Goal: Task Accomplishment & Management: Contribute content

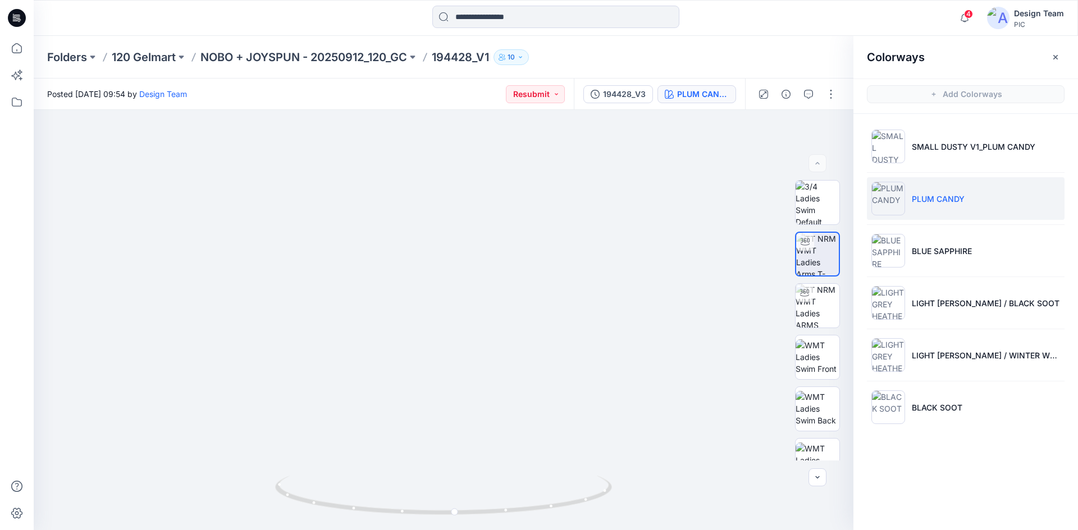
click at [16, 18] on icon at bounding box center [18, 18] width 4 height 1
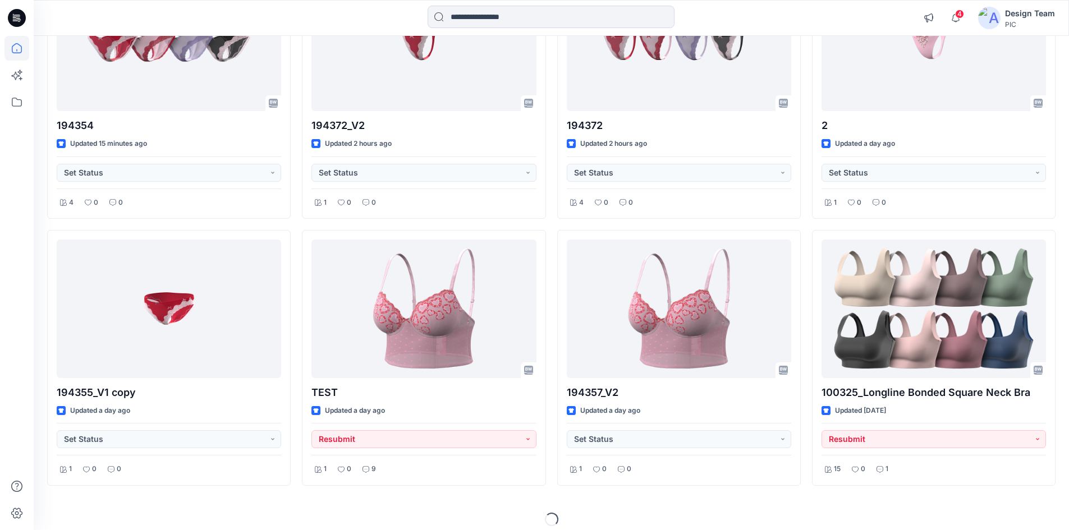
scroll to position [471, 0]
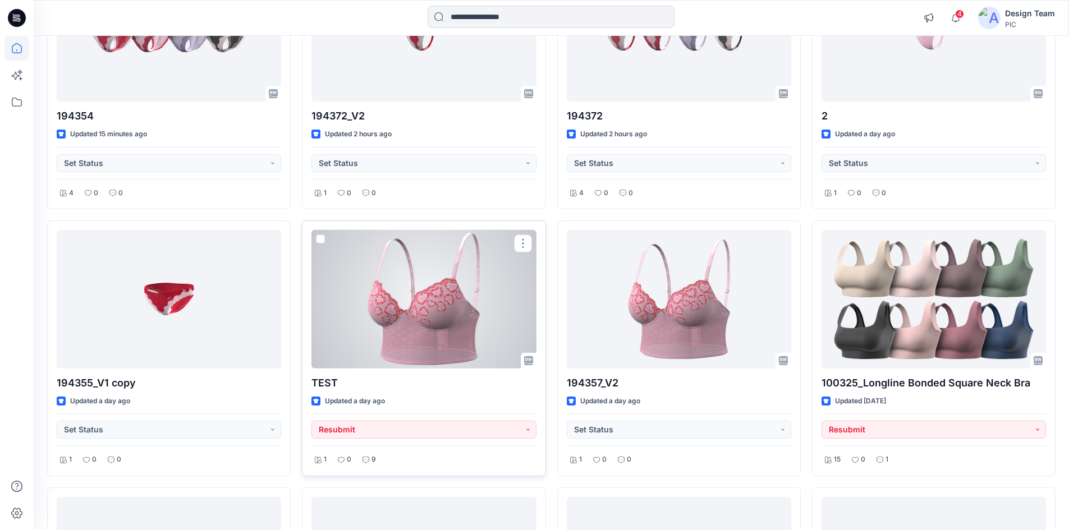
click at [356, 269] on div at bounding box center [423, 299] width 225 height 139
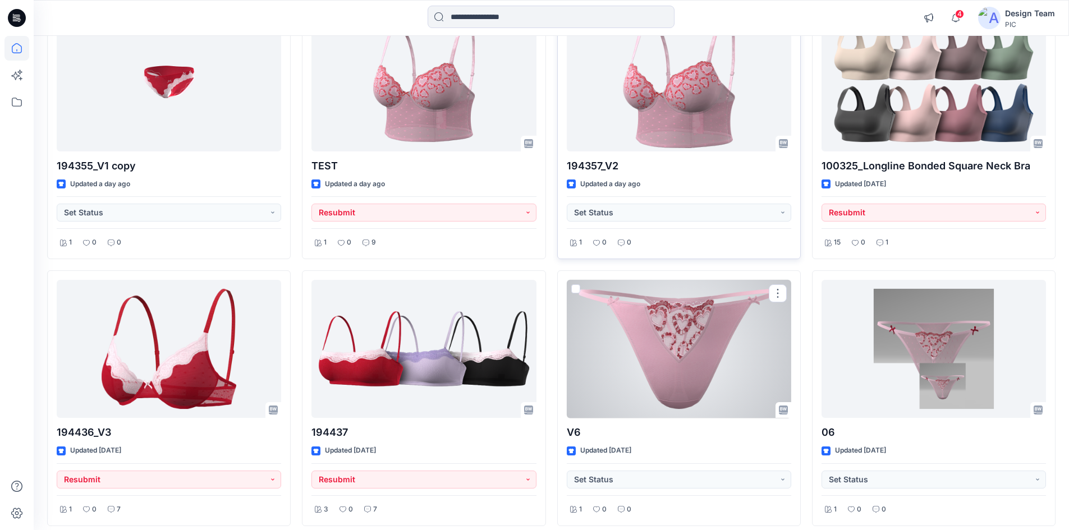
scroll to position [752, 0]
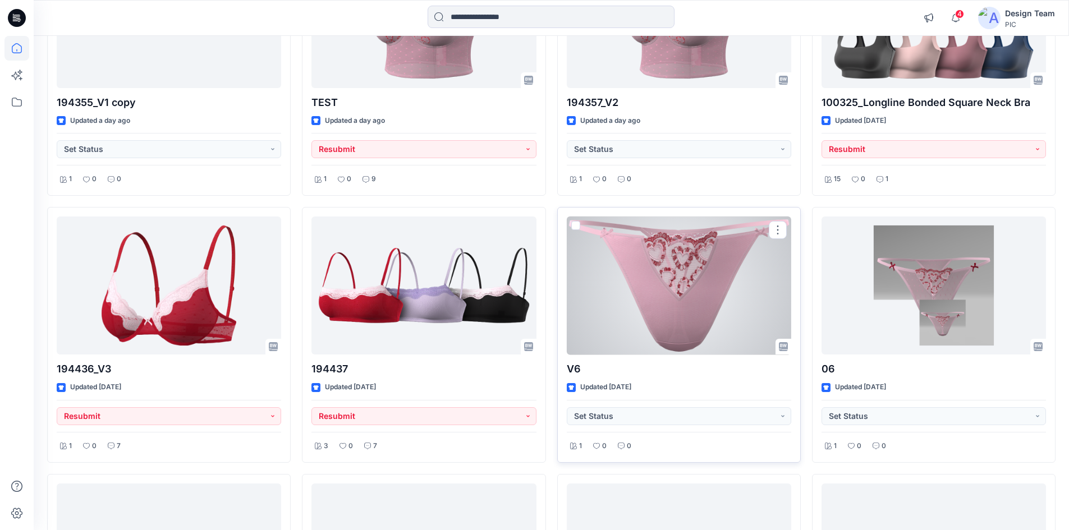
click at [663, 341] on div at bounding box center [679, 286] width 225 height 139
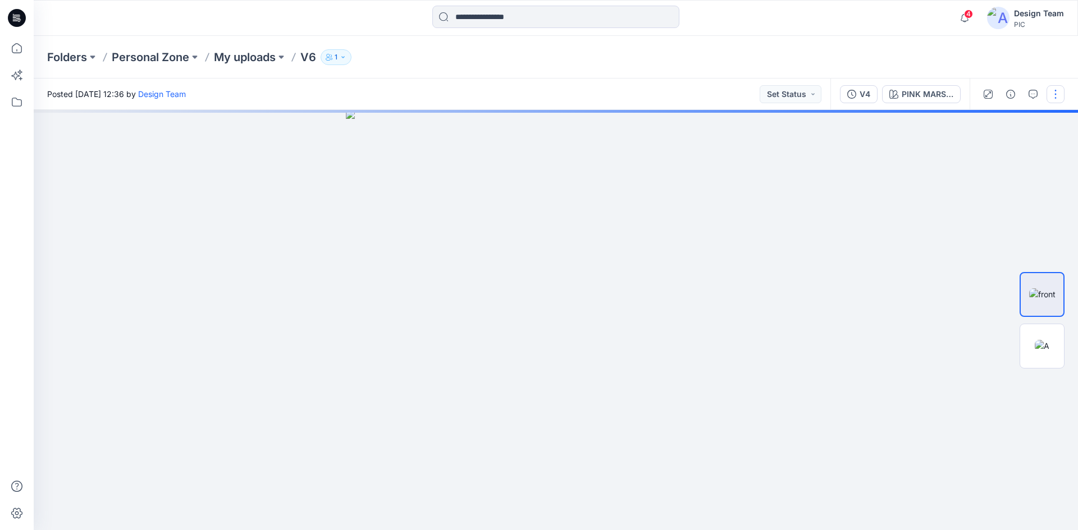
click at [1057, 100] on button "button" at bounding box center [1055, 94] width 18 height 18
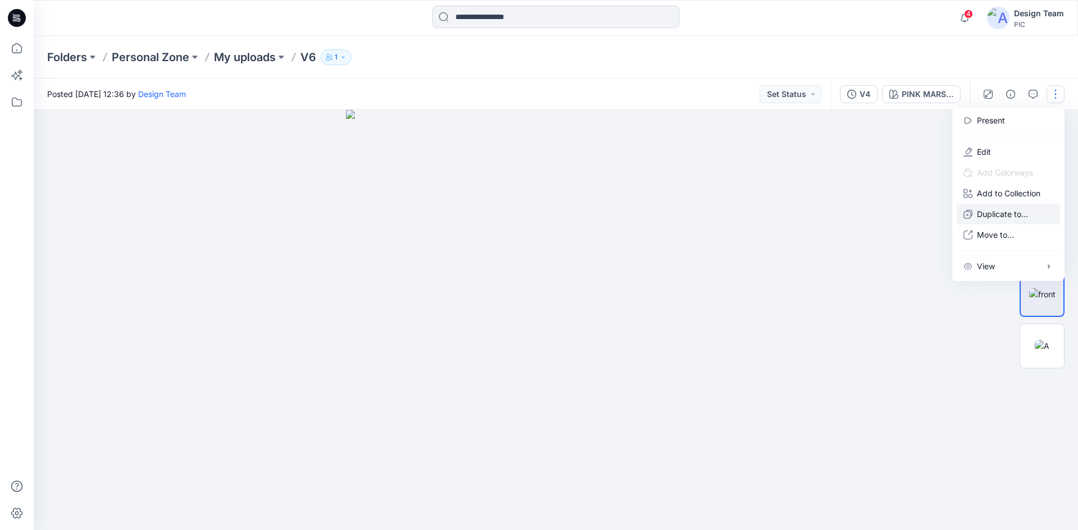
click at [1010, 216] on p "Duplicate to..." at bounding box center [1002, 214] width 51 height 12
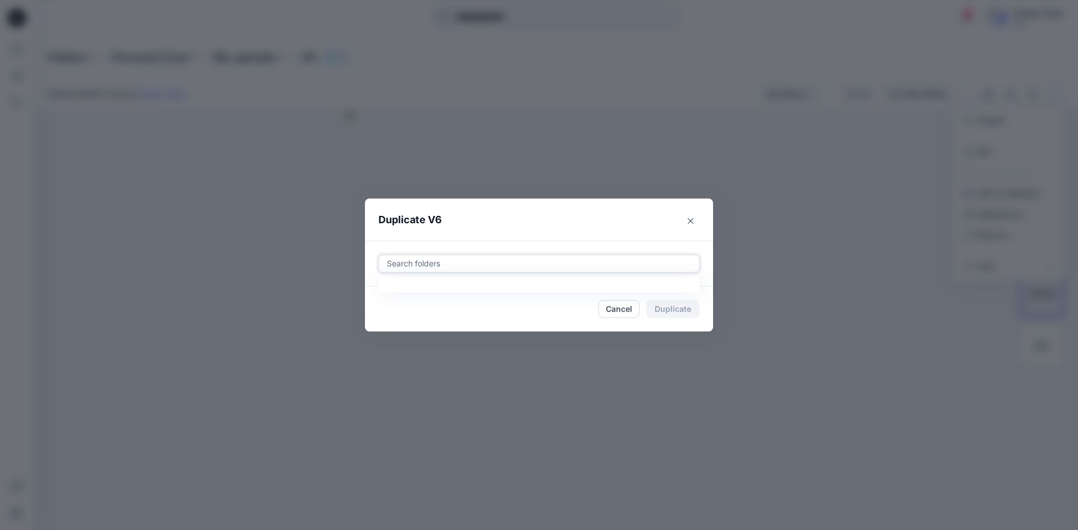
click at [557, 262] on div at bounding box center [539, 263] width 306 height 13
click at [447, 265] on div at bounding box center [539, 263] width 306 height 13
click at [540, 265] on div at bounding box center [539, 263] width 306 height 13
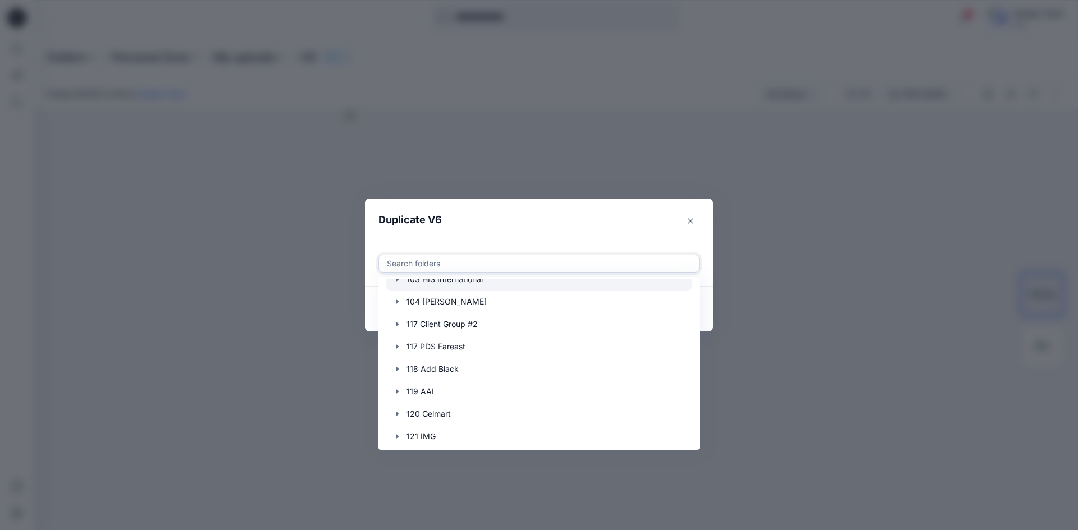
scroll to position [56, 0]
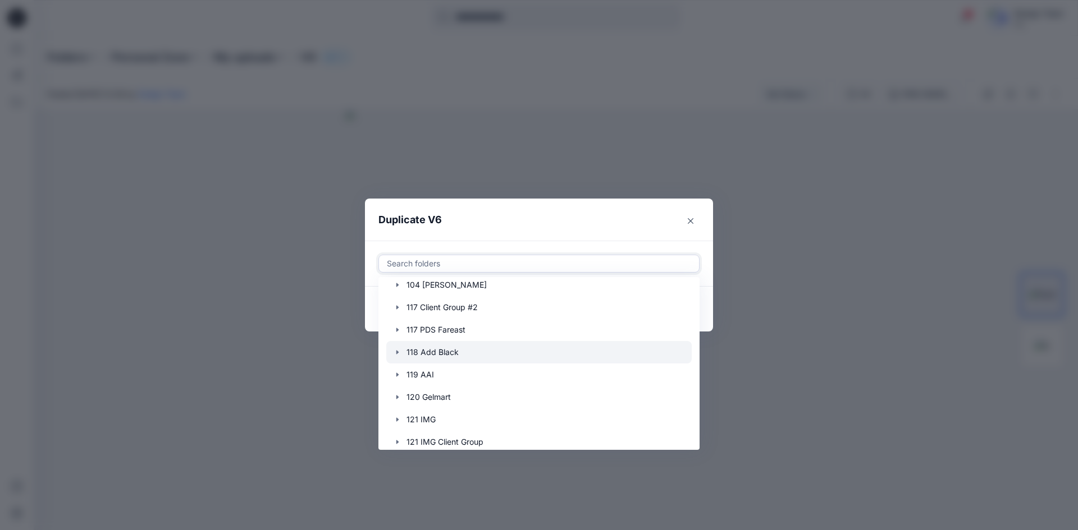
click at [437, 350] on div at bounding box center [538, 352] width 305 height 22
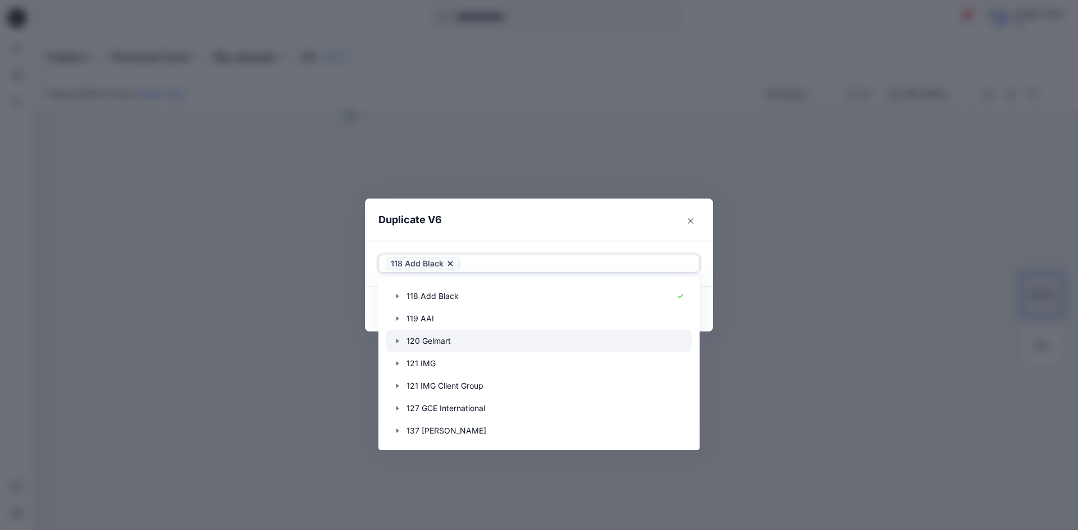
click at [439, 340] on div at bounding box center [538, 341] width 305 height 22
click at [450, 265] on icon at bounding box center [450, 264] width 4 height 4
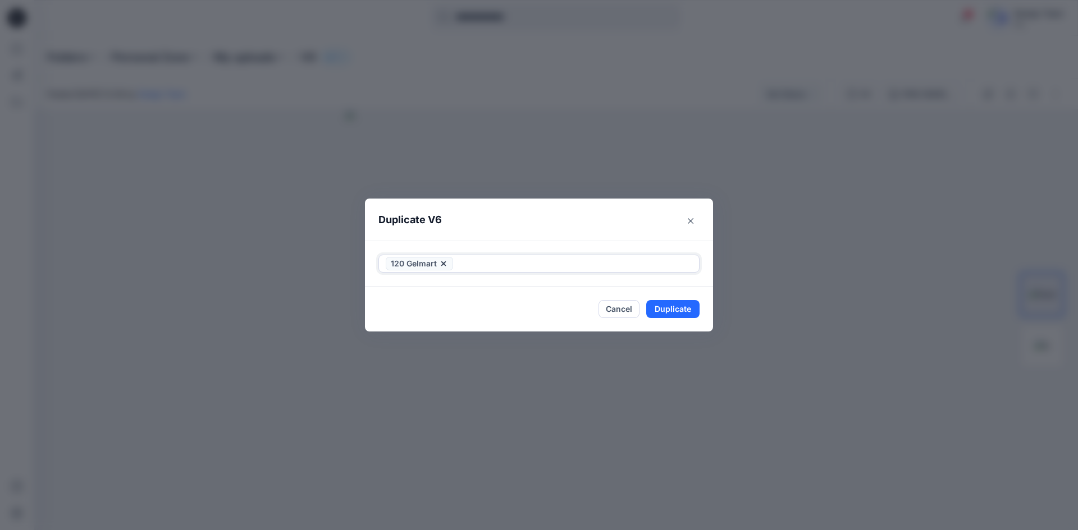
click at [469, 263] on div at bounding box center [573, 263] width 237 height 13
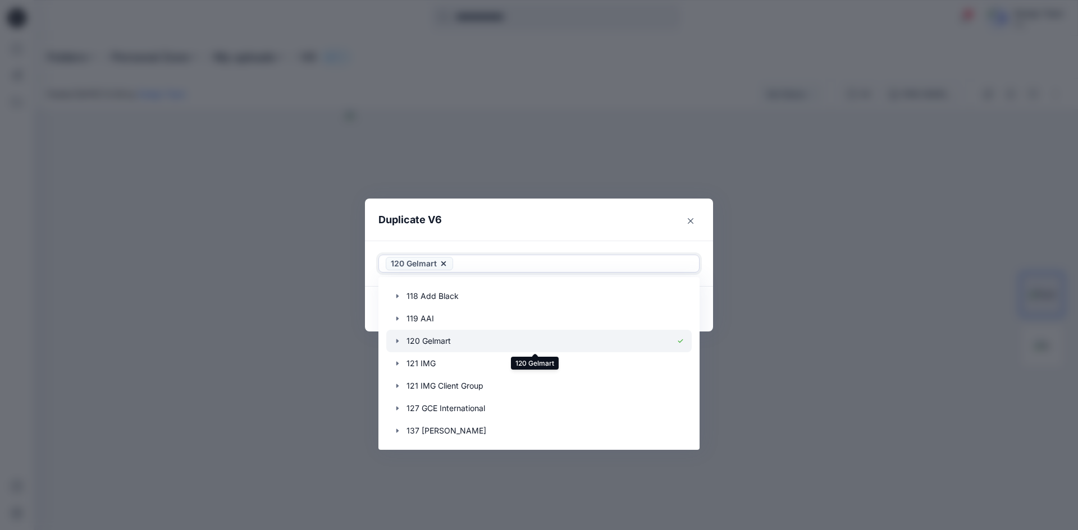
click at [436, 341] on div at bounding box center [538, 341] width 305 height 22
click at [409, 342] on div at bounding box center [538, 341] width 305 height 22
click at [397, 342] on icon "button" at bounding box center [397, 342] width 2 height 4
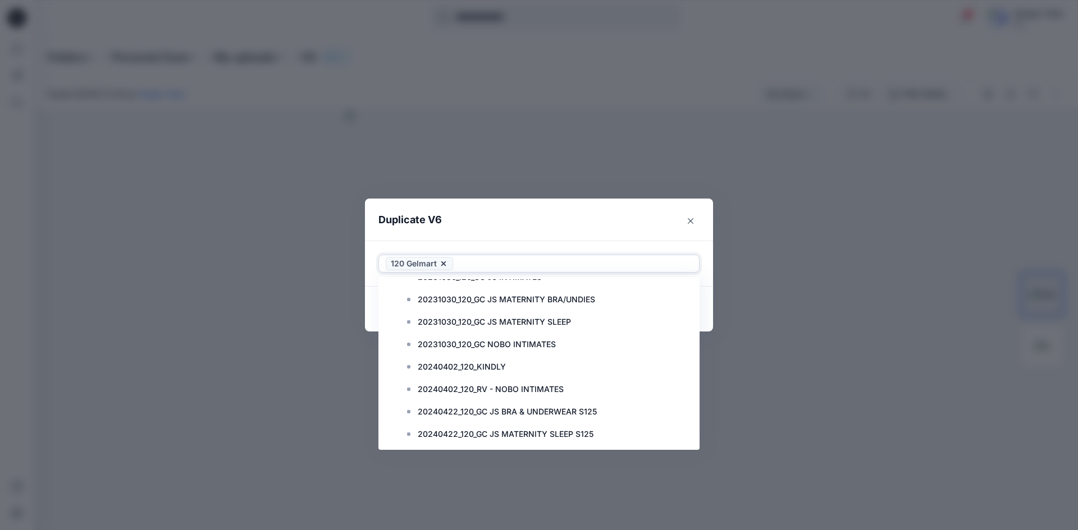
scroll to position [225, 0]
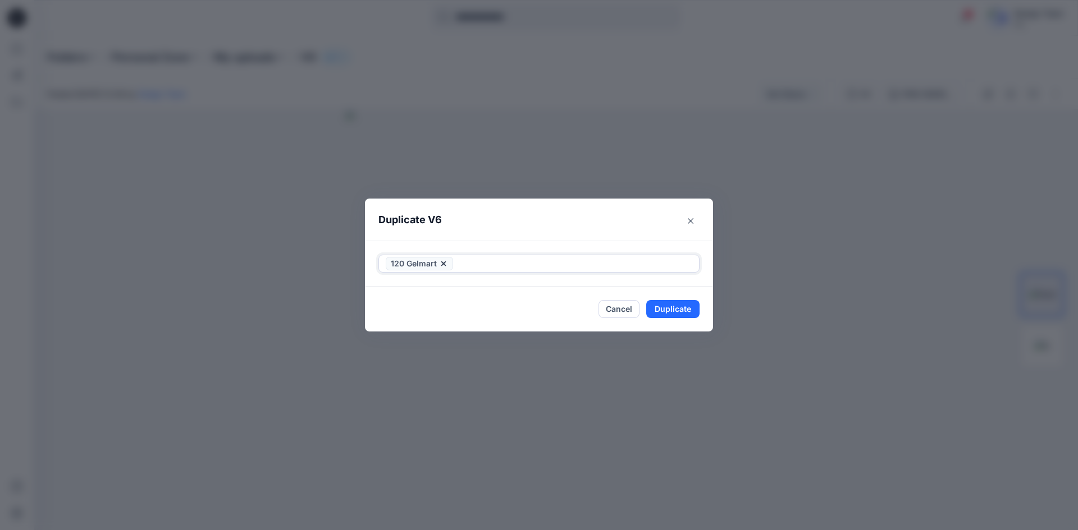
drag, startPoint x: 461, startPoint y: 265, endPoint x: 425, endPoint y: 265, distance: 35.4
click at [425, 265] on div "120 Gelmart" at bounding box center [539, 263] width 320 height 17
click at [442, 266] on icon at bounding box center [443, 263] width 9 height 9
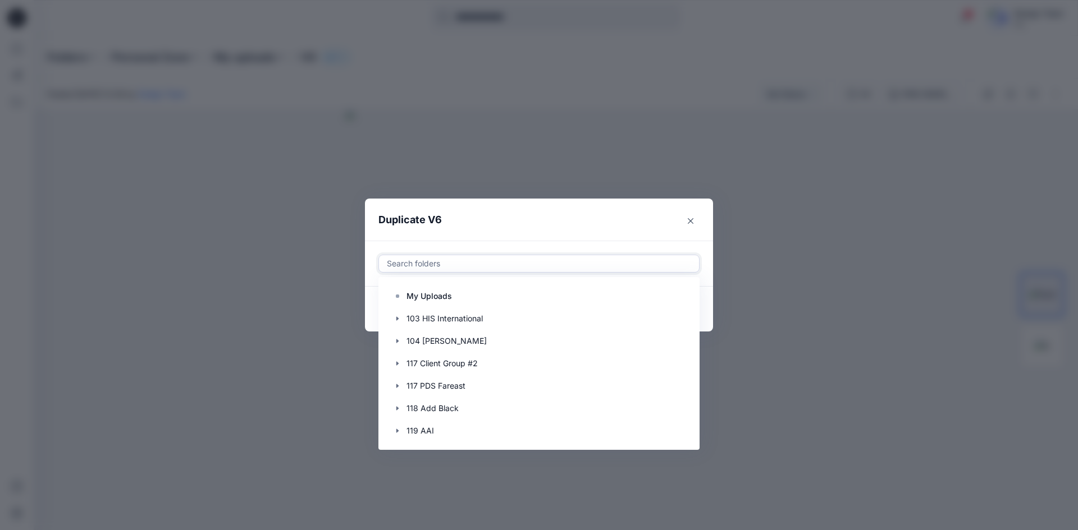
click at [443, 265] on div at bounding box center [539, 263] width 306 height 13
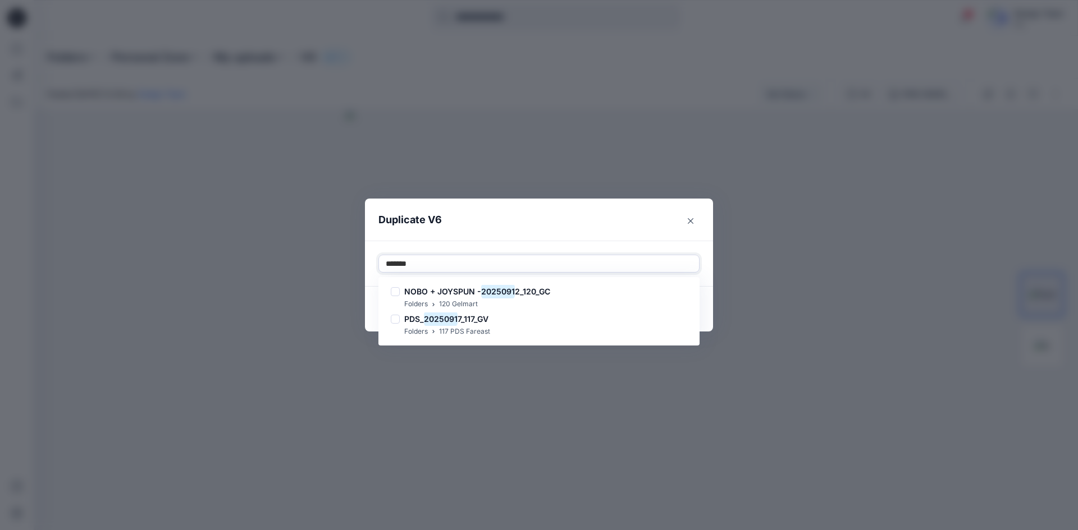
type input "******"
click at [541, 300] on div "Folders 120 Gelmart" at bounding box center [470, 305] width 159 height 12
click at [599, 261] on div at bounding box center [624, 263] width 135 height 13
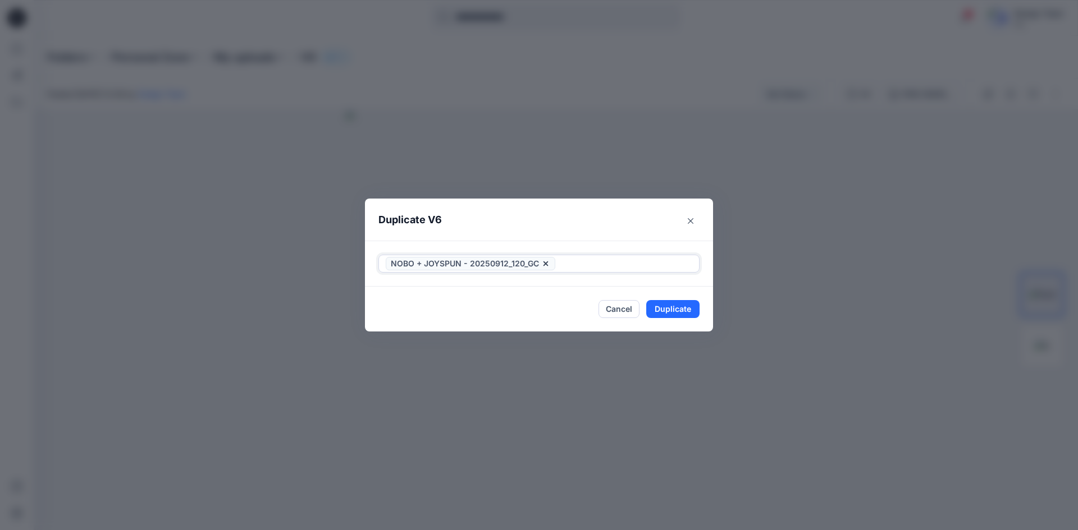
click at [592, 258] on div at bounding box center [624, 263] width 135 height 13
click at [496, 264] on span "NOBO + JOYSPUN - 20250912_120_GC" at bounding box center [465, 263] width 148 height 13
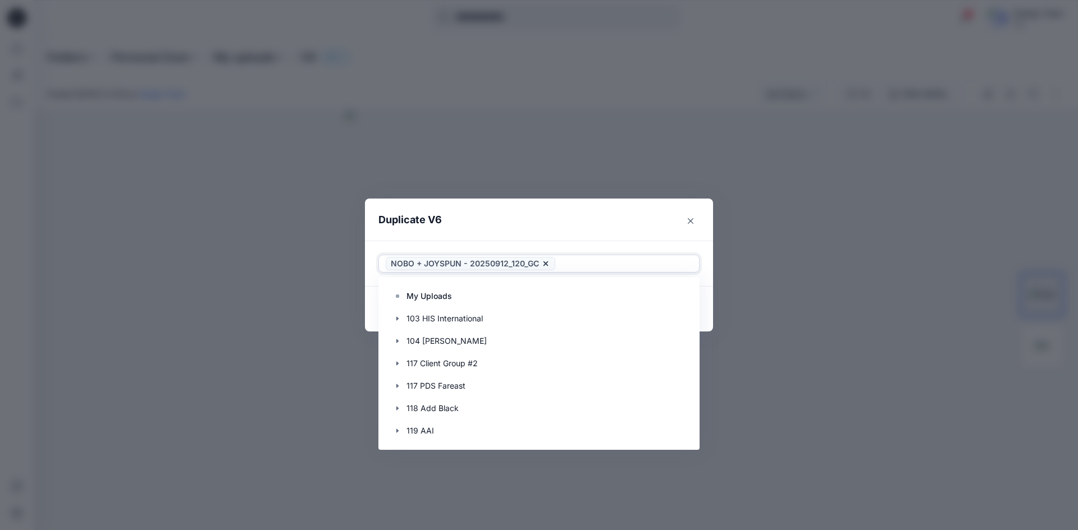
click at [570, 259] on div at bounding box center [624, 263] width 135 height 13
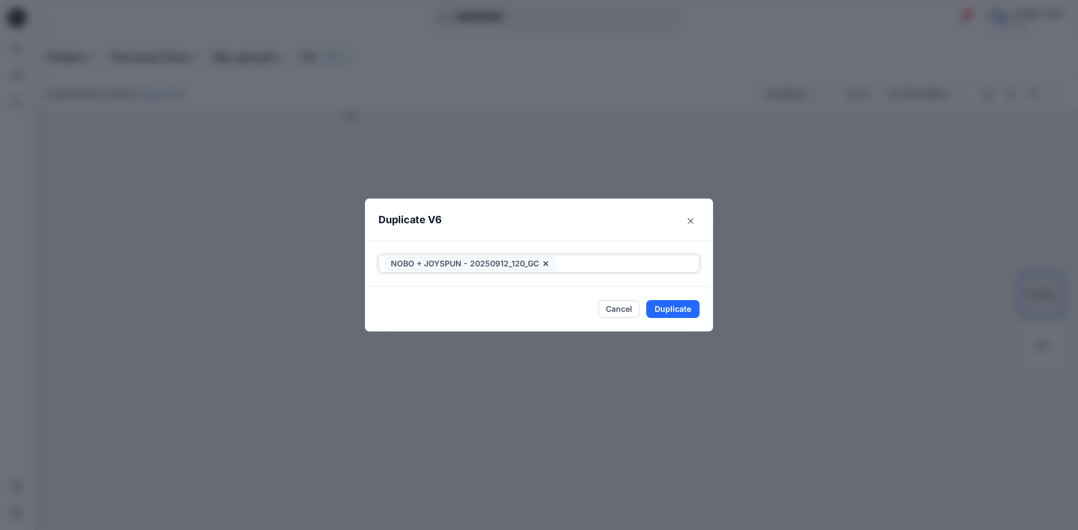
click at [570, 259] on div at bounding box center [624, 263] width 135 height 13
click at [546, 264] on icon at bounding box center [545, 263] width 9 height 9
click at [548, 262] on div at bounding box center [539, 263] width 306 height 13
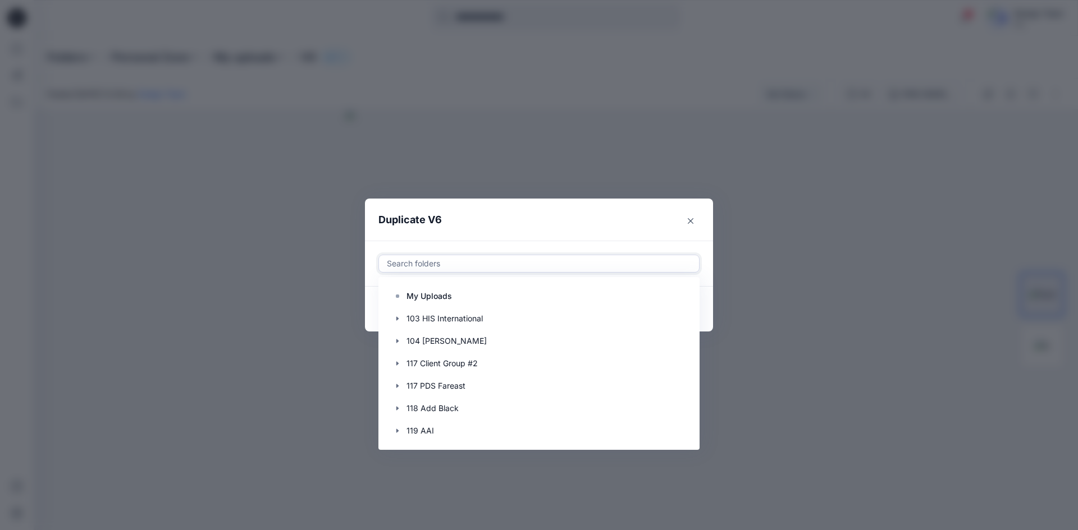
type input "*"
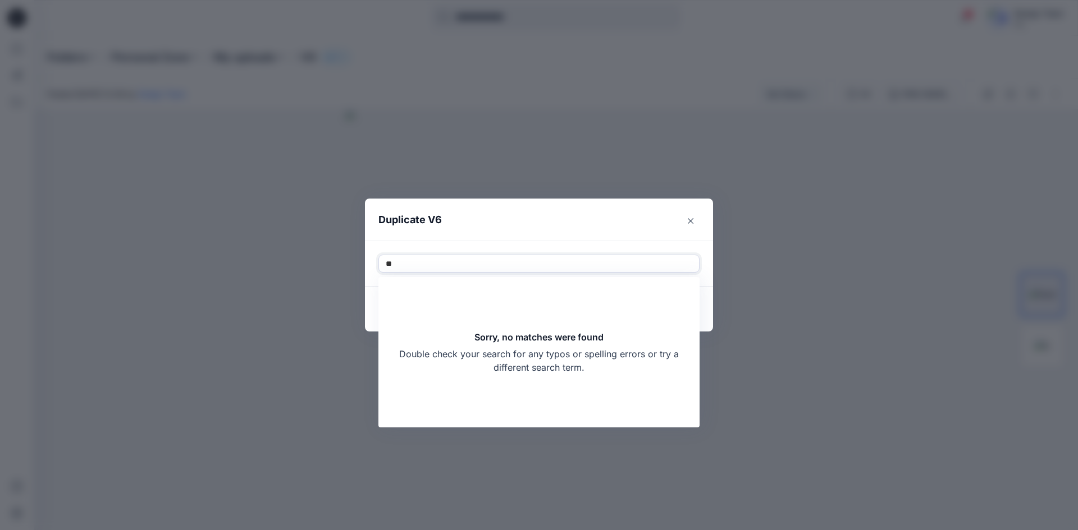
type input "*"
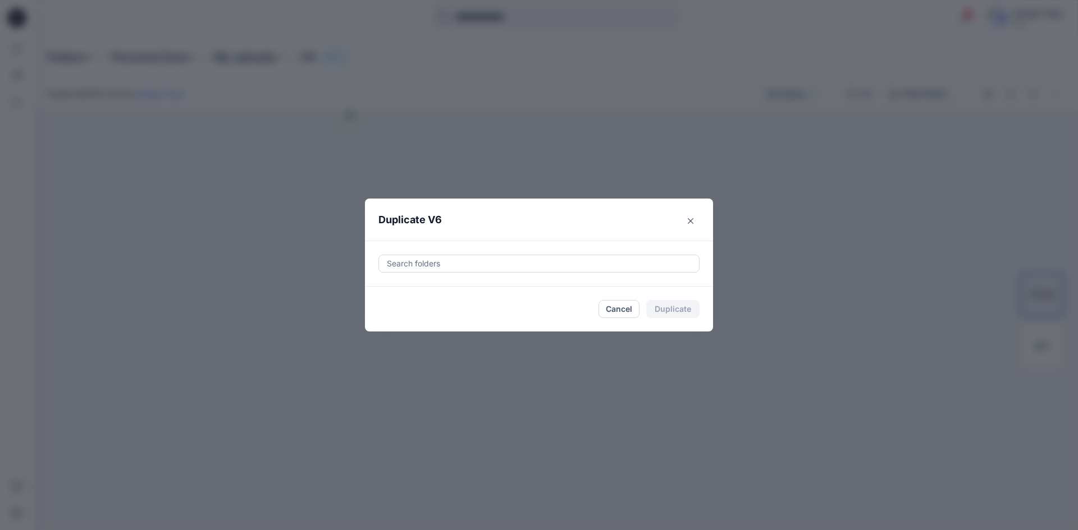
drag, startPoint x: 687, startPoint y: 225, endPoint x: 533, endPoint y: 230, distance: 154.4
click at [643, 221] on section "Duplicate V6 Search folders Cancel Duplicate" at bounding box center [539, 266] width 348 height 134
click at [427, 265] on div at bounding box center [539, 263] width 306 height 13
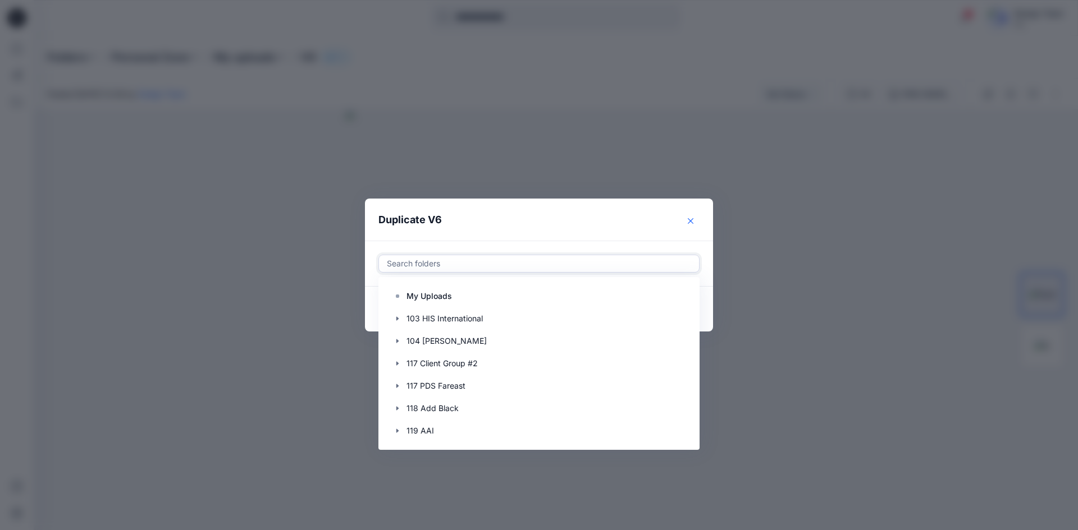
click at [694, 220] on button "Close" at bounding box center [690, 221] width 18 height 18
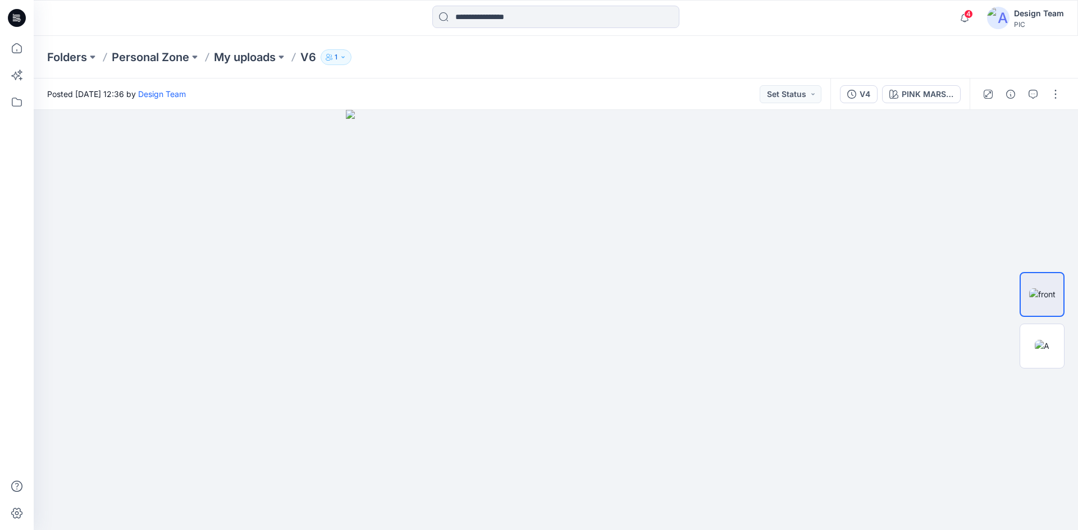
click at [19, 25] on icon at bounding box center [17, 18] width 18 height 18
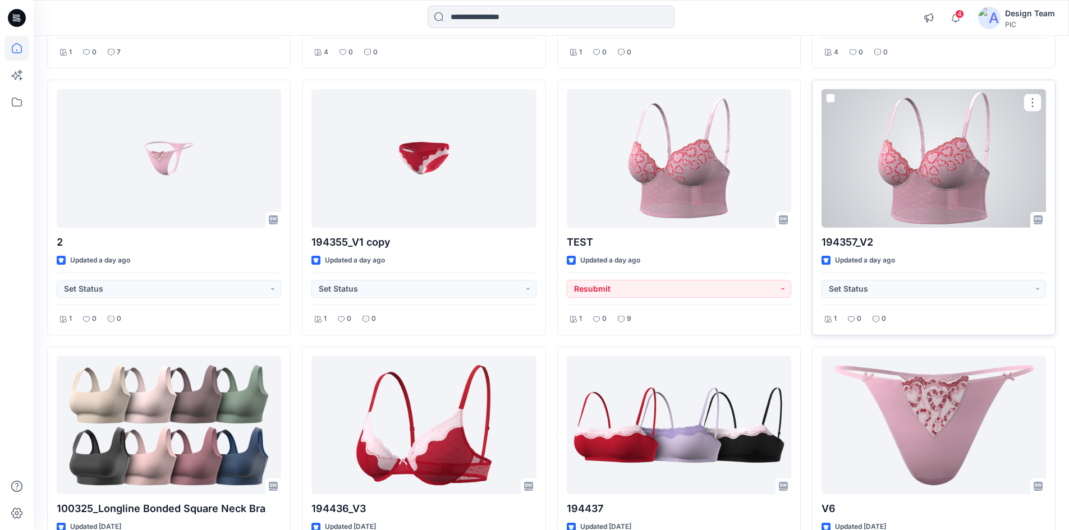
scroll to position [730, 0]
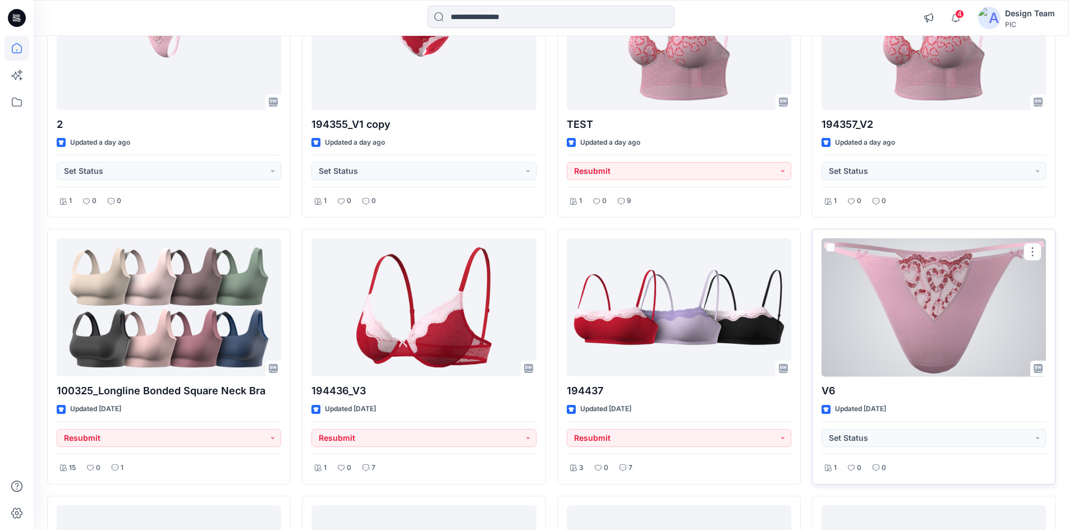
click at [851, 351] on div at bounding box center [934, 308] width 225 height 139
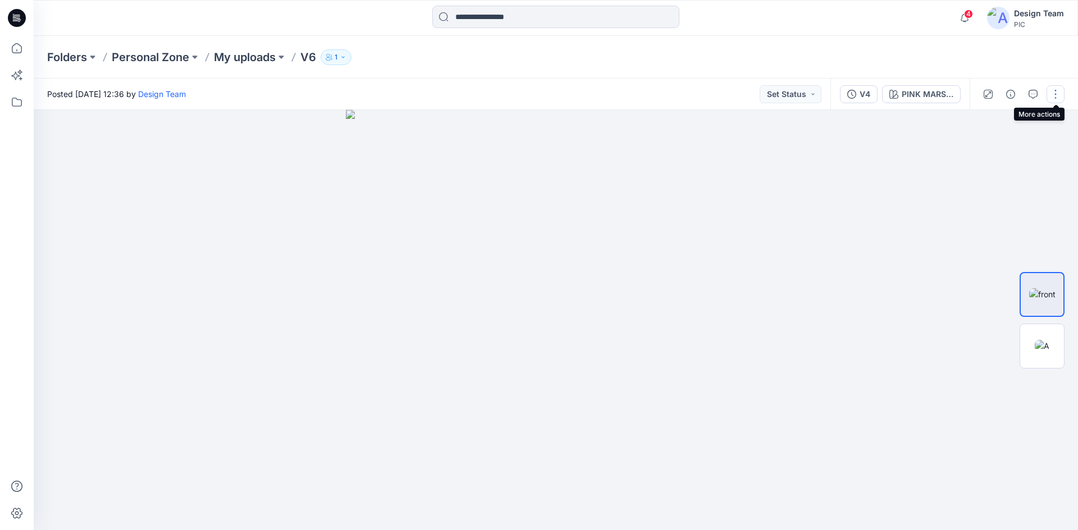
click at [1064, 88] on button "button" at bounding box center [1055, 94] width 18 height 18
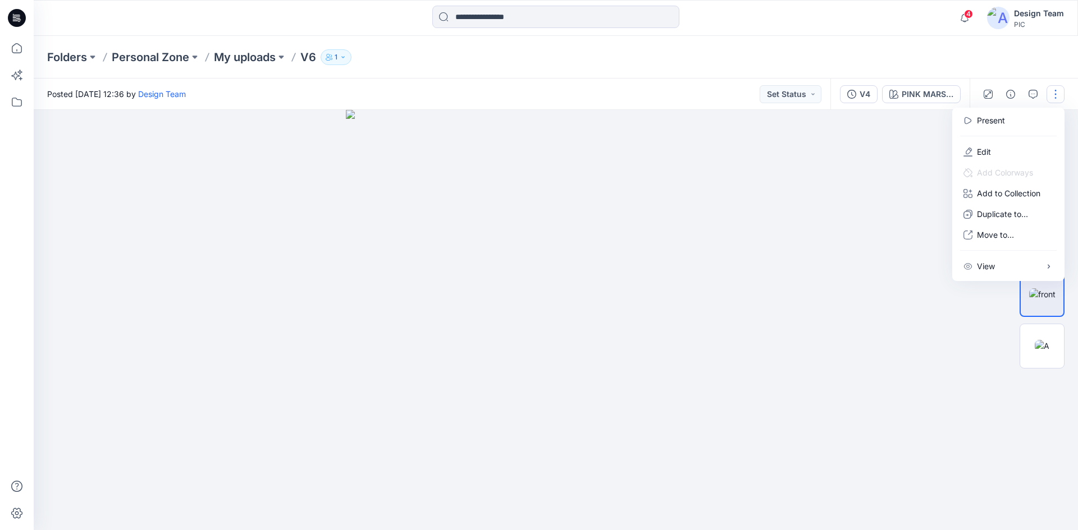
drag, startPoint x: 1012, startPoint y: 154, endPoint x: 933, endPoint y: 170, distance: 80.2
click at [913, 148] on body "4 Notifications Your style 194357_V3 is ready 23 hours ago KK Kapila Kothalawal…" at bounding box center [539, 265] width 1078 height 530
click at [703, 94] on div "Posted Friday, October 10, 2025 12:36 by Design Team Set Status" at bounding box center [432, 94] width 796 height 31
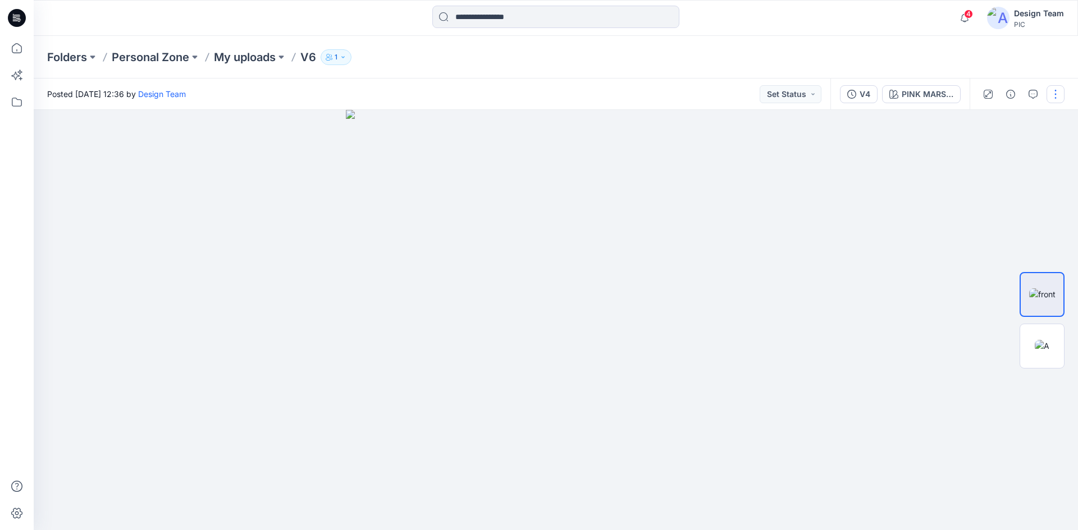
click at [1052, 98] on button "button" at bounding box center [1055, 94] width 18 height 18
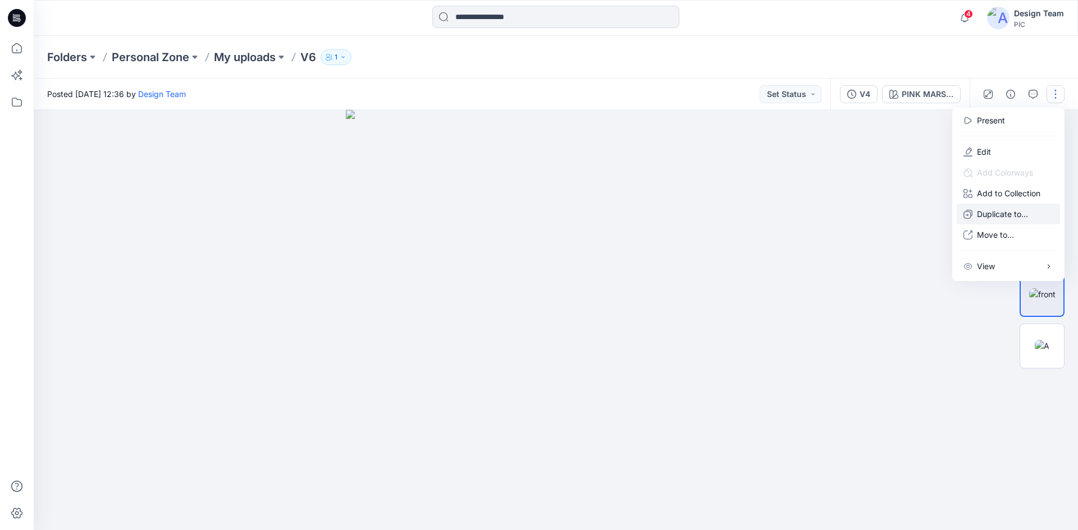
click at [1009, 216] on p "Duplicate to..." at bounding box center [1002, 214] width 51 height 12
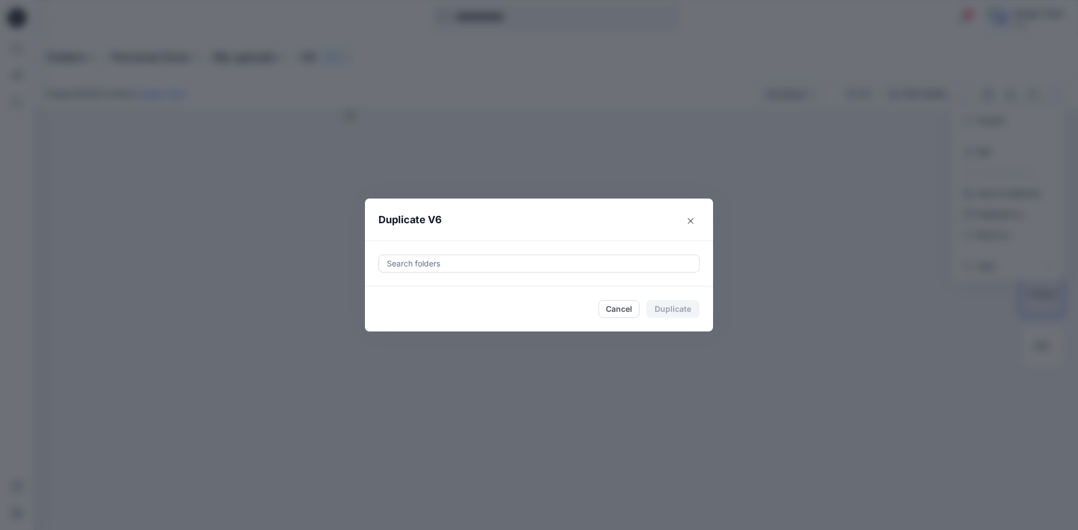
click at [453, 264] on div at bounding box center [539, 263] width 306 height 13
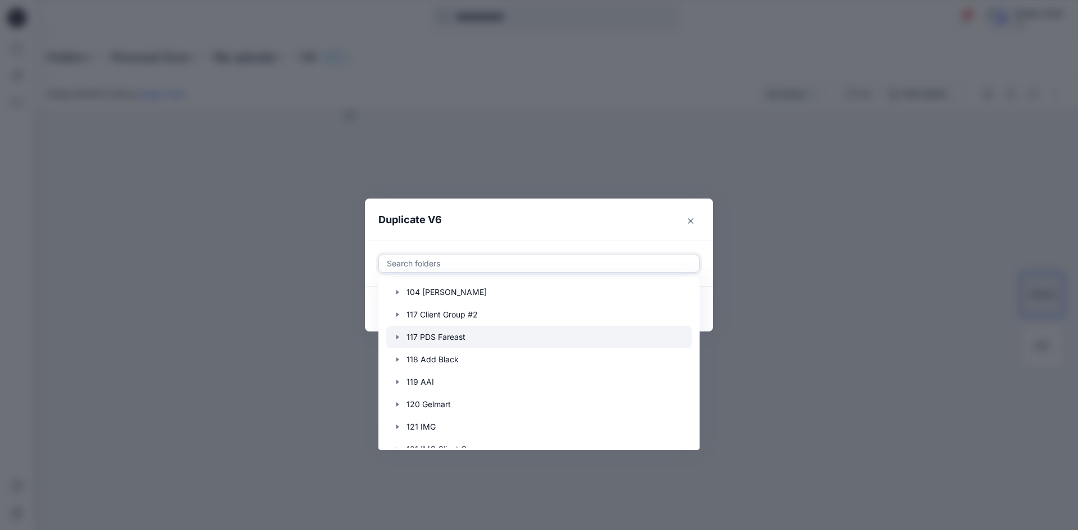
scroll to position [112, 0]
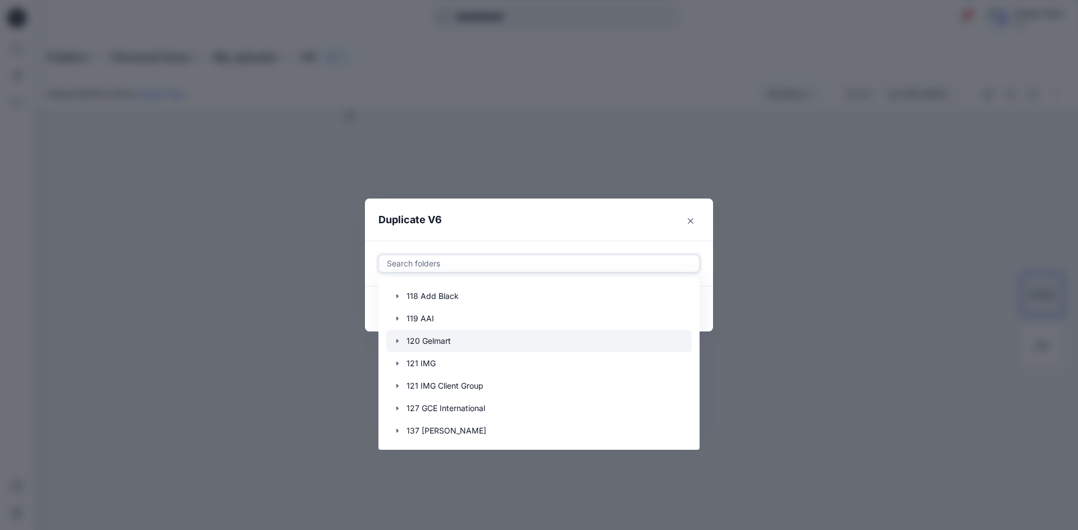
click at [397, 340] on icon "button" at bounding box center [397, 341] width 9 height 9
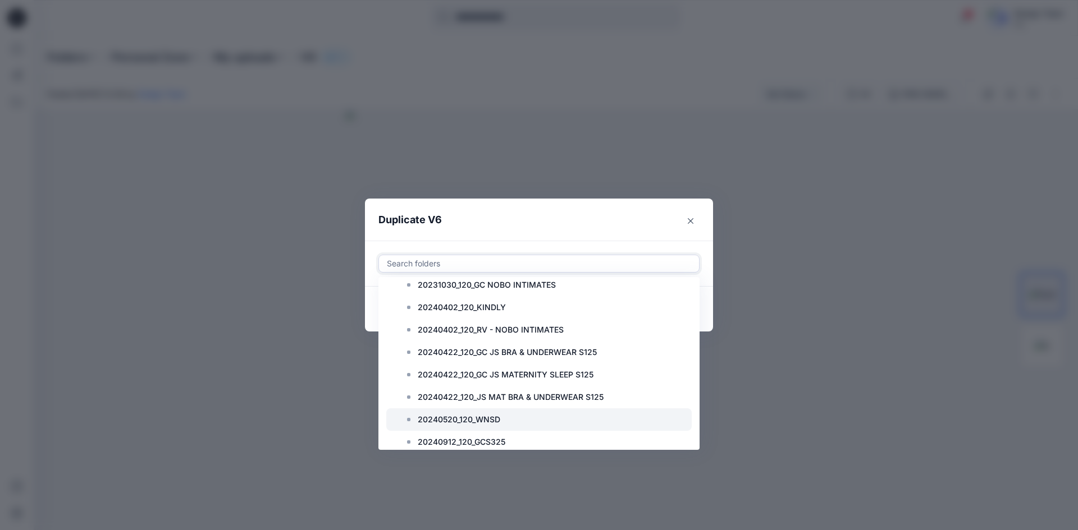
scroll to position [505, 0]
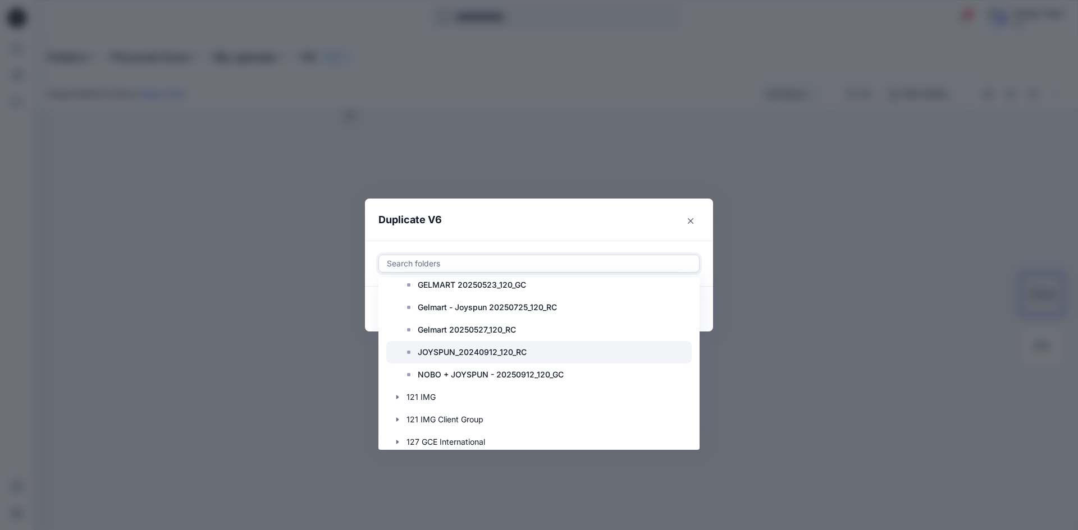
click at [446, 349] on p "JOYSPUN_20240912_120_RC" at bounding box center [472, 352] width 109 height 13
click at [533, 263] on div at bounding box center [606, 263] width 172 height 13
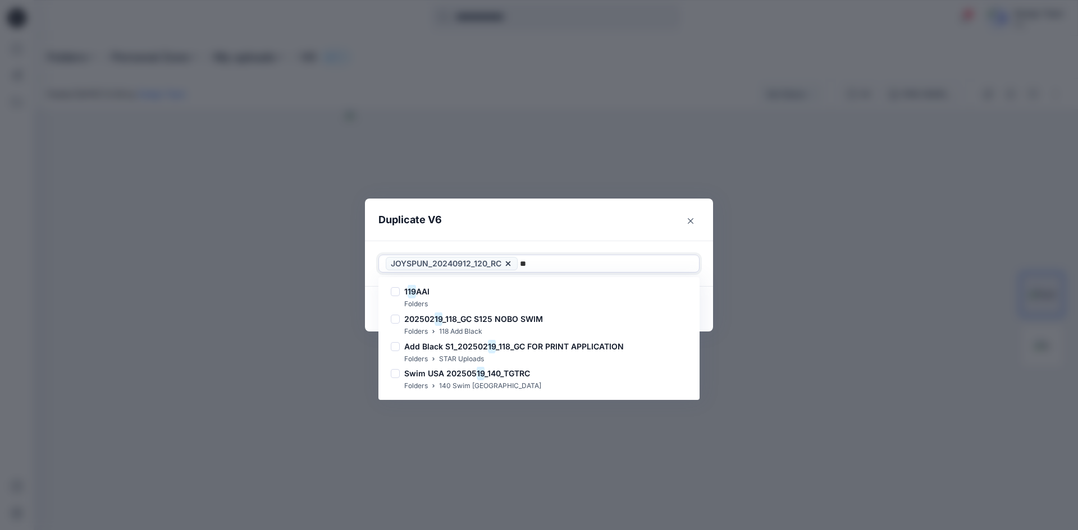
type input "*"
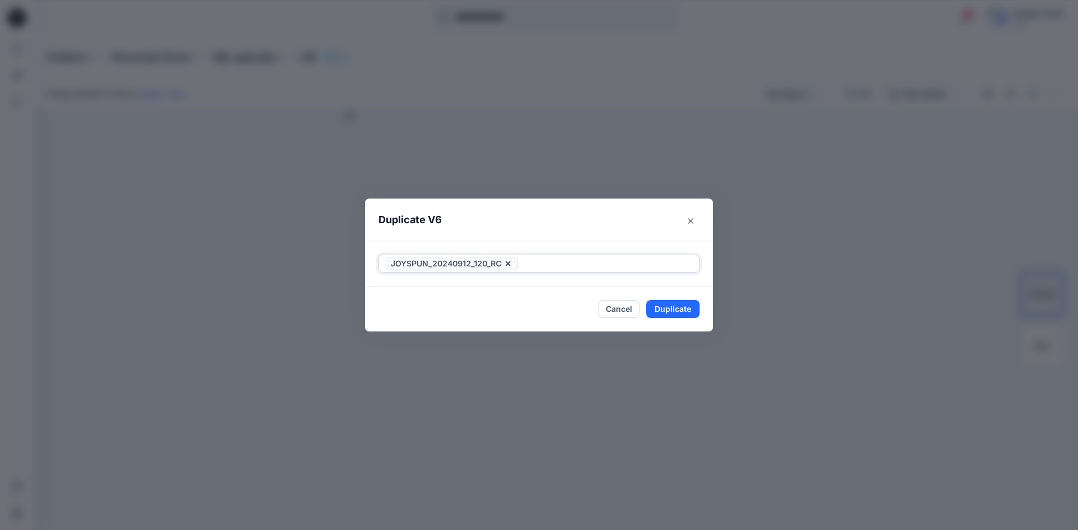
click at [510, 263] on icon at bounding box center [507, 263] width 9 height 9
click at [604, 308] on button "Cancel" at bounding box center [618, 309] width 41 height 18
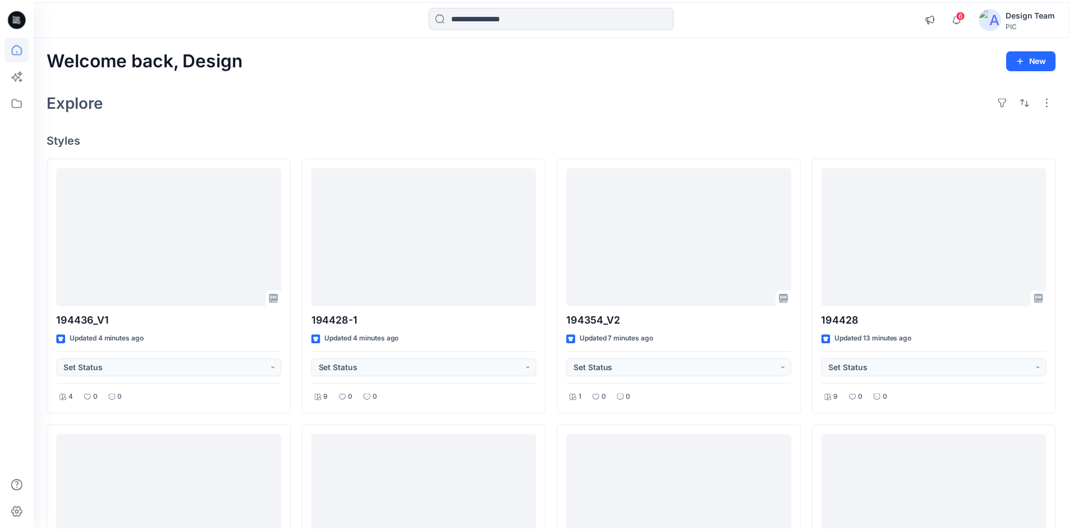
scroll to position [730, 0]
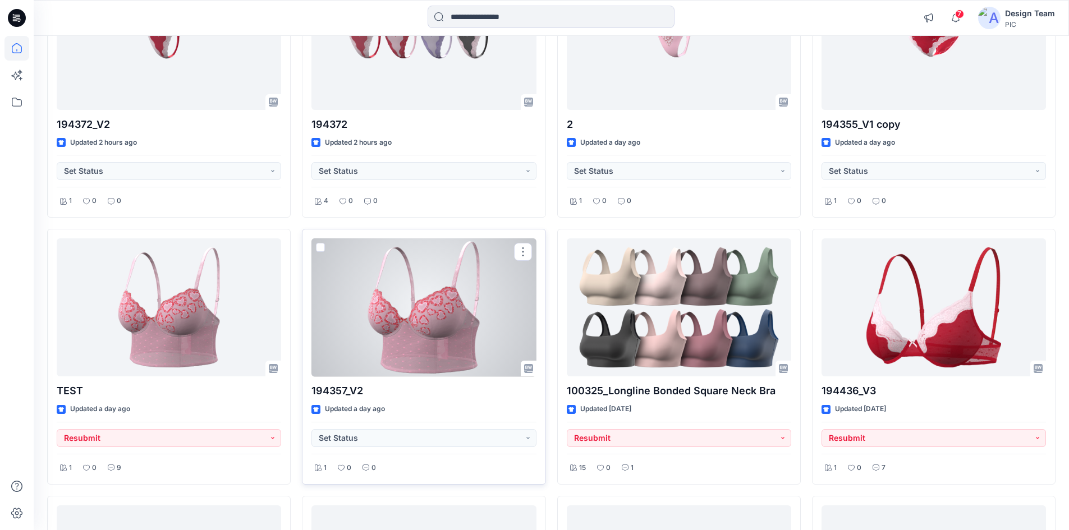
click at [401, 345] on div at bounding box center [423, 308] width 225 height 139
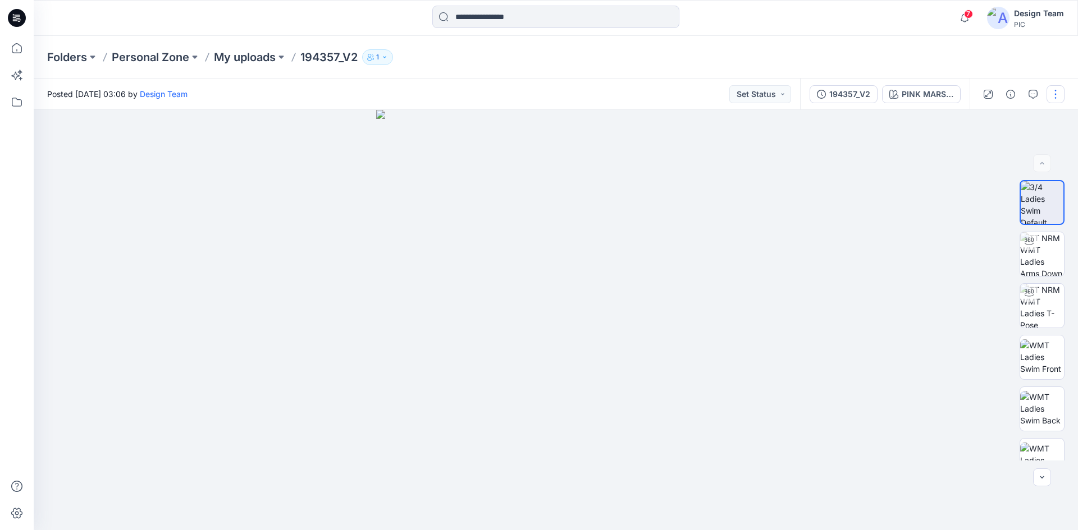
click at [1051, 88] on button "button" at bounding box center [1055, 94] width 18 height 18
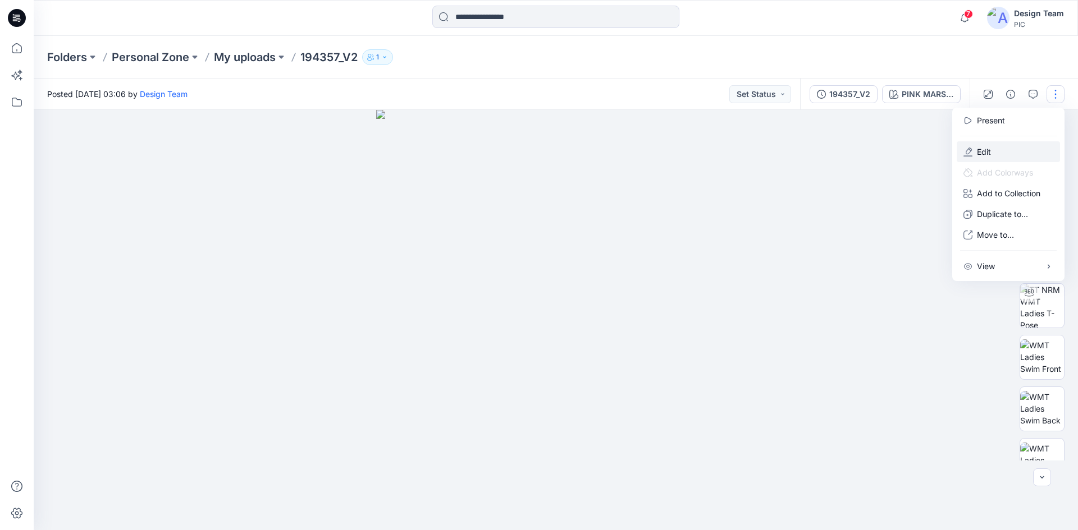
click at [1029, 148] on button "Edit" at bounding box center [1007, 151] width 103 height 21
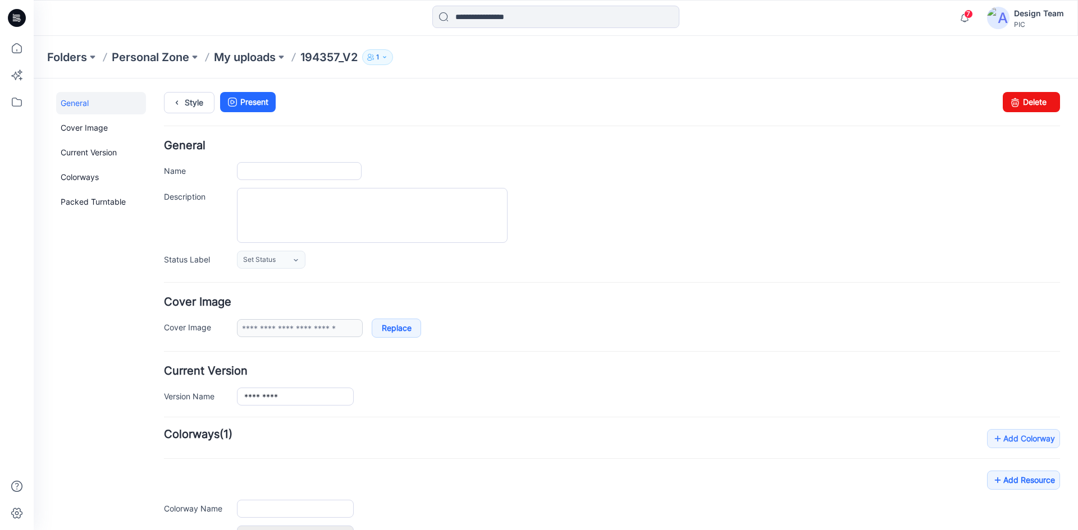
type input "*********"
type input "**********"
drag, startPoint x: 205, startPoint y: 31, endPoint x: 43, endPoint y: 2, distance: 164.4
click at [201, 30] on div "7 Notifications Your style 194354_V2 has been updated with 194354_V2_V3 version…" at bounding box center [556, 18] width 1044 height 36
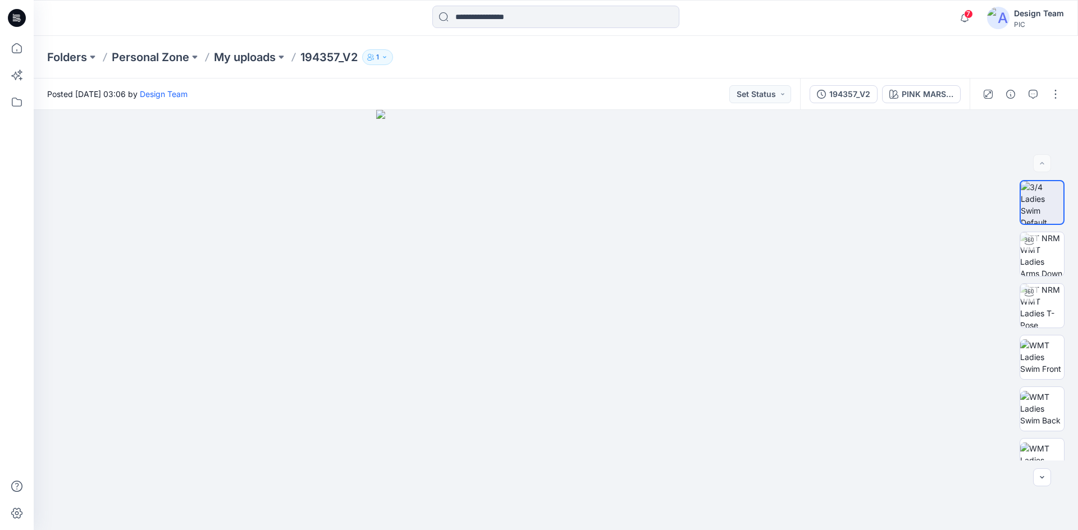
click at [14, 16] on icon at bounding box center [14, 16] width 2 height 1
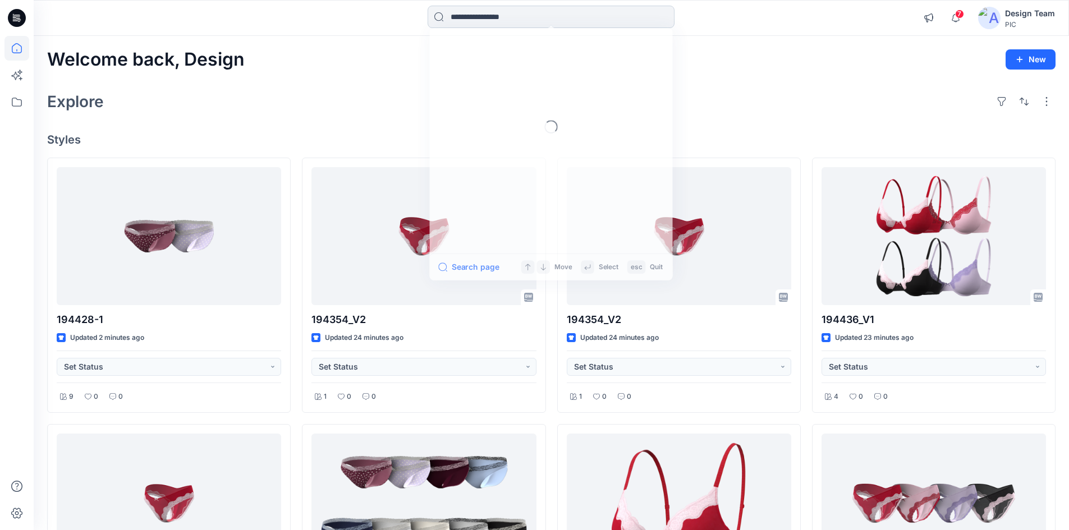
click at [477, 15] on input at bounding box center [551, 17] width 247 height 22
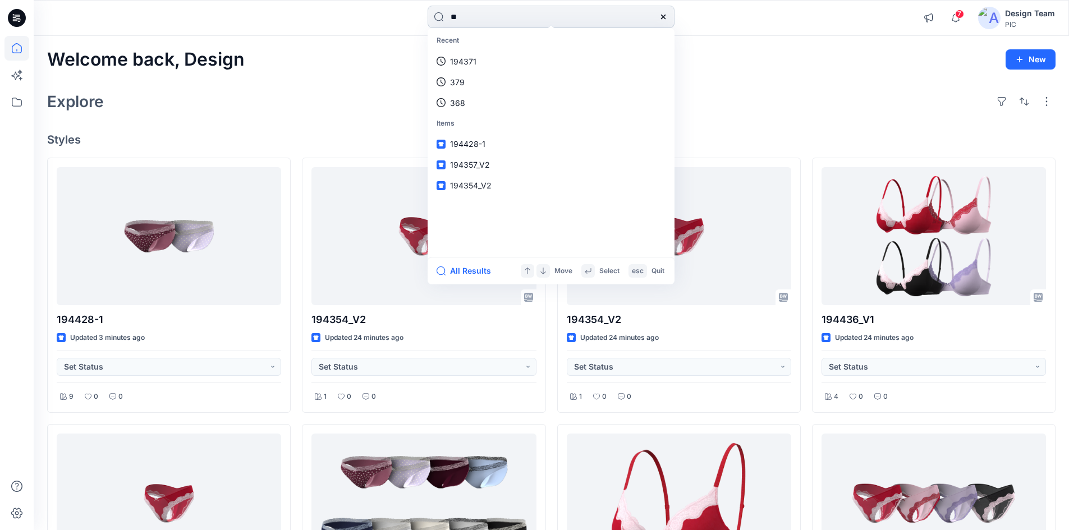
type input "***"
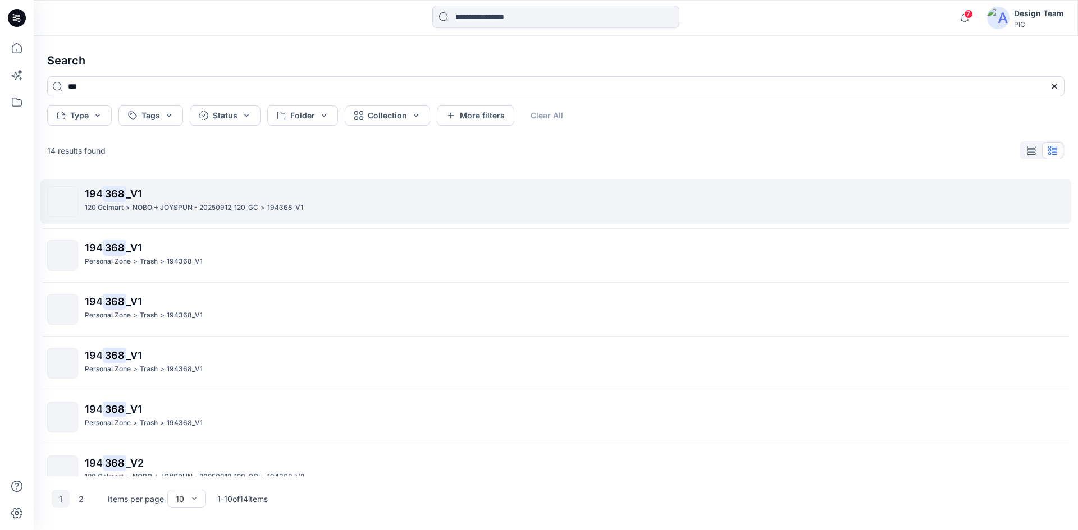
click at [226, 208] on p "NOBO + JOYSPUN - 20250912_120_GC" at bounding box center [195, 208] width 126 height 12
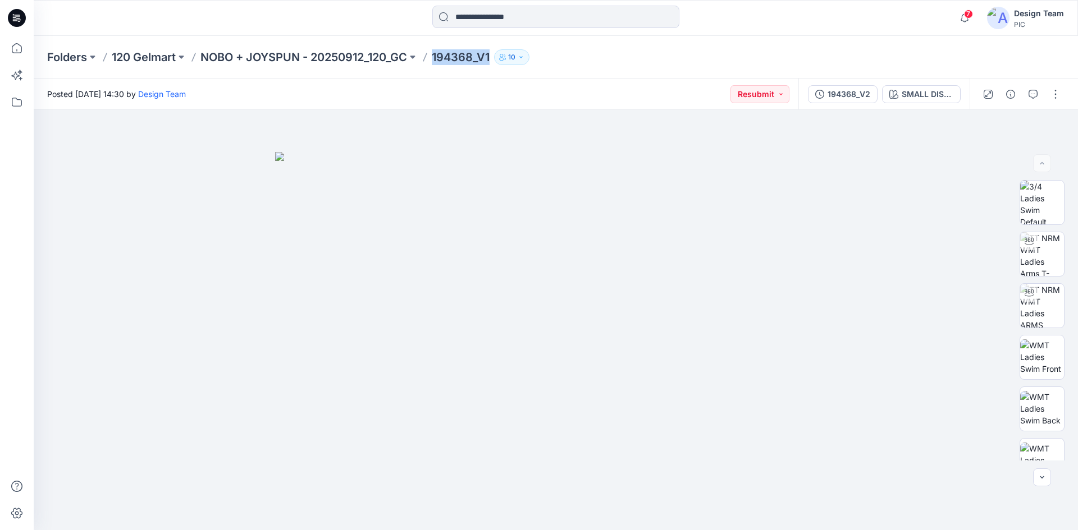
drag, startPoint x: 438, startPoint y: 57, endPoint x: 496, endPoint y: 59, distance: 57.3
click at [496, 59] on div "Folders 120 Gelmart NOBO + JOYSPUN - 20250912_120_GC 194368_V1 10" at bounding box center [511, 57] width 929 height 16
copy p "194368_V1"
click at [1037, 96] on icon "button" at bounding box center [1032, 94] width 9 height 9
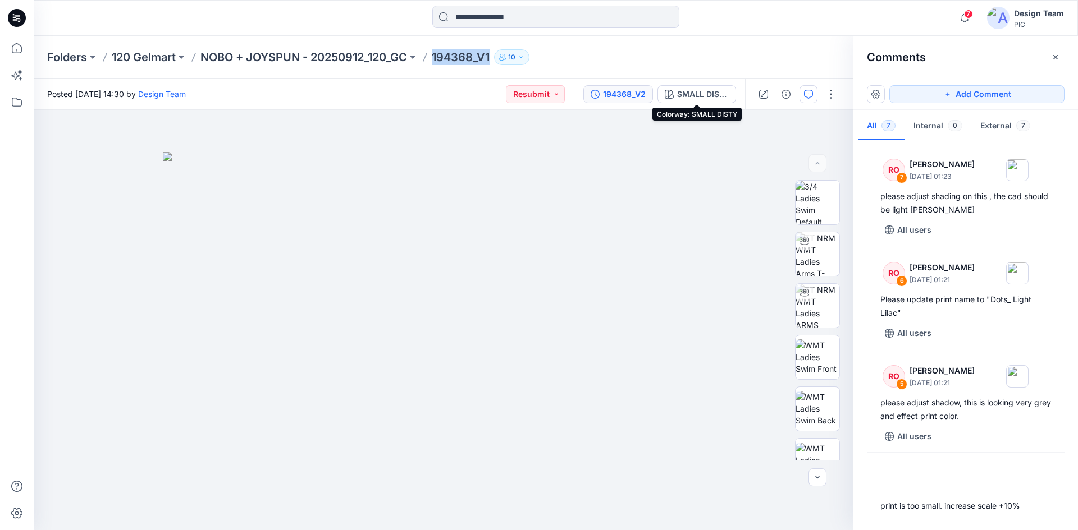
drag, startPoint x: 687, startPoint y: 93, endPoint x: 631, endPoint y: 91, distance: 56.2
click at [686, 93] on div "SMALL DISTY" at bounding box center [703, 94] width 52 height 12
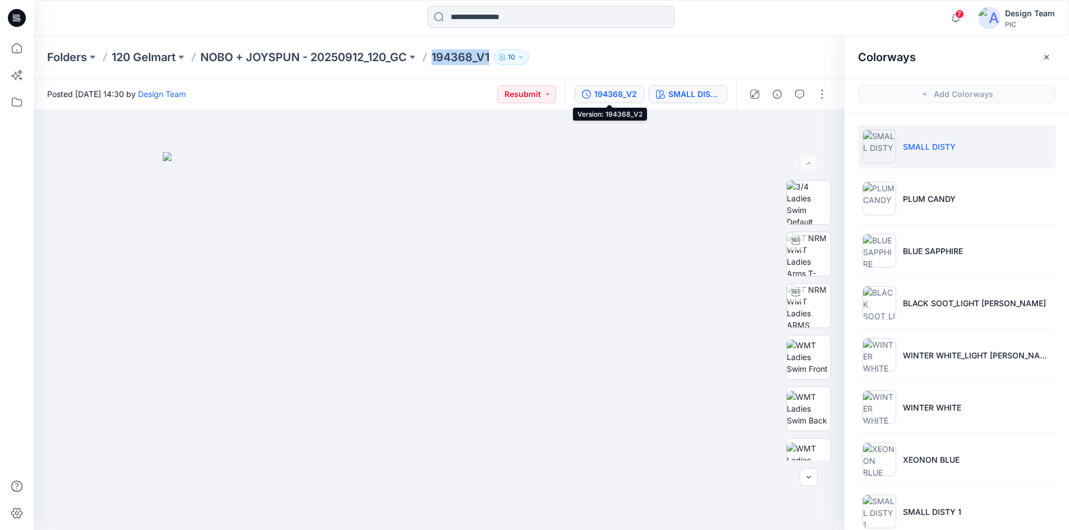
click at [612, 90] on div "194368_V2" at bounding box center [615, 94] width 43 height 12
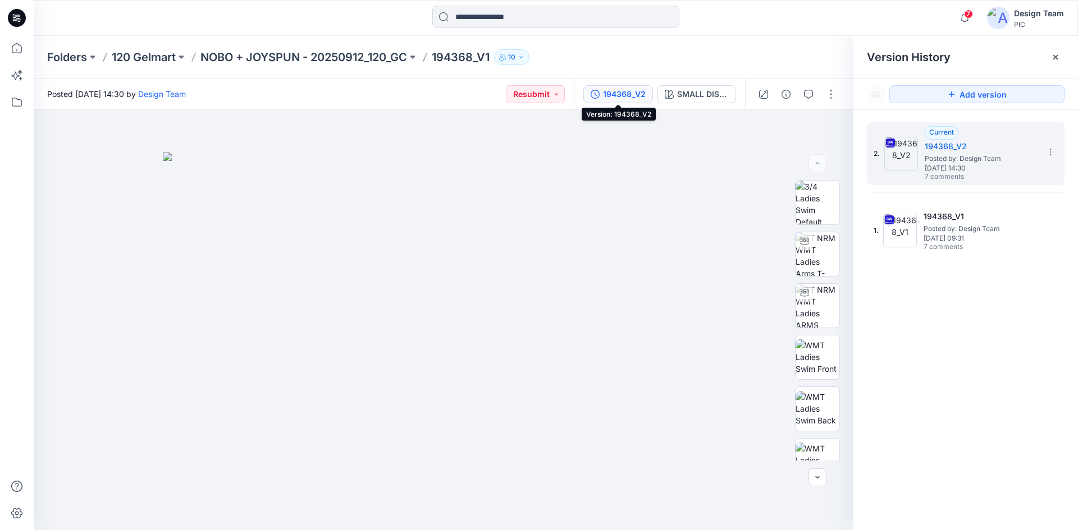
click at [552, 47] on div "Folders 120 Gelmart NOBO + JOYSPUN - 20250912_120_GC 194368_V1 10" at bounding box center [556, 57] width 1044 height 43
click at [11, 19] on icon at bounding box center [17, 18] width 18 height 18
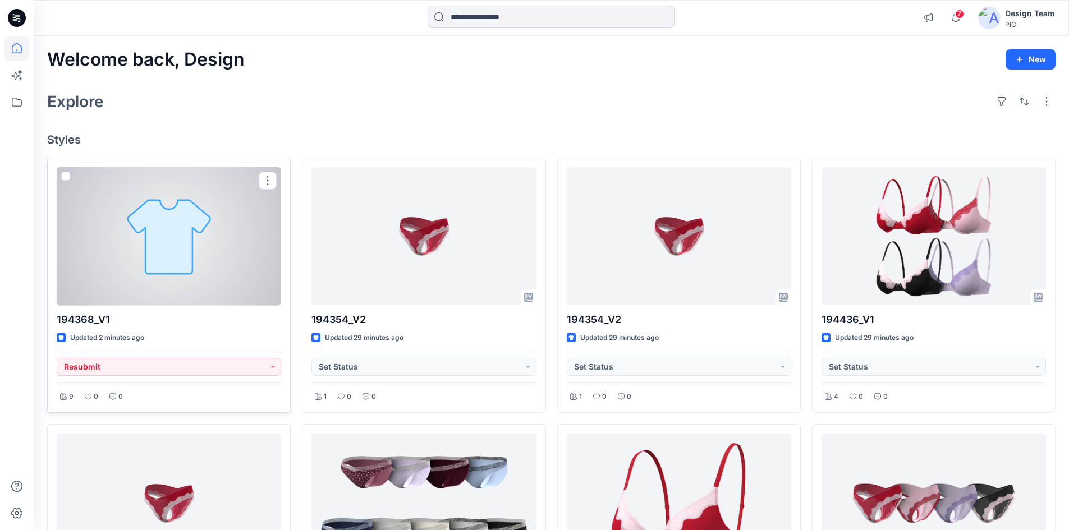
click at [111, 244] on div at bounding box center [169, 236] width 225 height 139
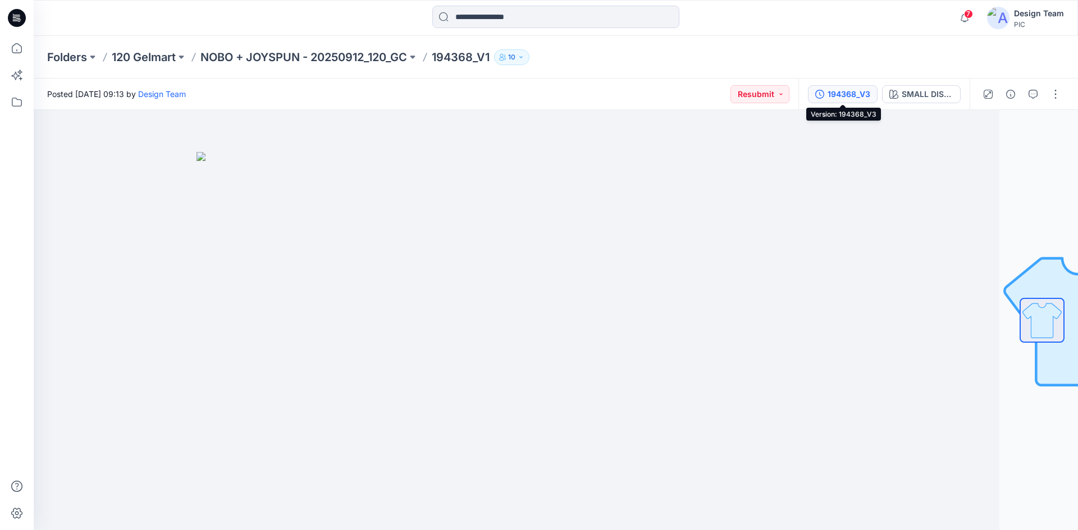
click at [843, 99] on div "194368_V3" at bounding box center [848, 94] width 43 height 12
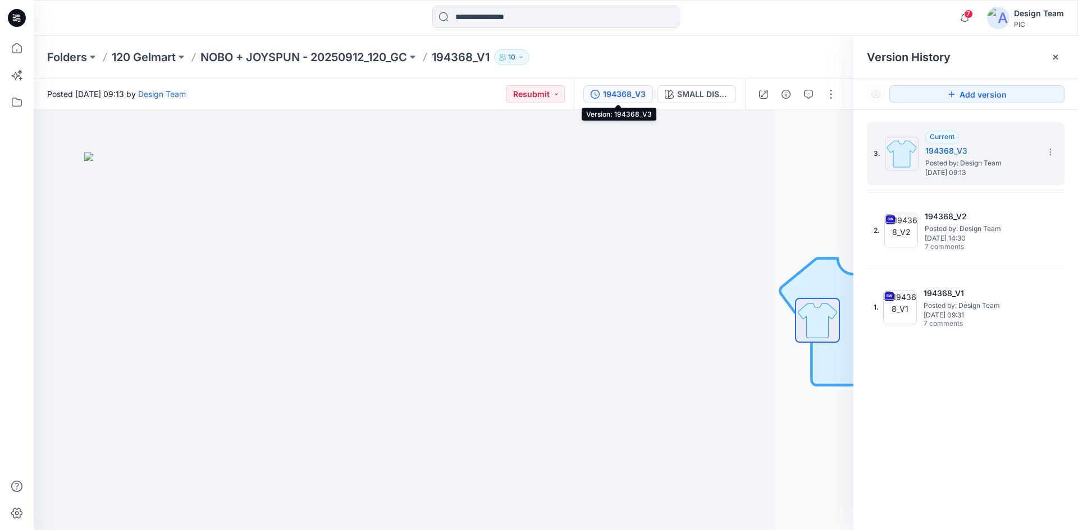
click at [620, 93] on div "194368_V3" at bounding box center [624, 94] width 43 height 12
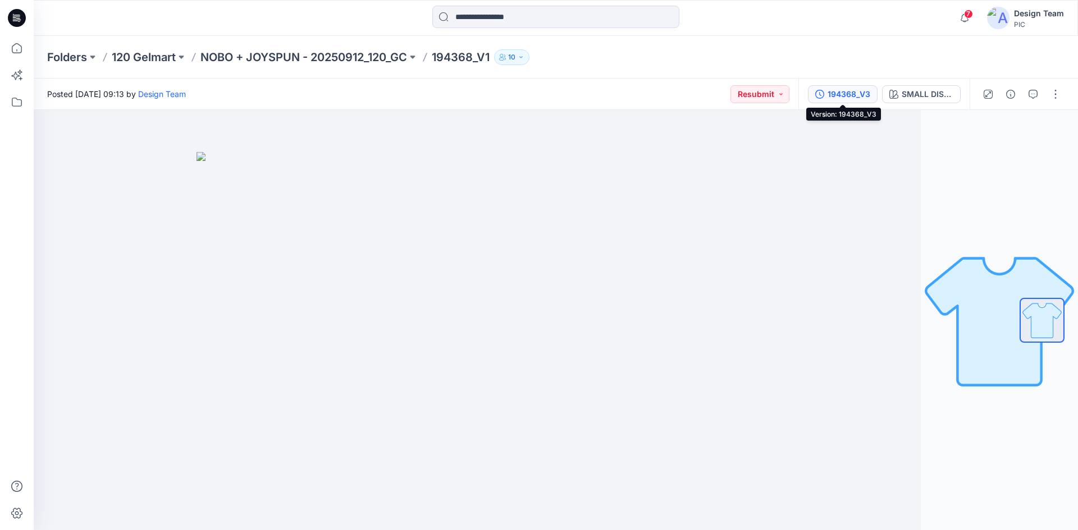
click at [836, 100] on button "194368_V3" at bounding box center [843, 94] width 70 height 18
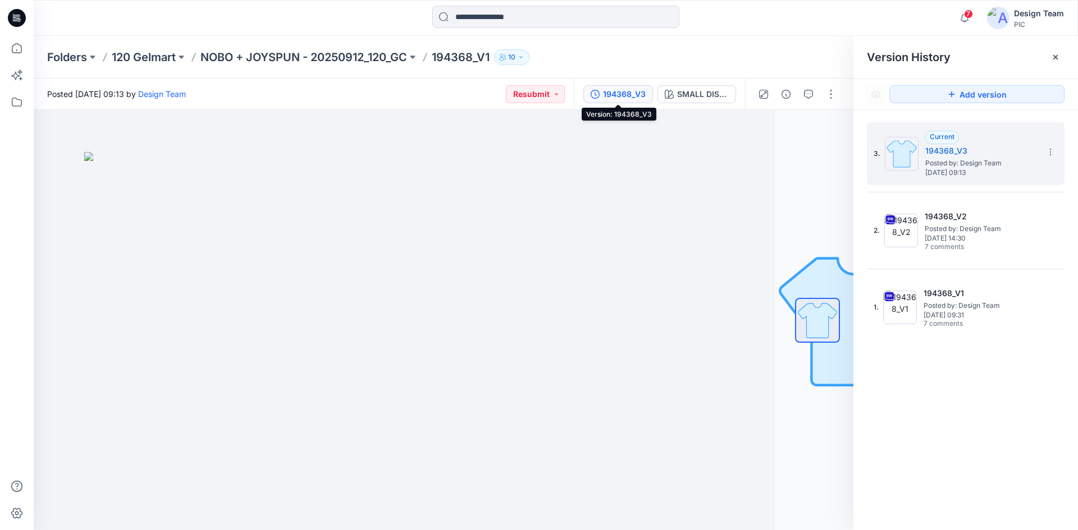
click at [627, 100] on button "194368_V3" at bounding box center [618, 94] width 70 height 18
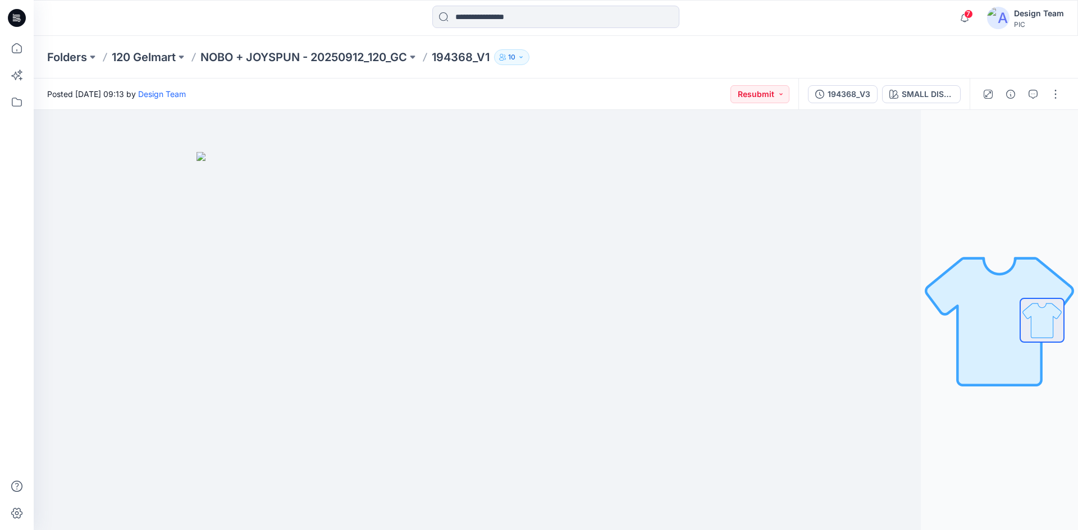
click at [739, 65] on div "Folders 120 Gelmart NOBO + JOYSPUN - 20250912_120_GC 194368_V1 10" at bounding box center [556, 57] width 1044 height 43
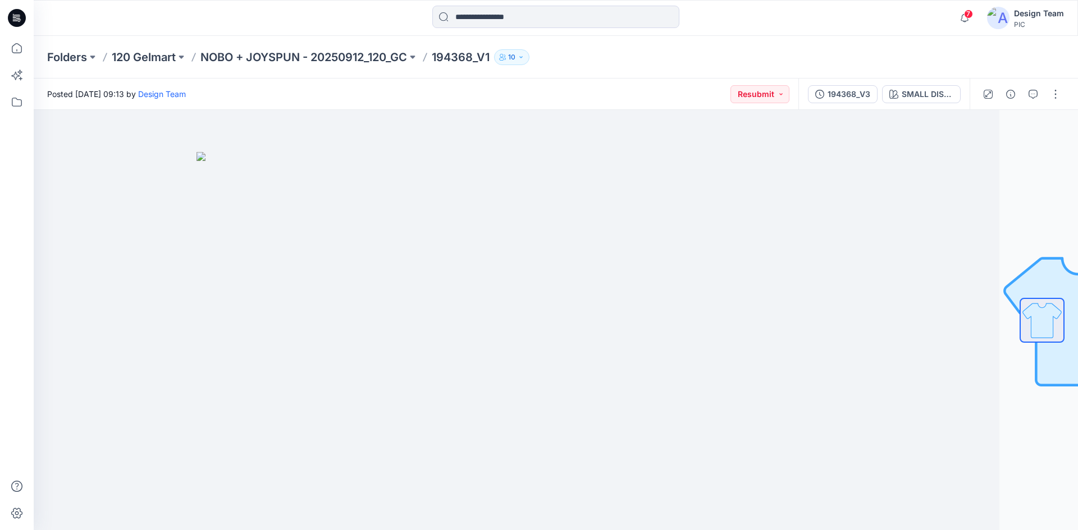
click at [19, 14] on icon at bounding box center [17, 18] width 18 height 18
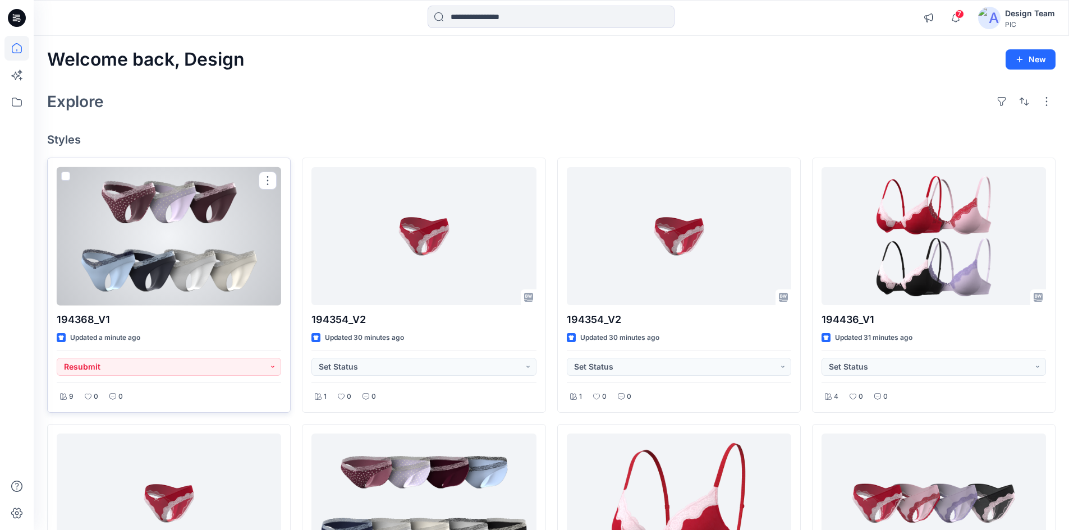
click at [91, 314] on p "194368_V1" at bounding box center [169, 320] width 225 height 16
click at [86, 321] on p "194368_V1" at bounding box center [169, 320] width 225 height 16
click at [134, 240] on div at bounding box center [169, 236] width 225 height 139
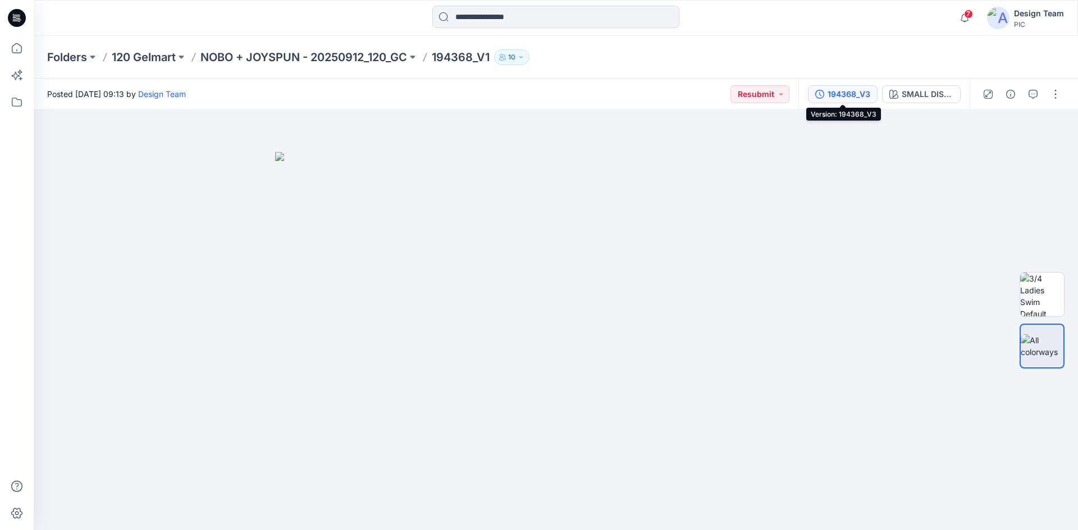
click at [856, 88] on div "194368_V3" at bounding box center [848, 94] width 43 height 12
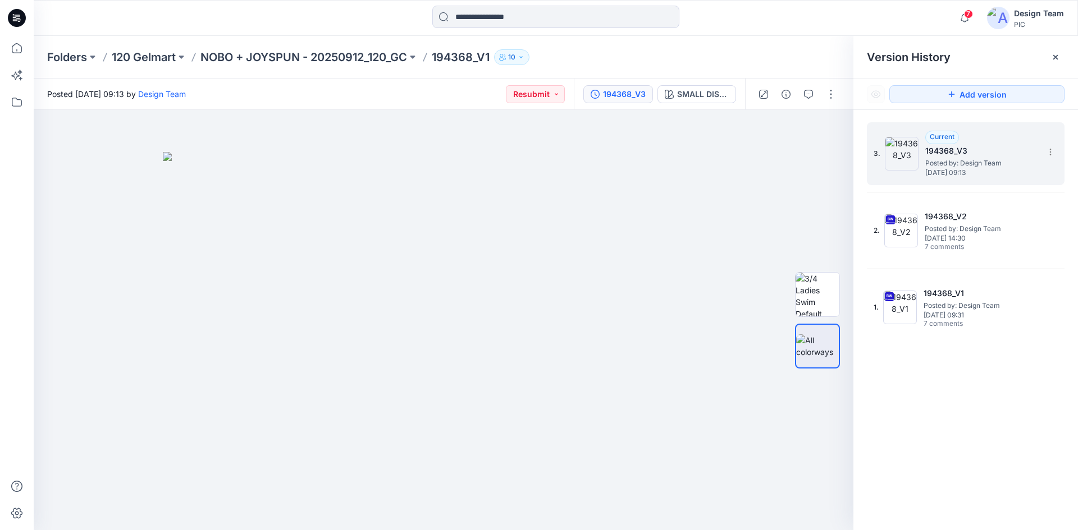
click at [970, 168] on span "Posted by: Design Team" at bounding box center [981, 163] width 112 height 11
click at [699, 88] on div "SMALL DISTY ROSES" at bounding box center [703, 94] width 52 height 12
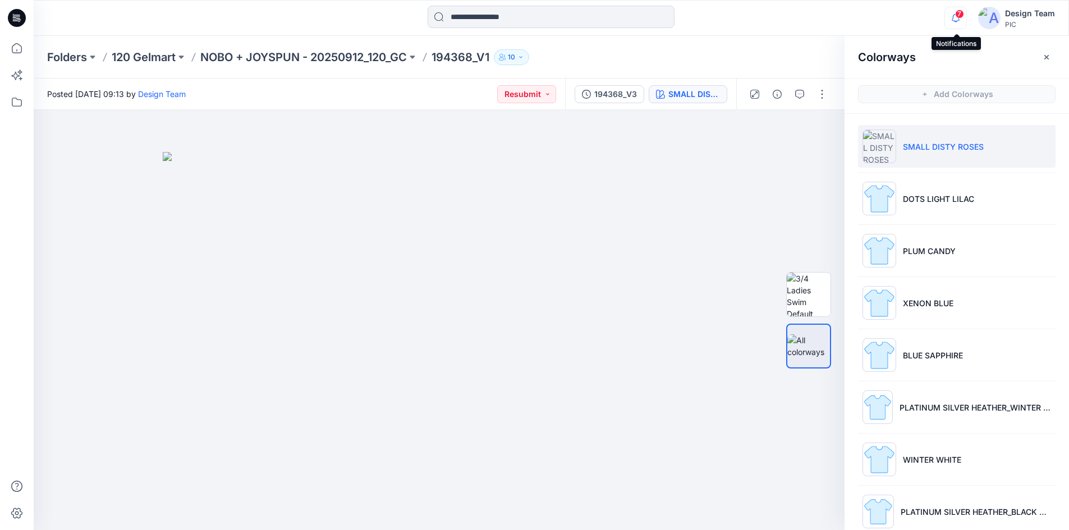
click at [949, 12] on icon "button" at bounding box center [955, 18] width 21 height 22
click at [739, 61] on div "Folders 120 Gelmart NOBO + JOYSPUN - 20250912_120_GC 194368_V1 10" at bounding box center [507, 57] width 921 height 16
click at [12, 17] on icon at bounding box center [17, 18] width 18 height 18
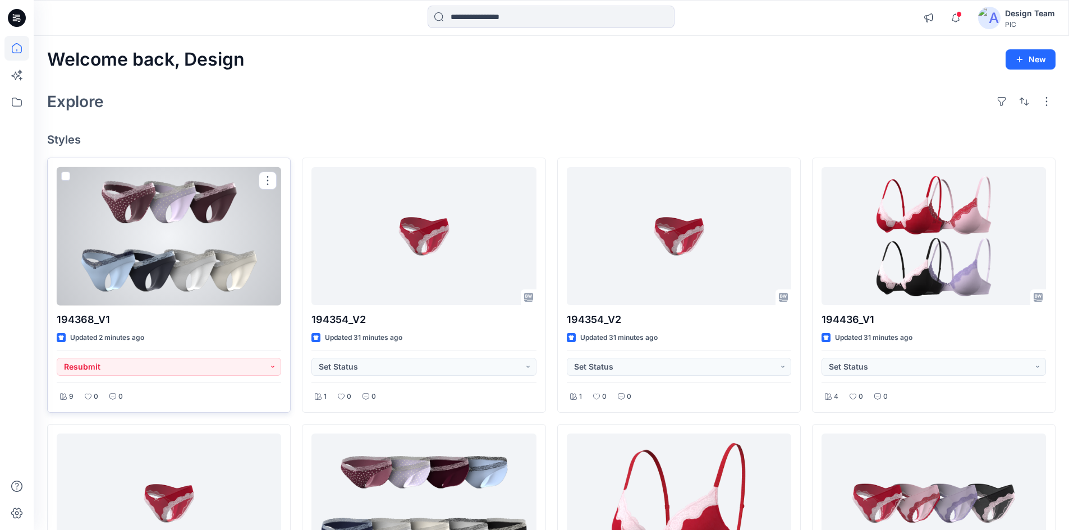
click at [216, 228] on div at bounding box center [169, 236] width 225 height 139
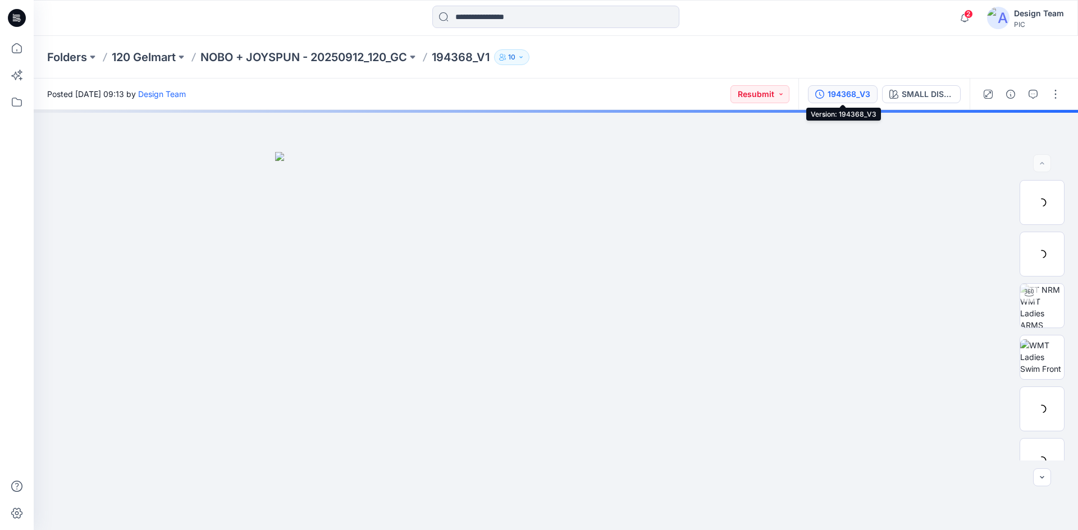
click at [842, 99] on div "194368_V3" at bounding box center [848, 94] width 43 height 12
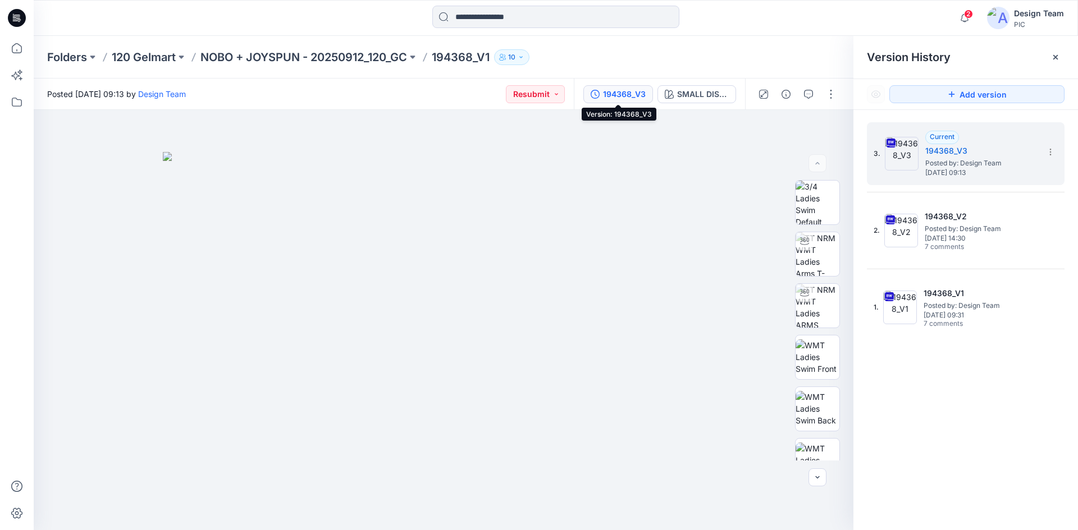
drag, startPoint x: 697, startPoint y: 57, endPoint x: 685, endPoint y: 57, distance: 11.8
click at [695, 57] on div "Folders 120 Gelmart NOBO + JOYSPUN - 20250912_120_GC 194368_V1 10" at bounding box center [511, 57] width 929 height 16
click at [837, 93] on button "button" at bounding box center [831, 94] width 18 height 18
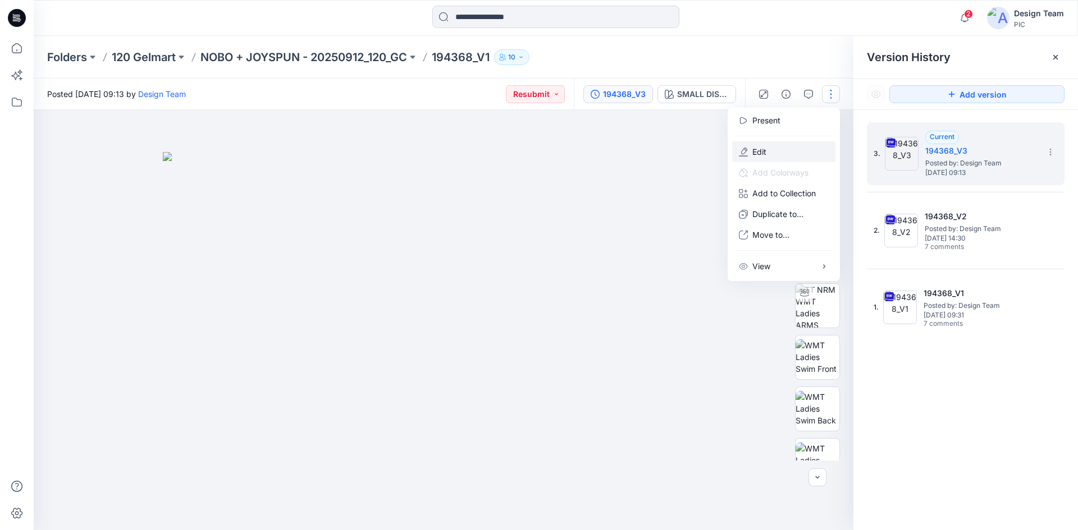
click at [802, 152] on button "Edit" at bounding box center [783, 151] width 103 height 21
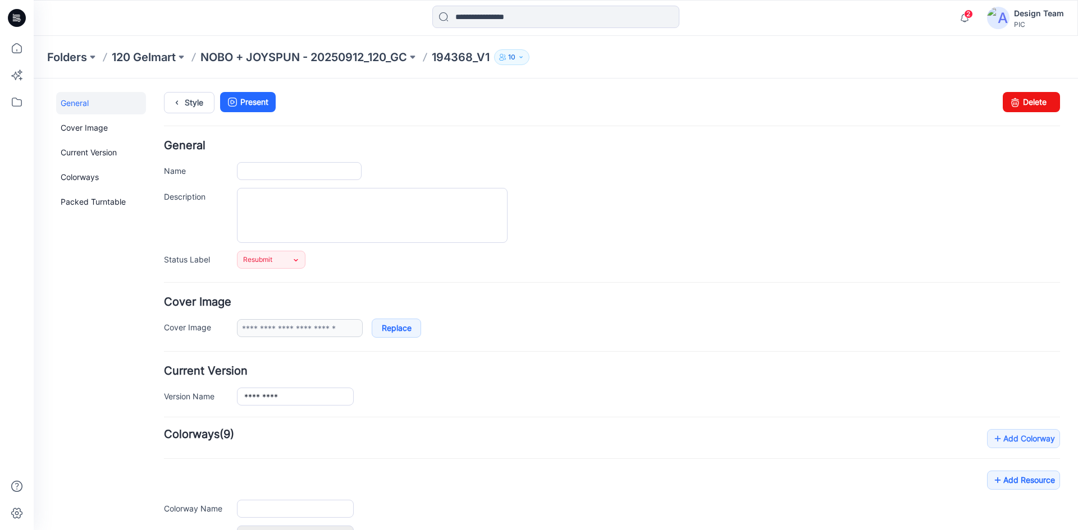
type input "*********"
type input "**********"
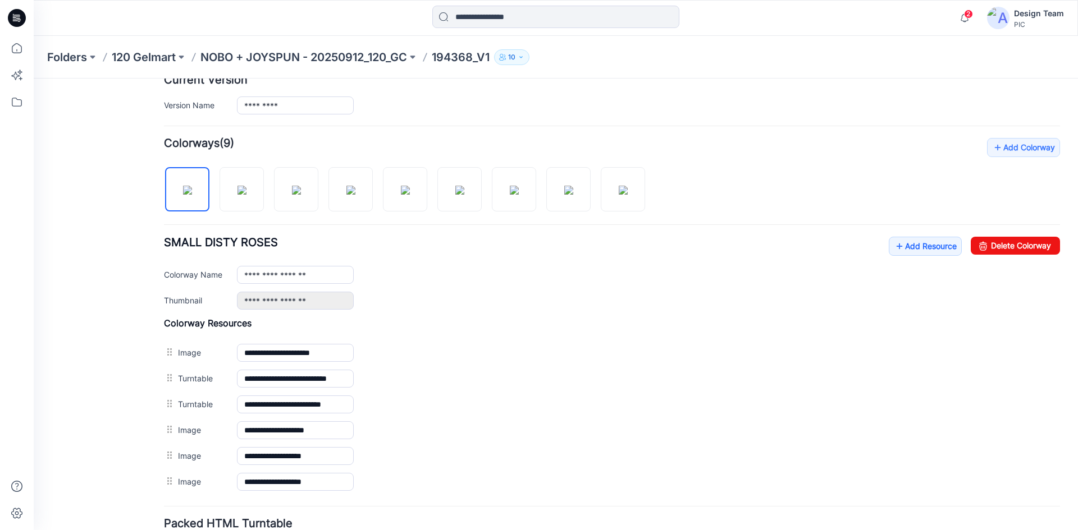
scroll to position [384, 0]
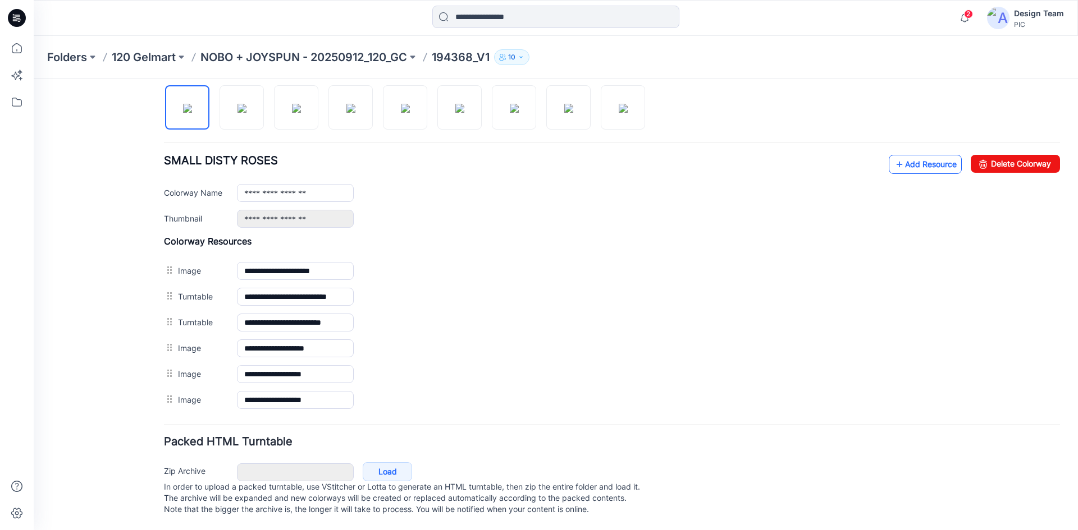
click at [932, 155] on link "Add Resource" at bounding box center [924, 164] width 73 height 19
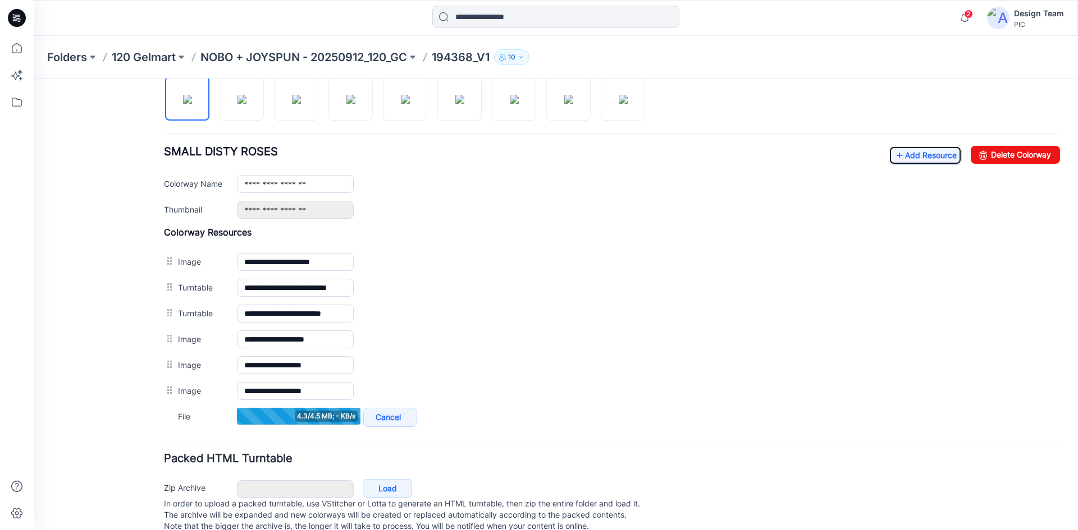
scroll to position [354, 0]
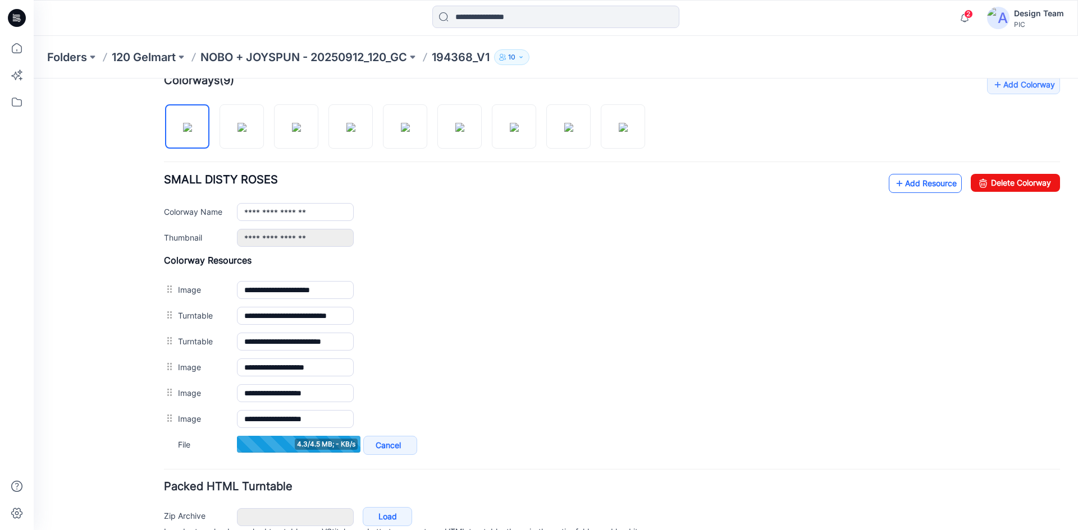
click at [897, 185] on link "Add Resource" at bounding box center [924, 183] width 73 height 19
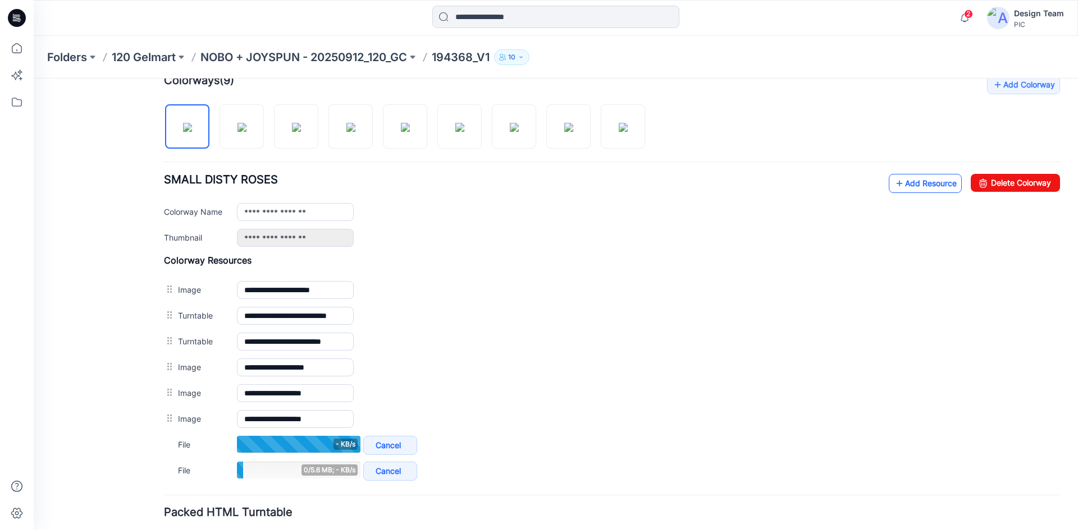
click at [894, 186] on icon at bounding box center [899, 184] width 11 height 18
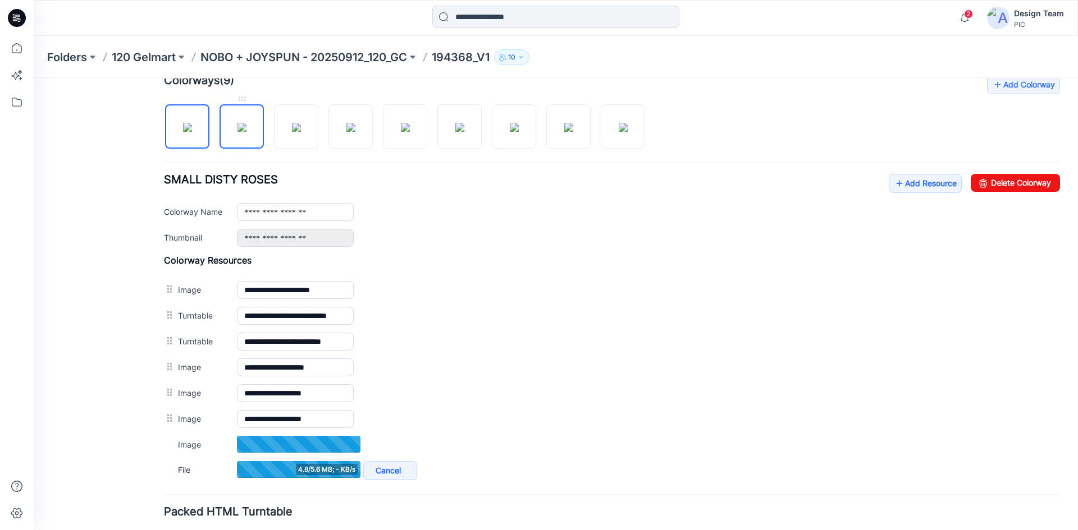
click at [240, 132] on img at bounding box center [241, 127] width 9 height 9
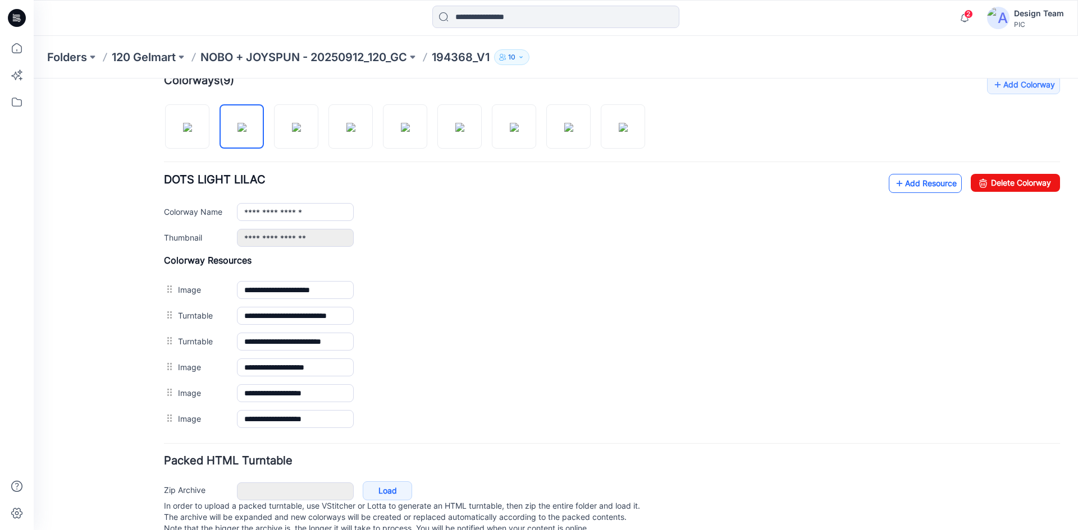
click at [928, 184] on link "Add Resource" at bounding box center [924, 183] width 73 height 19
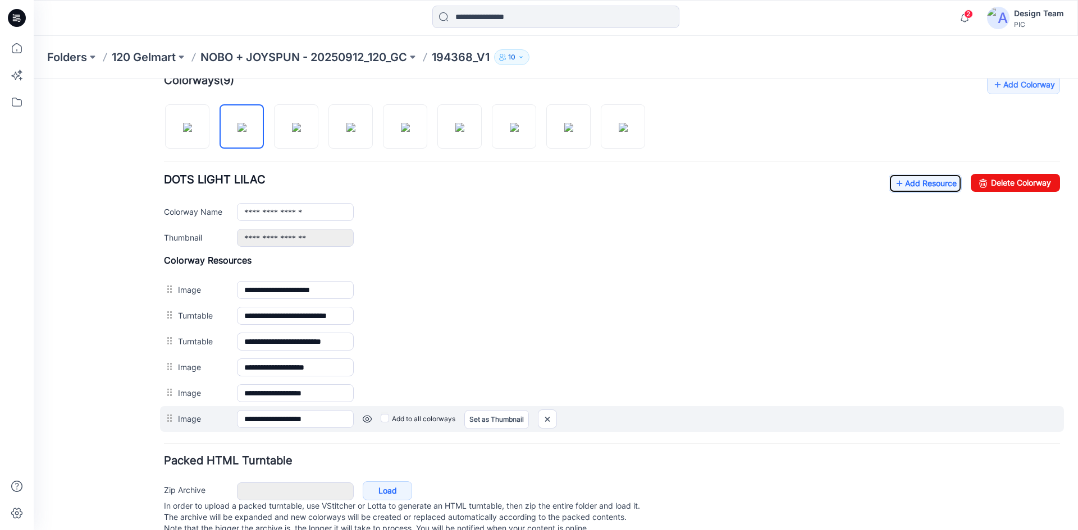
scroll to position [384, 0]
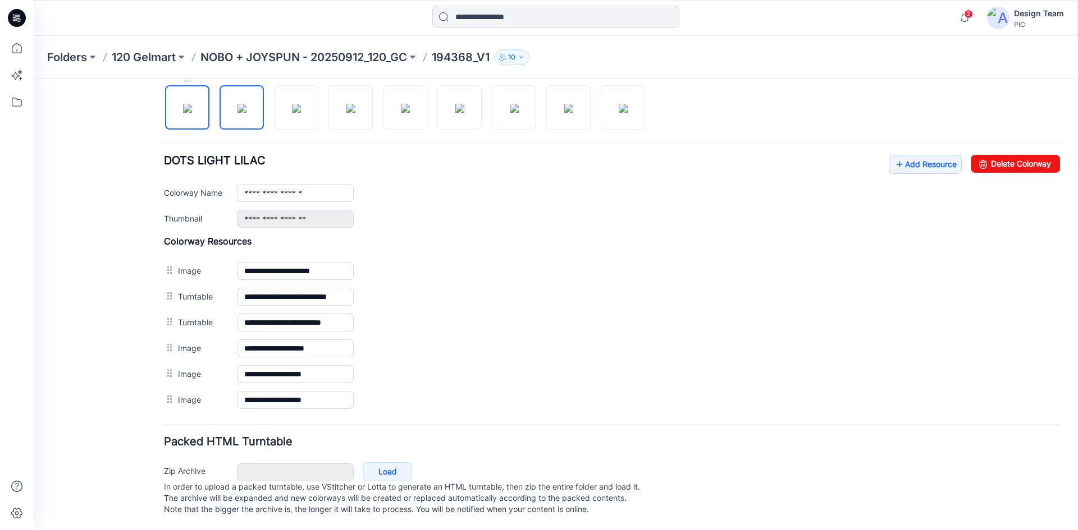
click at [189, 104] on img at bounding box center [187, 108] width 9 height 9
type input "**********"
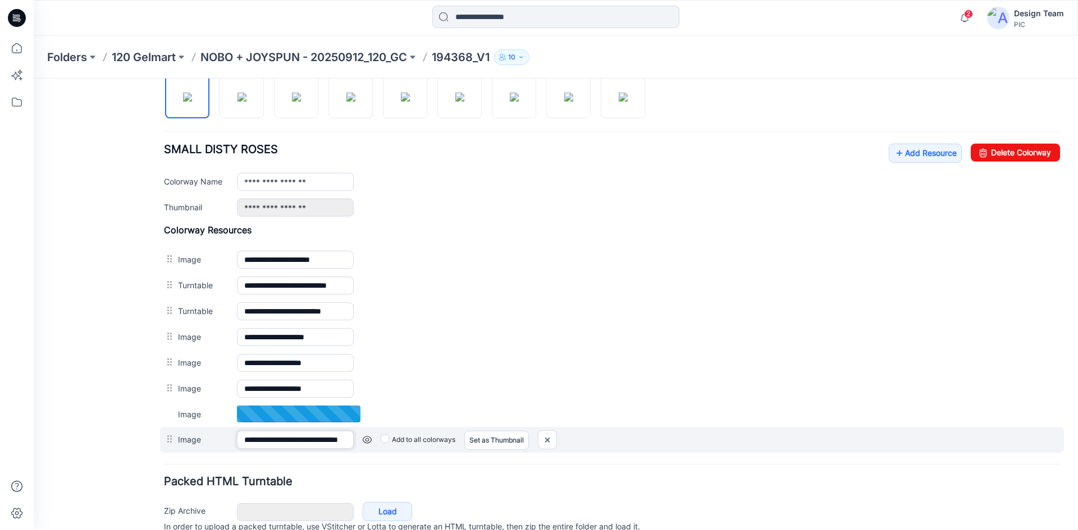
click at [336, 437] on input "**********" at bounding box center [295, 440] width 117 height 18
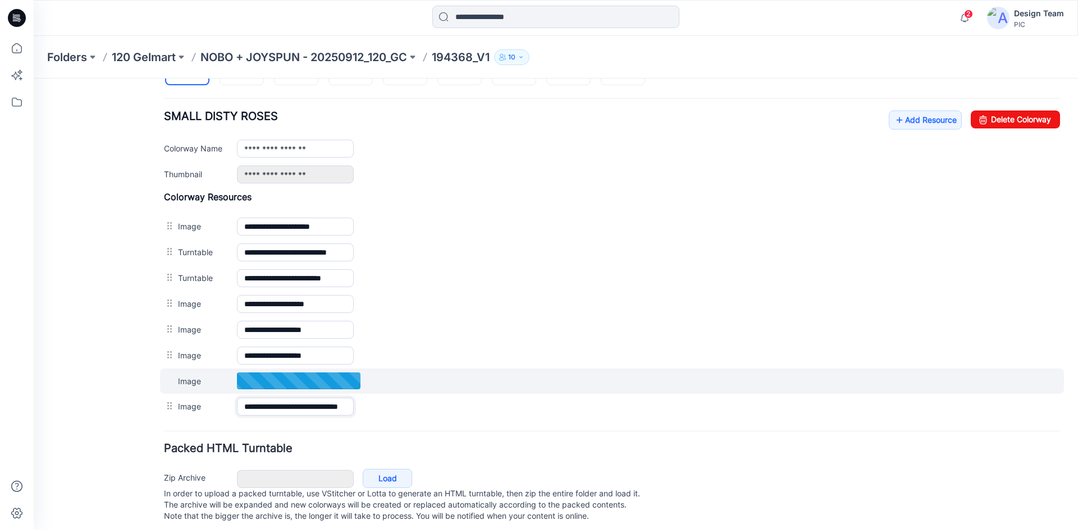
scroll to position [436, 0]
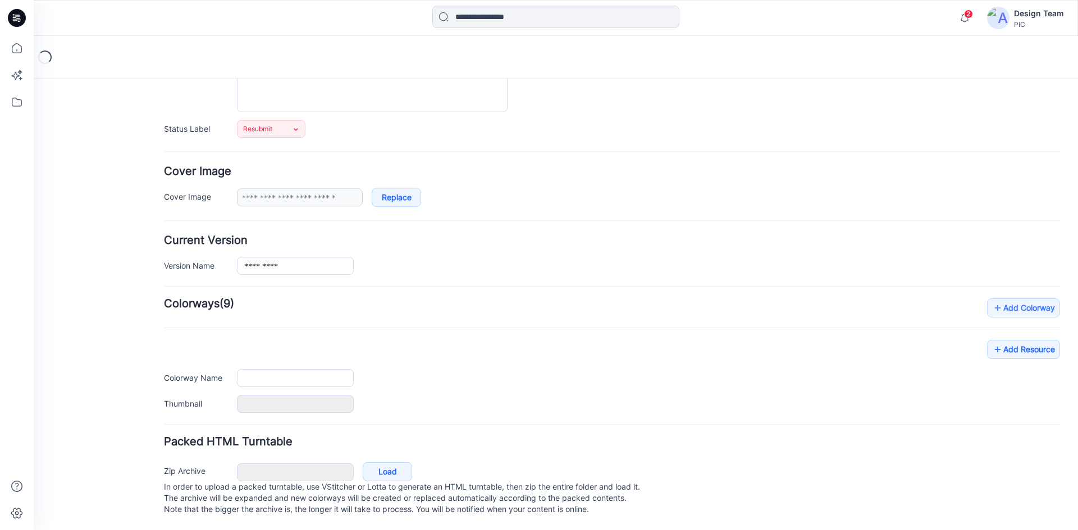
type input "*********"
type input "**********"
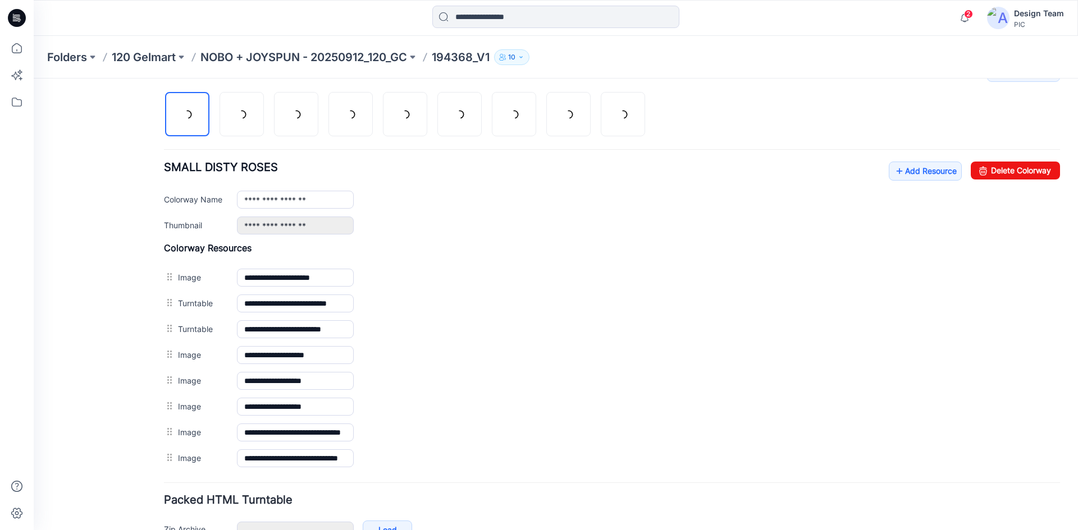
scroll to position [436, 0]
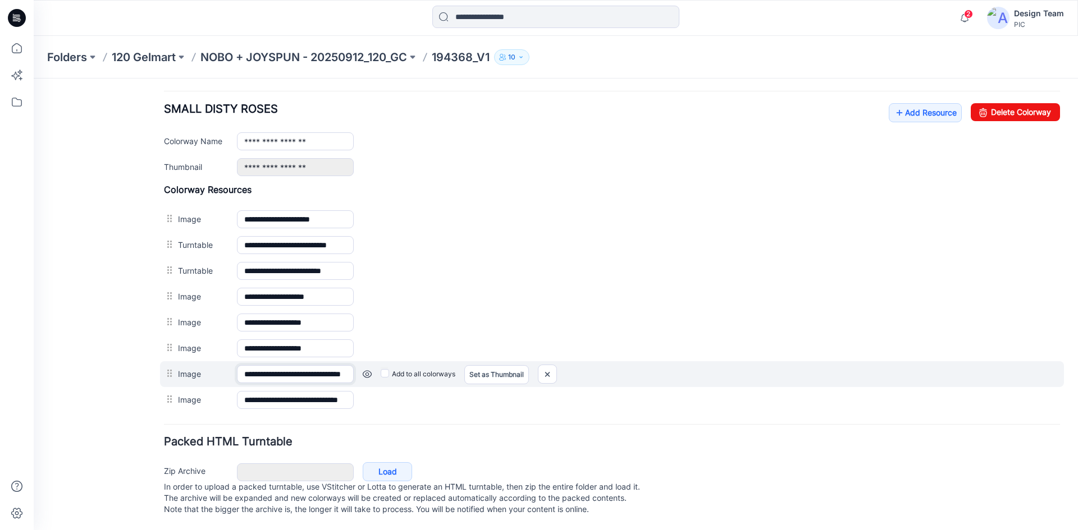
click at [329, 365] on input "**********" at bounding box center [295, 374] width 117 height 18
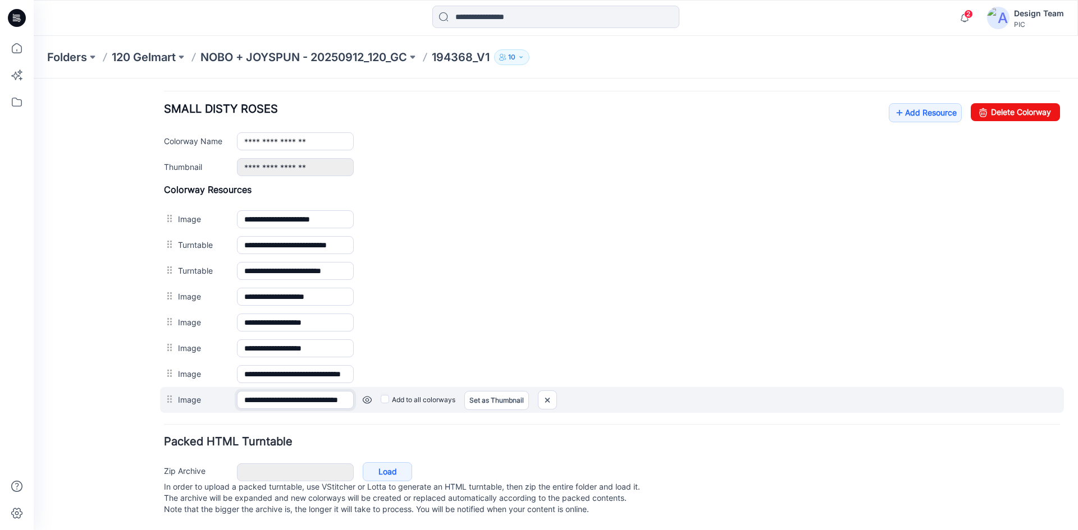
click at [325, 391] on input "**********" at bounding box center [295, 400] width 117 height 18
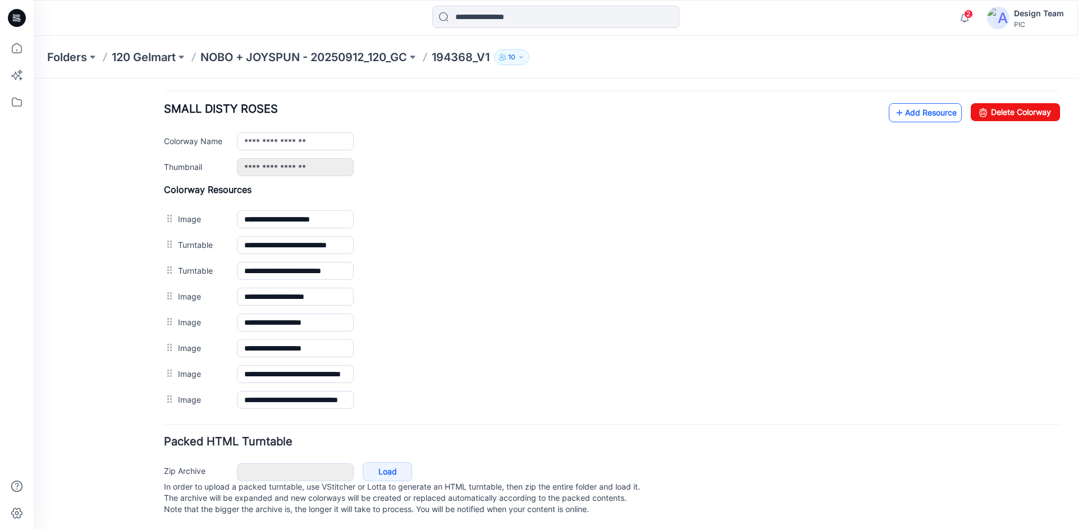
click at [902, 106] on link "Add Resource" at bounding box center [924, 112] width 73 height 19
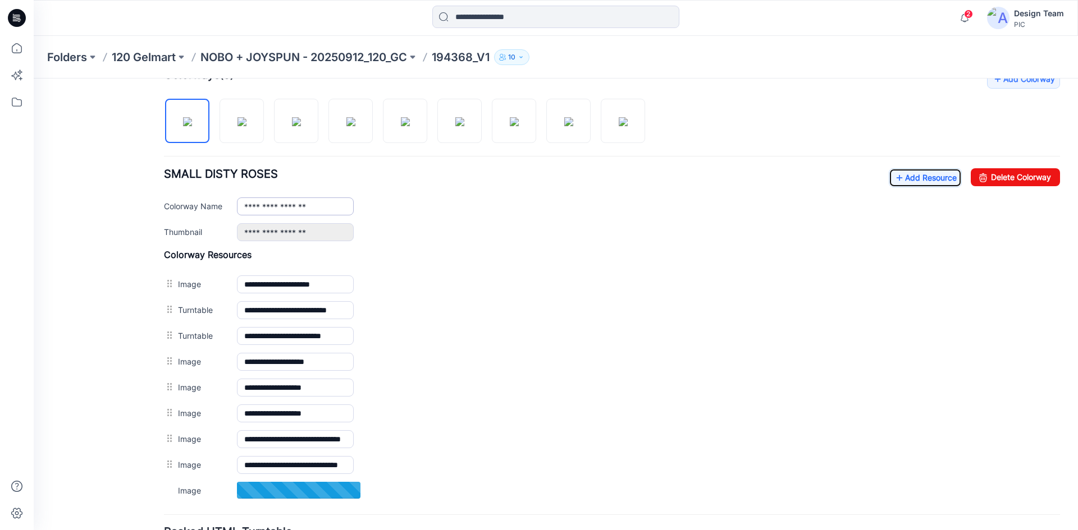
scroll to position [380, 0]
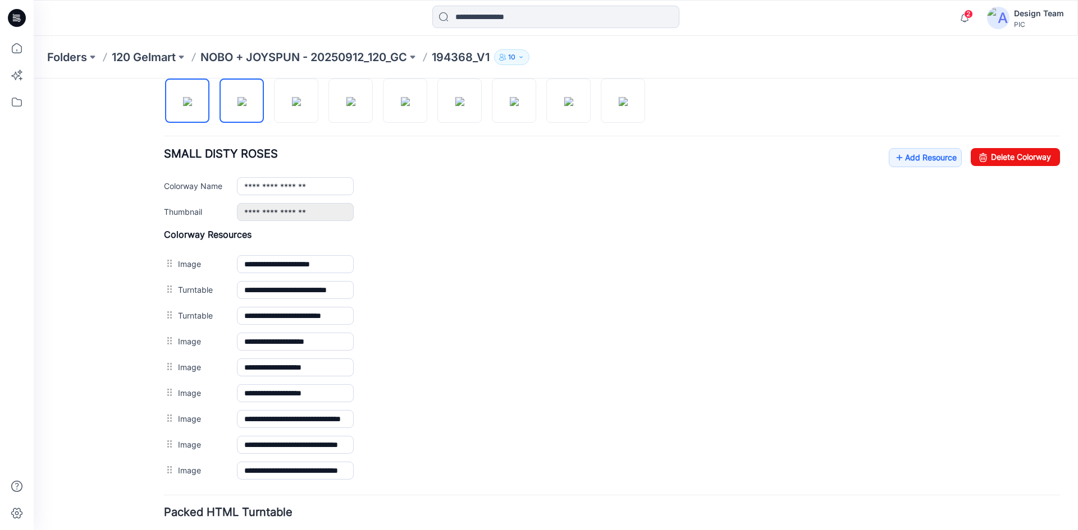
click at [241, 106] on img at bounding box center [241, 101] width 9 height 9
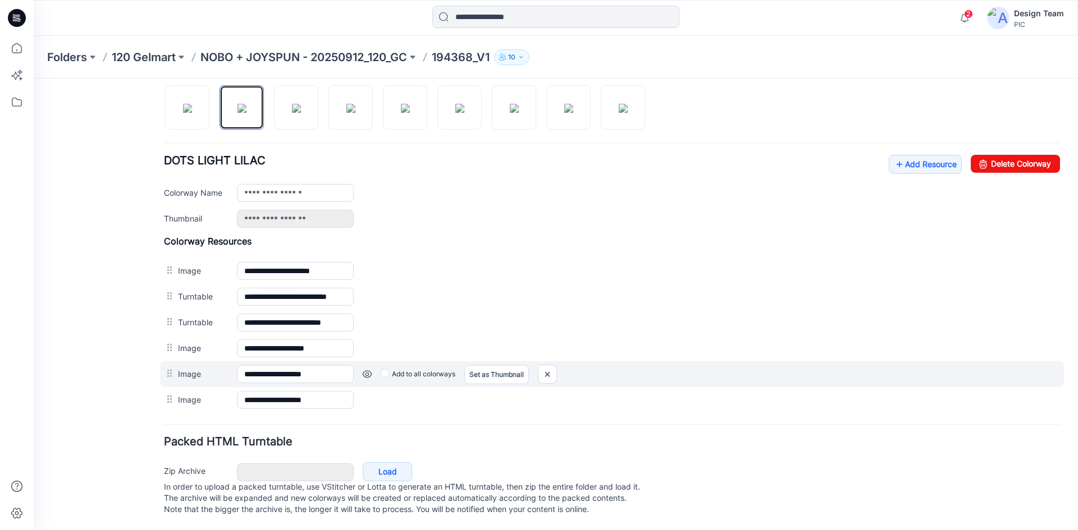
scroll to position [384, 0]
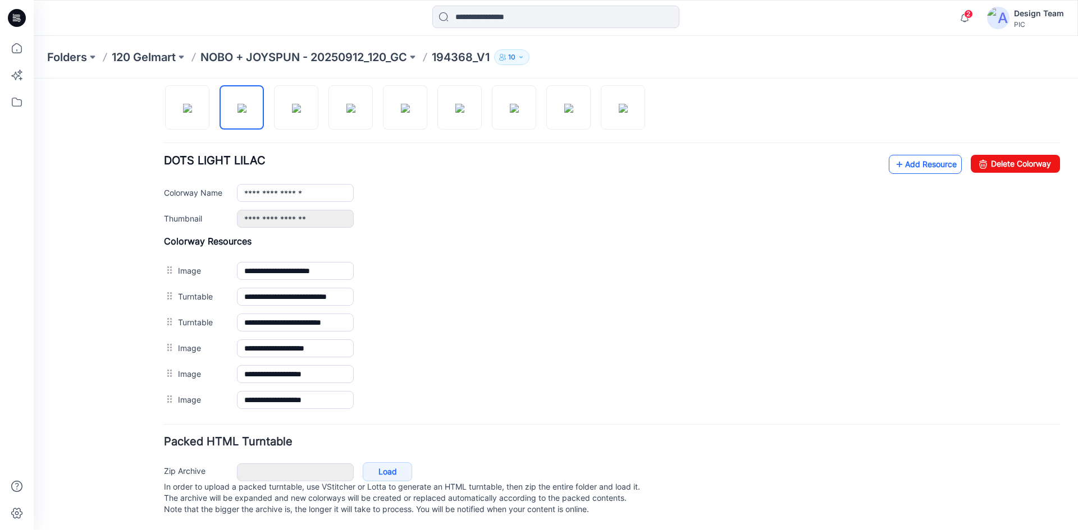
click at [934, 155] on link "Add Resource" at bounding box center [924, 164] width 73 height 19
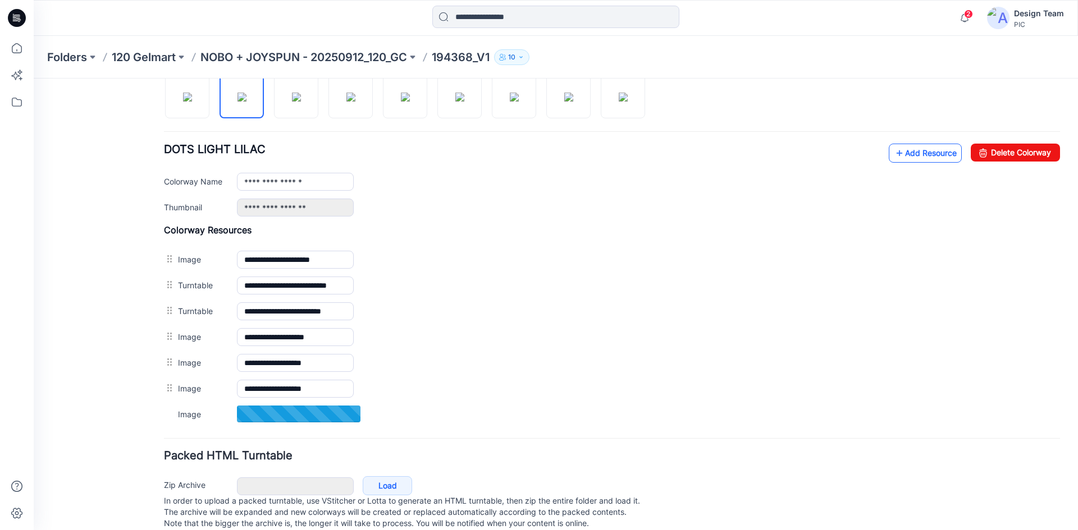
click at [895, 157] on link "Add Resource" at bounding box center [924, 153] width 73 height 19
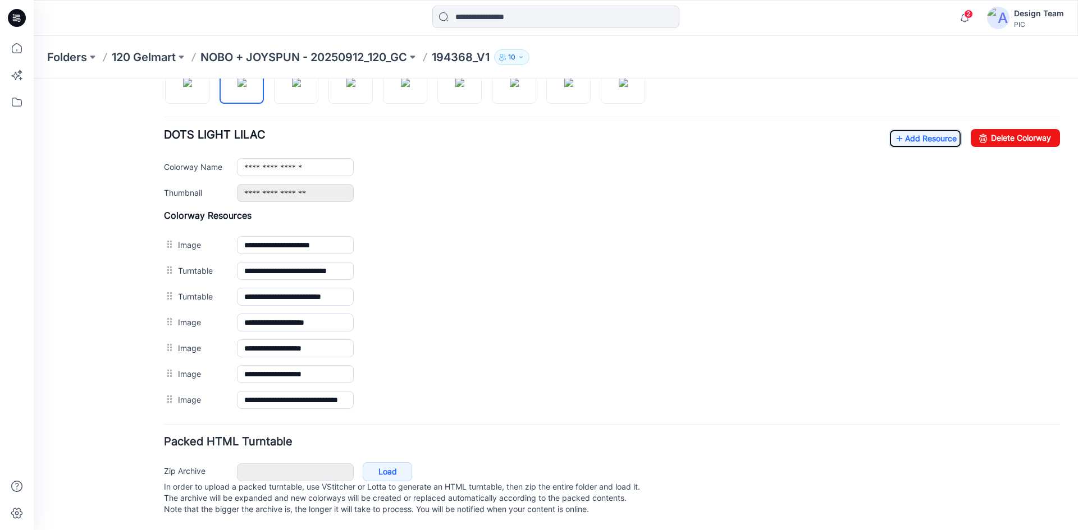
scroll to position [354, 0]
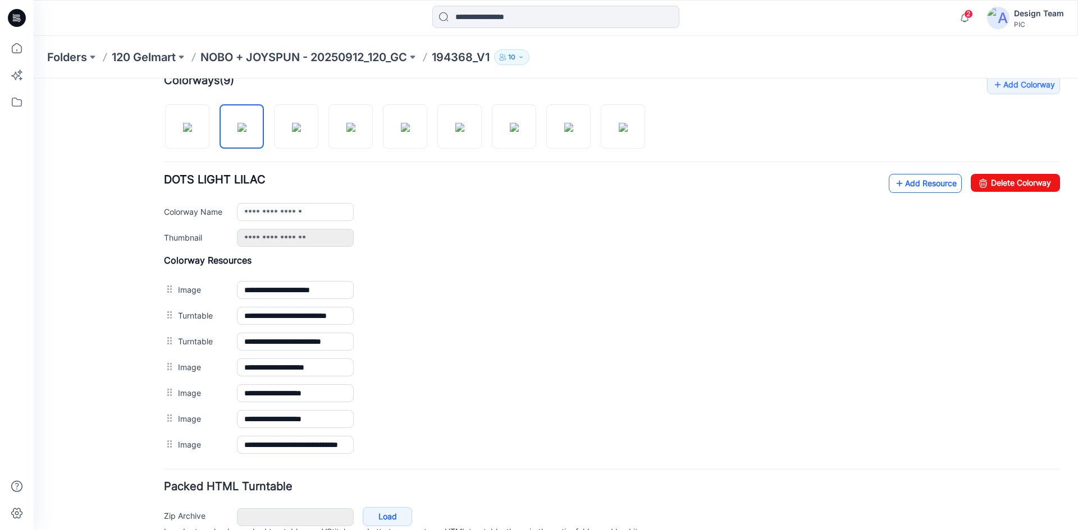
click at [926, 185] on link "Add Resource" at bounding box center [924, 183] width 73 height 19
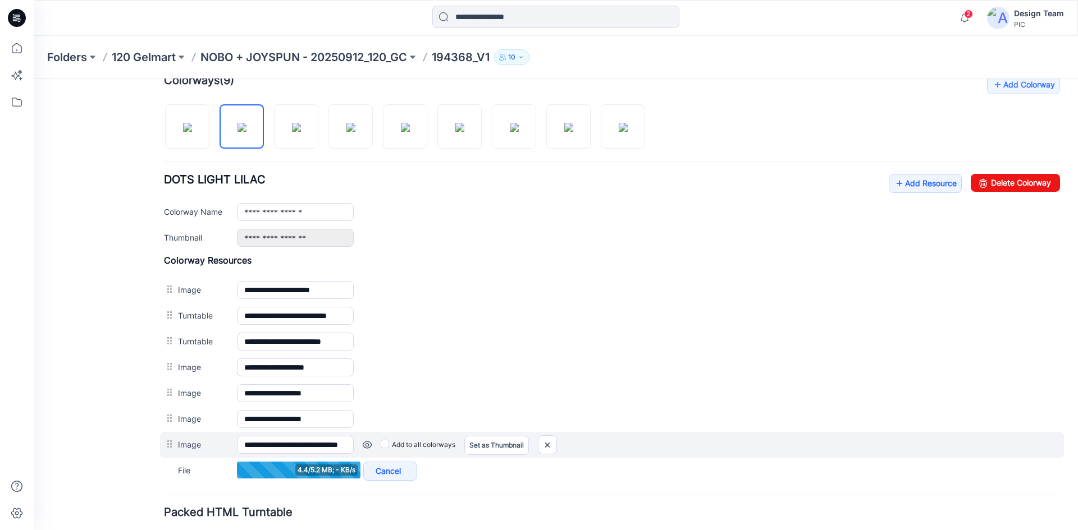
click at [369, 446] on link at bounding box center [367, 445] width 9 height 9
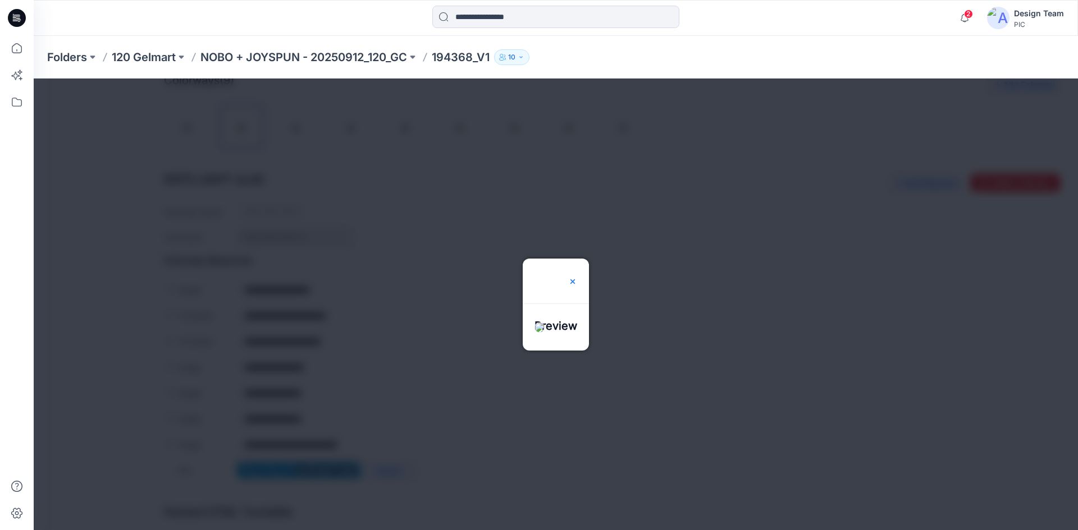
click at [577, 277] on img at bounding box center [572, 281] width 9 height 9
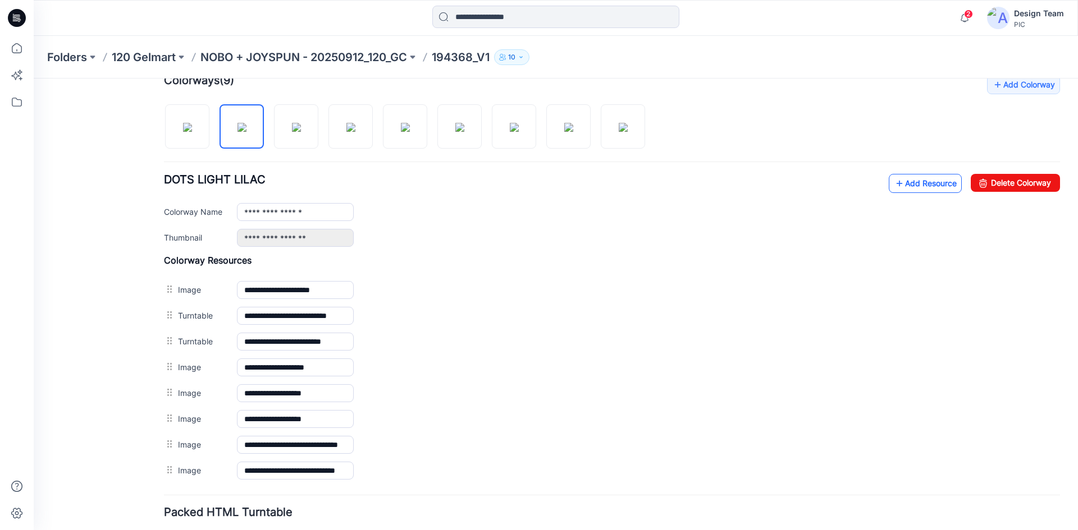
click at [900, 181] on link "Add Resource" at bounding box center [924, 183] width 73 height 19
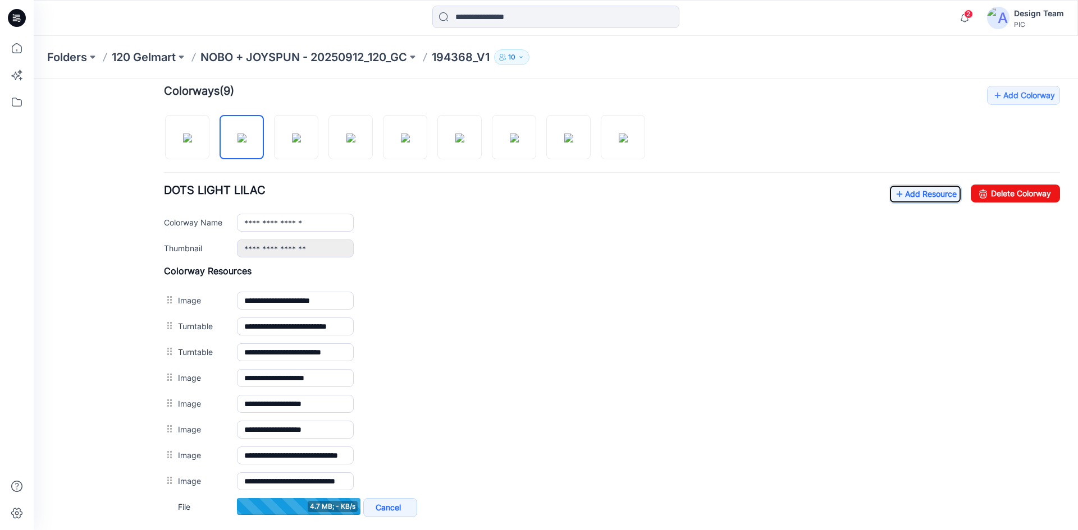
scroll to position [406, 0]
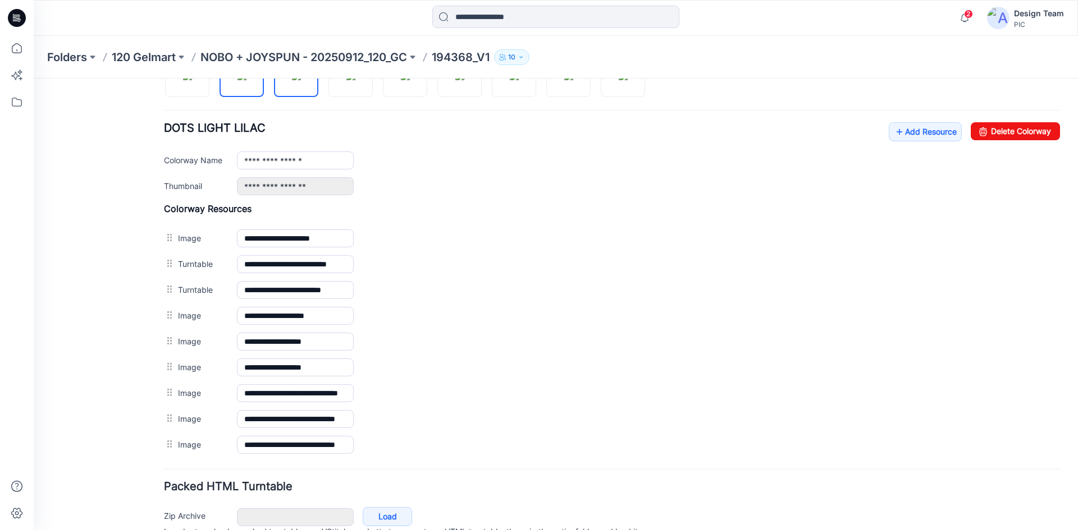
click at [292, 80] on img at bounding box center [296, 75] width 9 height 9
type input "**********"
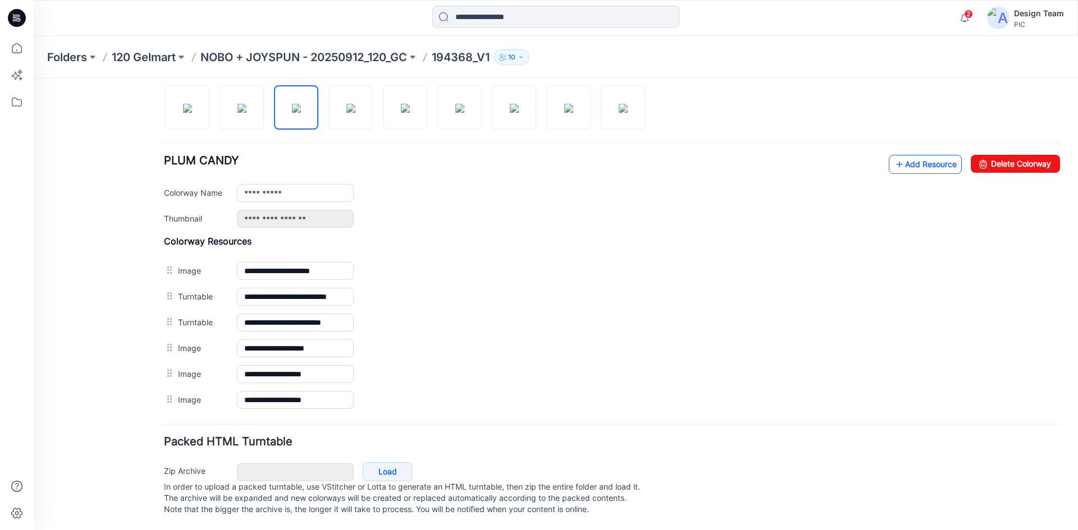
click at [896, 157] on link "Add Resource" at bounding box center [924, 164] width 73 height 19
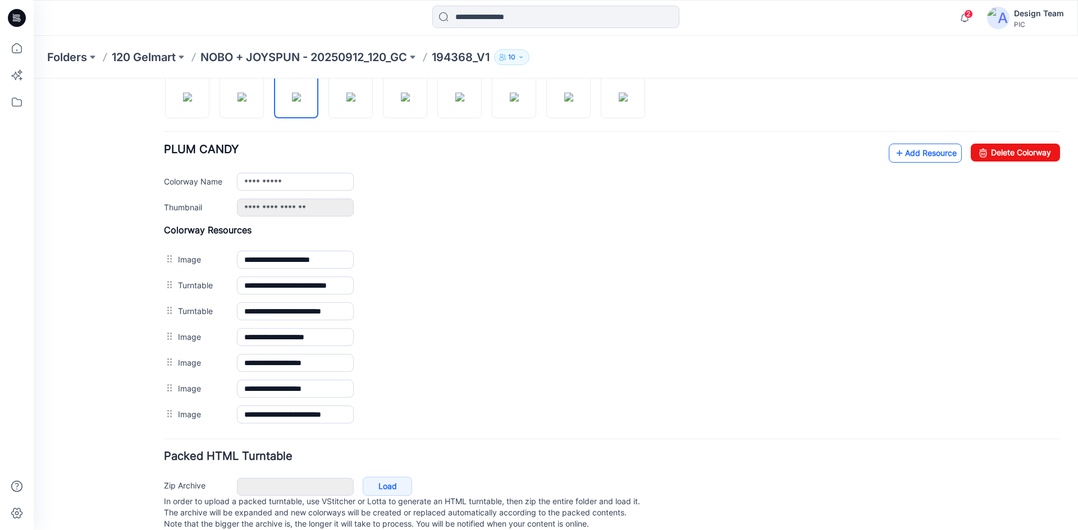
click at [921, 153] on link "Add Resource" at bounding box center [924, 153] width 73 height 19
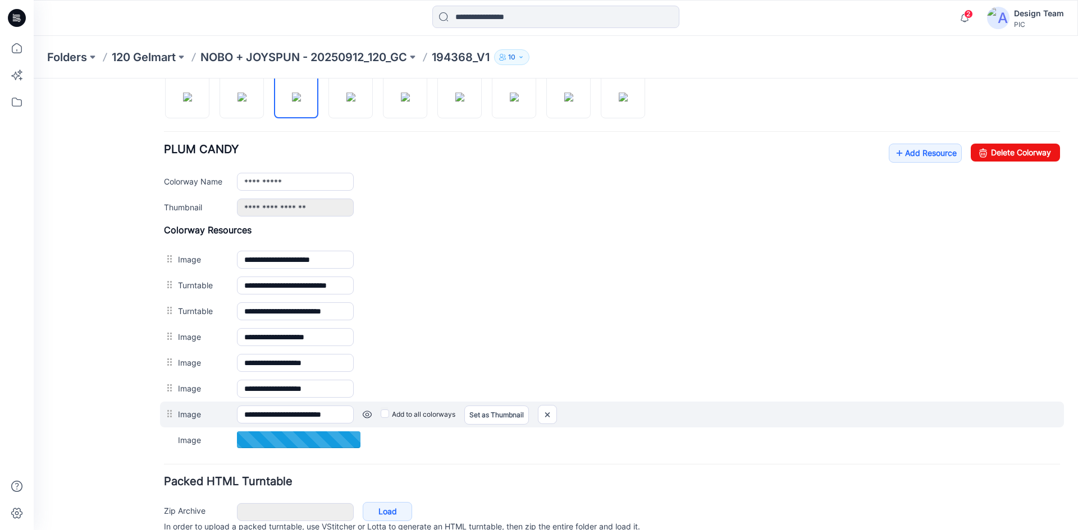
click at [364, 417] on link at bounding box center [367, 414] width 9 height 9
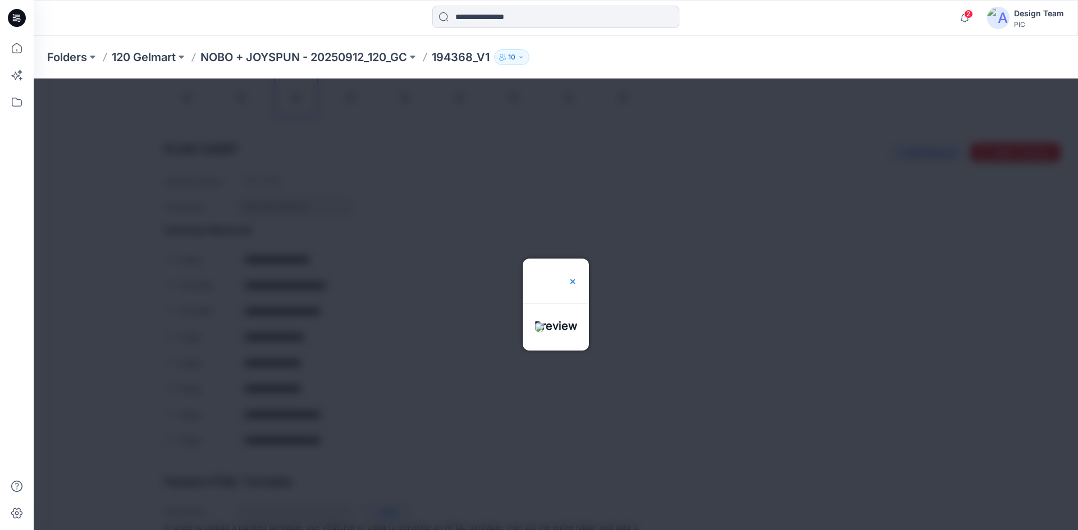
click at [577, 277] on img at bounding box center [572, 281] width 9 height 9
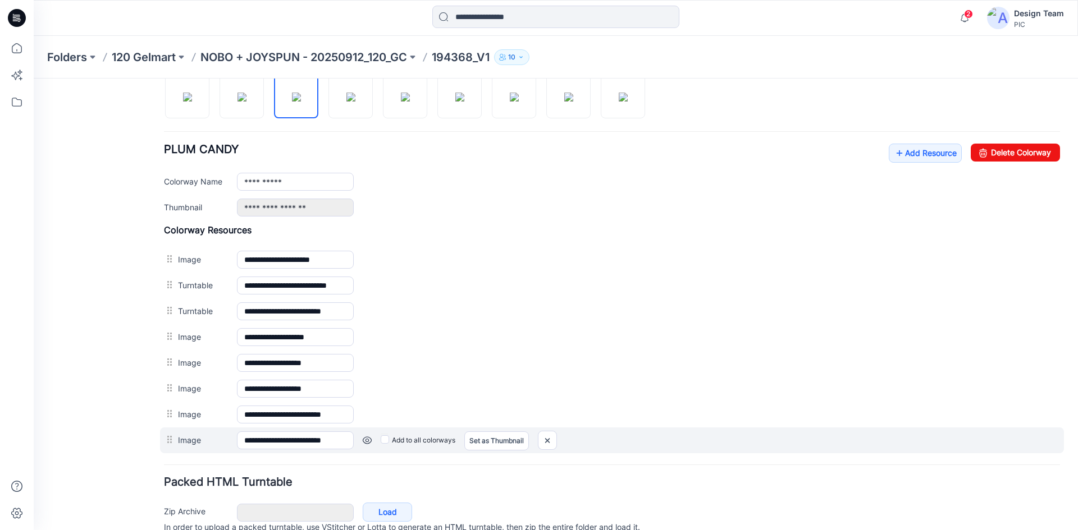
click at [367, 438] on link at bounding box center [367, 440] width 9 height 9
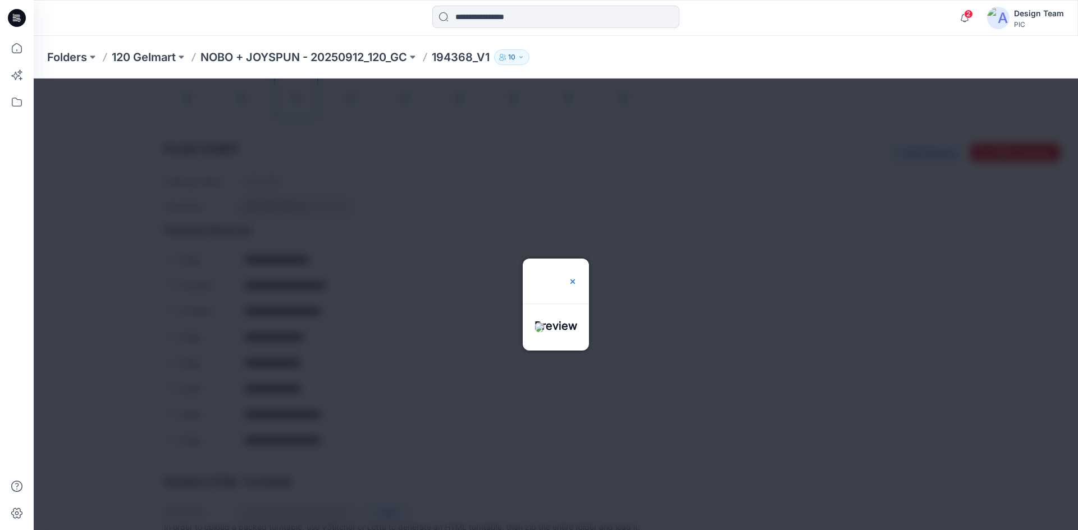
click at [577, 277] on img at bounding box center [572, 281] width 9 height 9
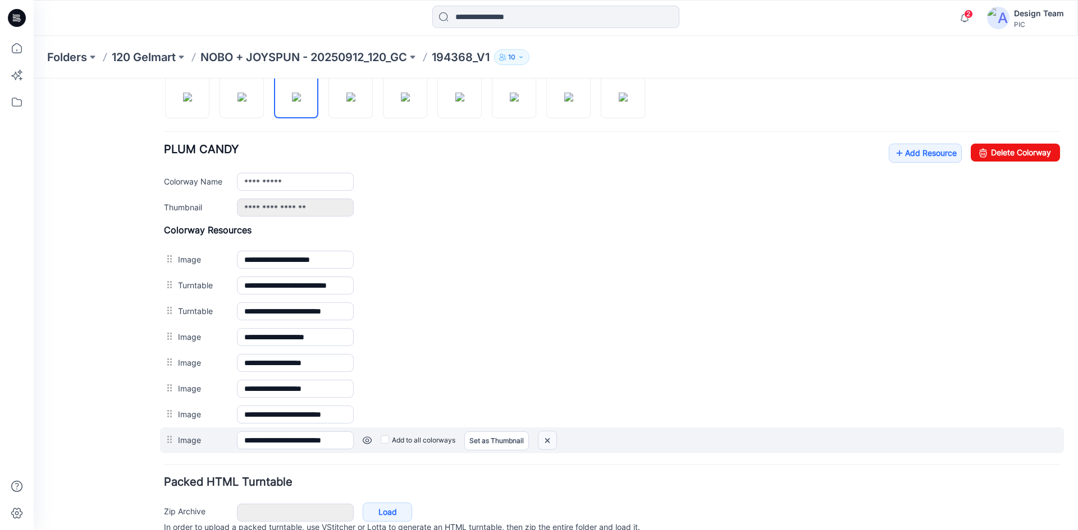
drag, startPoint x: 544, startPoint y: 443, endPoint x: 620, endPoint y: 148, distance: 304.9
click at [544, 443] on img at bounding box center [547, 441] width 18 height 19
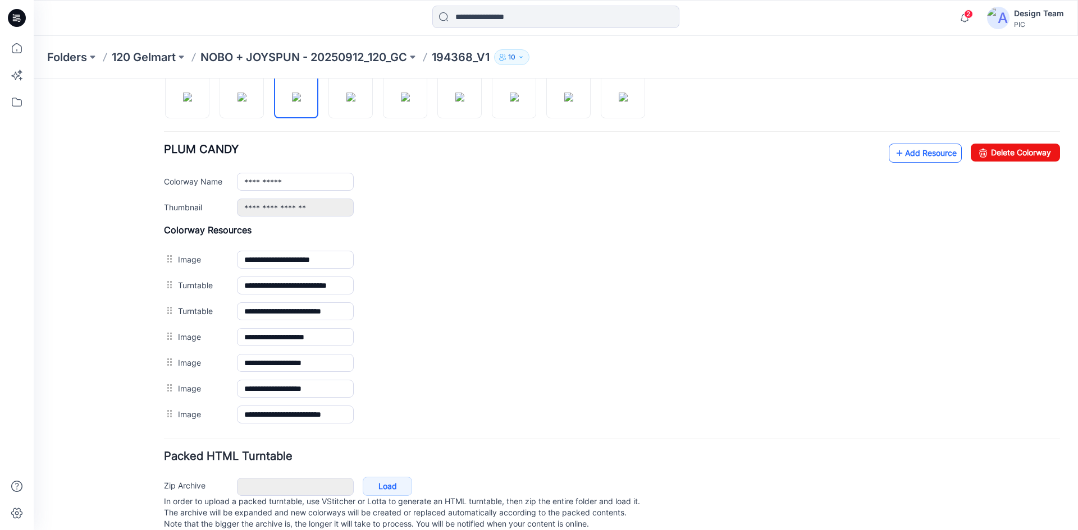
click at [910, 155] on link "Add Resource" at bounding box center [924, 153] width 73 height 19
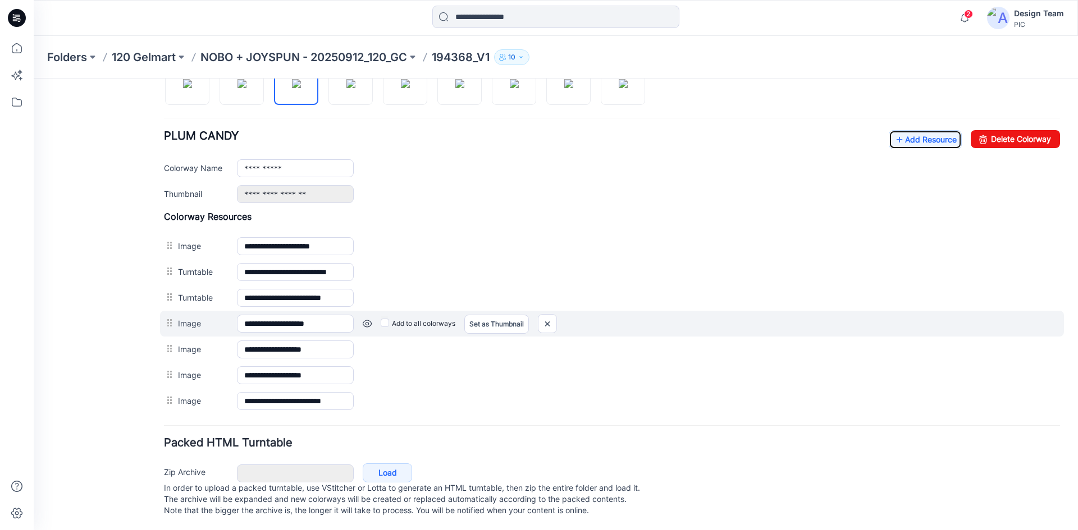
scroll to position [410, 0]
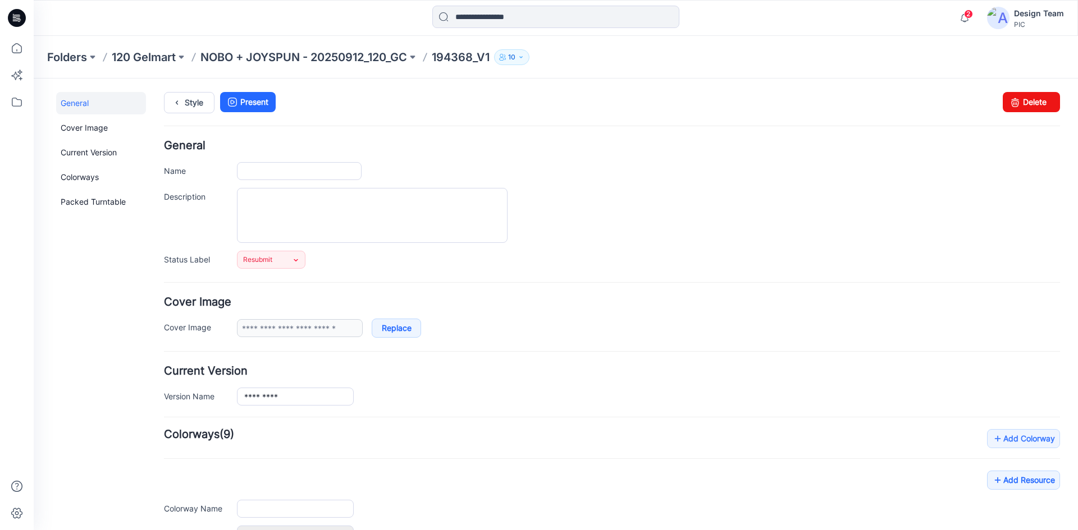
type input "*********"
type input "**********"
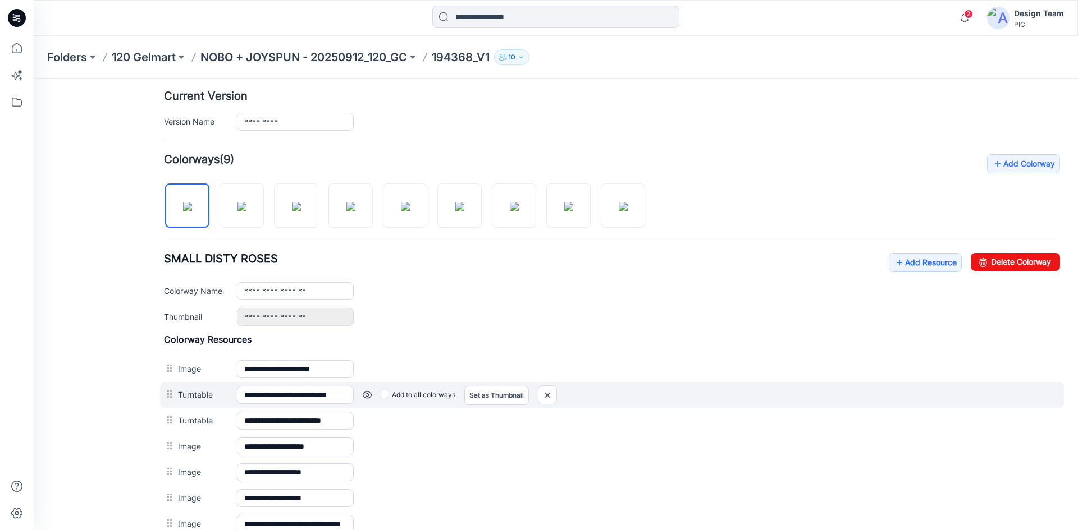
scroll to position [337, 0]
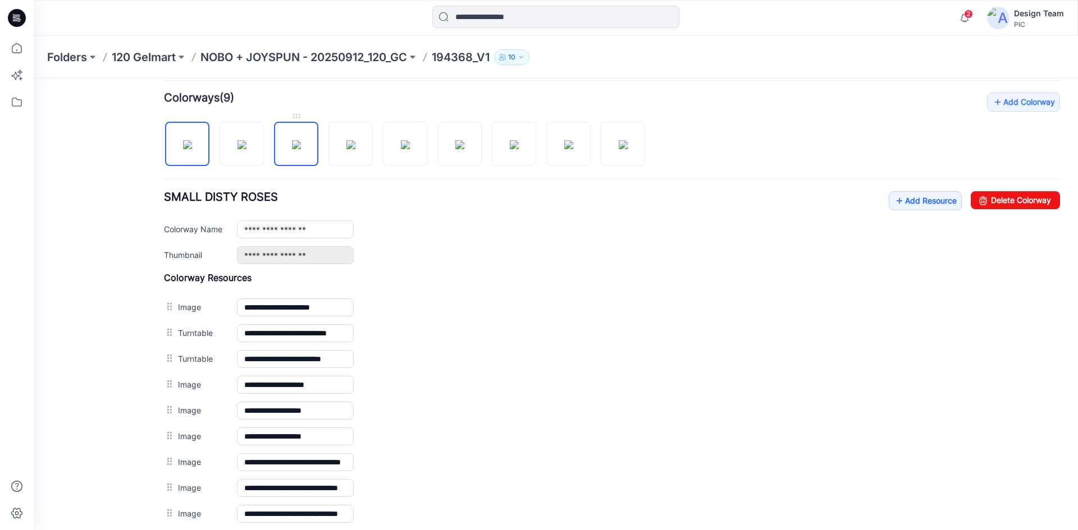
click at [294, 146] on img at bounding box center [296, 144] width 9 height 9
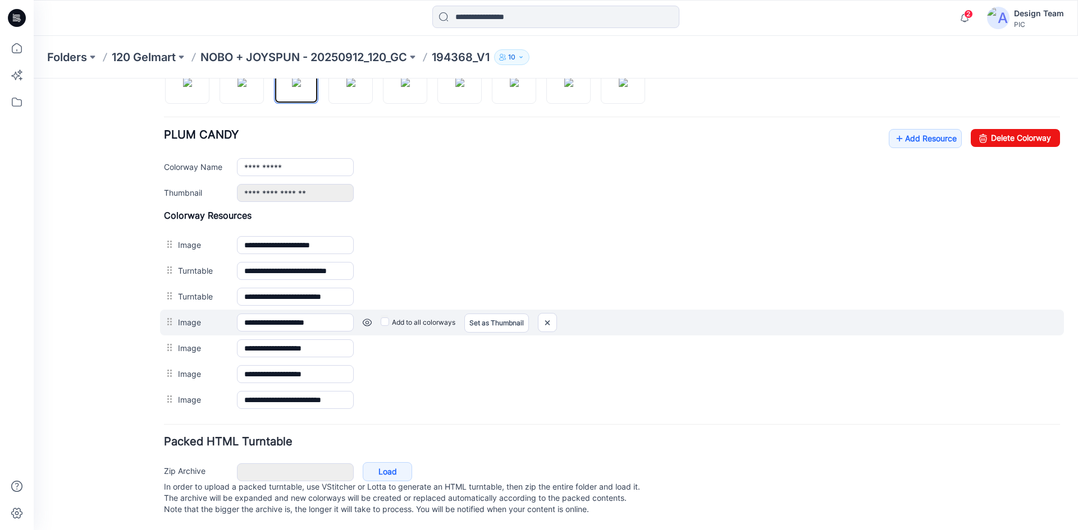
scroll to position [410, 0]
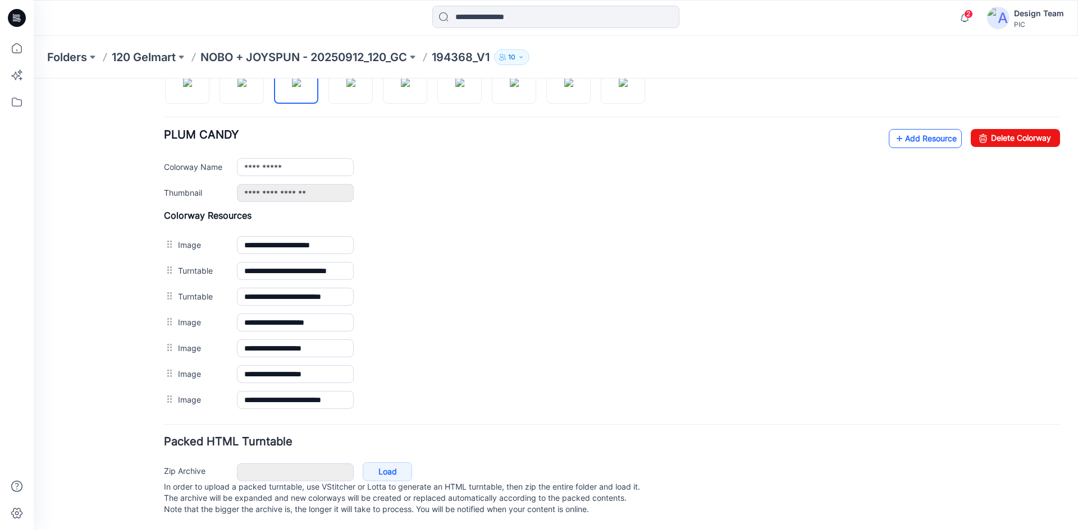
click at [918, 129] on link "Add Resource" at bounding box center [924, 138] width 73 height 19
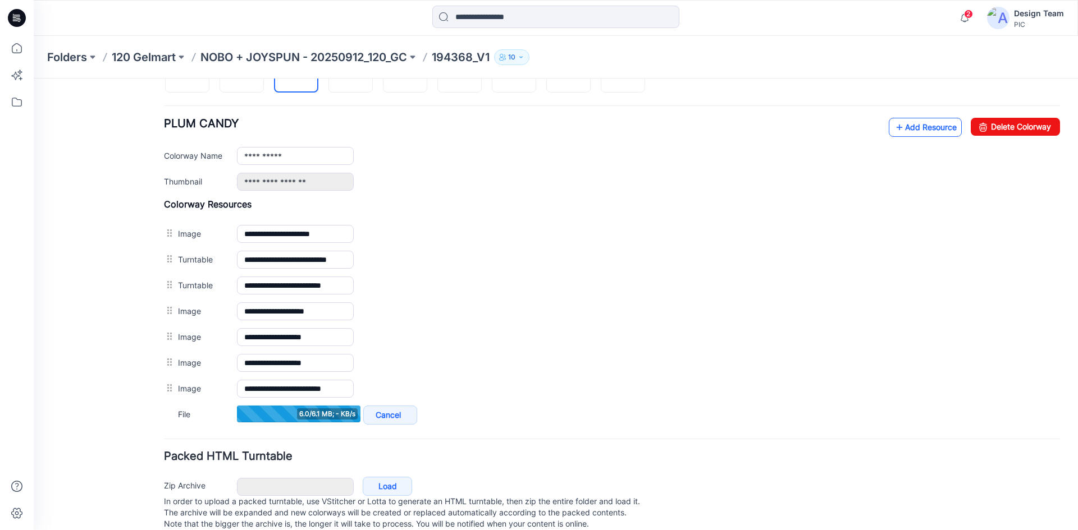
click at [900, 131] on link "Add Resource" at bounding box center [924, 127] width 73 height 19
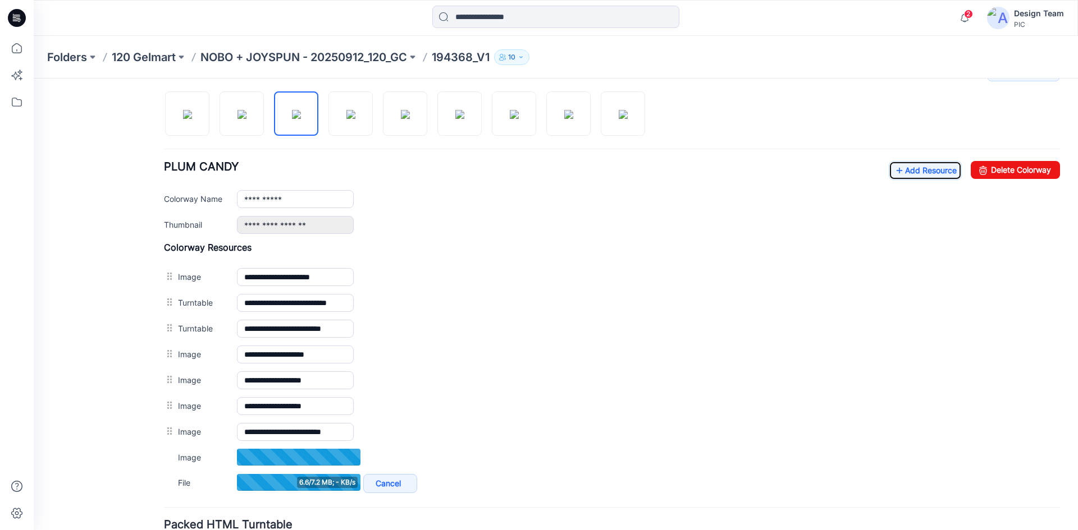
scroll to position [354, 0]
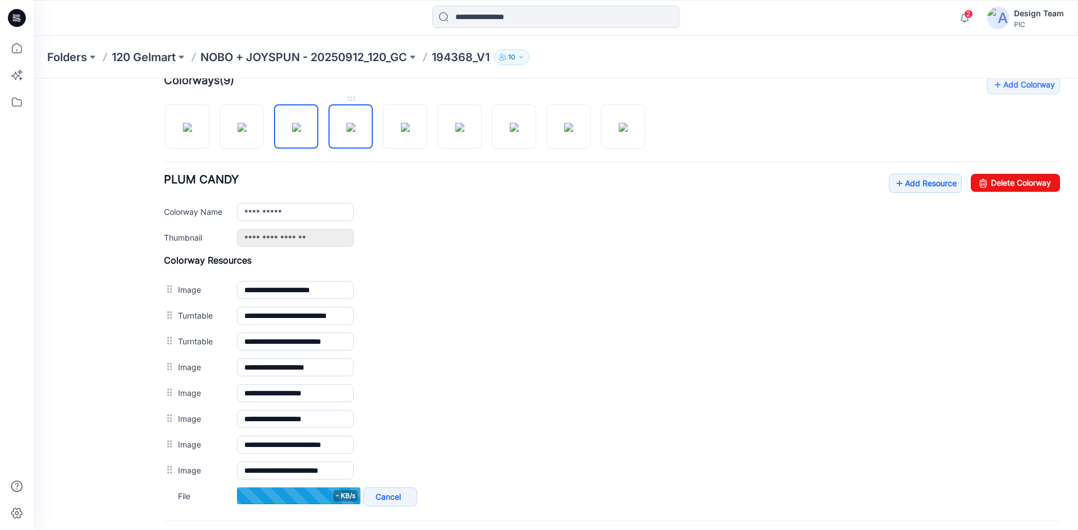
click at [346, 132] on img at bounding box center [350, 127] width 9 height 9
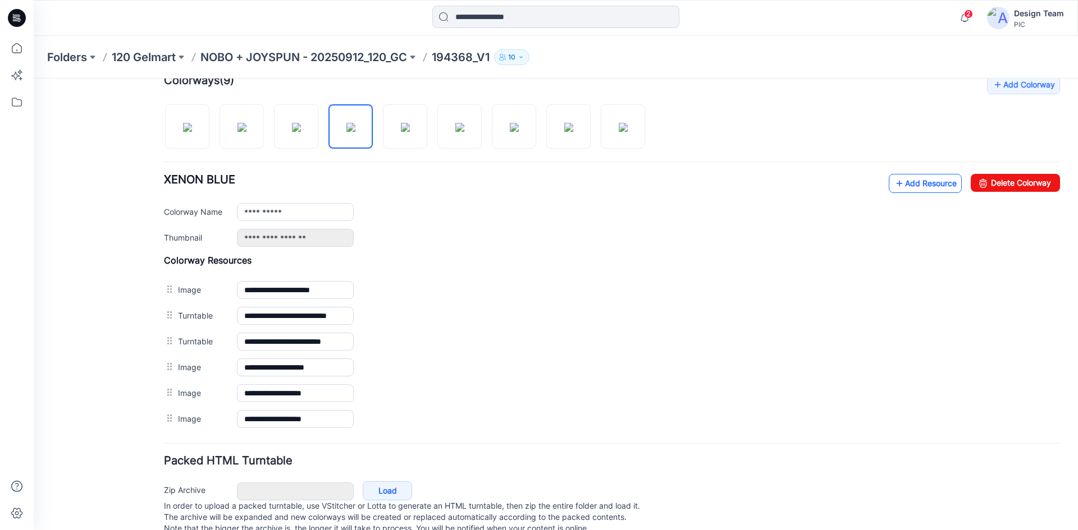
click at [925, 183] on link "Add Resource" at bounding box center [924, 183] width 73 height 19
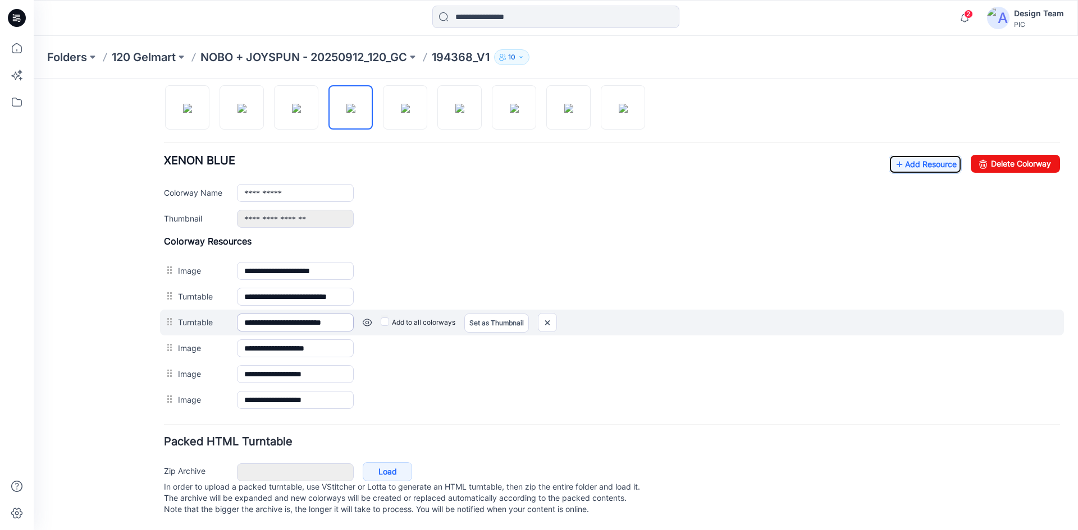
scroll to position [384, 0]
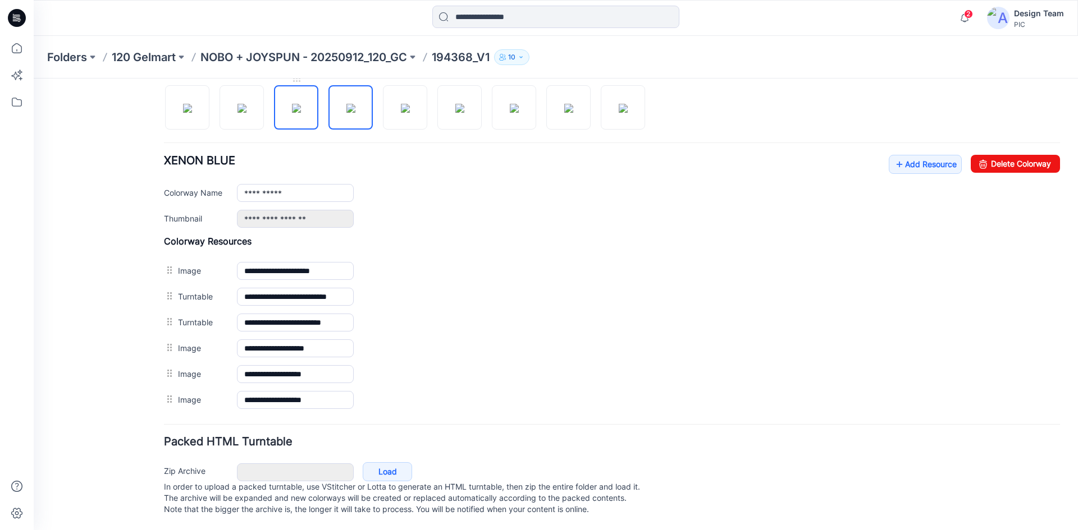
click at [292, 113] on img at bounding box center [296, 108] width 9 height 9
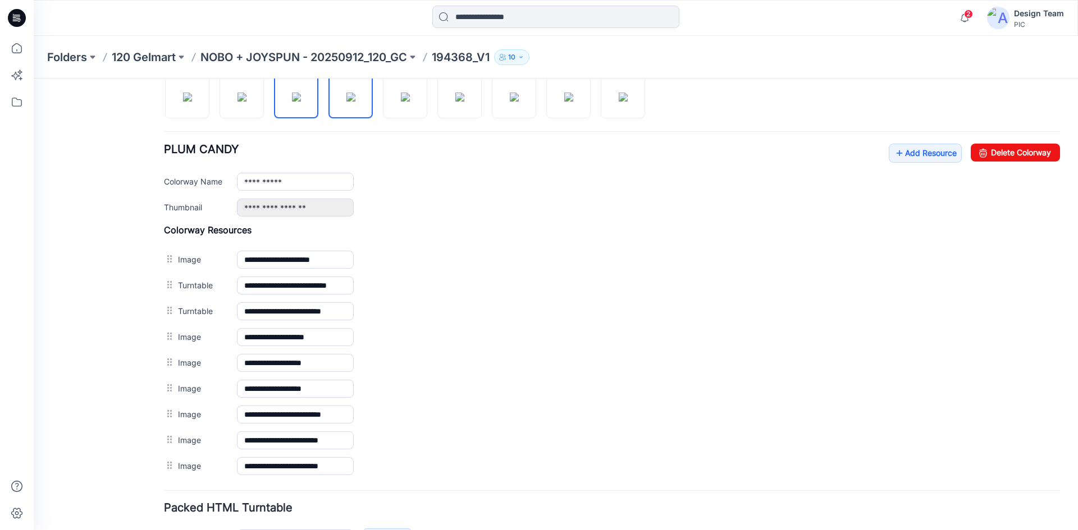
click at [346, 102] on img at bounding box center [350, 97] width 9 height 9
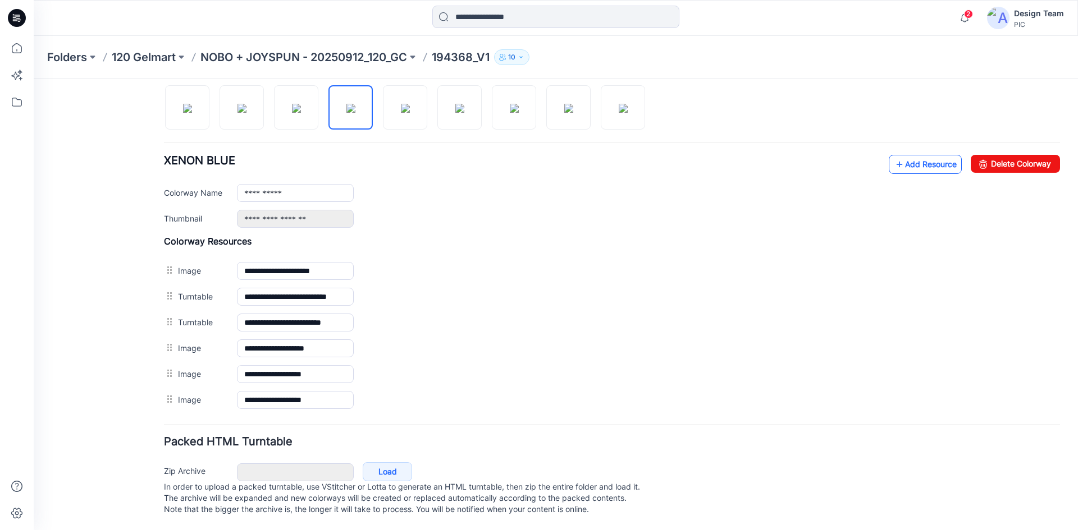
click at [926, 162] on link "Add Resource" at bounding box center [924, 164] width 73 height 19
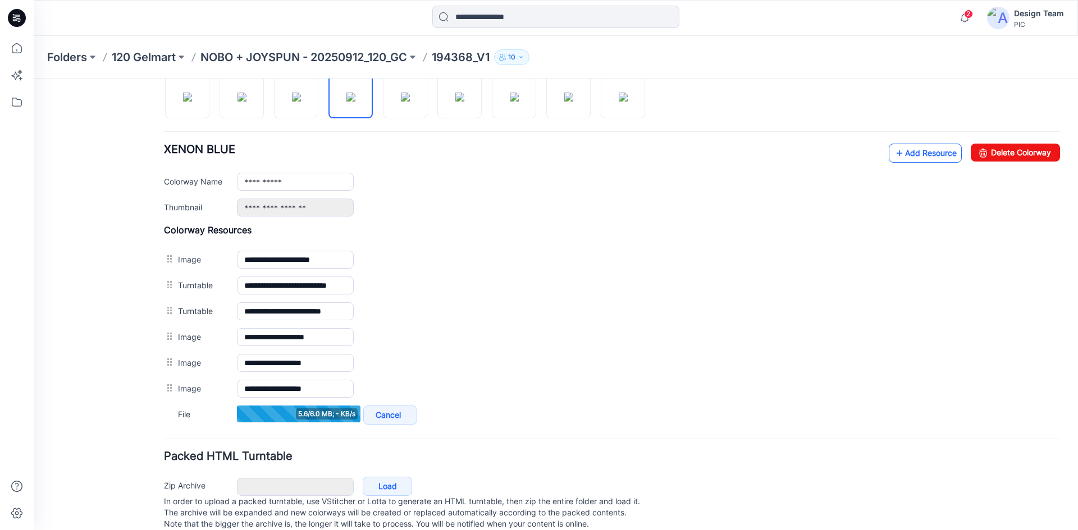
click at [913, 149] on link "Add Resource" at bounding box center [924, 153] width 73 height 19
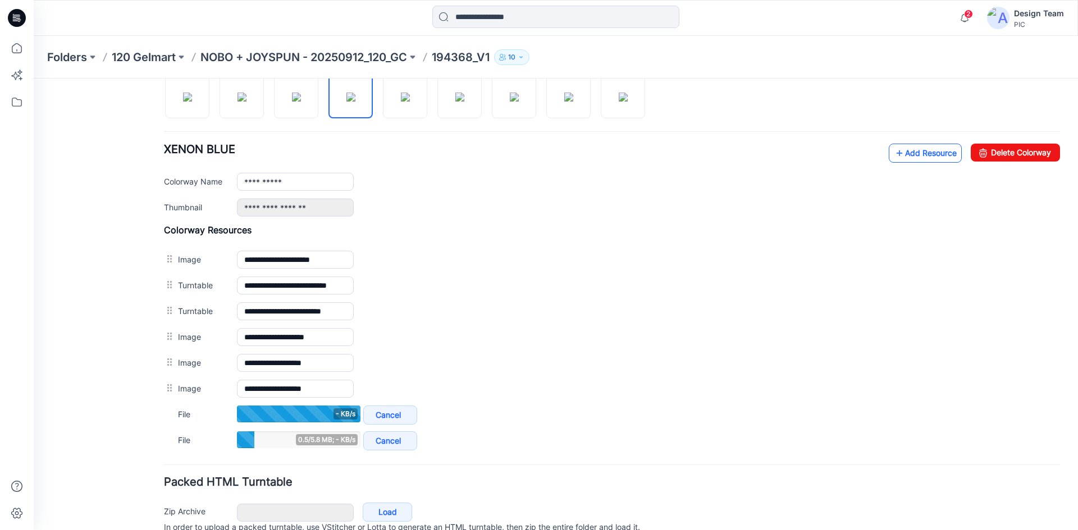
click at [908, 155] on link "Add Resource" at bounding box center [924, 153] width 73 height 19
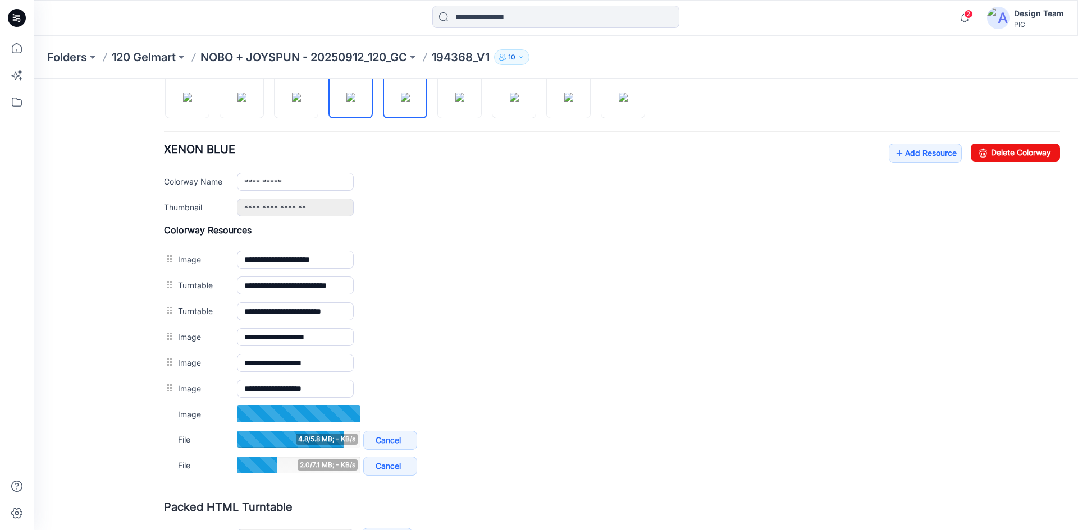
click at [401, 100] on img at bounding box center [405, 97] width 9 height 9
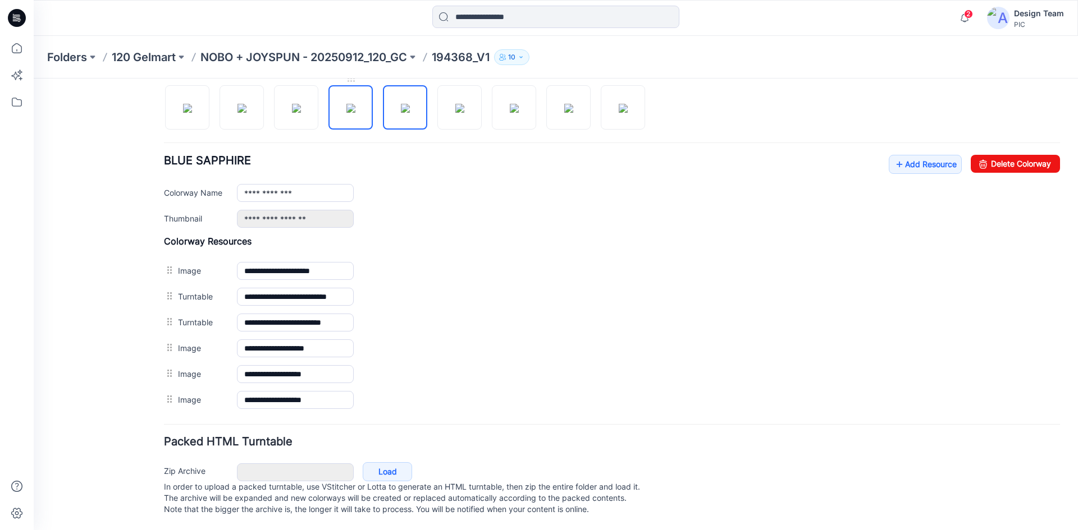
click at [346, 104] on img at bounding box center [350, 108] width 9 height 9
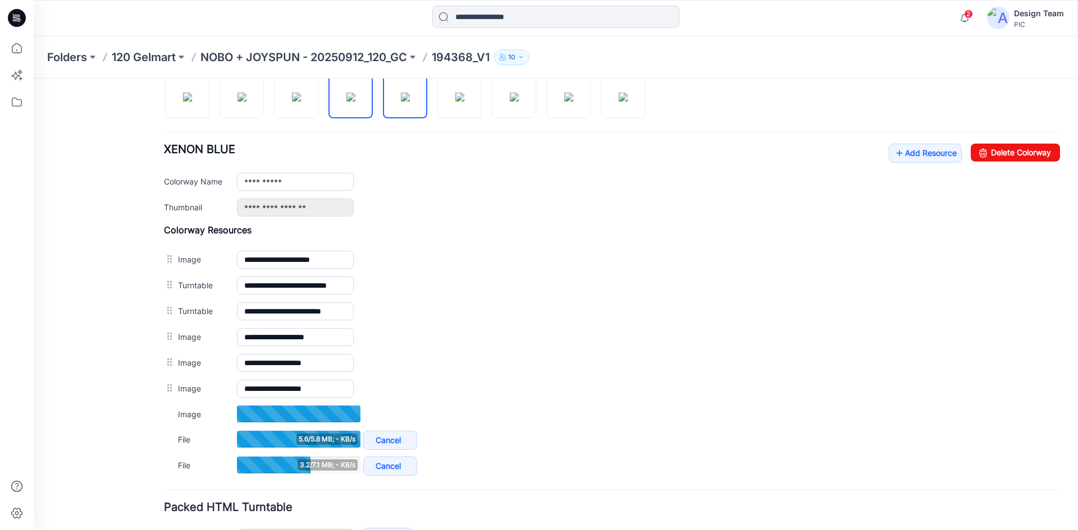
click at [401, 102] on img at bounding box center [405, 97] width 9 height 9
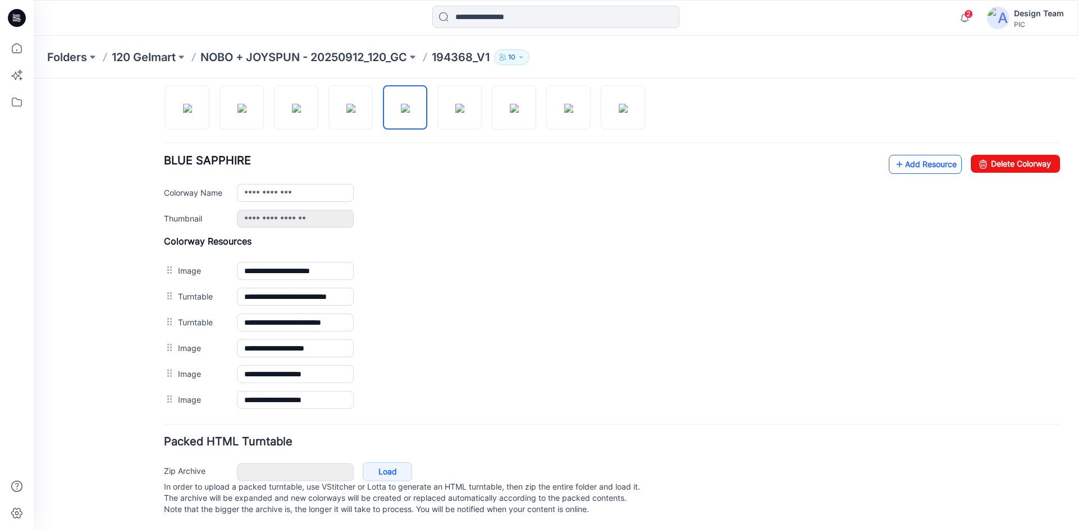
click at [894, 155] on icon at bounding box center [899, 164] width 11 height 18
click at [346, 113] on img at bounding box center [350, 108] width 9 height 9
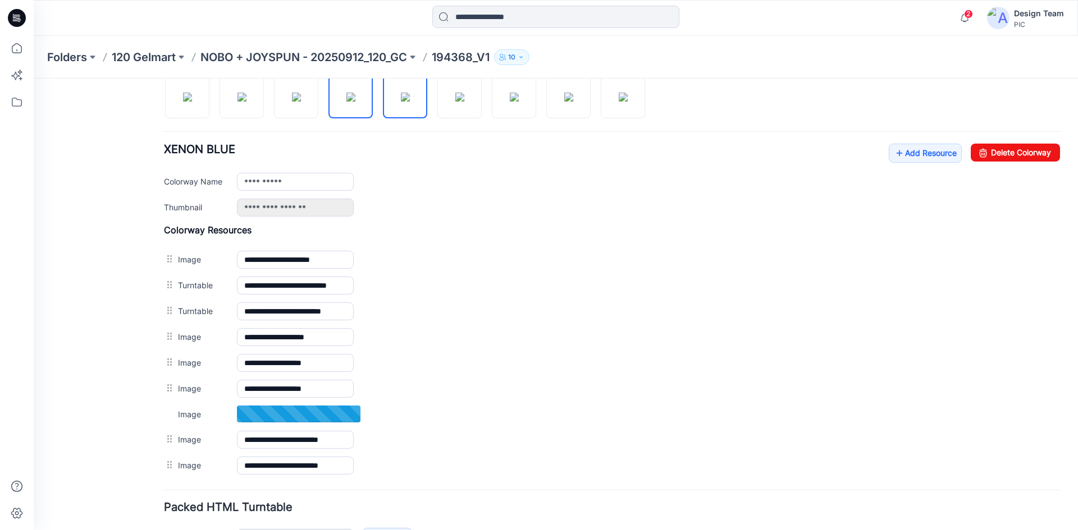
click at [401, 102] on img at bounding box center [405, 97] width 9 height 9
type input "**********"
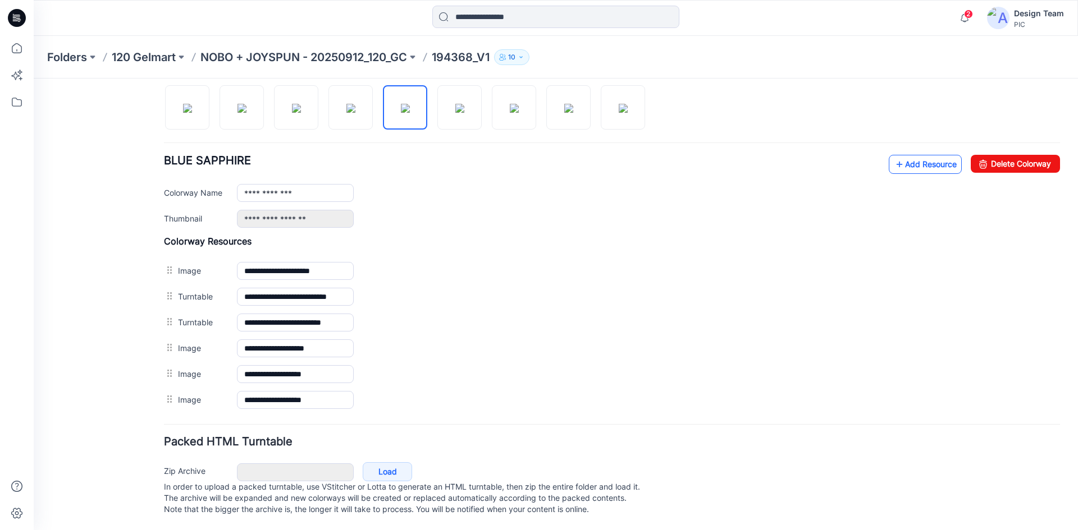
click at [902, 155] on link "Add Resource" at bounding box center [924, 164] width 73 height 19
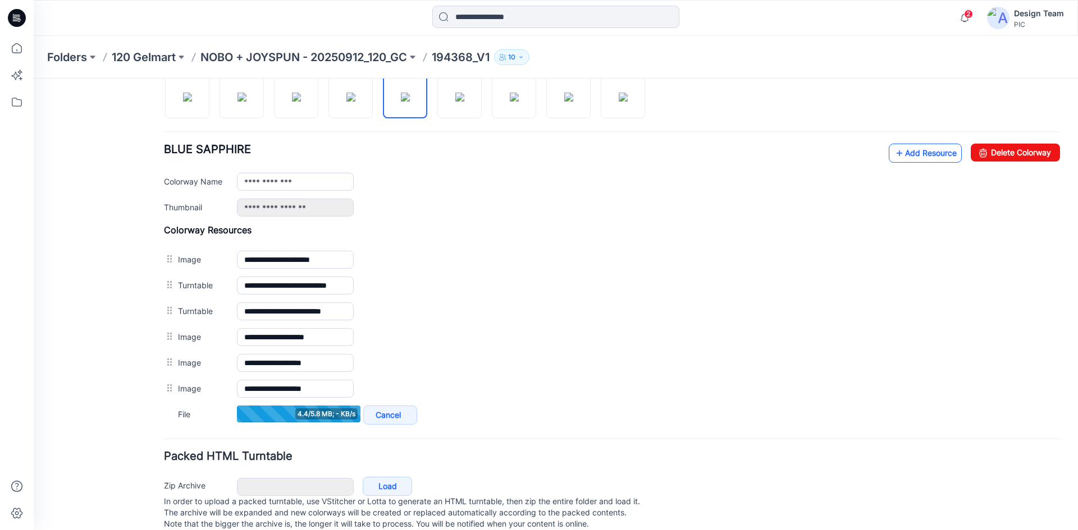
click at [899, 155] on link "Add Resource" at bounding box center [924, 153] width 73 height 19
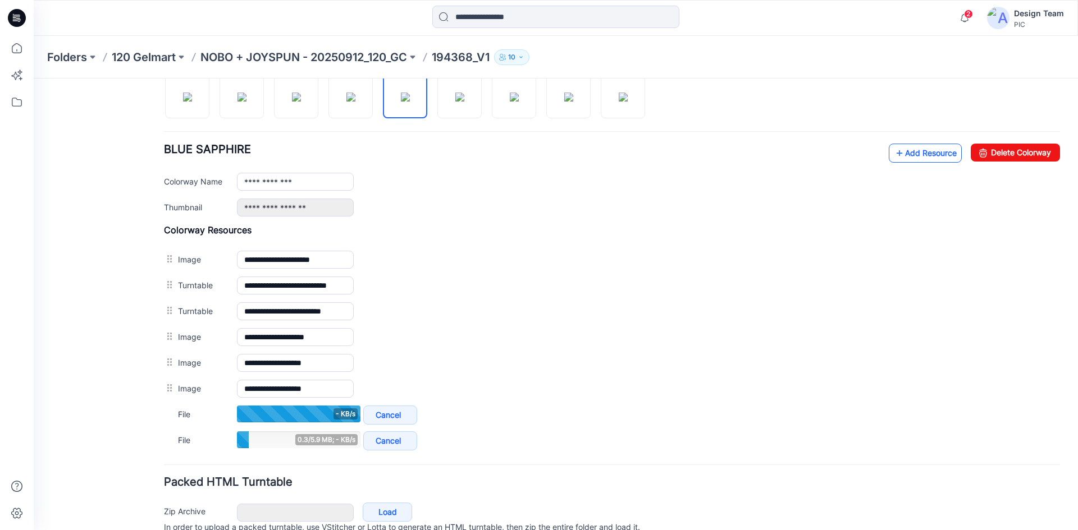
click at [901, 154] on link "Add Resource" at bounding box center [924, 153] width 73 height 19
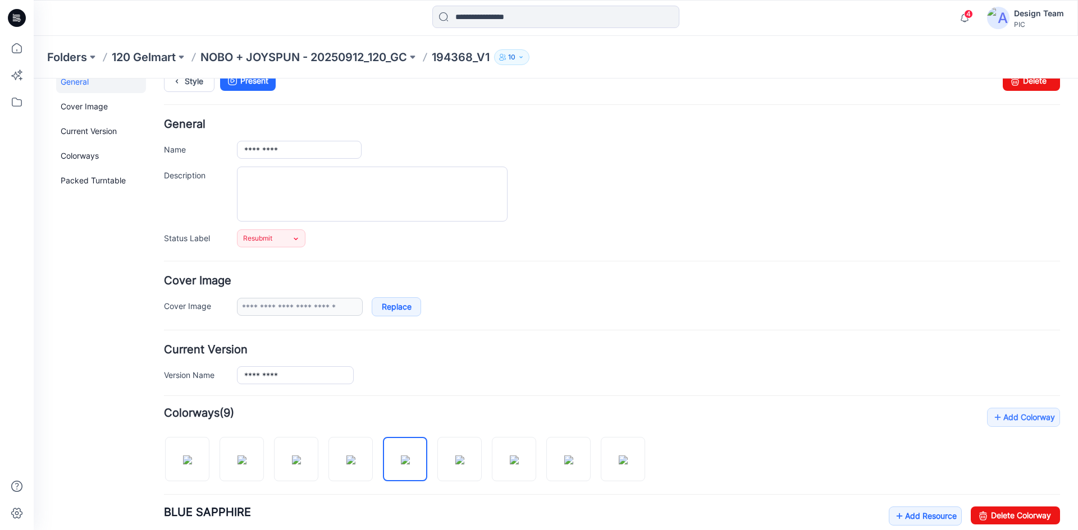
scroll to position [0, 0]
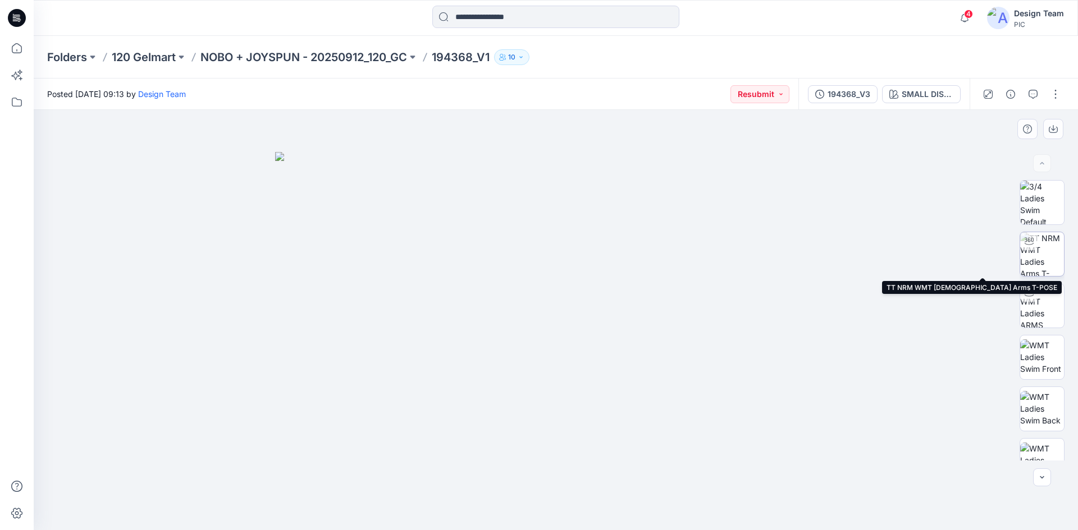
click at [1043, 252] on img at bounding box center [1042, 254] width 44 height 44
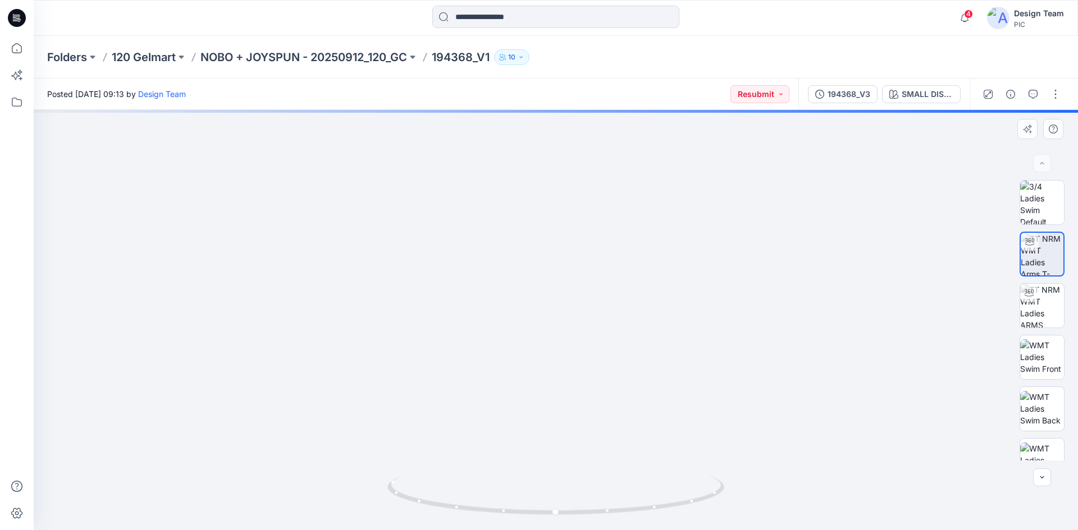
drag, startPoint x: 551, startPoint y: 401, endPoint x: 593, endPoint y: 126, distance: 278.7
click at [593, 126] on img at bounding box center [581, 26] width 1094 height 1007
drag, startPoint x: 577, startPoint y: 173, endPoint x: 566, endPoint y: 324, distance: 150.8
click at [566, 324] on img at bounding box center [568, 84] width 1094 height 894
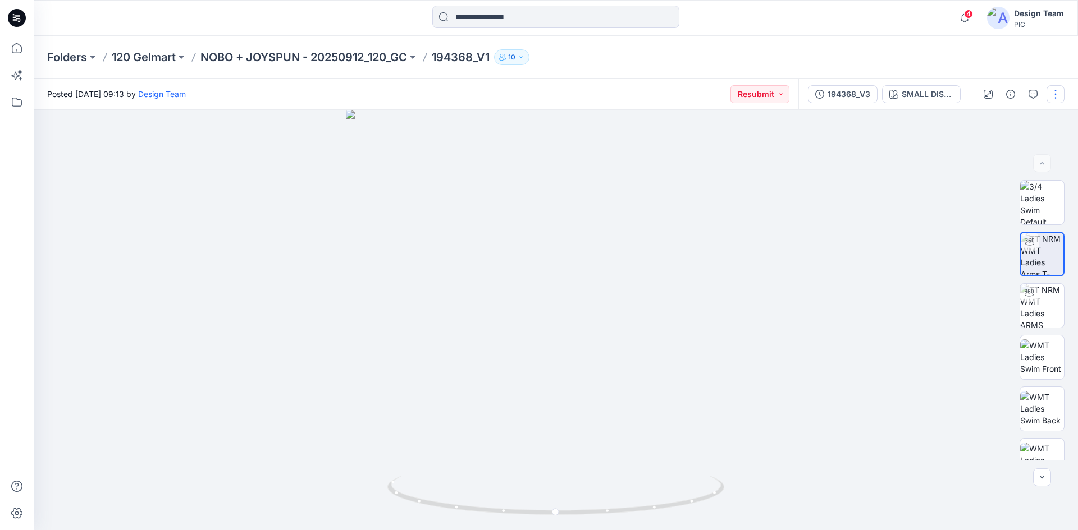
click at [1059, 89] on button "button" at bounding box center [1055, 94] width 18 height 18
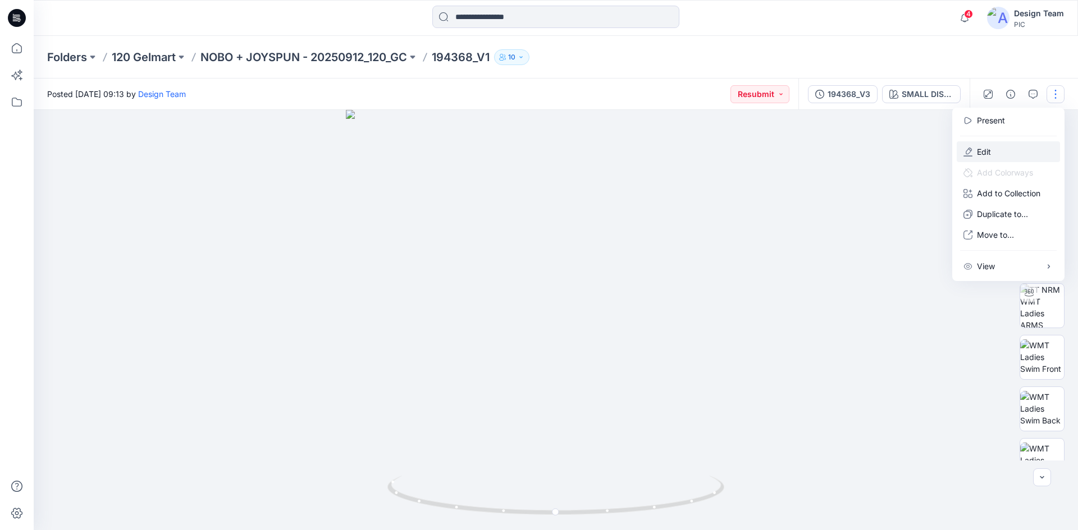
click at [1001, 153] on button "Edit" at bounding box center [1007, 151] width 103 height 21
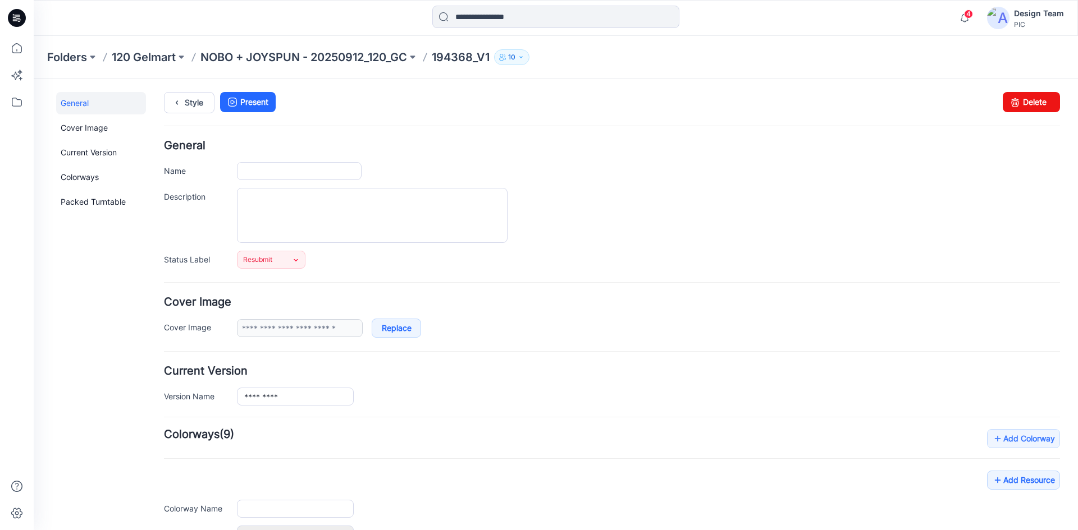
type input "*********"
type input "**********"
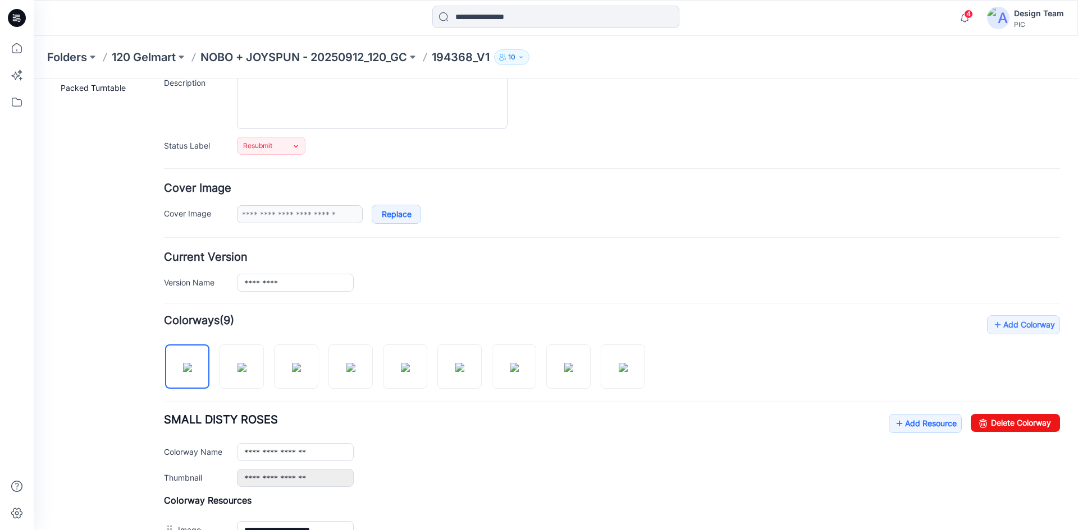
scroll to position [112, 0]
drag, startPoint x: 565, startPoint y: 285, endPoint x: 465, endPoint y: 210, distance: 124.3
click at [465, 210] on div "**********" at bounding box center [648, 216] width 823 height 19
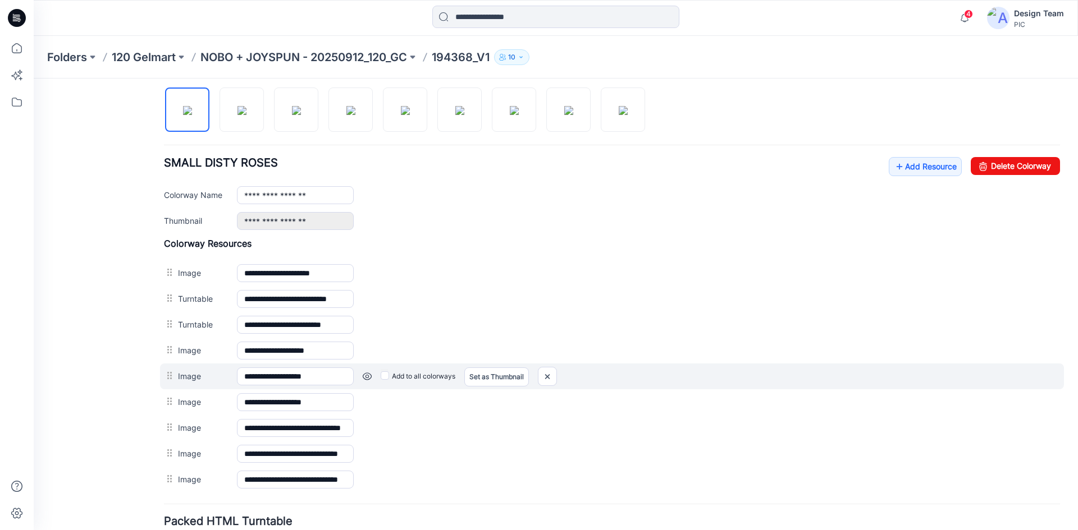
scroll to position [462, 0]
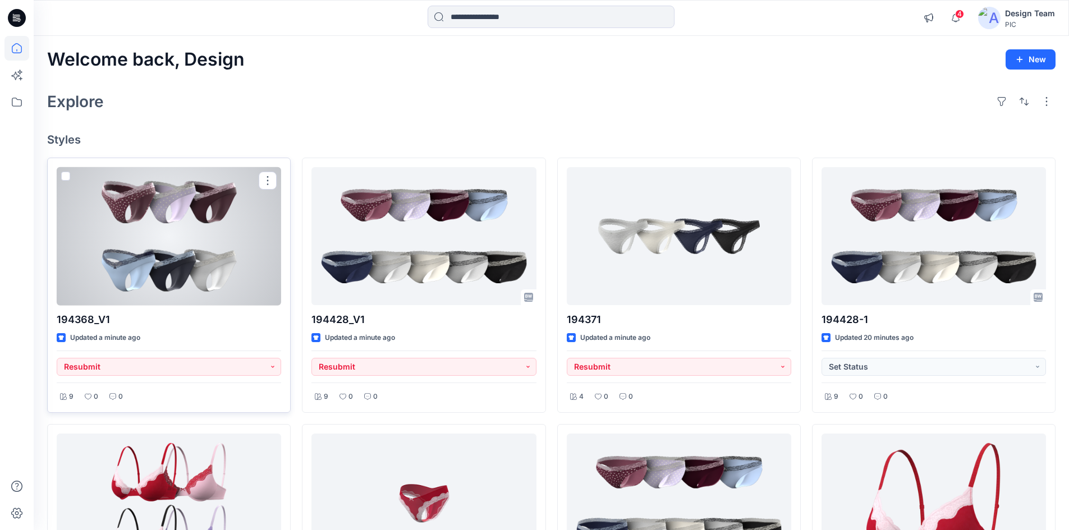
click at [103, 281] on div at bounding box center [169, 236] width 225 height 139
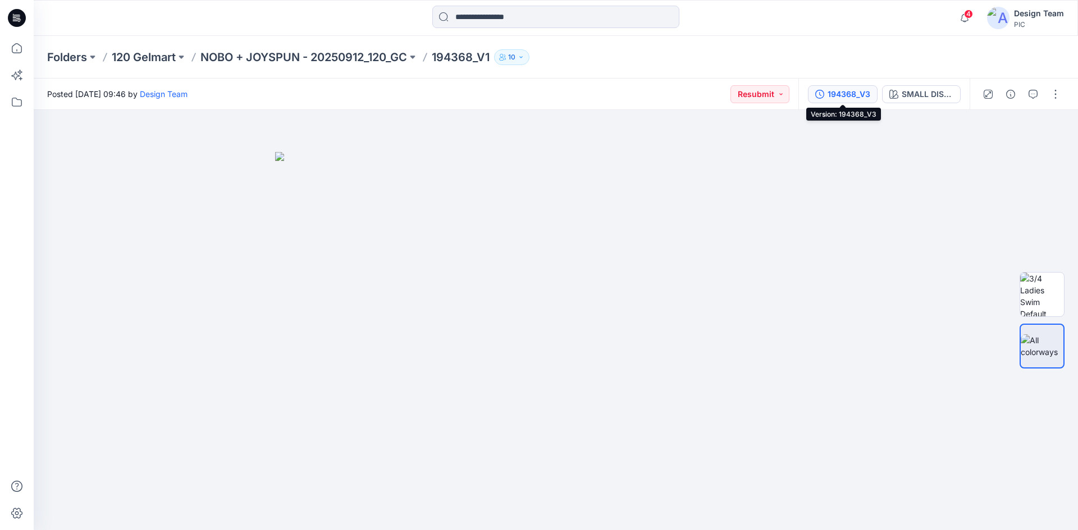
click at [849, 93] on div "194368_V3" at bounding box center [848, 94] width 43 height 12
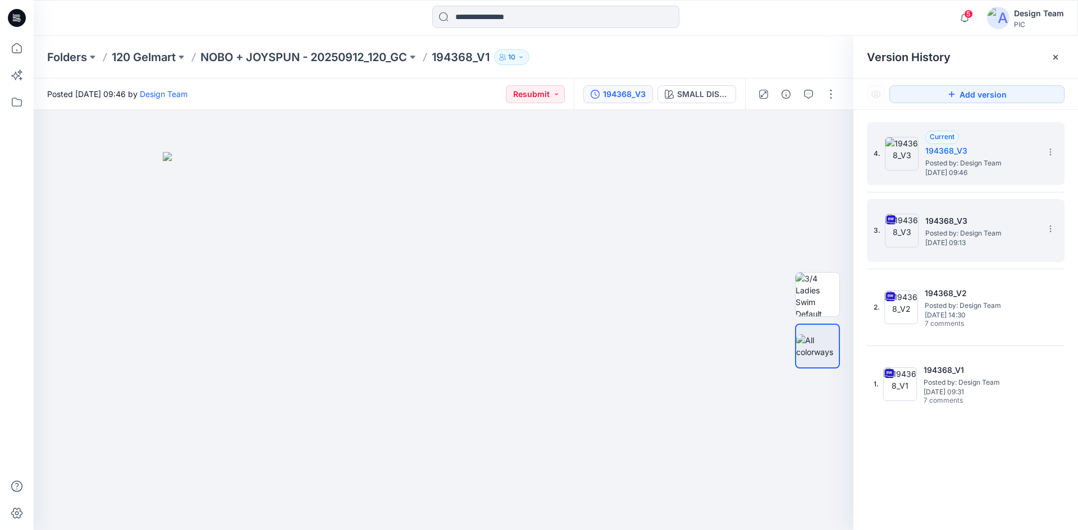
click at [960, 260] on div "3. 194368_V3 Posted by: Design Team Sunday, October 12, 2025 09:13" at bounding box center [966, 230] width 198 height 63
click at [951, 248] on div "3. 194368_V3 Posted by: Design Team Sunday, October 12, 2025 09:13" at bounding box center [957, 231] width 168 height 54
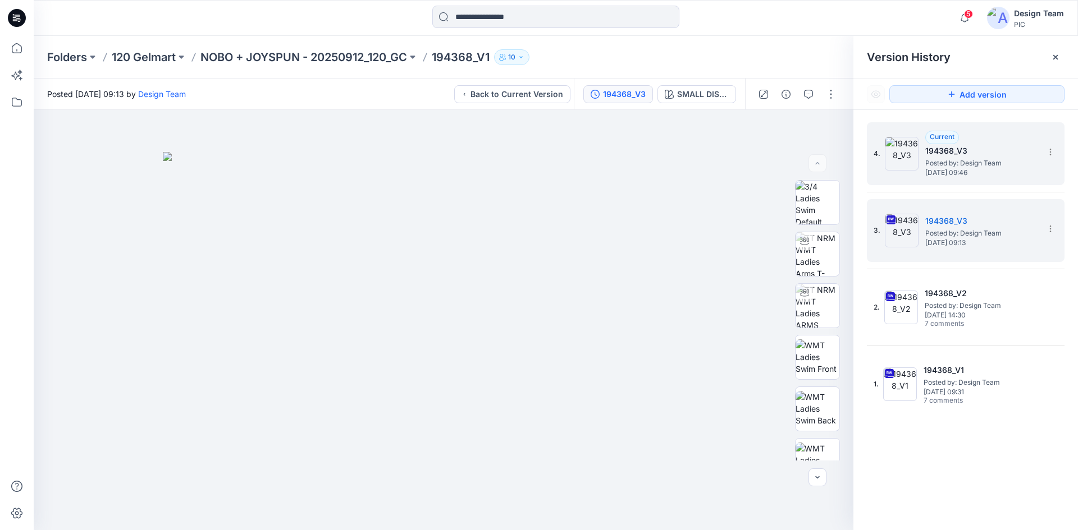
click at [984, 168] on span "Posted by: Design Team" at bounding box center [981, 163] width 112 height 11
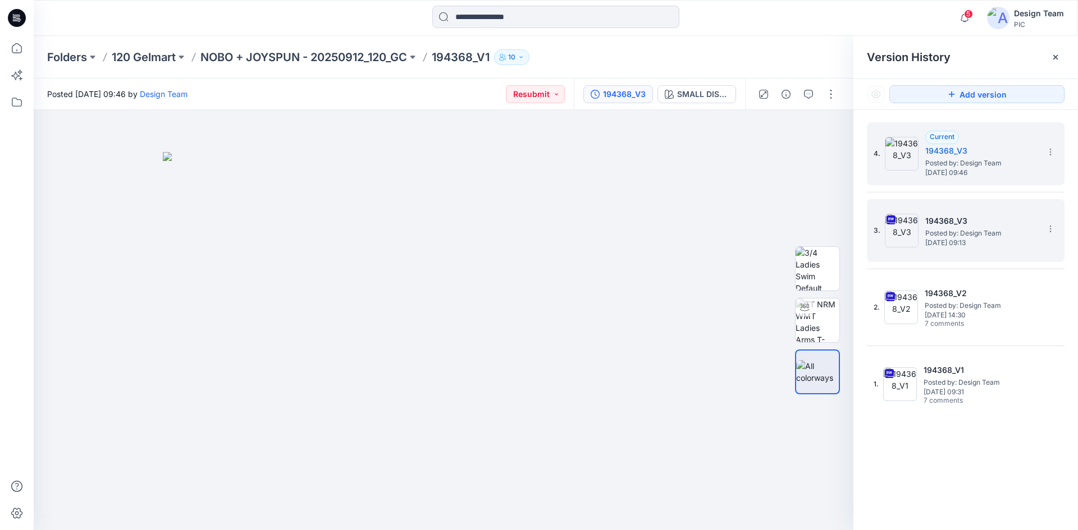
click at [977, 231] on span "Posted by: Design Team" at bounding box center [981, 233] width 112 height 11
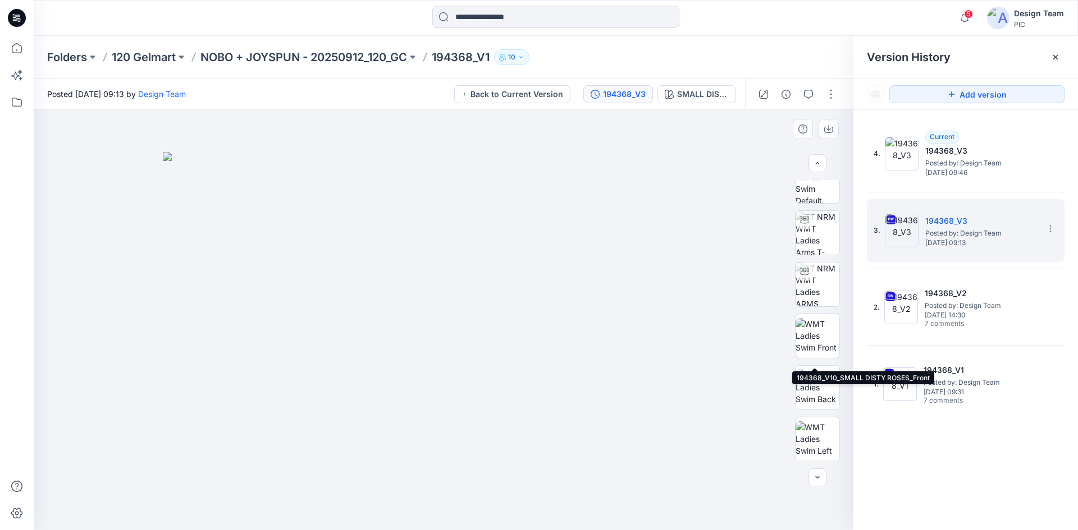
scroll to position [4, 0]
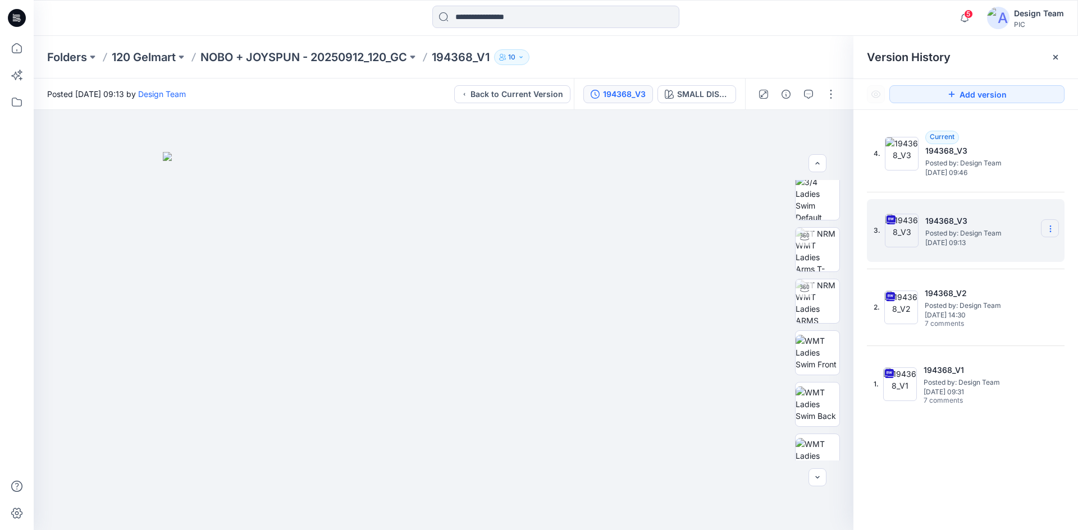
click at [1048, 229] on icon at bounding box center [1050, 229] width 9 height 9
click at [883, 438] on div "4. Current 194368_V3 Posted by: Design Team Sunday, October 12, 2025 09:46 3. 1…" at bounding box center [965, 328] width 225 height 437
click at [629, 94] on div "194368_V3" at bounding box center [624, 94] width 43 height 12
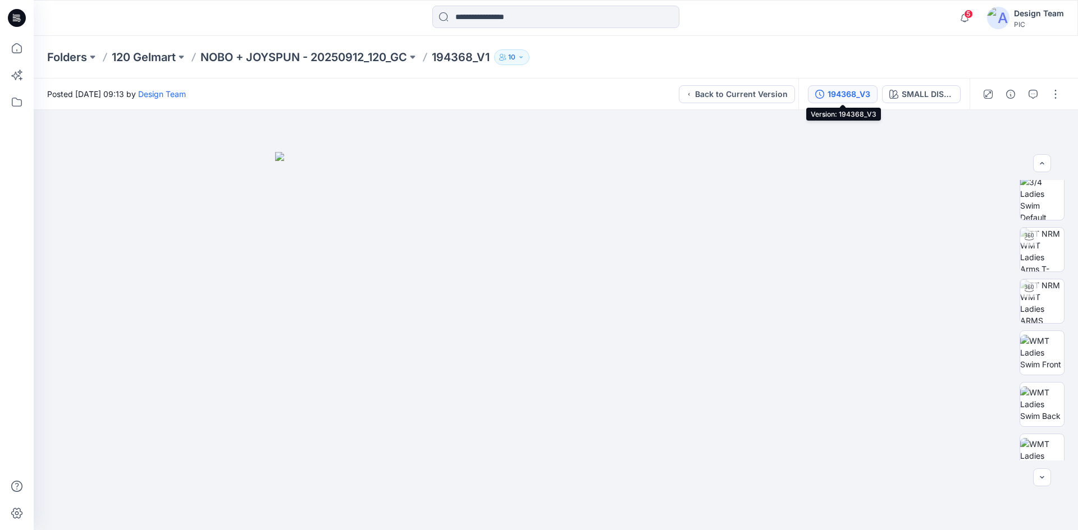
click at [827, 97] on button "194368_V3" at bounding box center [843, 94] width 70 height 18
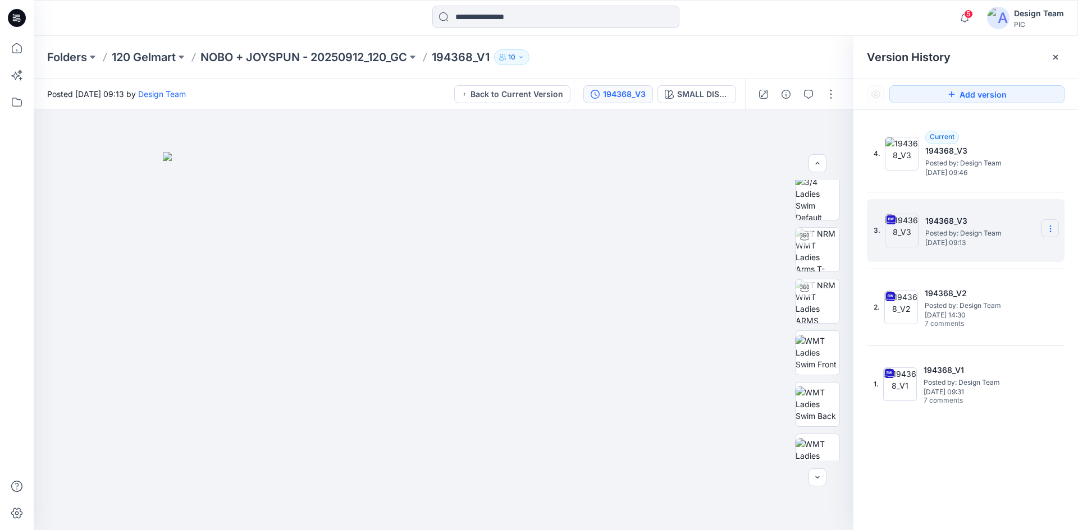
click at [1048, 233] on icon at bounding box center [1050, 229] width 9 height 9
click at [938, 213] on div "3. 194368_V3 Posted by: Design Team Sunday, October 12, 2025 09:13" at bounding box center [957, 231] width 168 height 54
click at [958, 219] on h5 "194368_V3" at bounding box center [981, 220] width 112 height 13
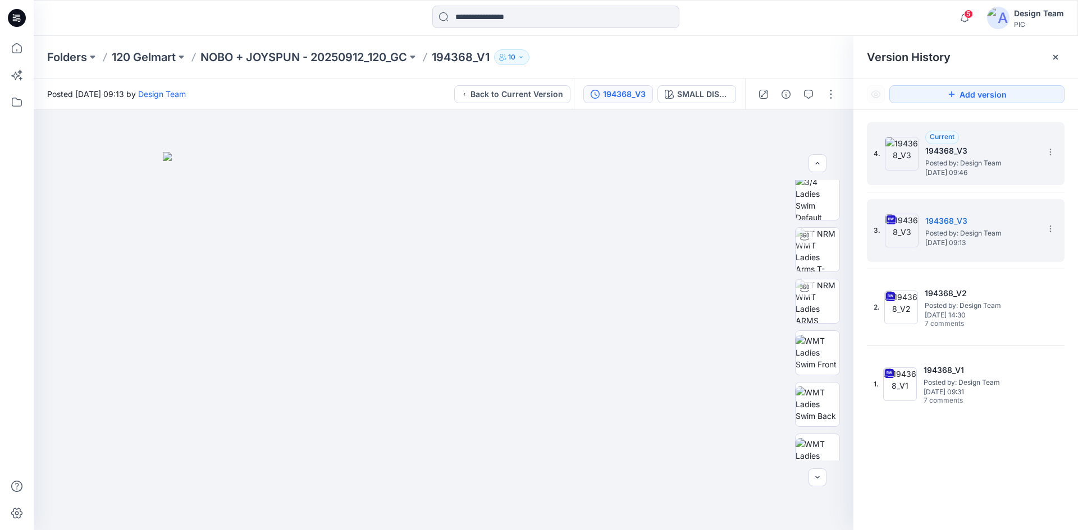
click at [997, 144] on div "Current 194368_V3 Posted by: Design Team Sunday, October 12, 2025 09:46" at bounding box center [981, 154] width 112 height 46
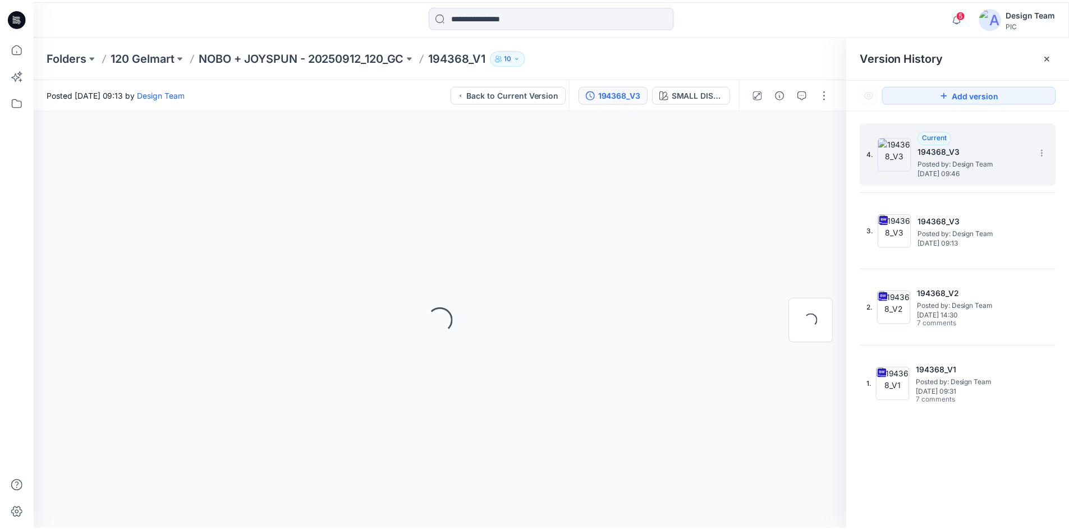
scroll to position [0, 0]
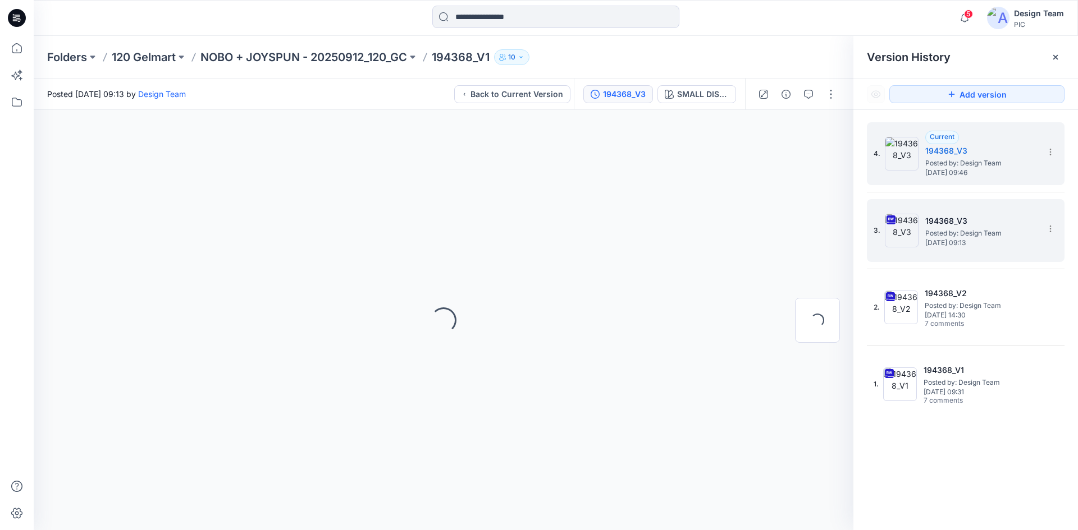
click at [954, 222] on h5 "194368_V3" at bounding box center [981, 220] width 112 height 13
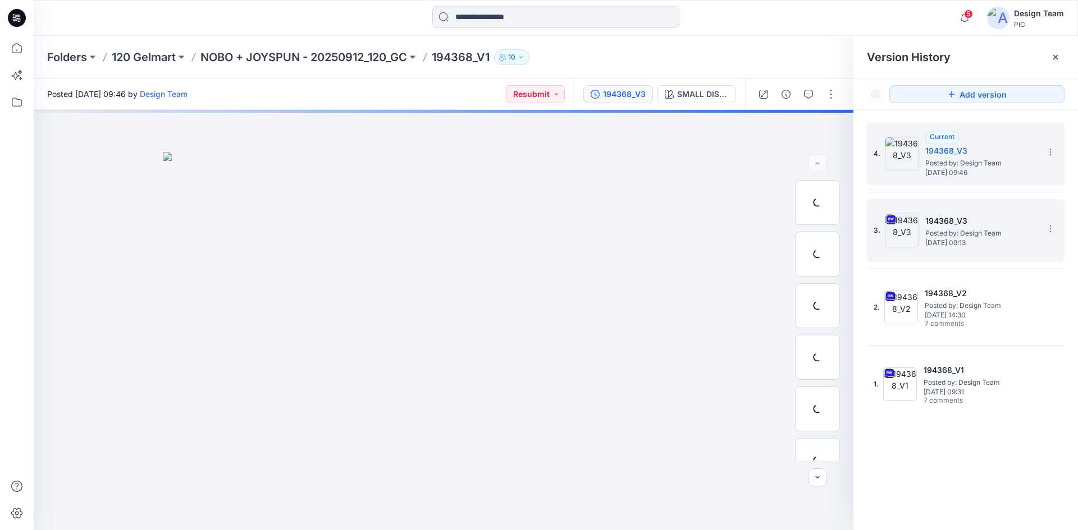
click at [958, 226] on h5 "194368_V3" at bounding box center [981, 220] width 112 height 13
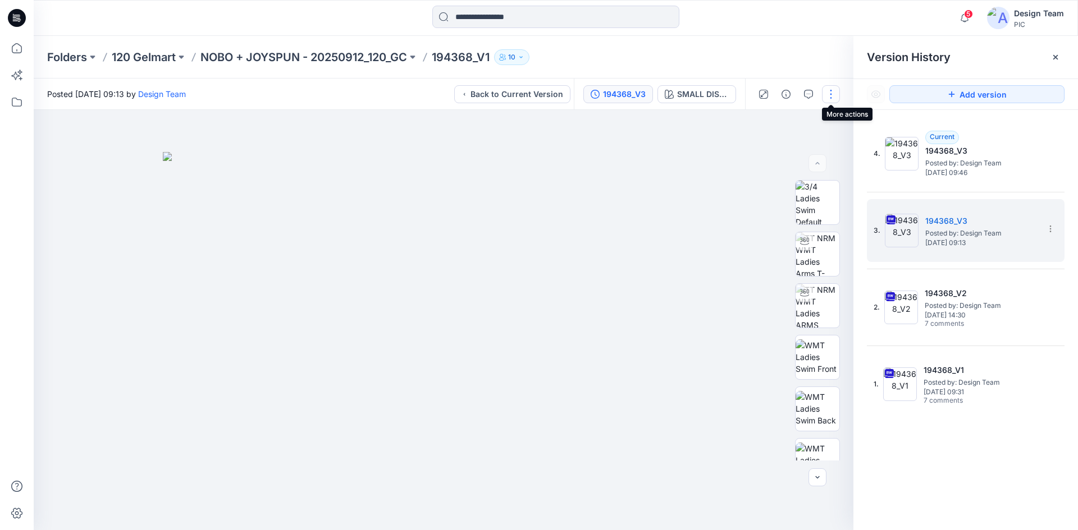
click at [829, 99] on button "button" at bounding box center [831, 94] width 18 height 18
click at [736, 66] on div "Folders 120 Gelmart NOBO + JOYSPUN - 20250912_120_GC 194368_V1 10" at bounding box center [556, 57] width 1044 height 43
click at [833, 91] on button "button" at bounding box center [831, 94] width 18 height 18
click at [741, 56] on div "Folders 120 Gelmart NOBO + JOYSPUN - 20250912_120_GC 194368_V1 10" at bounding box center [511, 57] width 929 height 16
click at [1049, 232] on icon at bounding box center [1050, 229] width 9 height 9
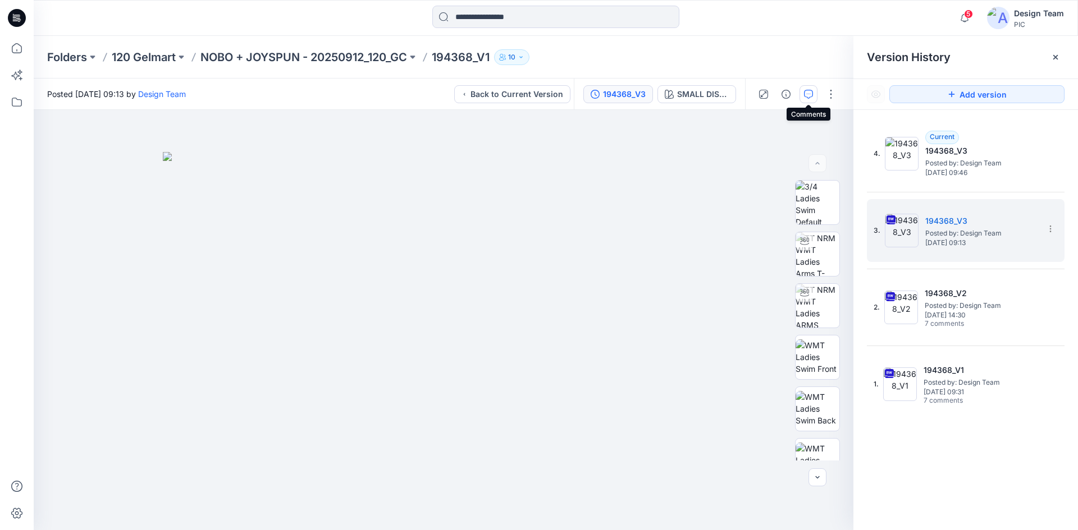
click at [809, 94] on icon "button" at bounding box center [808, 94] width 9 height 9
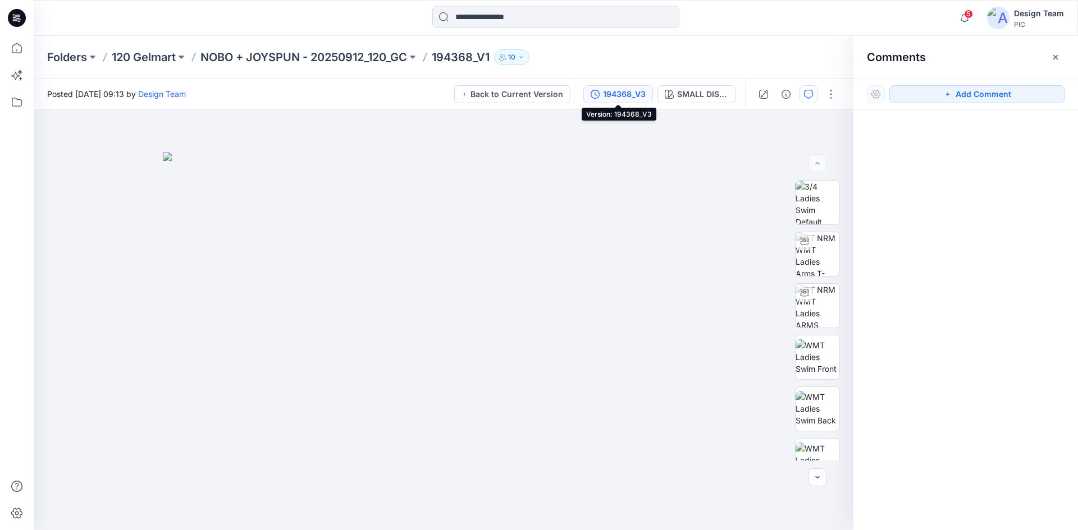
click at [629, 88] on div "194368_V3" at bounding box center [624, 94] width 43 height 12
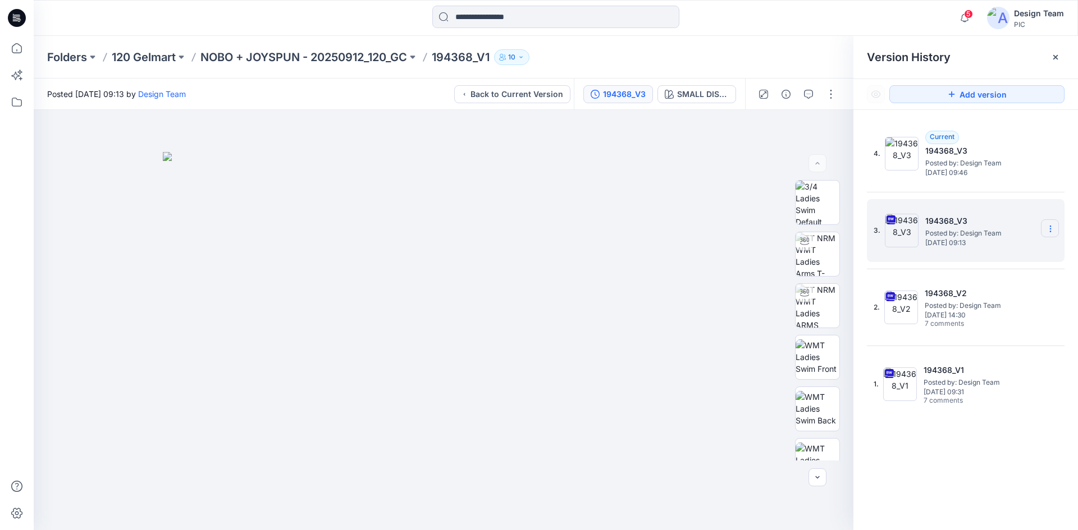
click at [1050, 230] on icon at bounding box center [1050, 229] width 9 height 9
click at [947, 351] on span "Delete Version" at bounding box center [972, 345] width 53 height 13
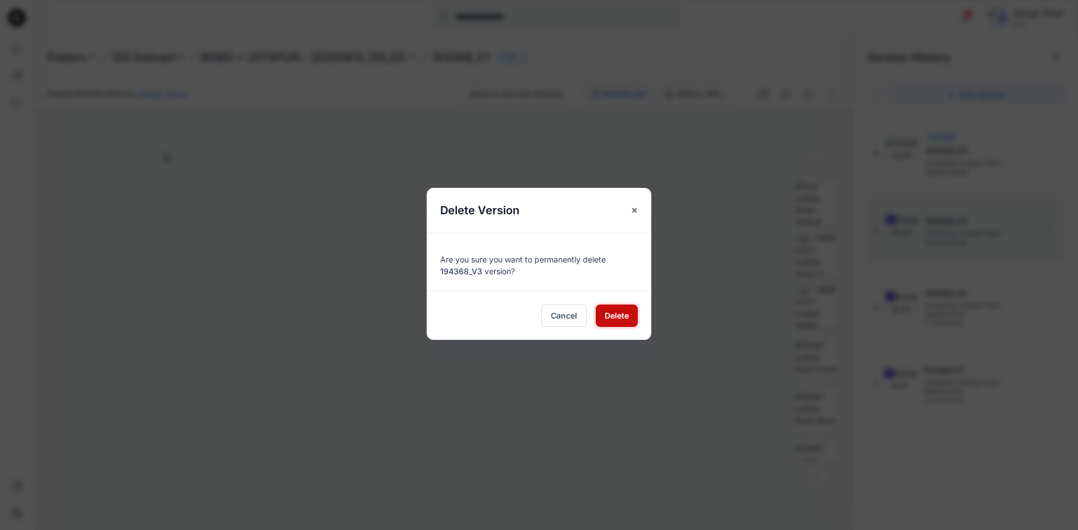
click at [602, 323] on button "Delete" at bounding box center [616, 316] width 42 height 22
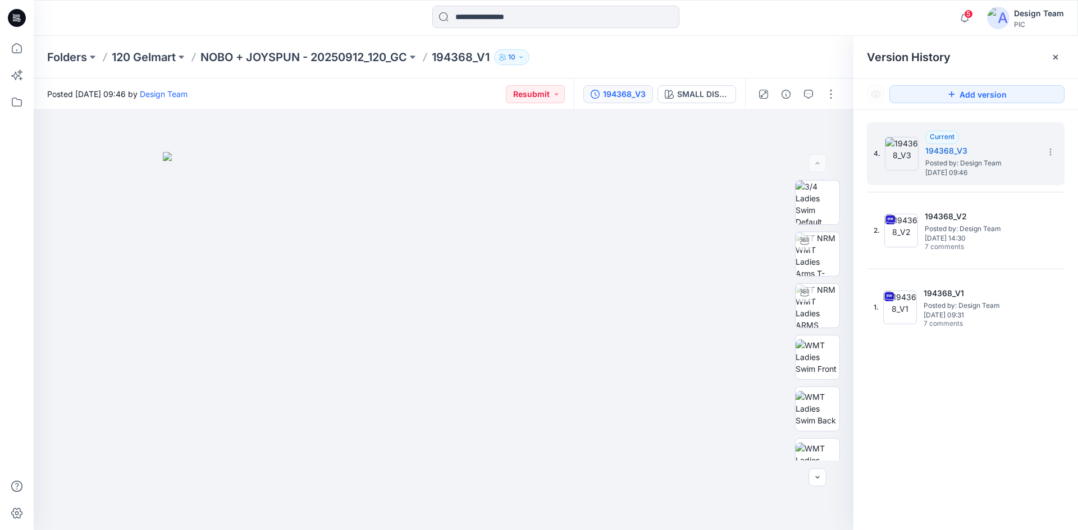
click at [16, 15] on icon at bounding box center [18, 15] width 6 height 1
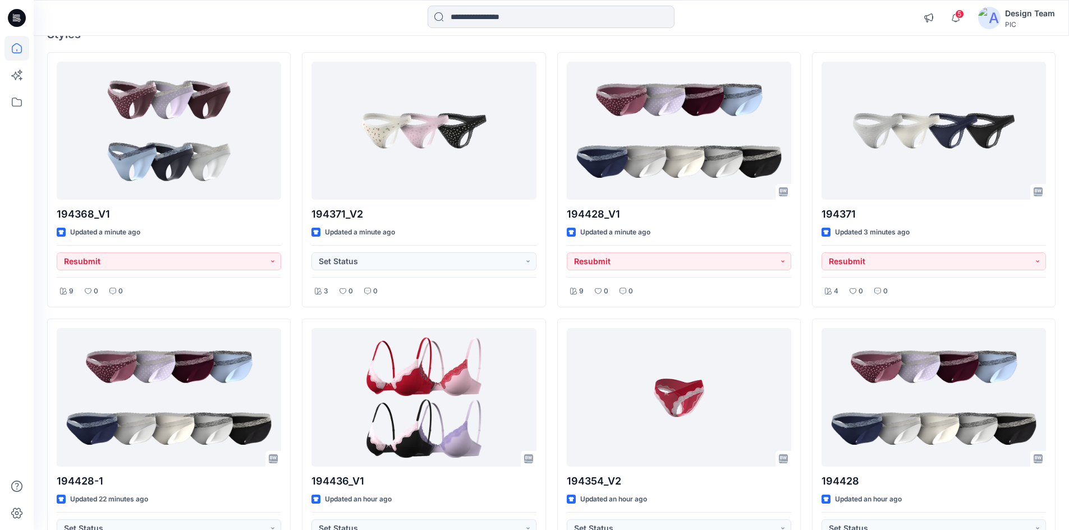
scroll to position [112, 0]
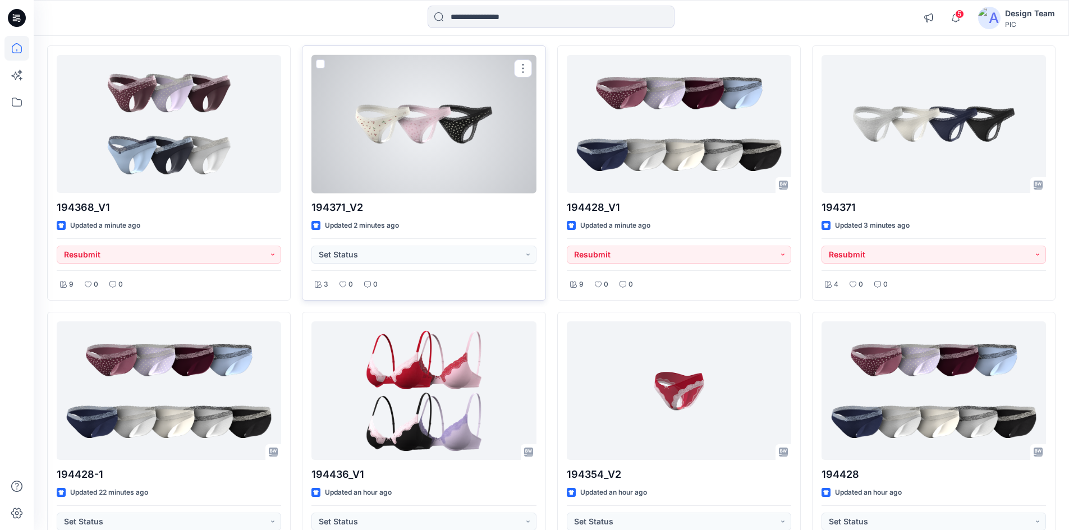
click at [378, 130] on div at bounding box center [423, 124] width 225 height 139
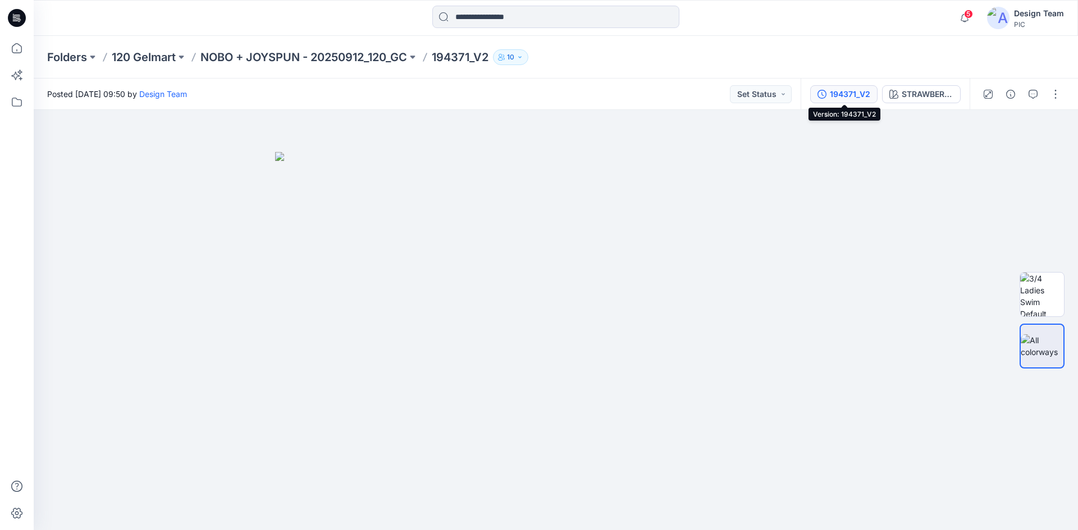
click at [830, 99] on div "194371_V2" at bounding box center [850, 94] width 40 height 12
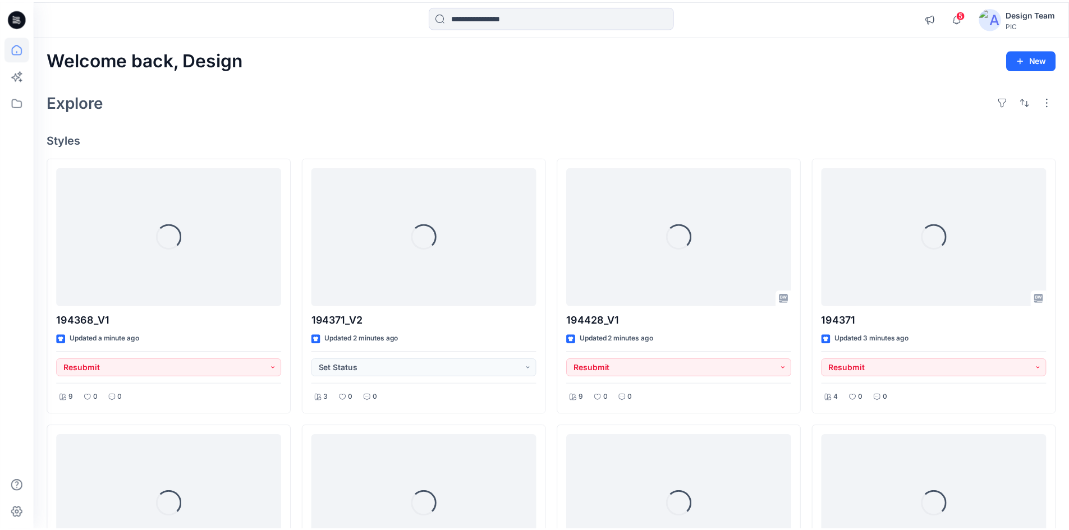
scroll to position [112, 0]
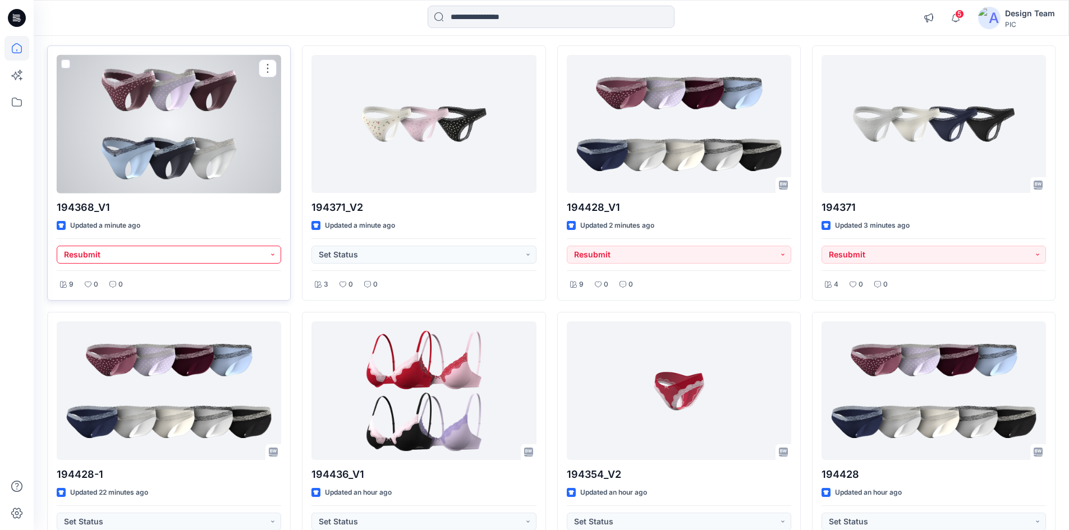
click at [157, 251] on button "Resubmit" at bounding box center [169, 255] width 225 height 18
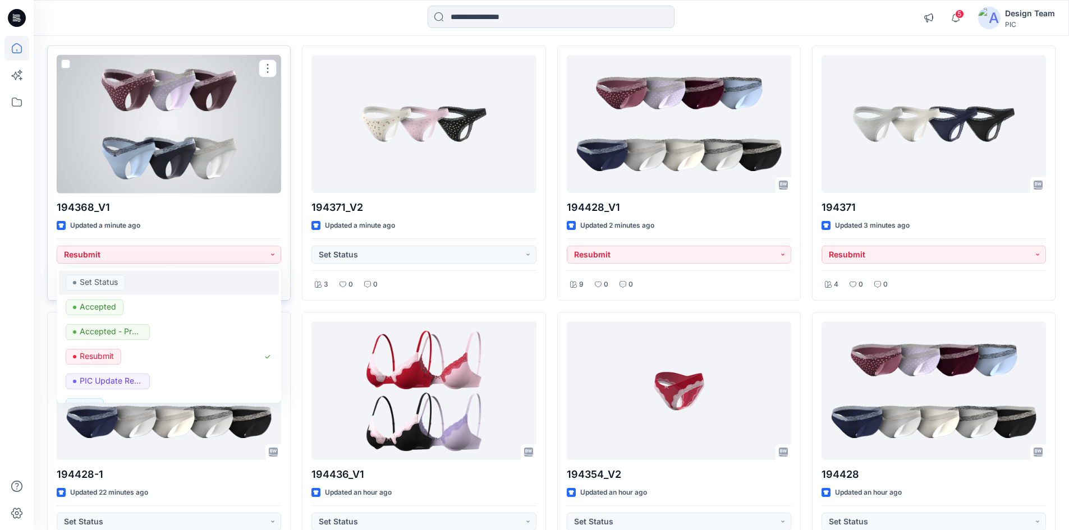
click at [131, 285] on div "Set Status" at bounding box center [169, 283] width 207 height 16
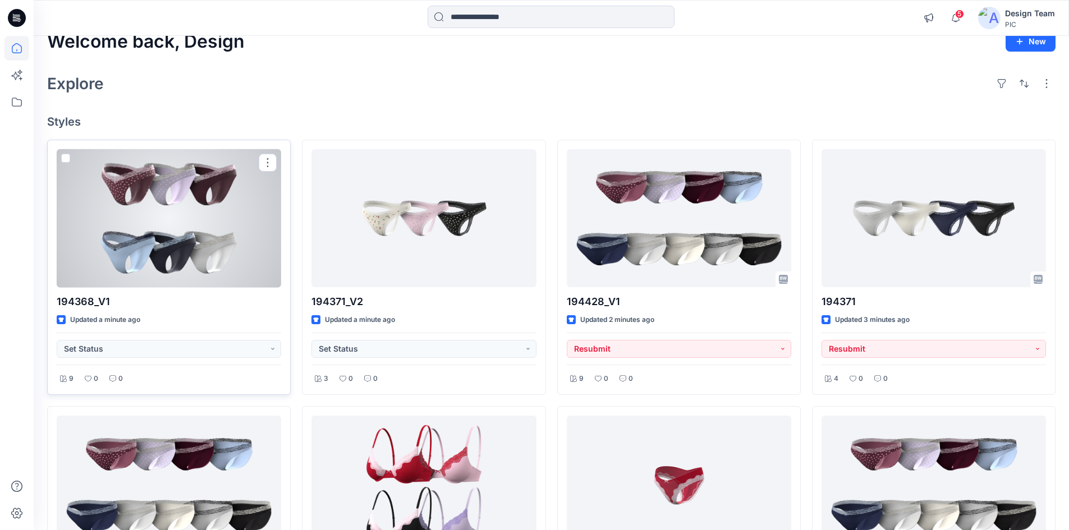
scroll to position [0, 0]
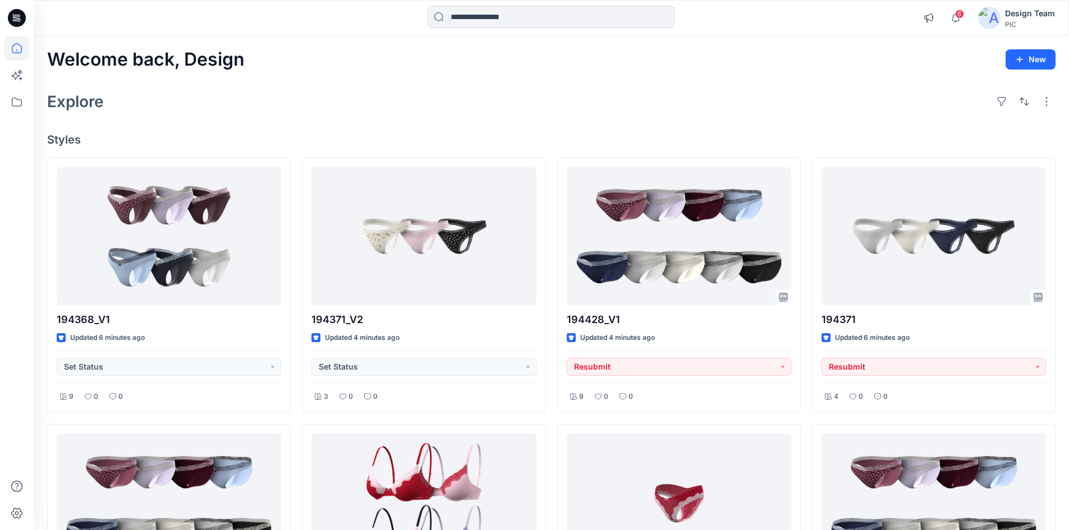
click at [300, 117] on div "Welcome back, Design New Explore Styles 194368_V1 Updated 6 minutes ago Set Sta…" at bounding box center [552, 518] width 1036 height 965
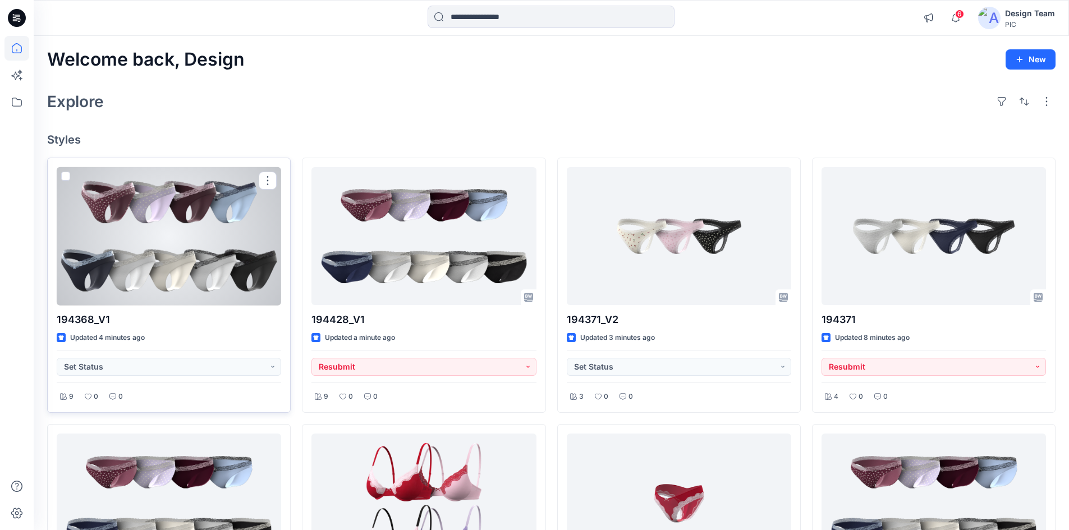
click at [222, 266] on div at bounding box center [169, 236] width 225 height 139
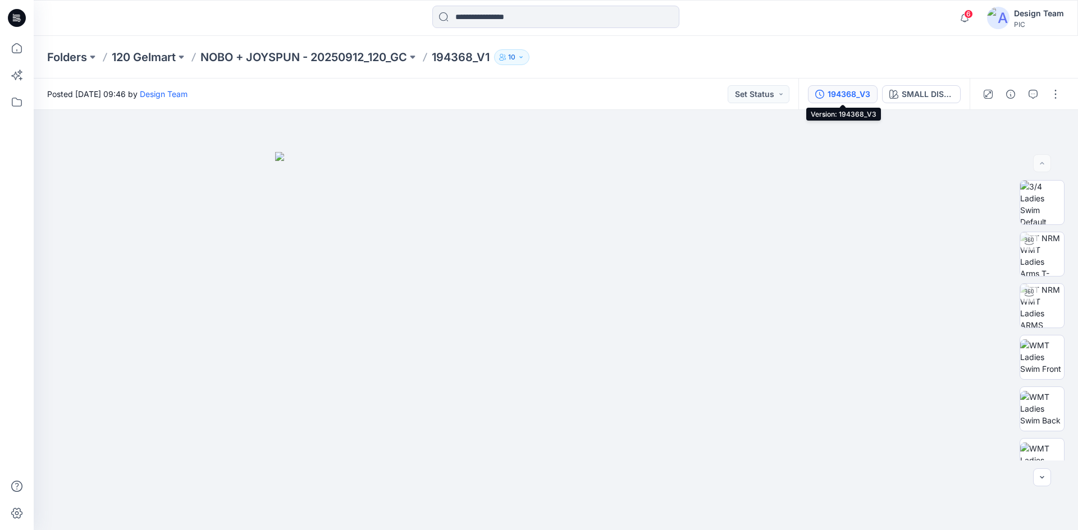
click at [847, 93] on div "194368_V3" at bounding box center [848, 94] width 43 height 12
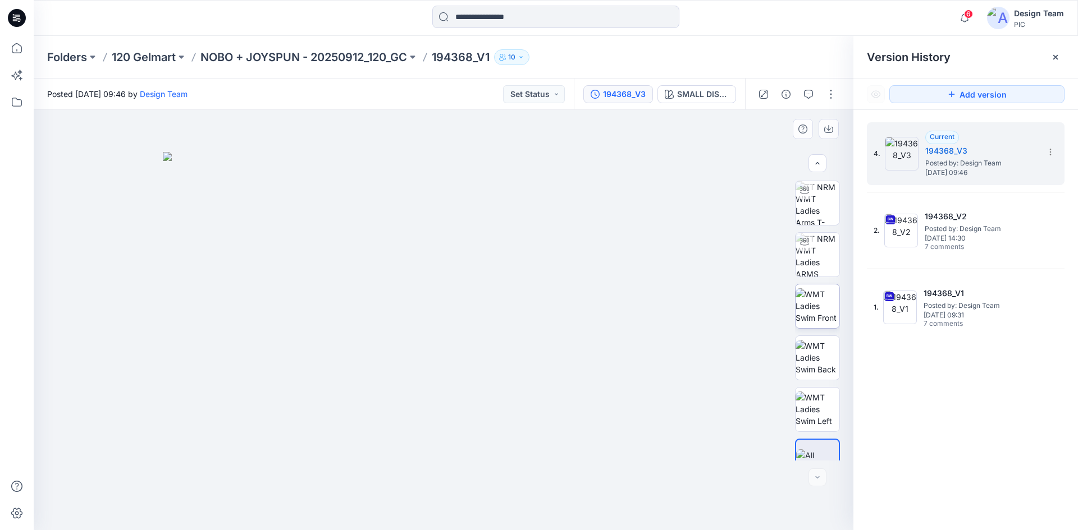
scroll to position [74, 0]
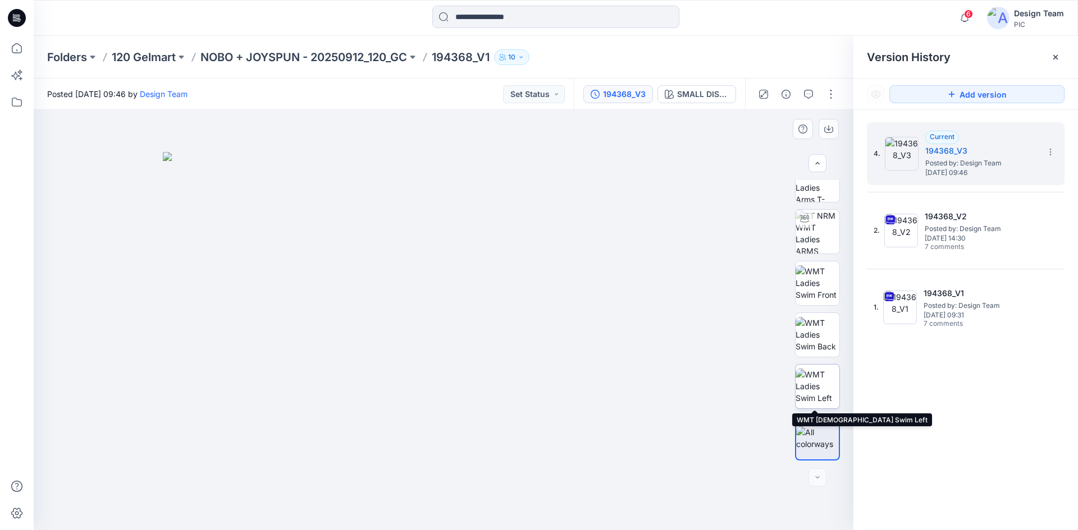
click at [807, 386] on img at bounding box center [817, 386] width 44 height 35
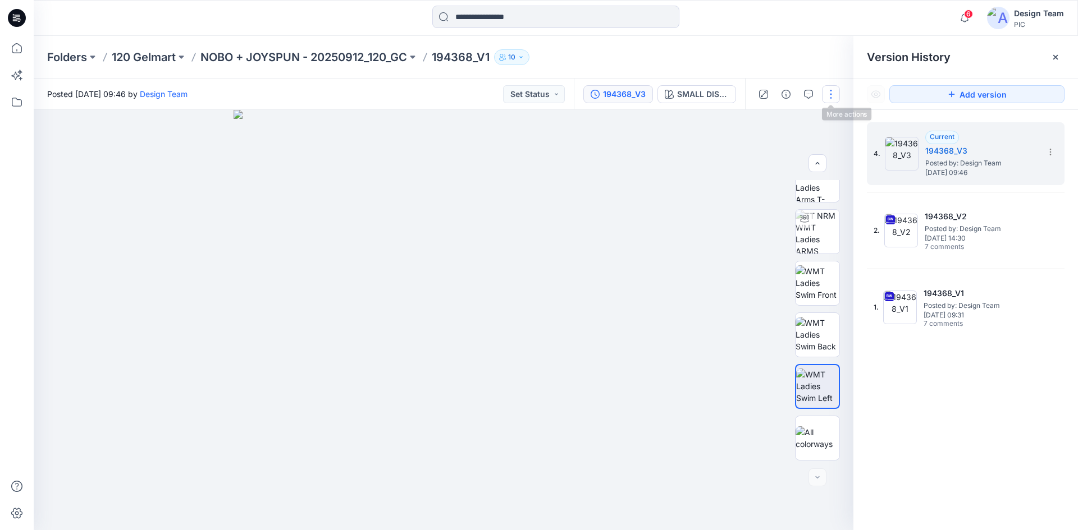
click at [831, 97] on button "button" at bounding box center [831, 94] width 18 height 18
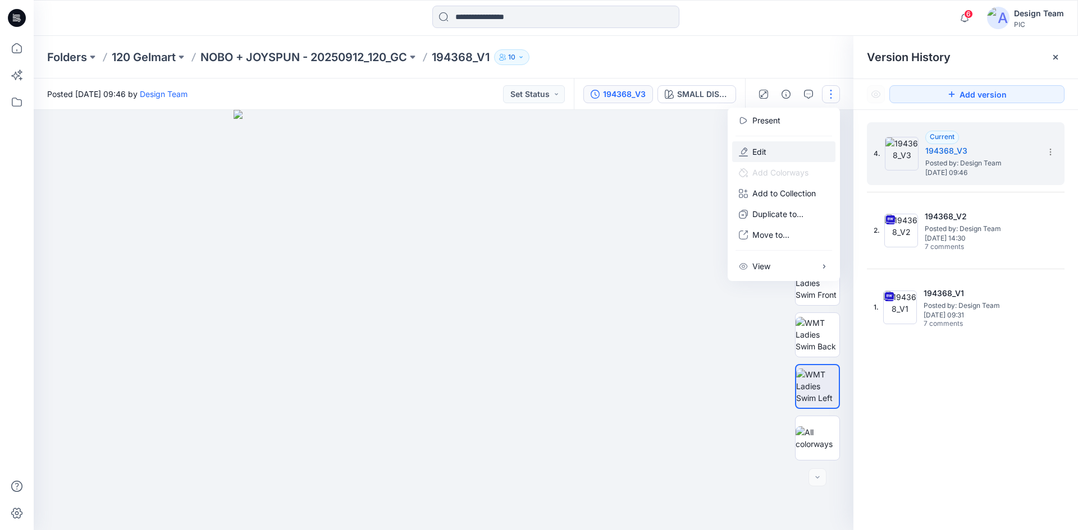
click at [800, 148] on button "Edit" at bounding box center [783, 151] width 103 height 21
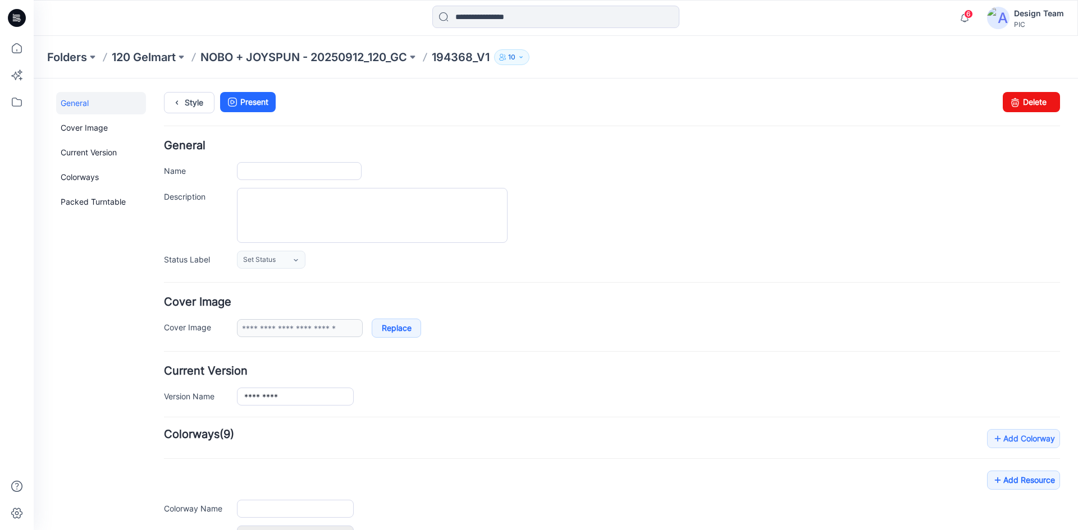
type input "*********"
type input "**********"
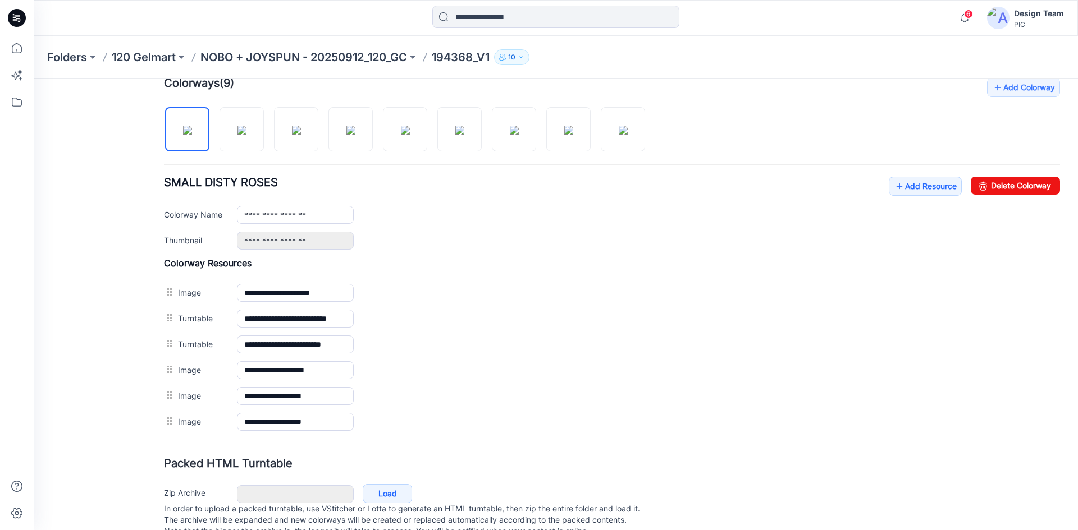
scroll to position [384, 0]
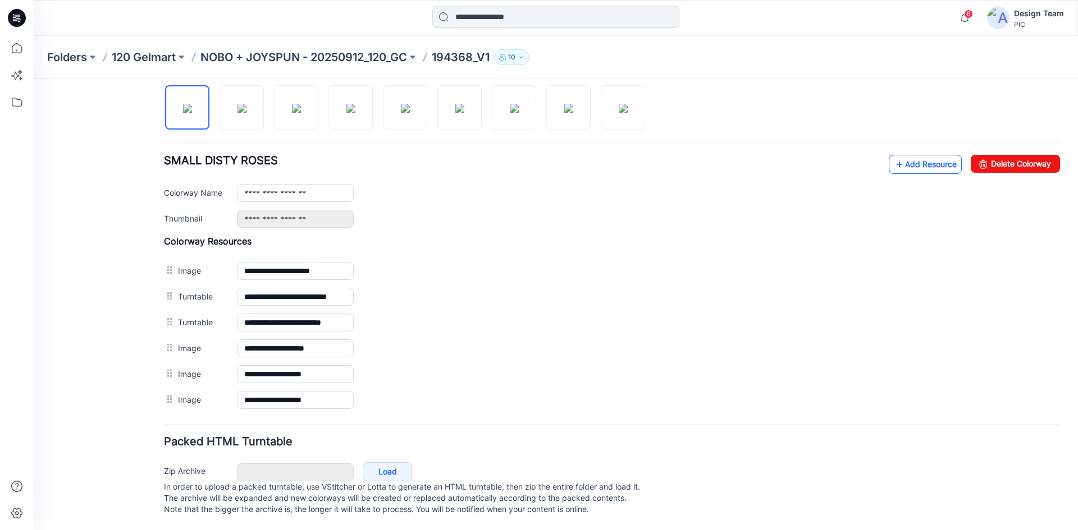
click at [917, 155] on link "Add Resource" at bounding box center [924, 164] width 73 height 19
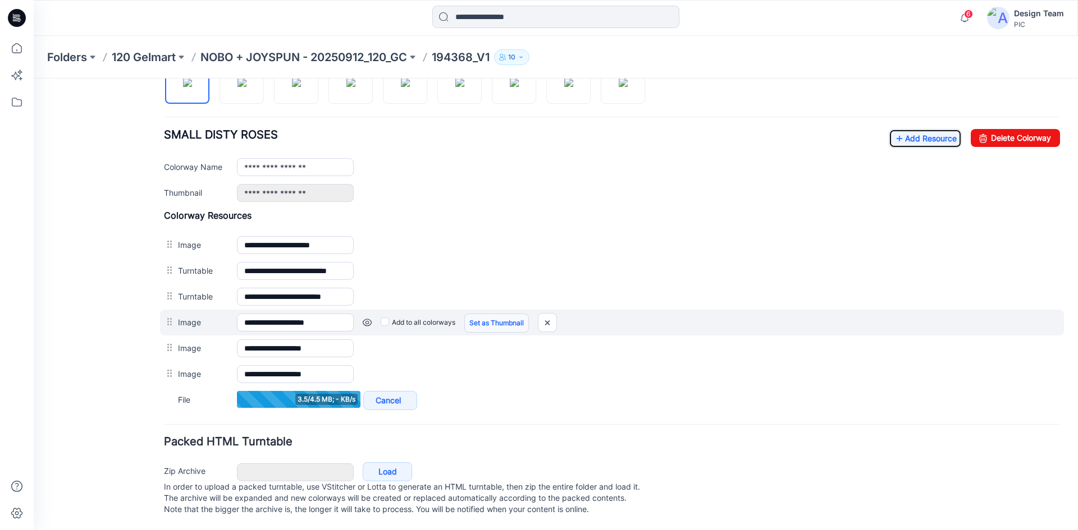
scroll to position [410, 0]
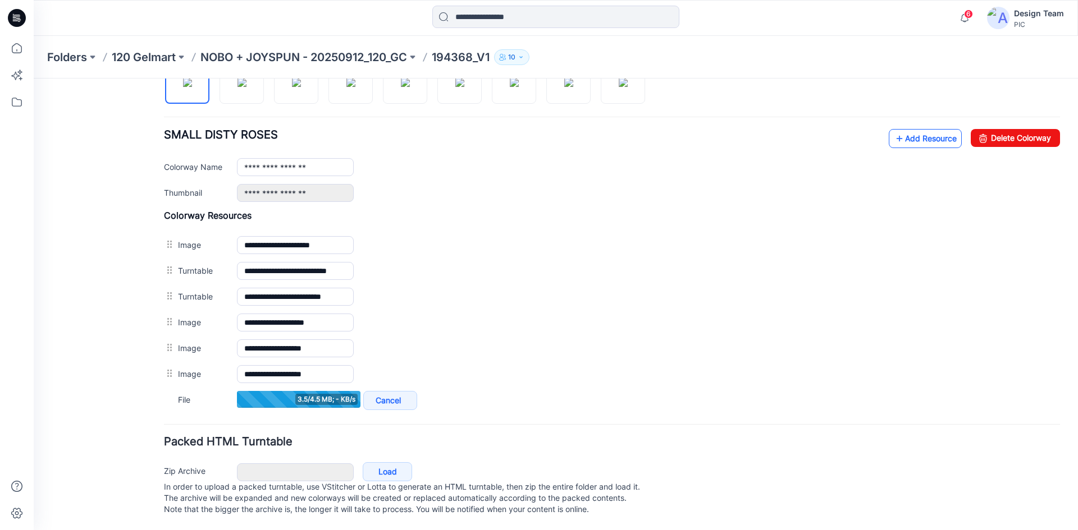
click at [894, 130] on icon at bounding box center [899, 139] width 11 height 18
click at [902, 129] on link "Add Resource" at bounding box center [924, 138] width 73 height 19
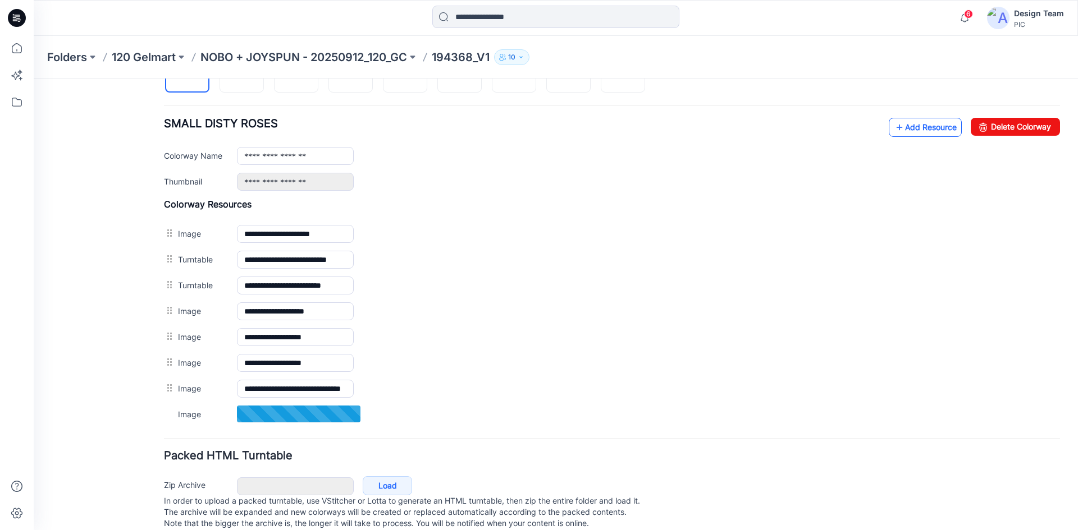
click at [914, 132] on link "Add Resource" at bounding box center [924, 127] width 73 height 19
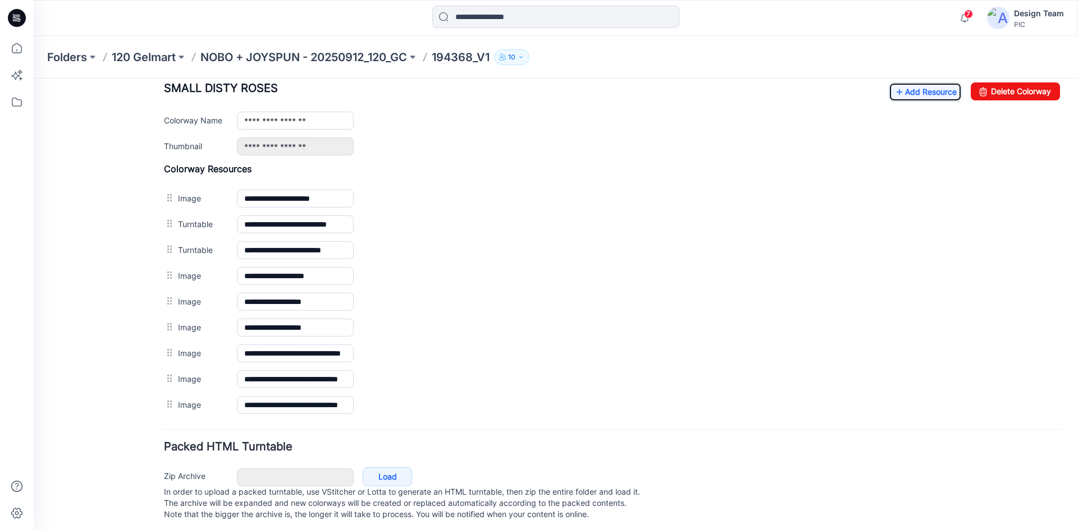
scroll to position [462, 0]
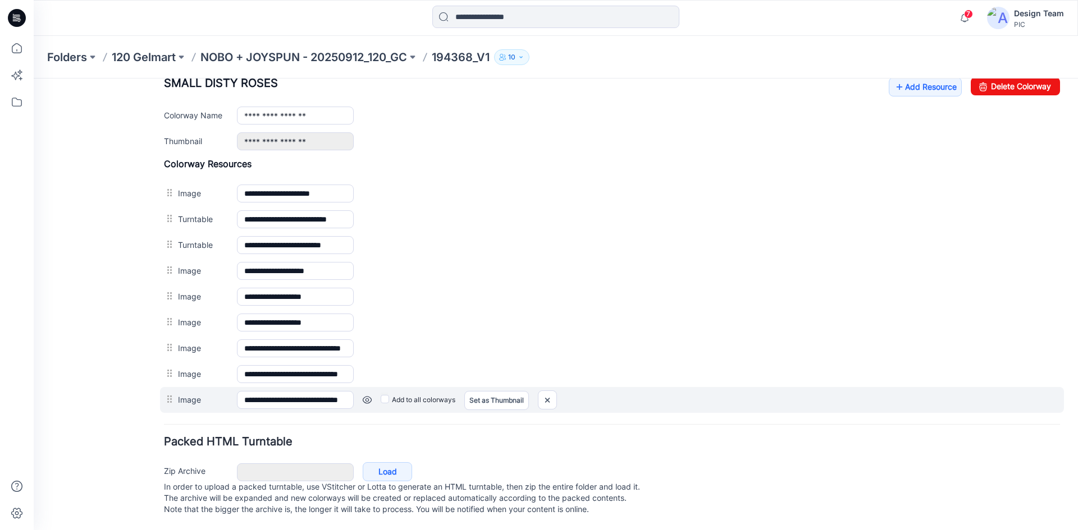
click at [365, 396] on link at bounding box center [367, 400] width 9 height 9
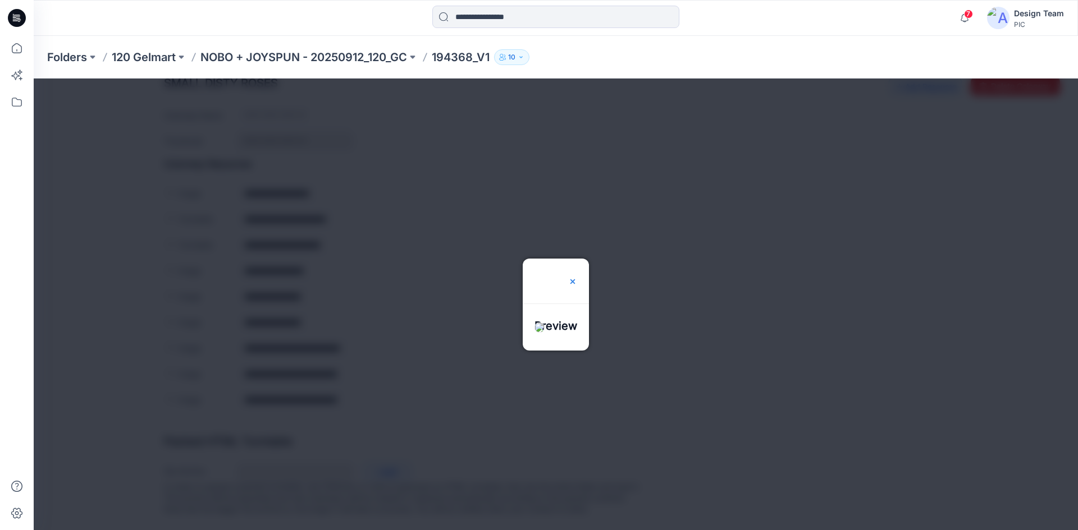
click at [577, 259] on div at bounding box center [572, 281] width 9 height 45
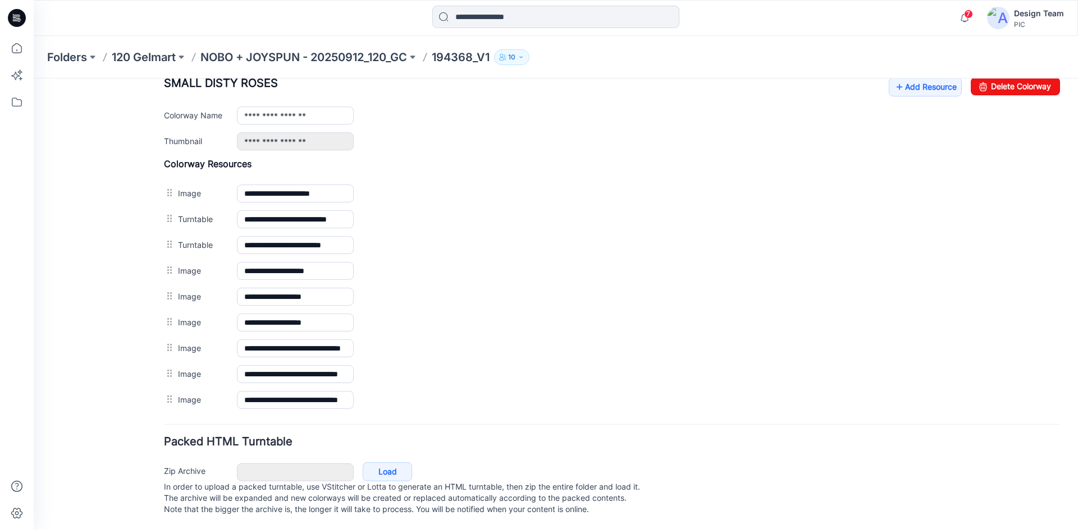
click at [78, 241] on div "General Cover Image Current Version Colorways Packed Turntable" at bounding box center [101, 85] width 90 height 889
click at [123, 385] on div "General Cover Image Current Version Colorways Packed Turntable" at bounding box center [101, 85] width 90 height 889
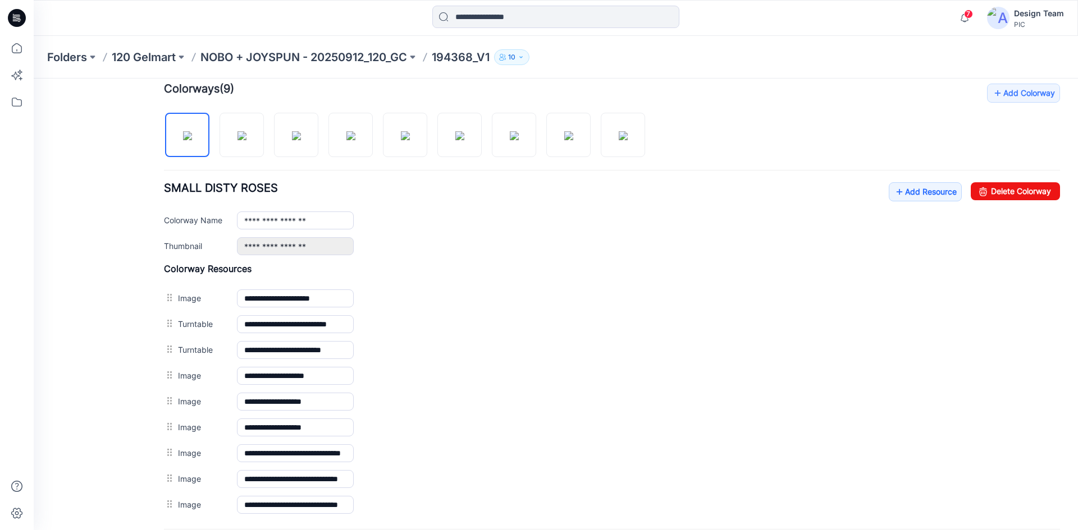
scroll to position [294, 0]
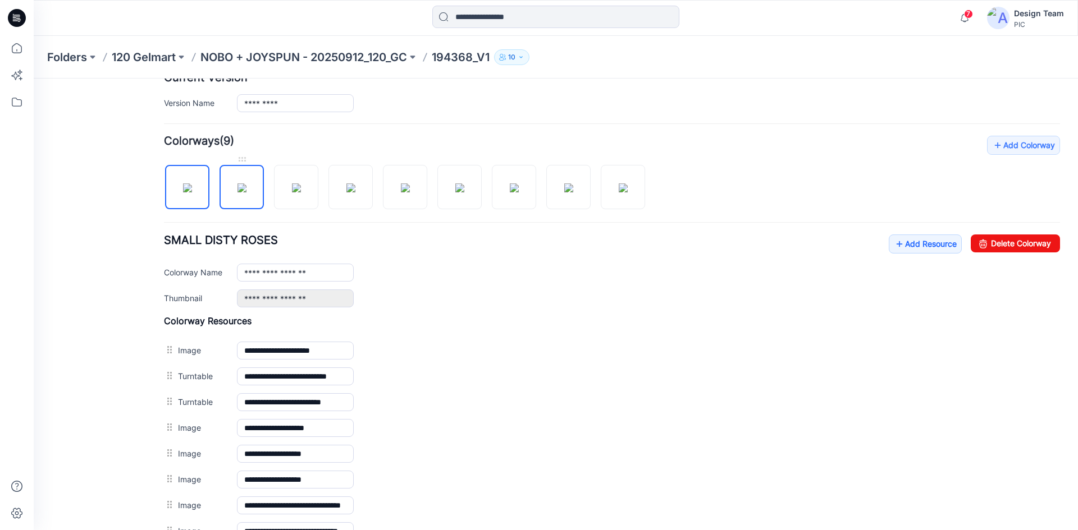
click at [246, 184] on img at bounding box center [241, 188] width 9 height 9
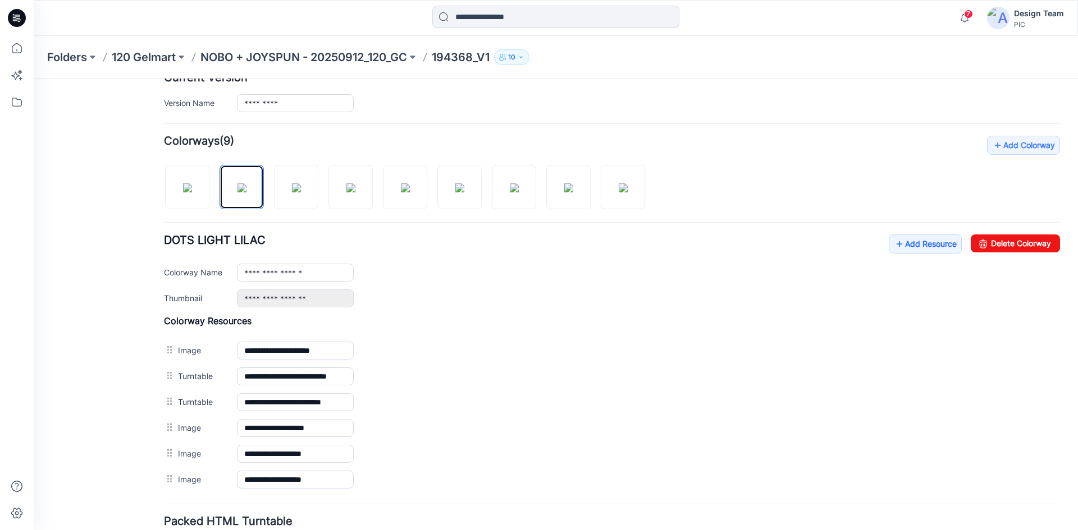
scroll to position [384, 0]
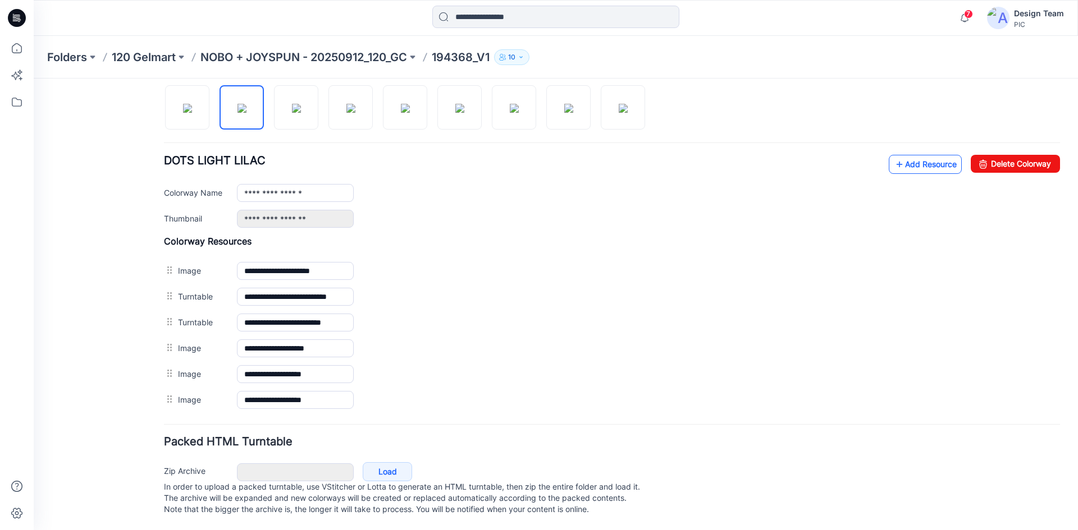
click at [924, 155] on link "Add Resource" at bounding box center [924, 164] width 73 height 19
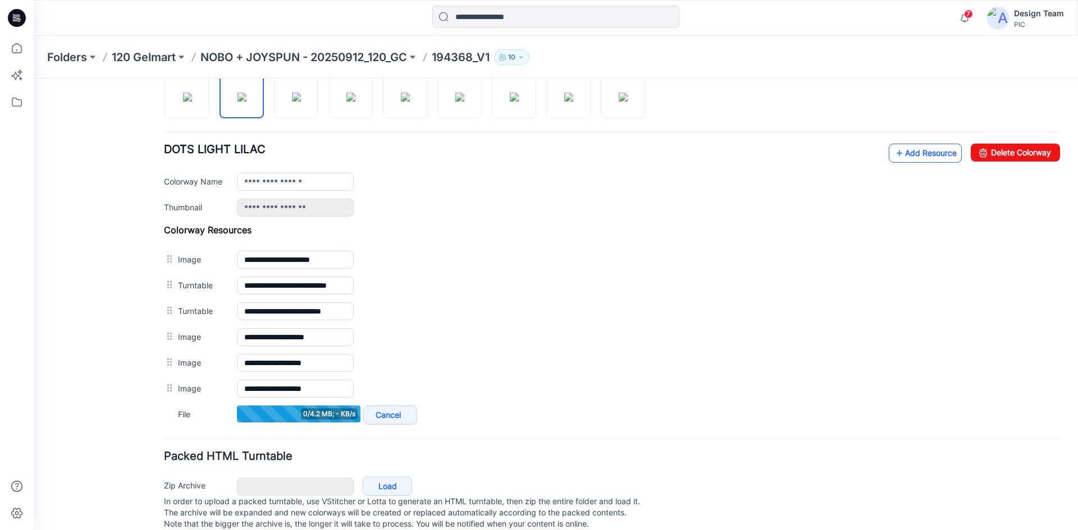
click at [894, 155] on icon at bounding box center [899, 153] width 11 height 18
click at [915, 144] on link "Add Resource" at bounding box center [924, 153] width 73 height 19
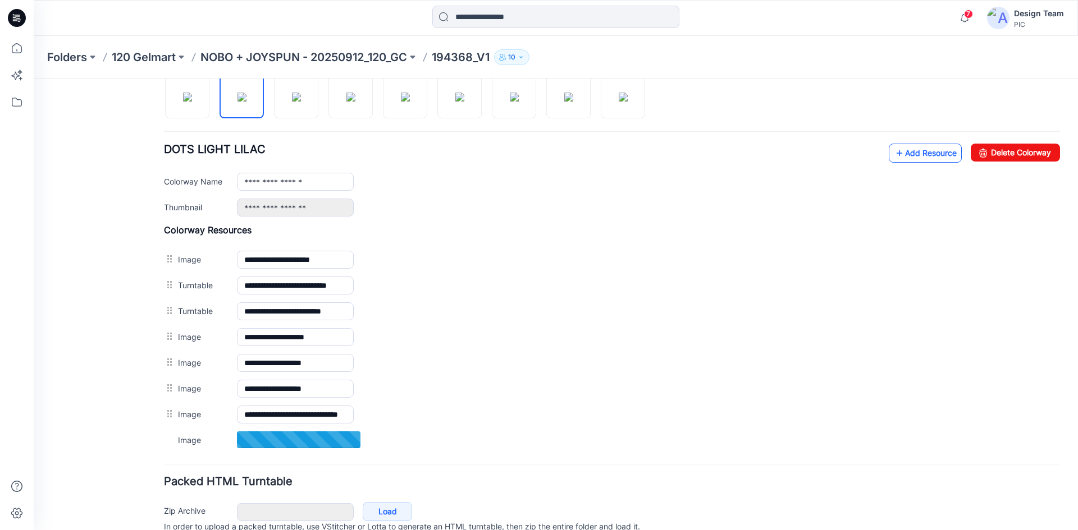
click at [903, 151] on link "Add Resource" at bounding box center [924, 153] width 73 height 19
click at [894, 155] on icon at bounding box center [899, 153] width 11 height 18
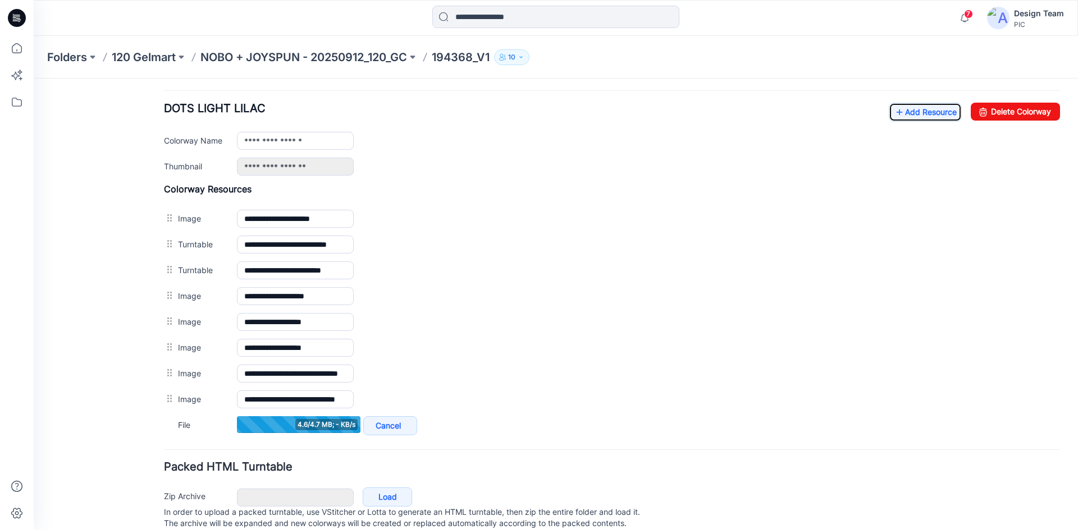
scroll to position [406, 0]
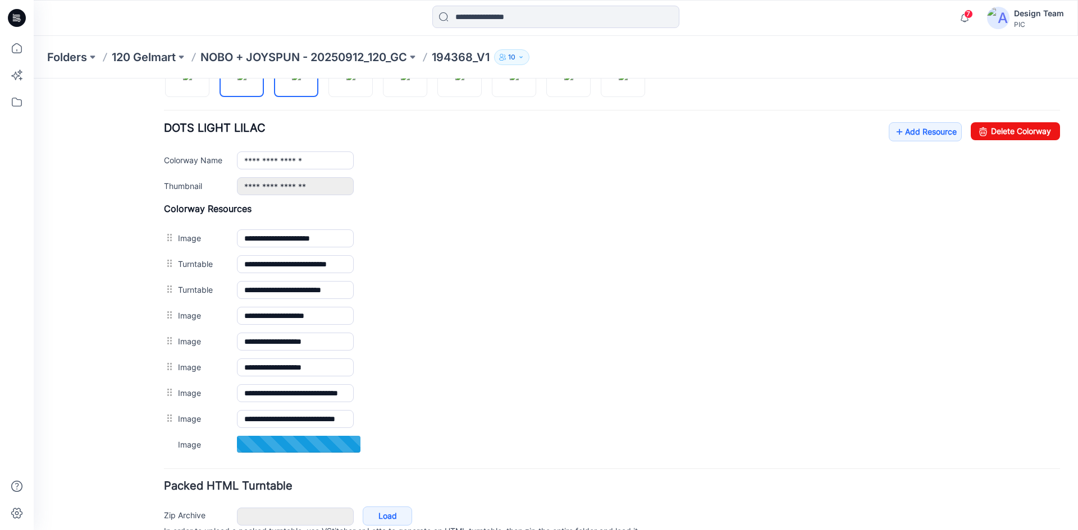
click at [292, 80] on img at bounding box center [296, 75] width 9 height 9
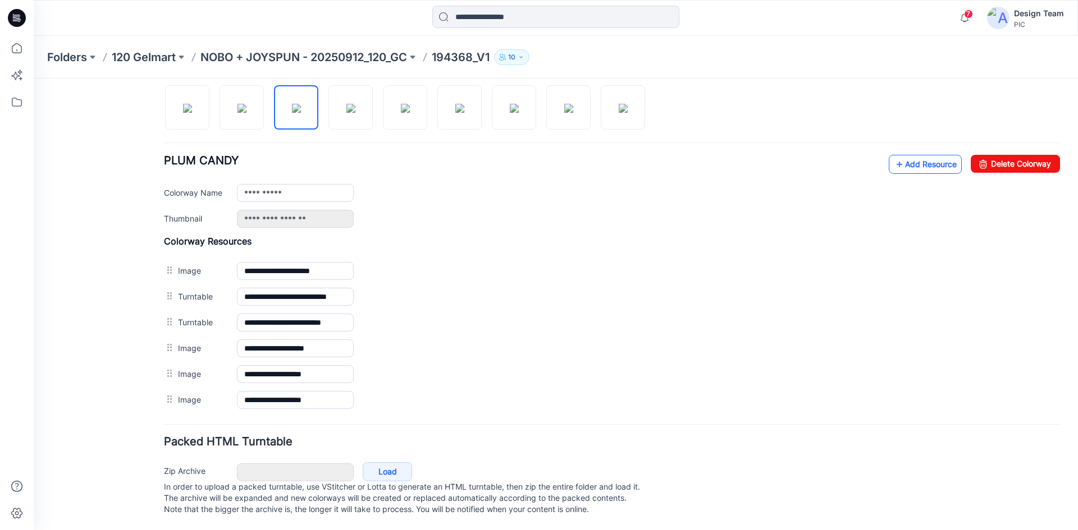
click at [894, 157] on icon at bounding box center [899, 164] width 11 height 18
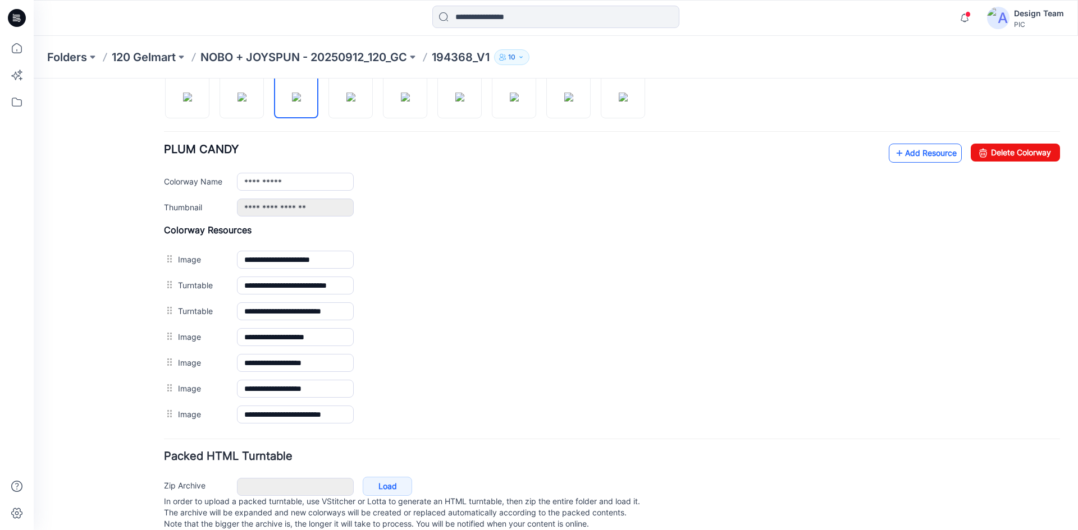
click at [918, 154] on link "Add Resource" at bounding box center [924, 153] width 73 height 19
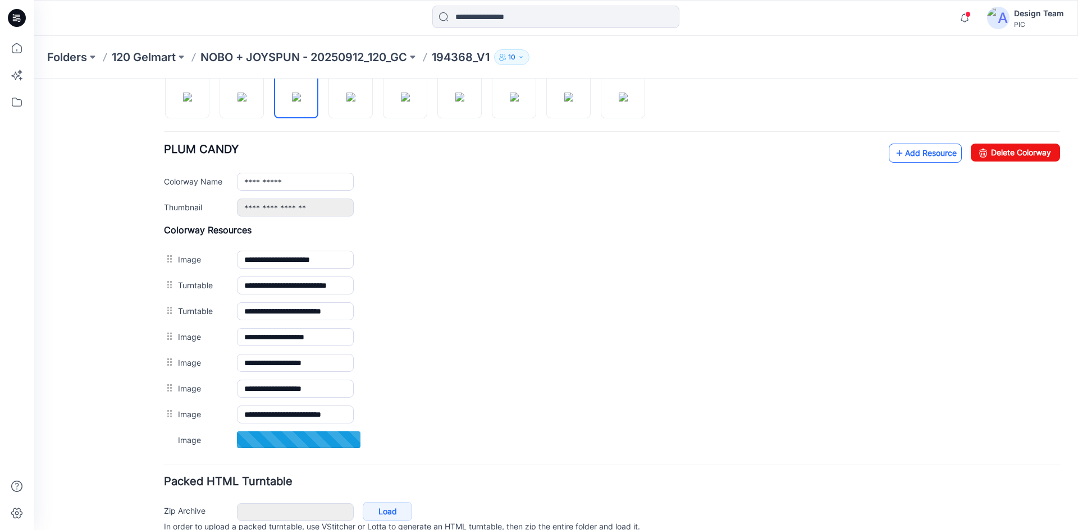
click at [908, 152] on link "Add Resource" at bounding box center [924, 153] width 73 height 19
click at [902, 158] on link "Add Resource" at bounding box center [924, 153] width 73 height 19
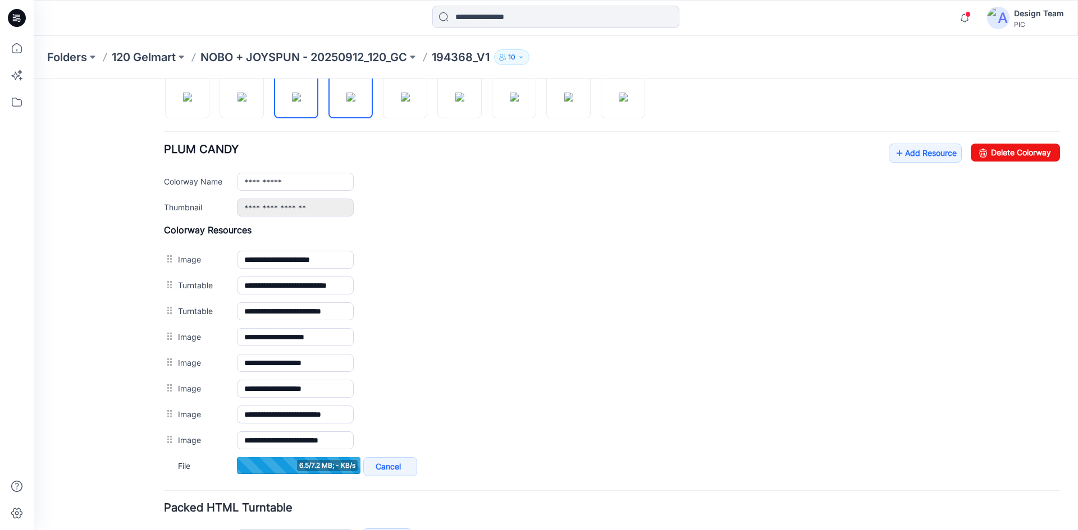
click at [355, 97] on img at bounding box center [350, 97] width 9 height 9
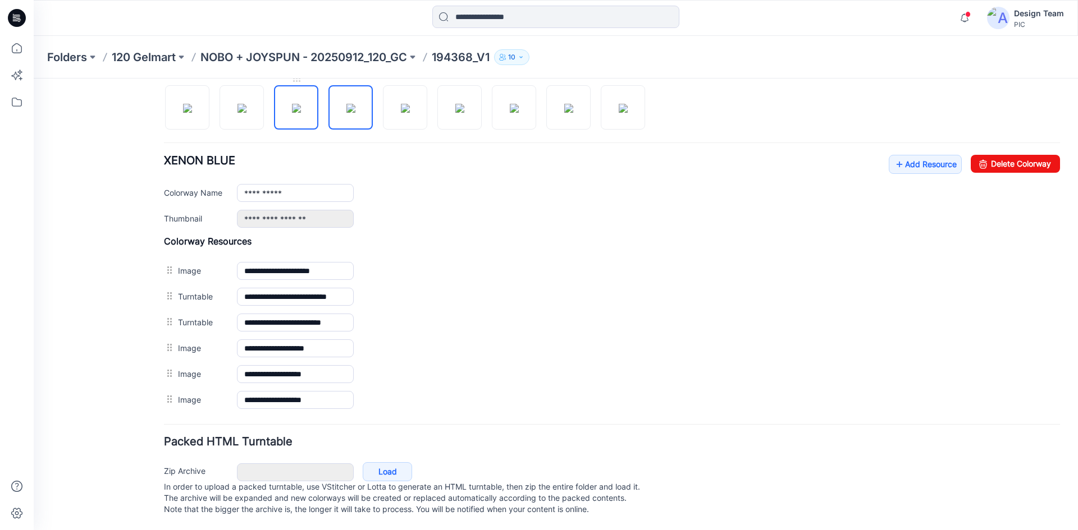
click at [294, 107] on img at bounding box center [296, 108] width 9 height 9
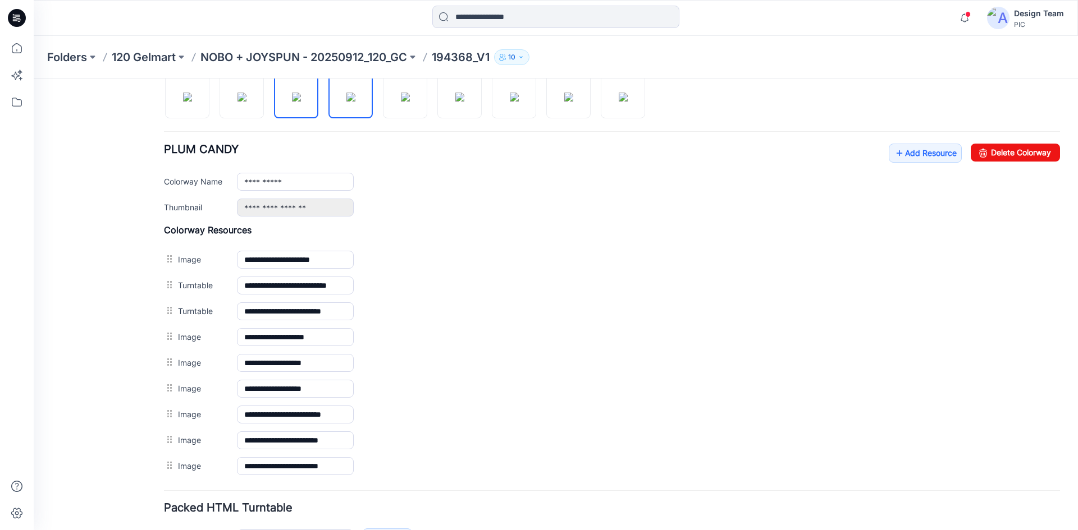
click at [355, 102] on img at bounding box center [350, 97] width 9 height 9
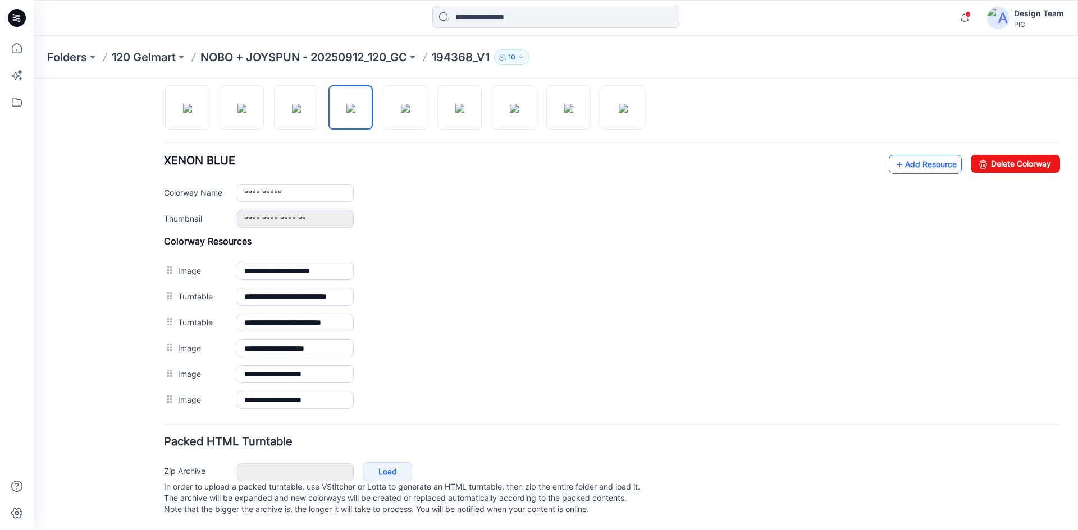
click at [909, 155] on link "Add Resource" at bounding box center [924, 164] width 73 height 19
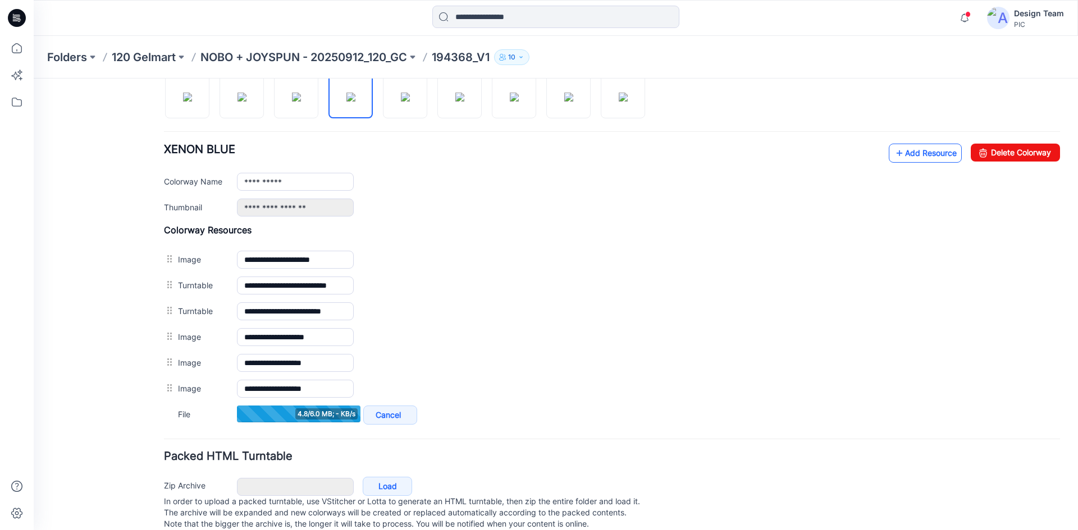
click at [939, 149] on link "Add Resource" at bounding box center [924, 153] width 73 height 19
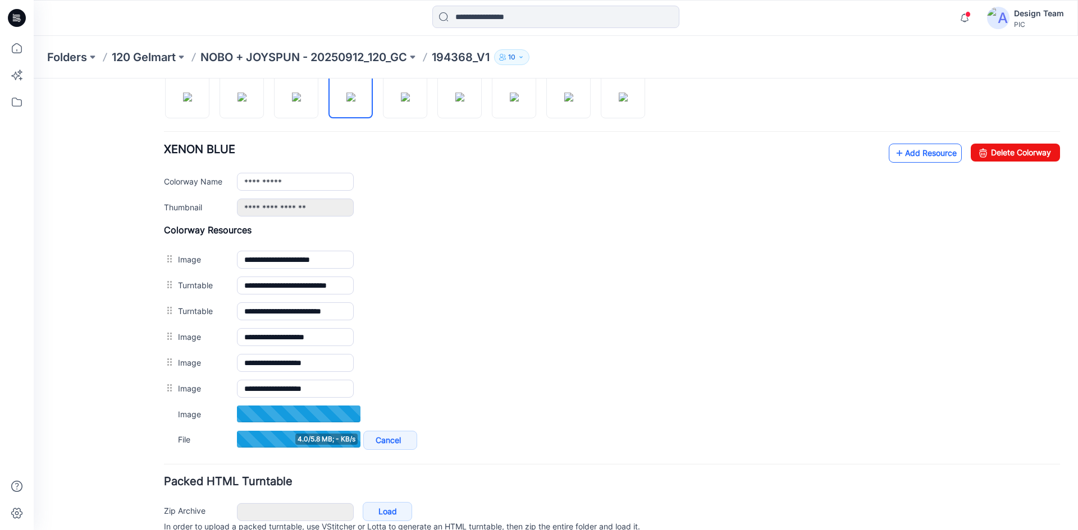
click at [905, 159] on link "Add Resource" at bounding box center [924, 153] width 73 height 19
click at [897, 158] on link "Add Resource" at bounding box center [924, 153] width 73 height 19
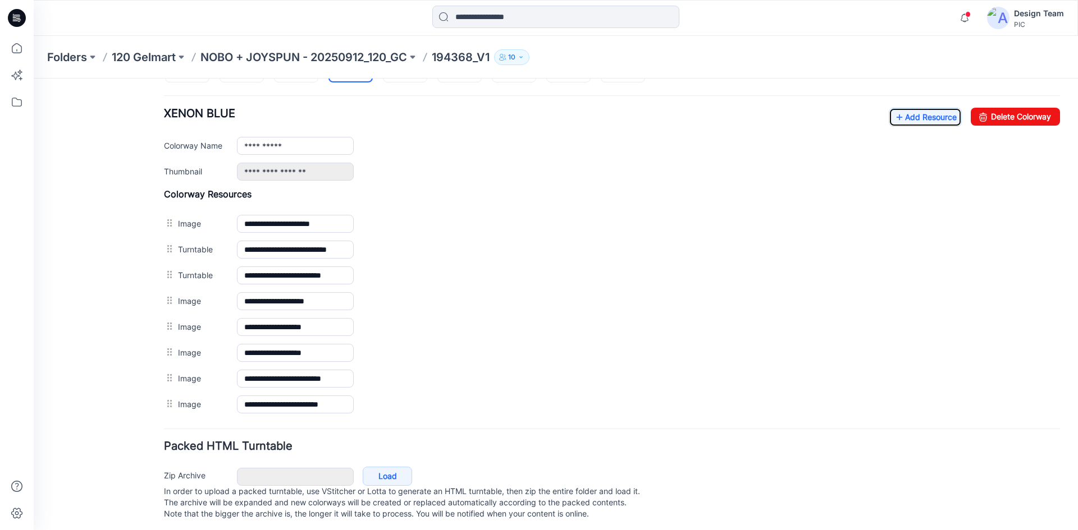
scroll to position [436, 0]
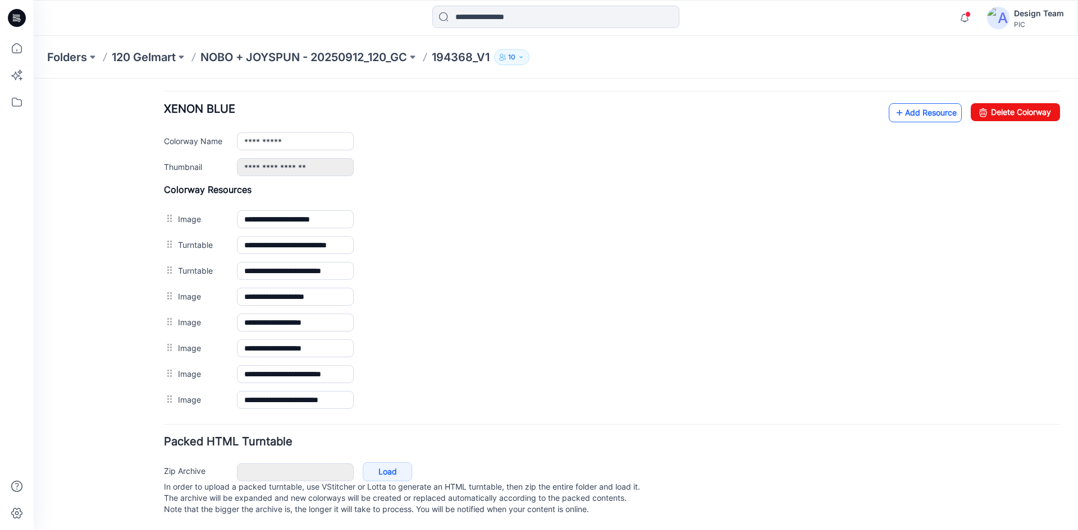
click at [913, 103] on link "Add Resource" at bounding box center [924, 112] width 73 height 19
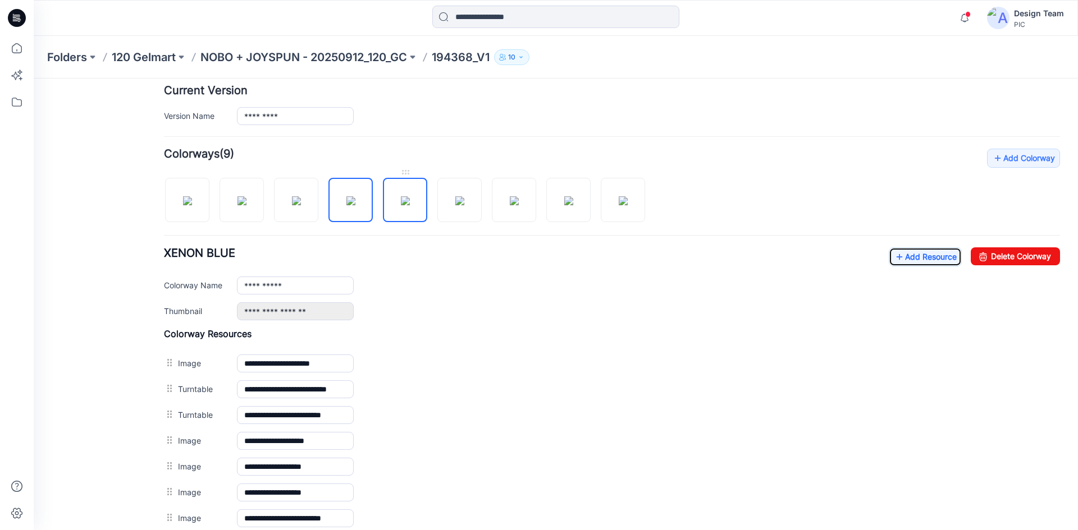
scroll to position [268, 0]
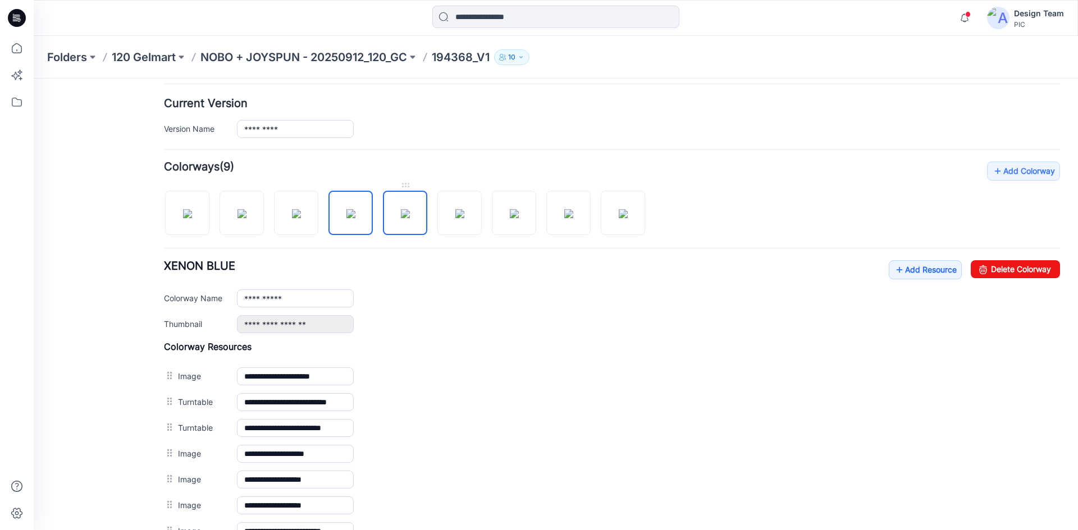
click at [401, 217] on img at bounding box center [405, 213] width 9 height 9
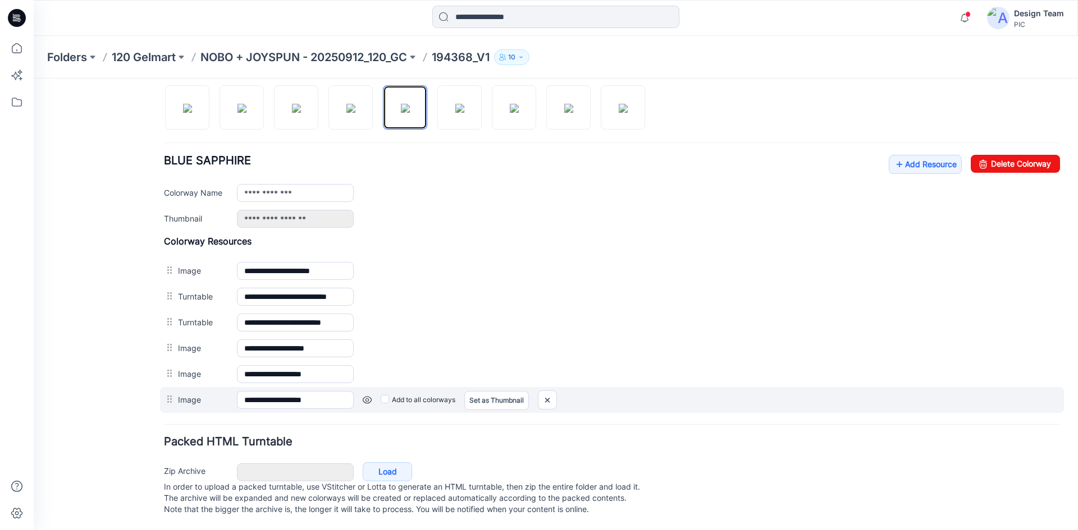
scroll to position [384, 0]
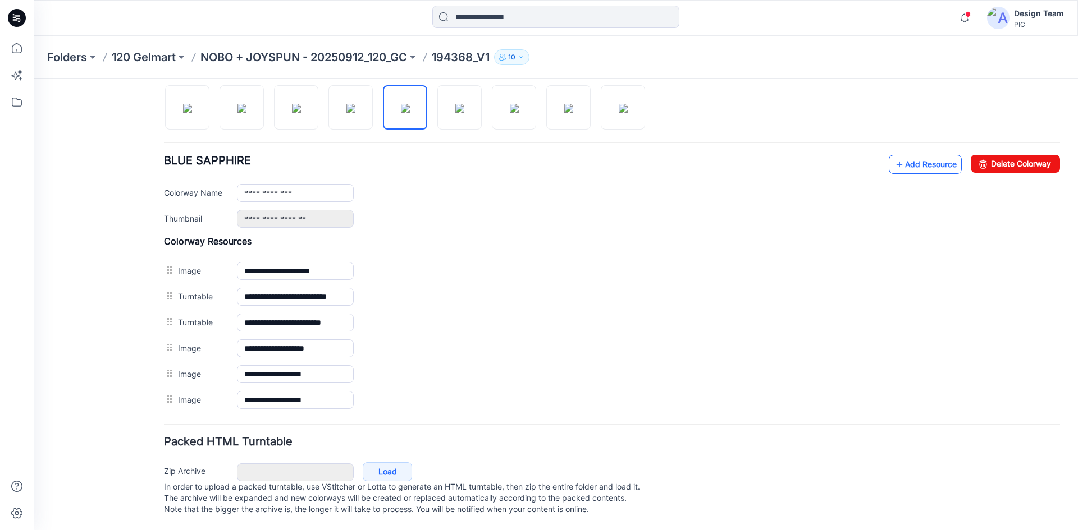
click at [918, 155] on link "Add Resource" at bounding box center [924, 164] width 73 height 19
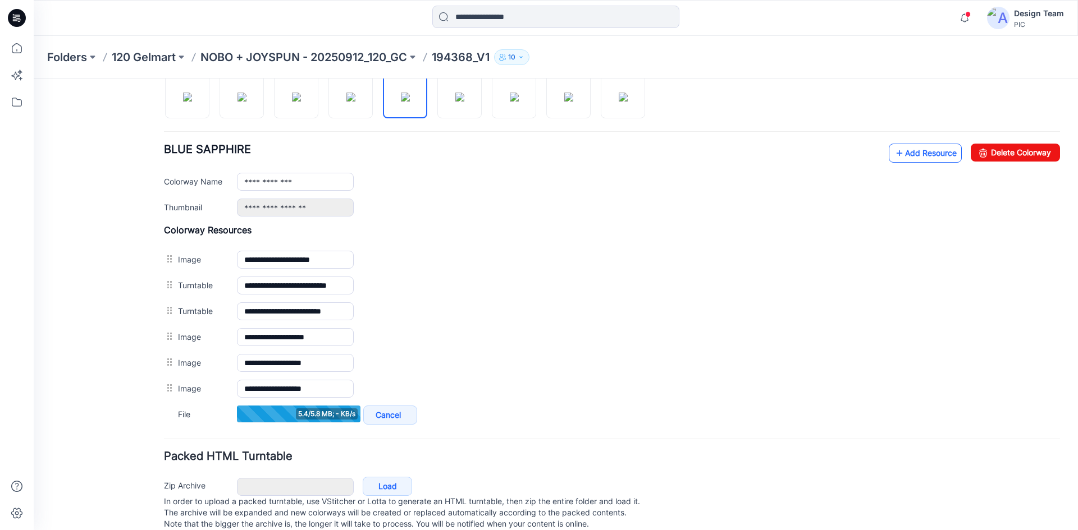
click at [894, 157] on icon at bounding box center [899, 153] width 11 height 18
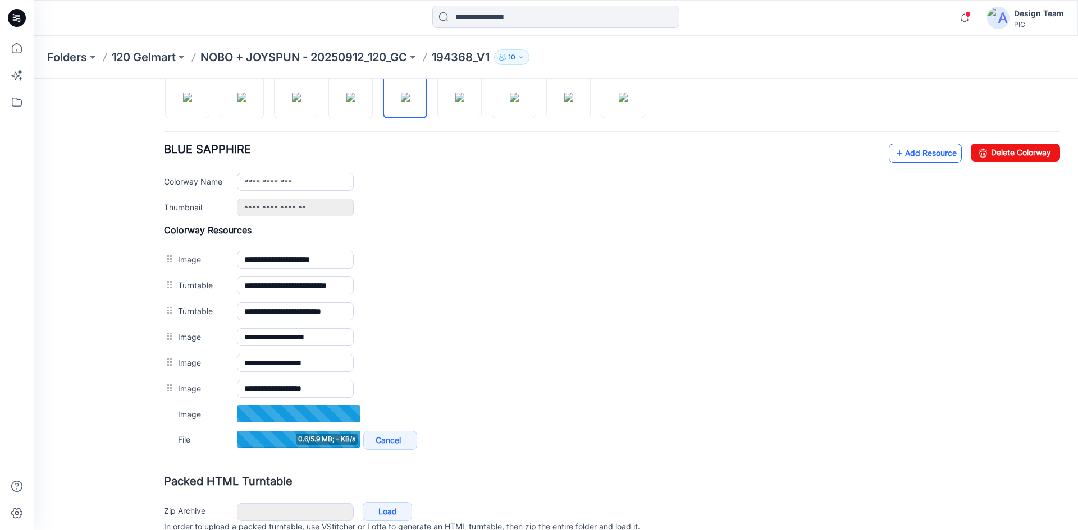
click at [905, 153] on link "Add Resource" at bounding box center [924, 153] width 73 height 19
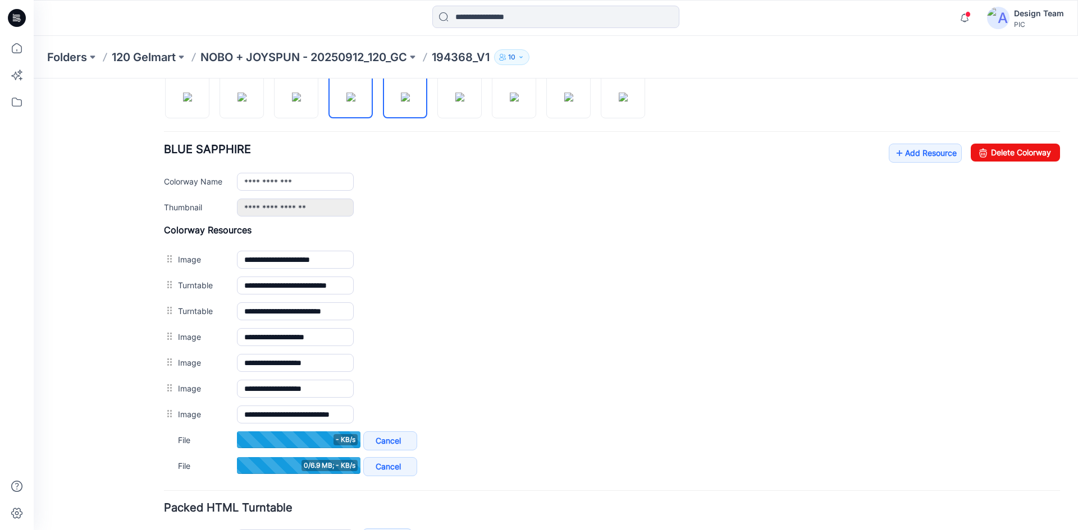
click at [347, 102] on img at bounding box center [350, 97] width 9 height 9
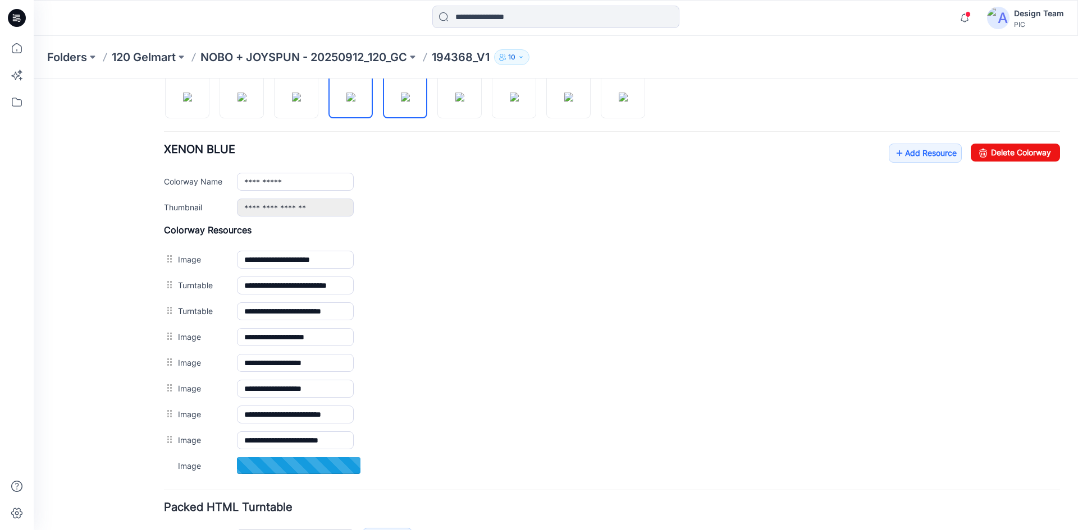
click at [402, 102] on img at bounding box center [405, 97] width 9 height 9
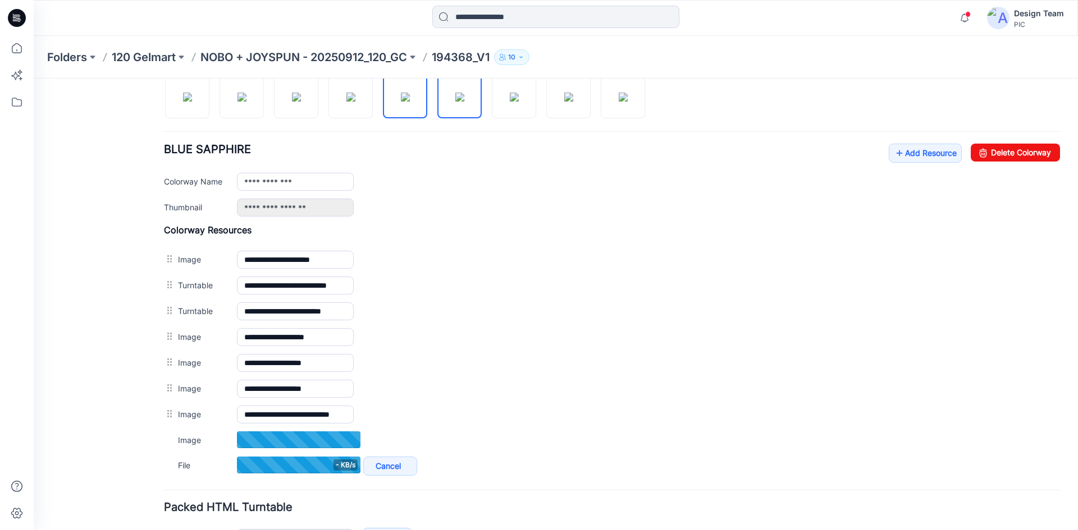
click at [455, 102] on img at bounding box center [459, 97] width 9 height 9
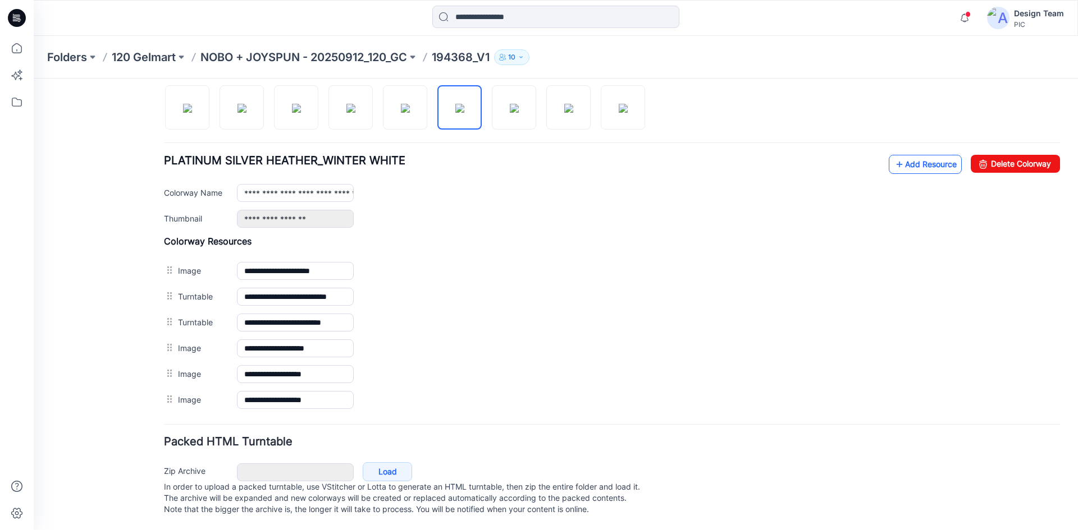
click at [905, 155] on link "Add Resource" at bounding box center [924, 164] width 73 height 19
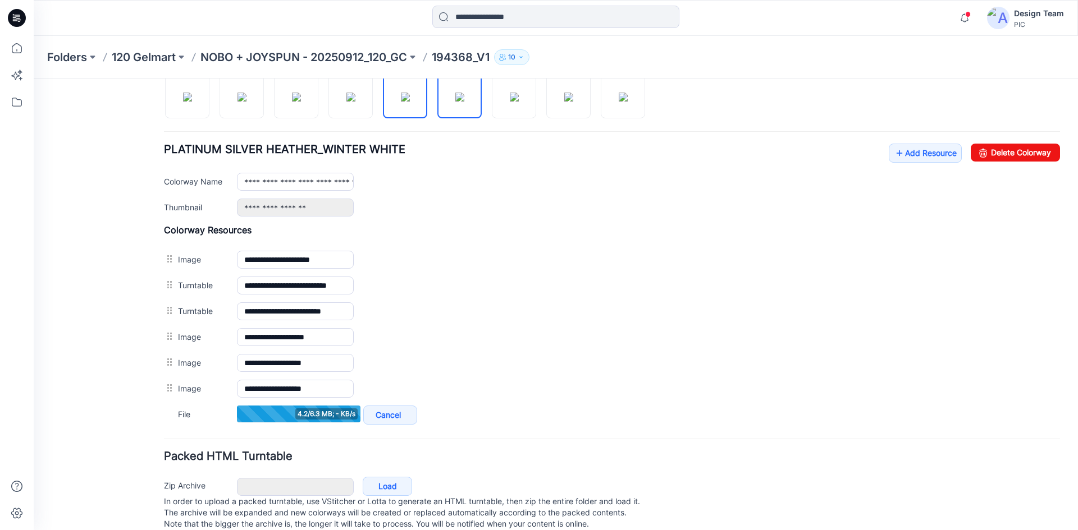
click at [401, 99] on img at bounding box center [405, 97] width 9 height 9
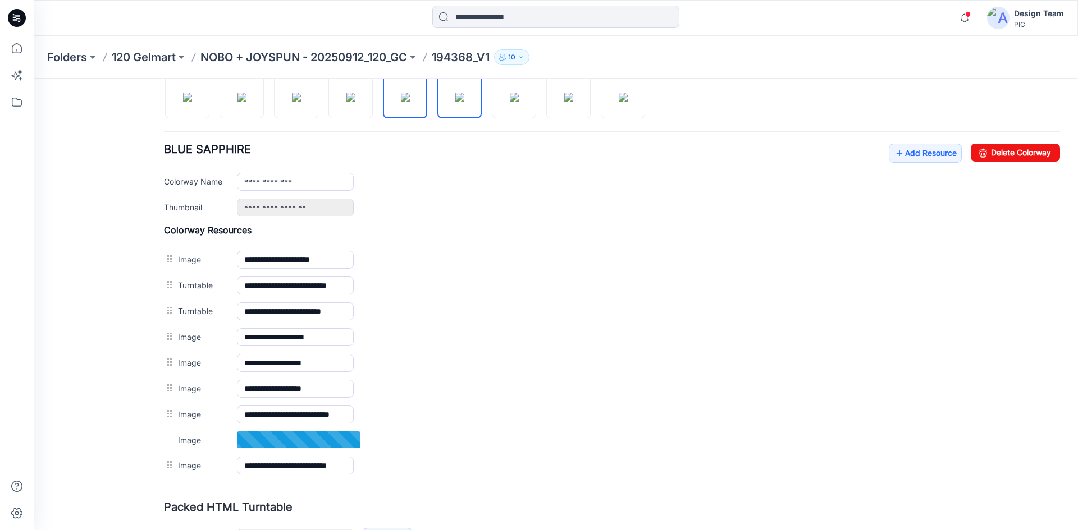
click at [456, 102] on img at bounding box center [459, 97] width 9 height 9
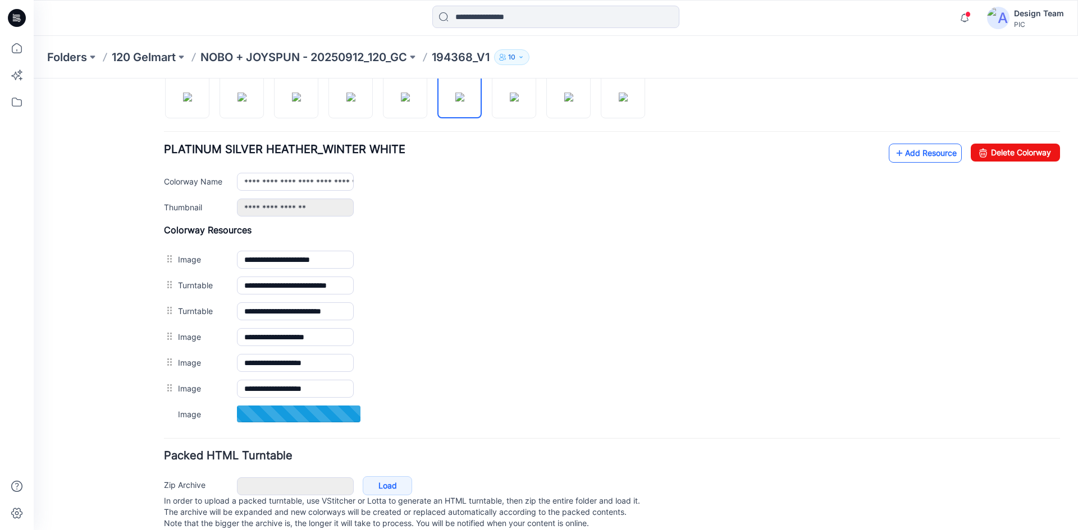
click at [901, 158] on link "Add Resource" at bounding box center [924, 153] width 73 height 19
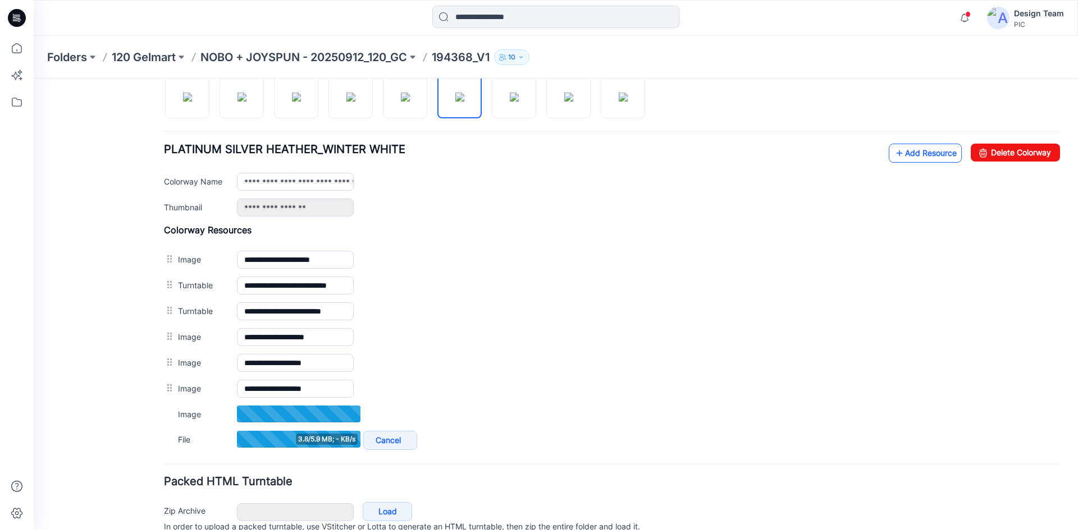
click at [894, 156] on icon at bounding box center [899, 153] width 11 height 18
click at [894, 158] on icon at bounding box center [899, 153] width 11 height 18
click at [896, 157] on link "Add Resource" at bounding box center [924, 153] width 73 height 19
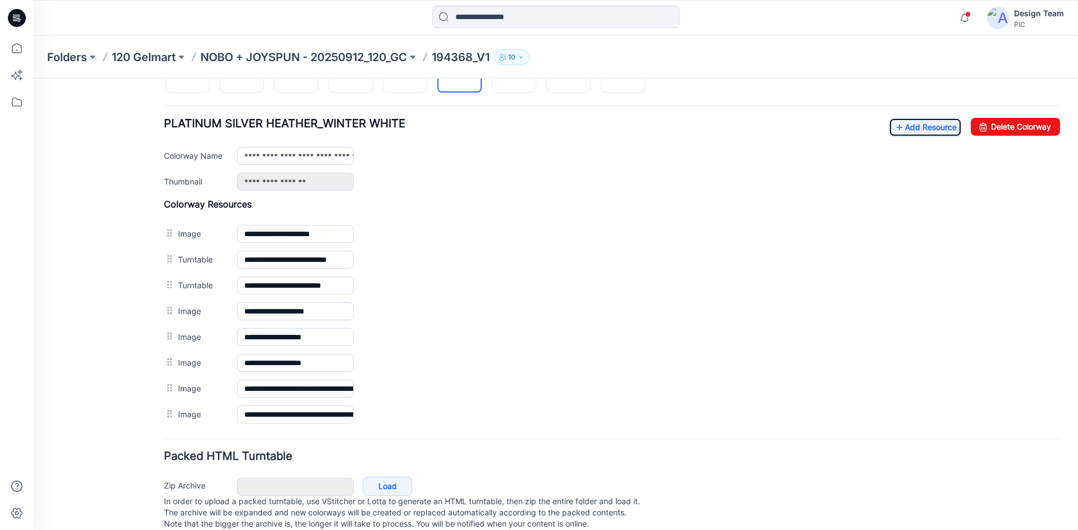
scroll to position [436, 0]
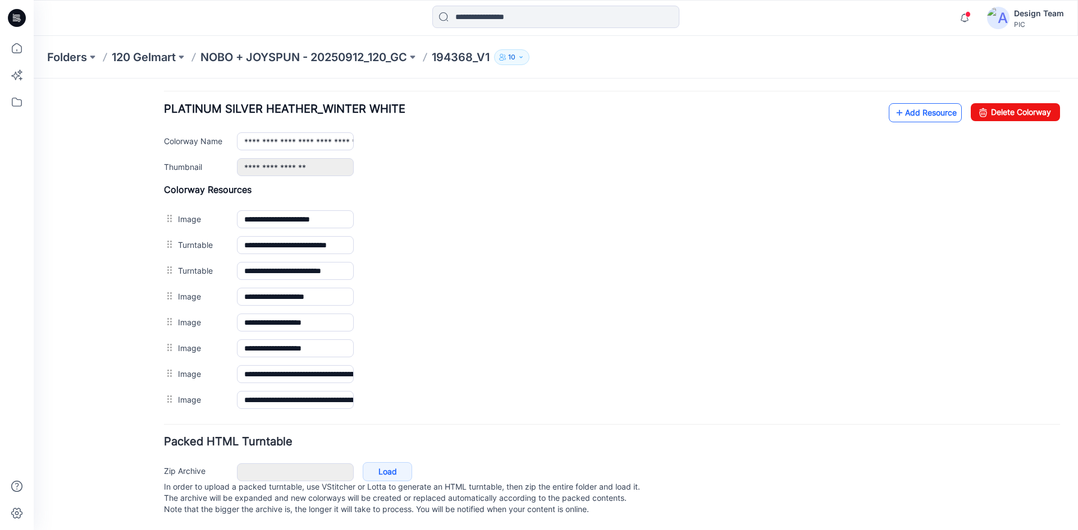
click at [923, 104] on link "Add Resource" at bounding box center [924, 112] width 73 height 19
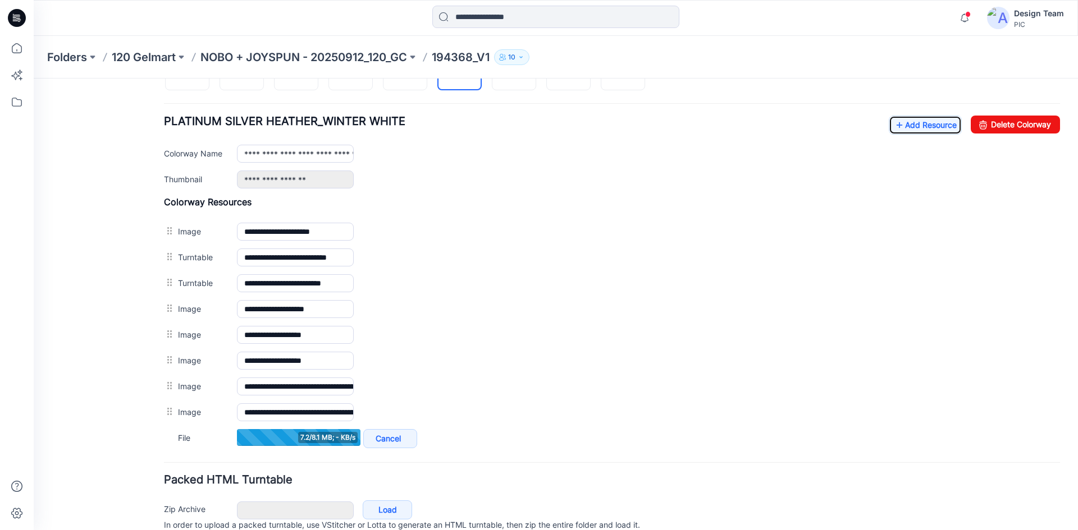
scroll to position [350, 0]
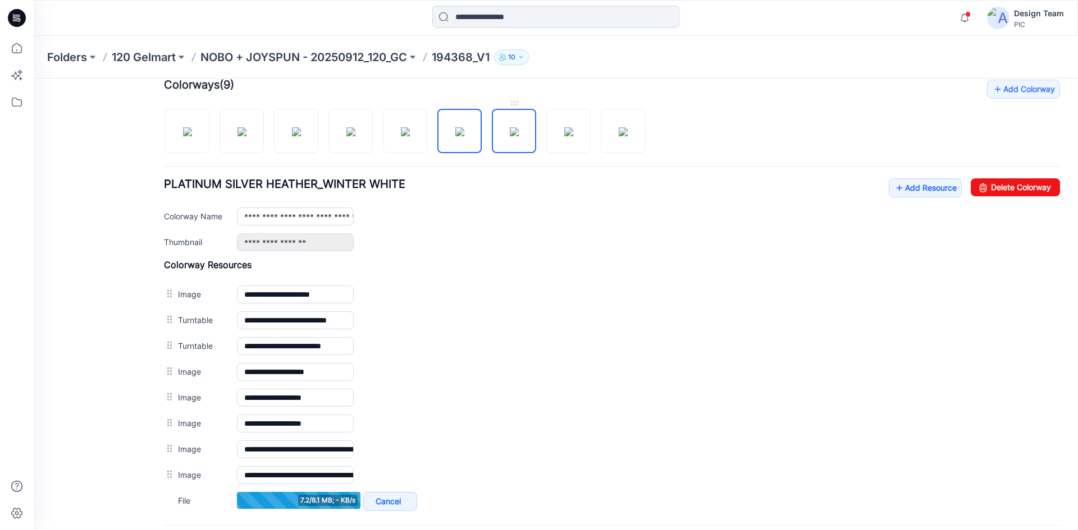
click at [510, 136] on img at bounding box center [514, 131] width 9 height 9
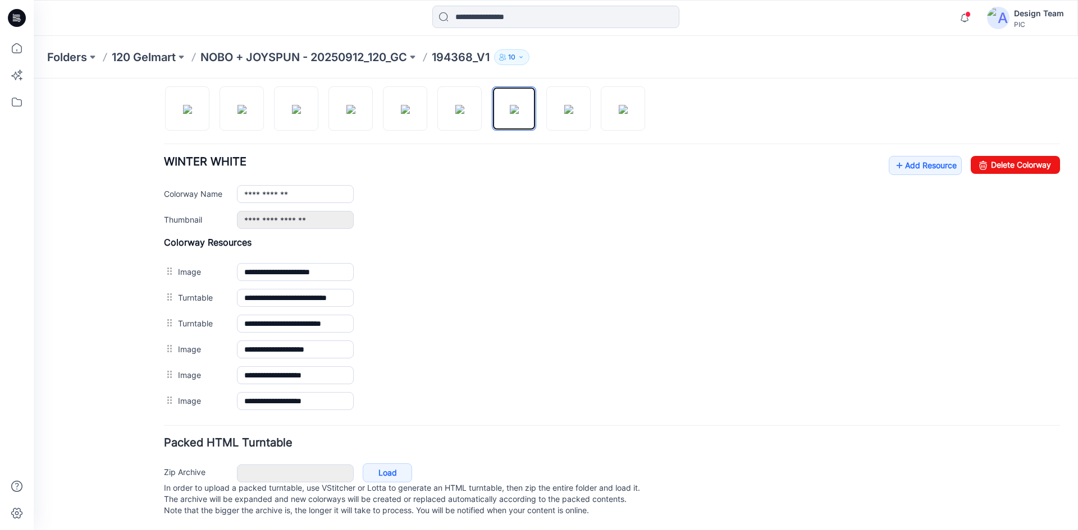
scroll to position [384, 0]
click at [915, 155] on link "Add Resource" at bounding box center [924, 164] width 73 height 19
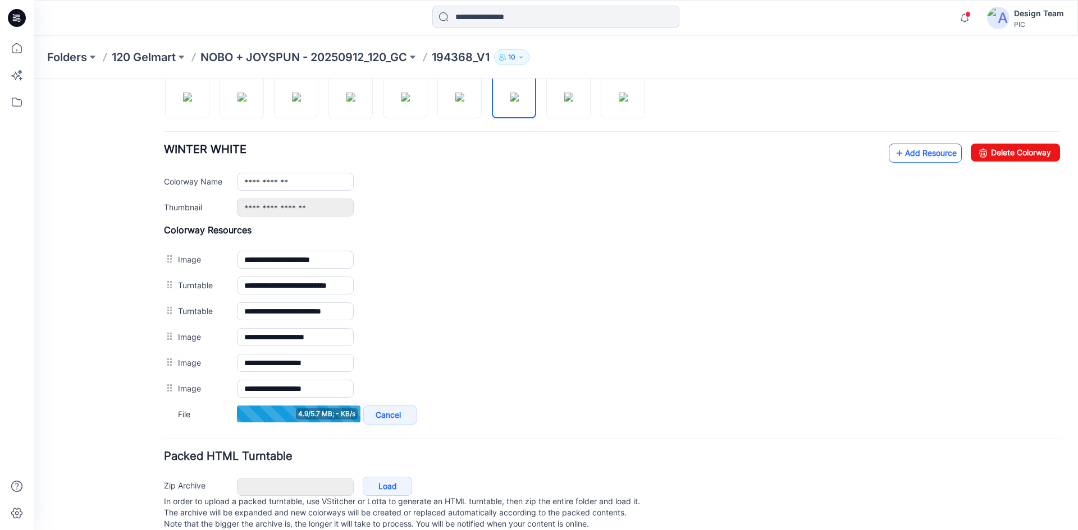
click at [894, 152] on icon at bounding box center [899, 153] width 11 height 18
click at [934, 150] on link "Add Resource" at bounding box center [924, 153] width 73 height 19
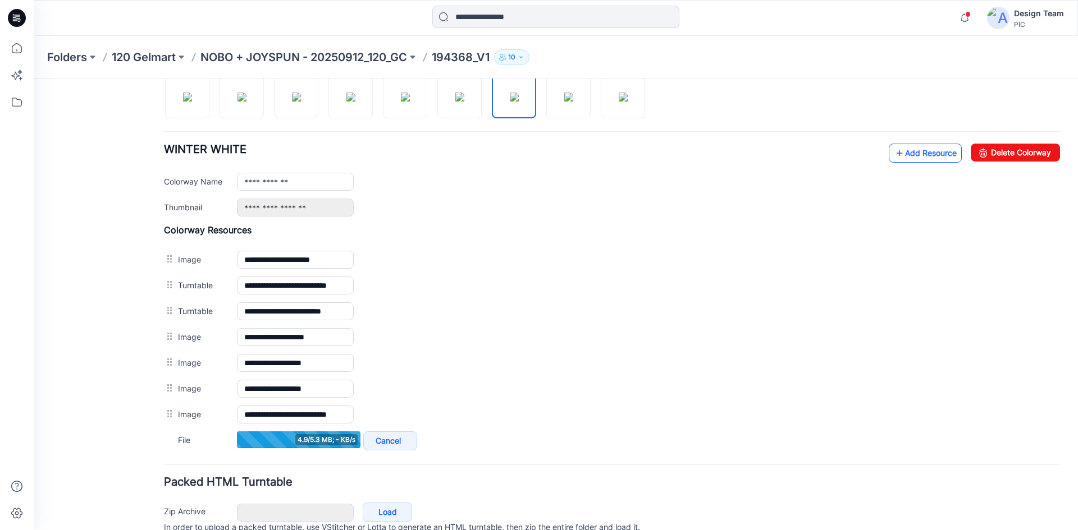
click at [895, 150] on link "Add Resource" at bounding box center [924, 153] width 73 height 19
click at [920, 149] on link "Add Resource" at bounding box center [924, 153] width 73 height 19
click at [917, 141] on div "**********" at bounding box center [612, 249] width 896 height 409
click at [913, 154] on link "Add Resource" at bounding box center [924, 153] width 73 height 19
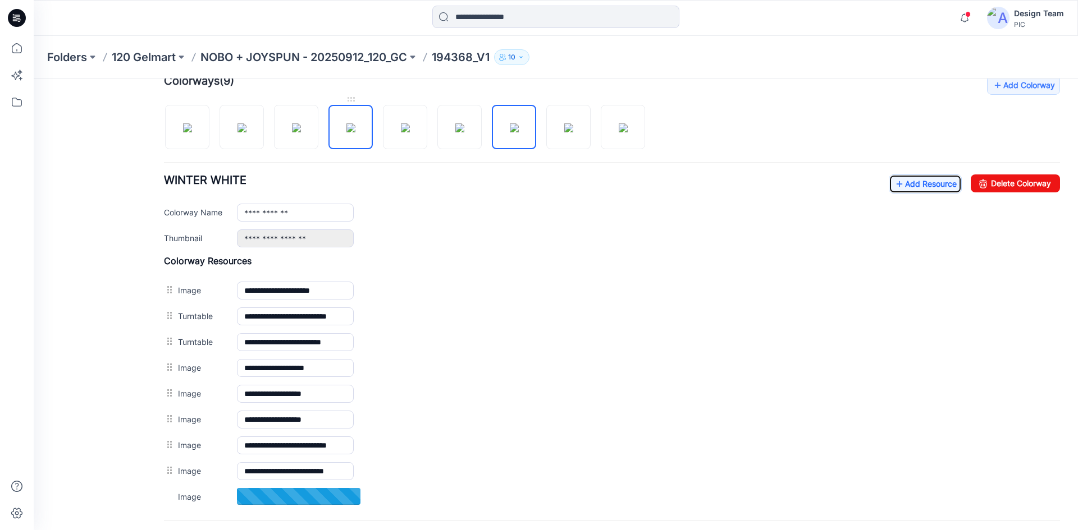
scroll to position [293, 0]
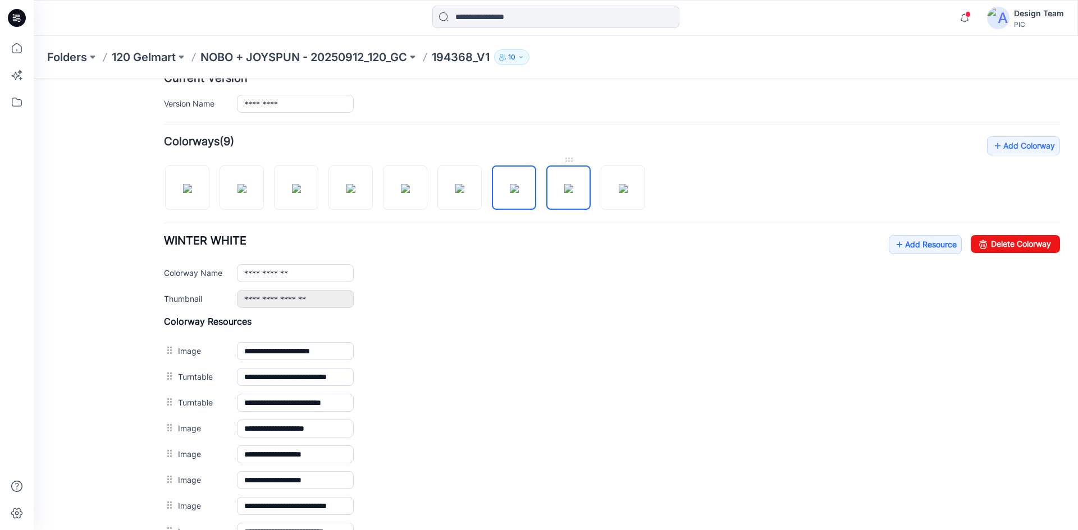
click at [564, 191] on img at bounding box center [568, 188] width 9 height 9
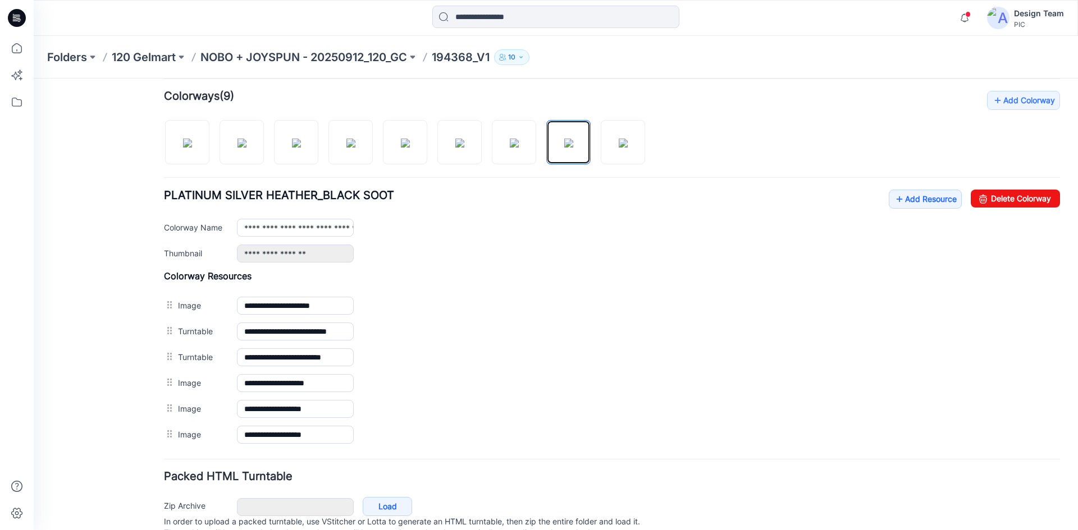
scroll to position [384, 0]
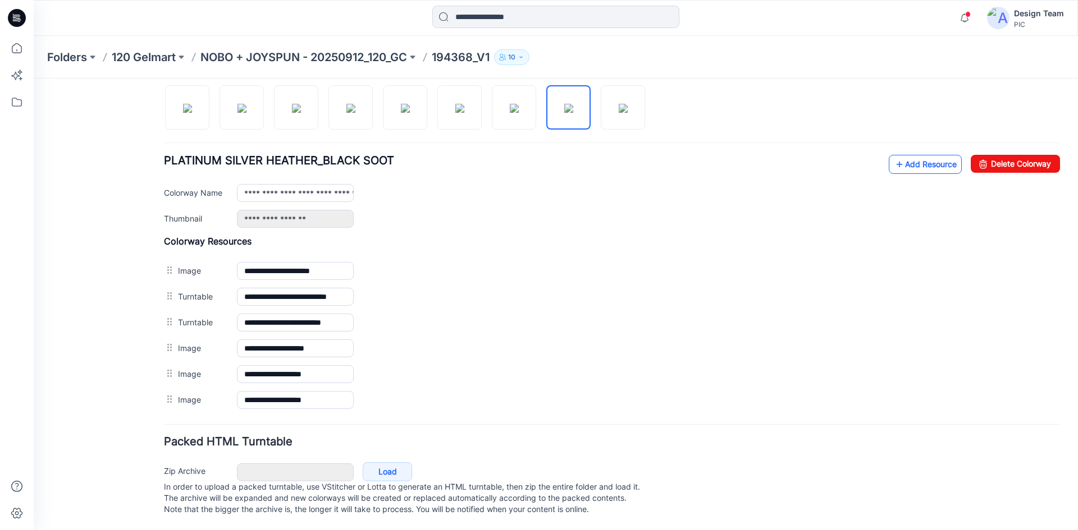
click at [899, 155] on link "Add Resource" at bounding box center [924, 164] width 73 height 19
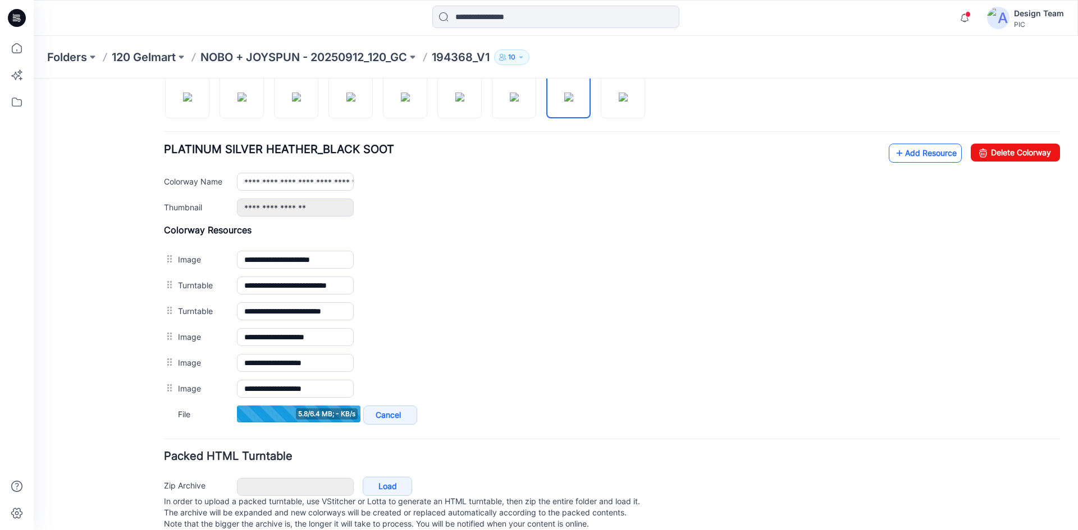
click at [894, 159] on icon at bounding box center [899, 153] width 11 height 18
click at [899, 148] on link "Add Resource" at bounding box center [924, 153] width 73 height 19
click at [922, 157] on link "Add Resource" at bounding box center [924, 153] width 73 height 19
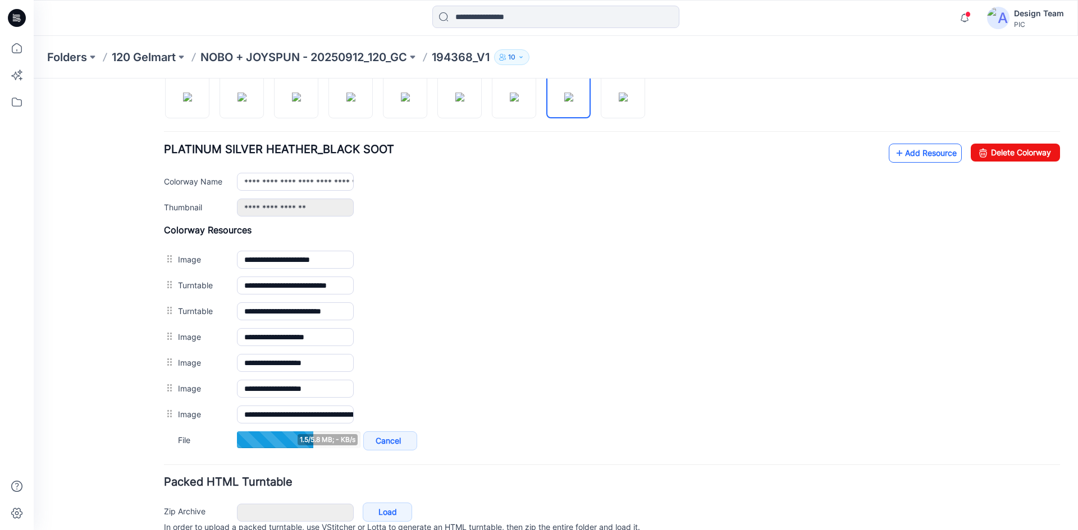
click at [925, 158] on link "Add Resource" at bounding box center [924, 153] width 73 height 19
click at [914, 144] on link "Add Resource" at bounding box center [924, 153] width 73 height 19
click at [910, 157] on link "Add Resource" at bounding box center [924, 153] width 73 height 19
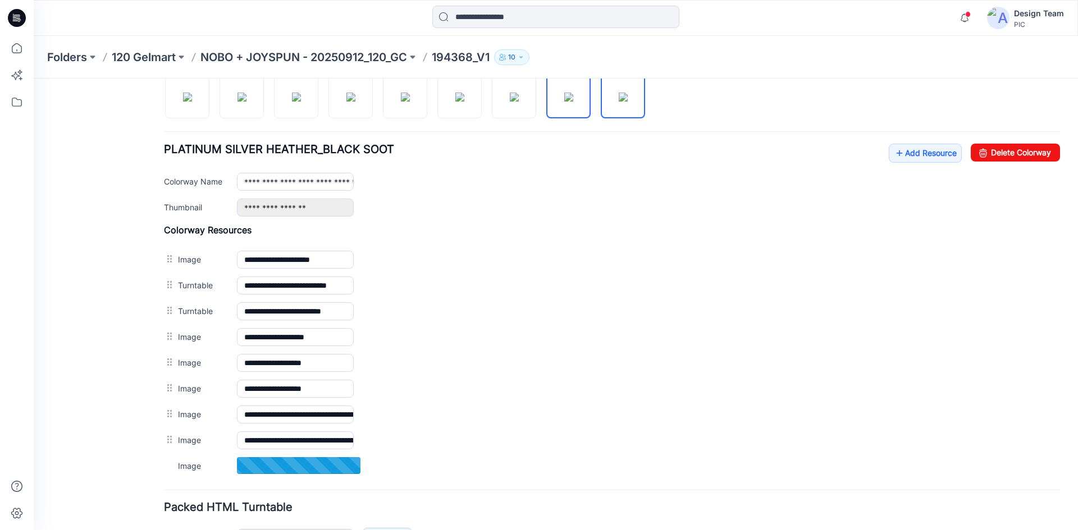
click at [619, 102] on img at bounding box center [623, 97] width 9 height 9
type input "**********"
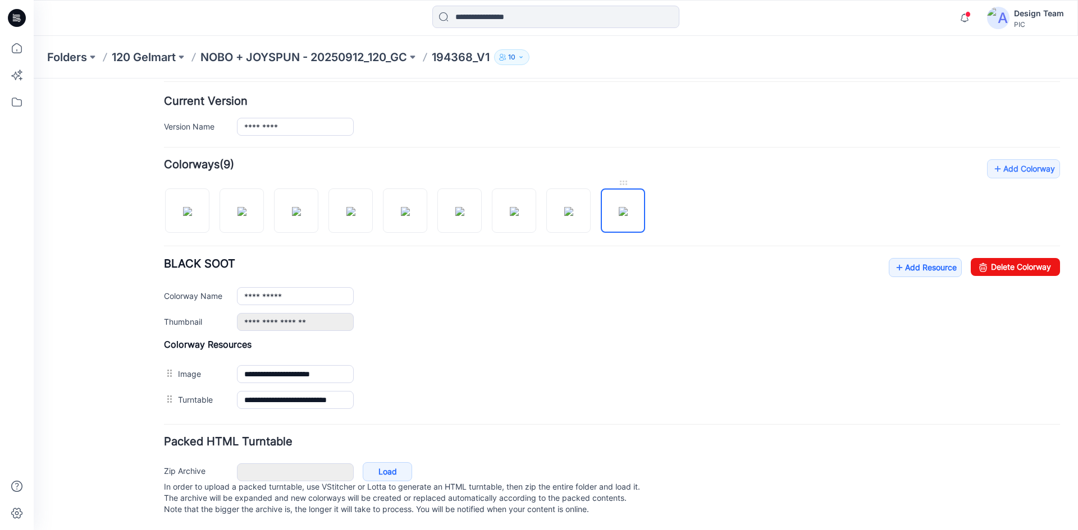
scroll to position [281, 0]
click at [590, 258] on div "**********" at bounding box center [612, 294] width 896 height 73
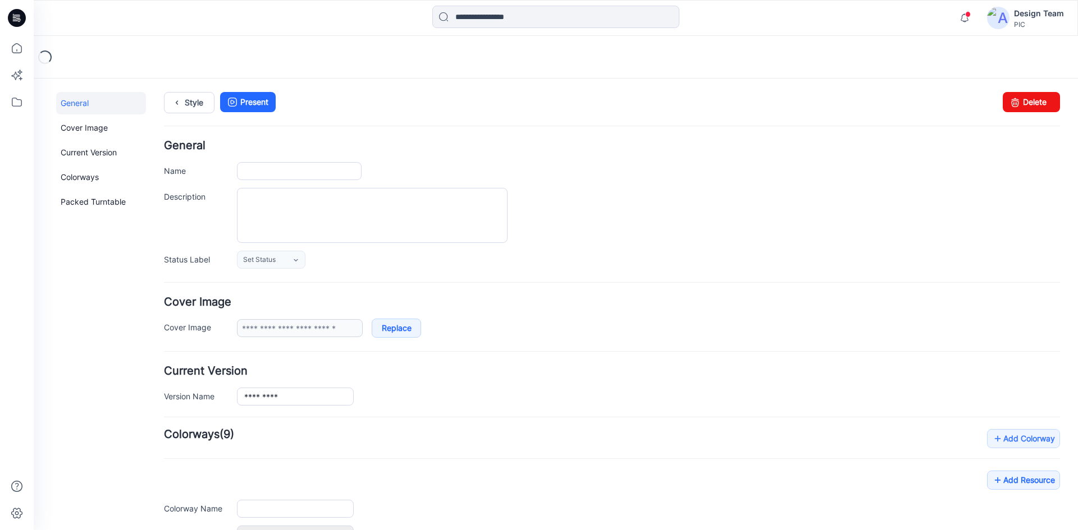
type input "*********"
type input "**********"
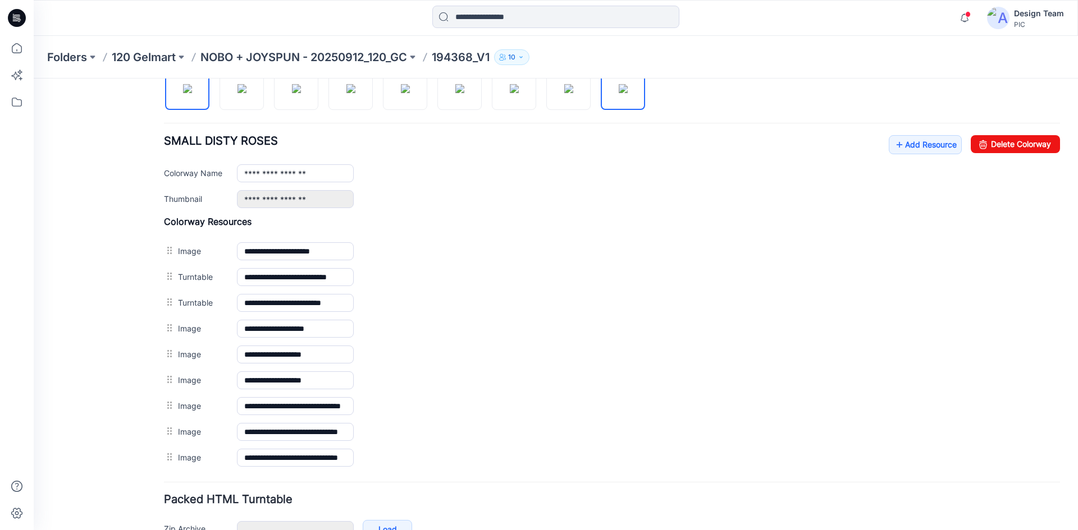
click at [627, 92] on img at bounding box center [623, 88] width 9 height 9
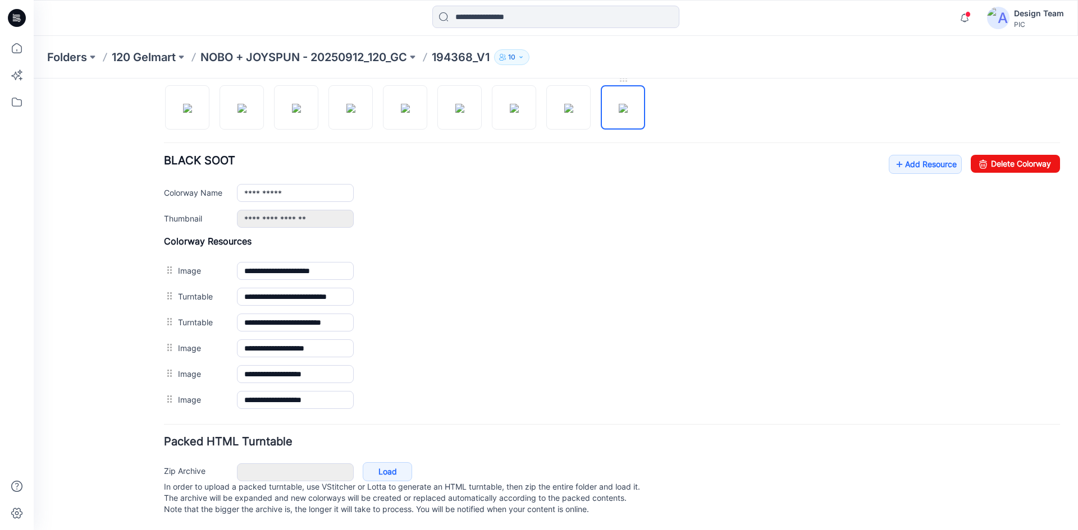
scroll to position [384, 0]
click at [905, 155] on link "Add Resource" at bounding box center [924, 164] width 73 height 19
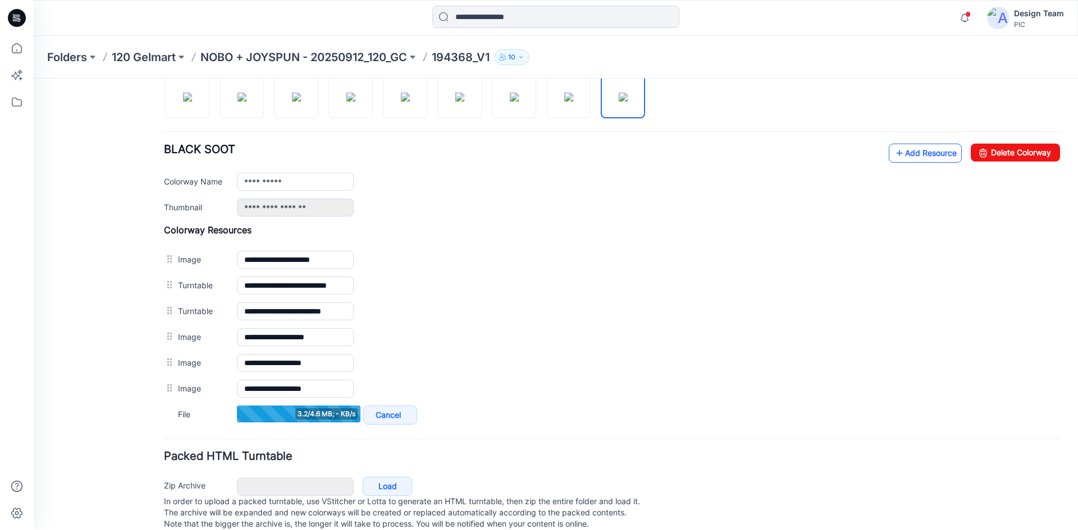
click at [894, 153] on icon at bounding box center [899, 153] width 11 height 18
click at [897, 153] on link "Add Resource" at bounding box center [924, 153] width 73 height 19
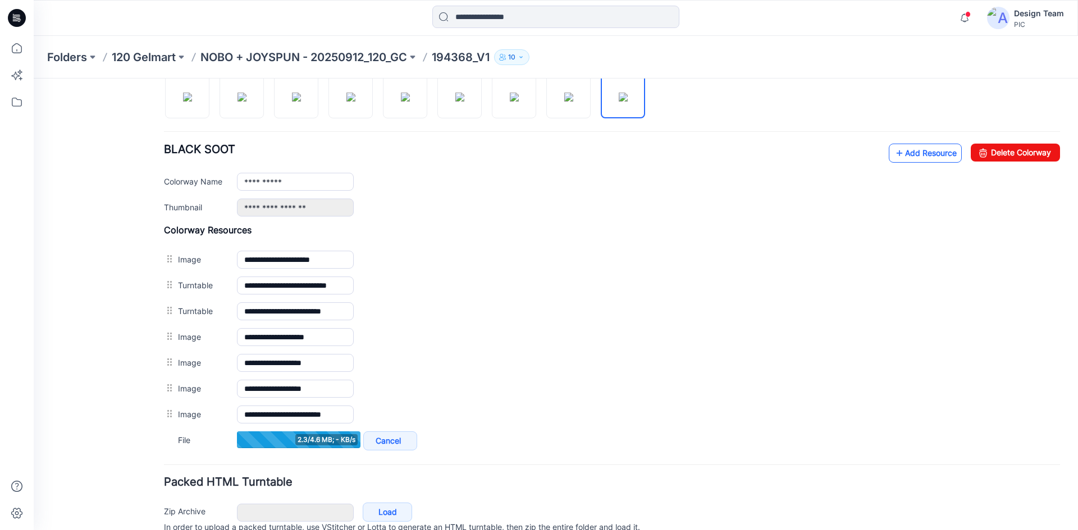
click at [894, 160] on icon at bounding box center [899, 153] width 11 height 18
click at [899, 146] on link "Add Resource" at bounding box center [924, 153] width 73 height 19
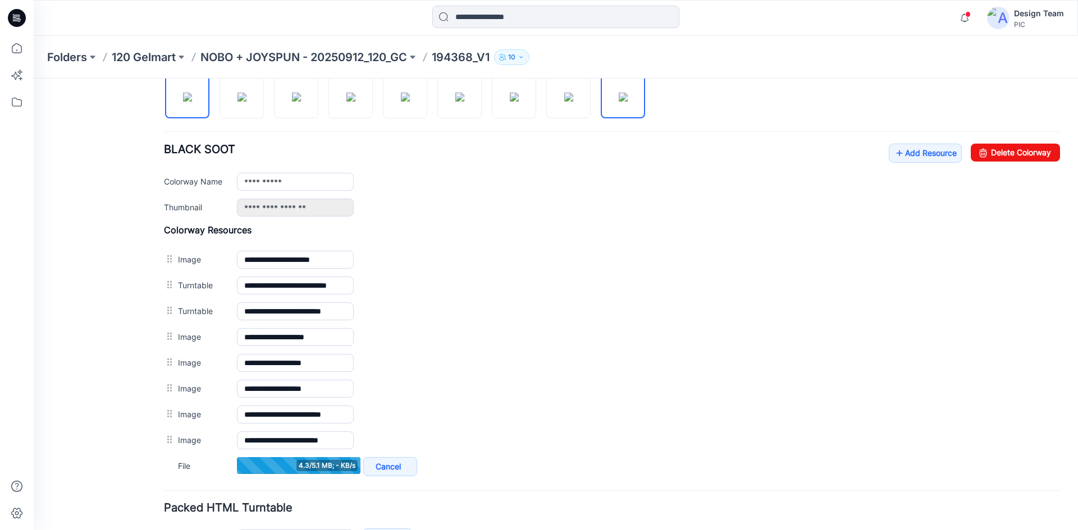
click at [183, 102] on img at bounding box center [187, 97] width 9 height 9
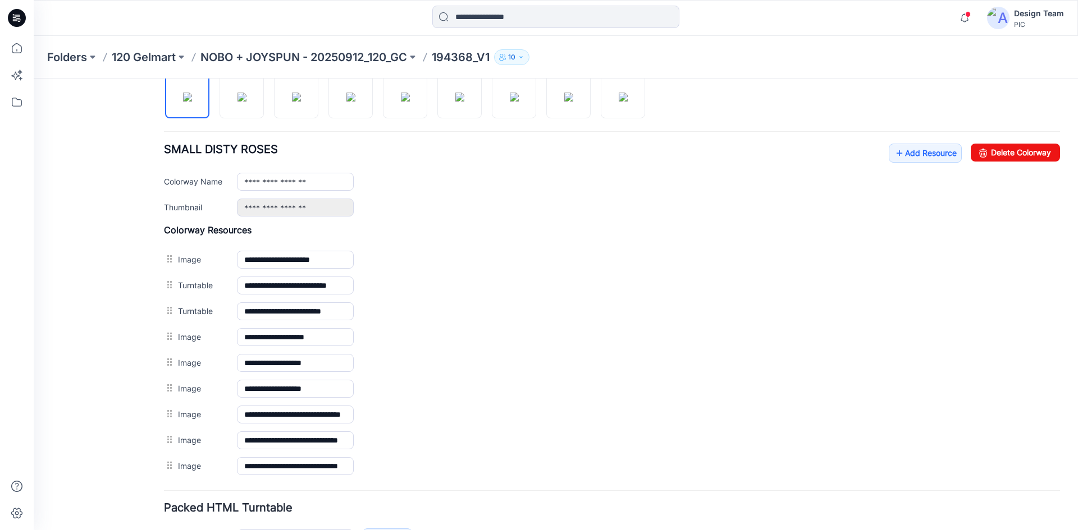
click at [108, 176] on div "General Cover Image Current Version Colorways Packed Turntable" at bounding box center [101, 152] width 90 height 889
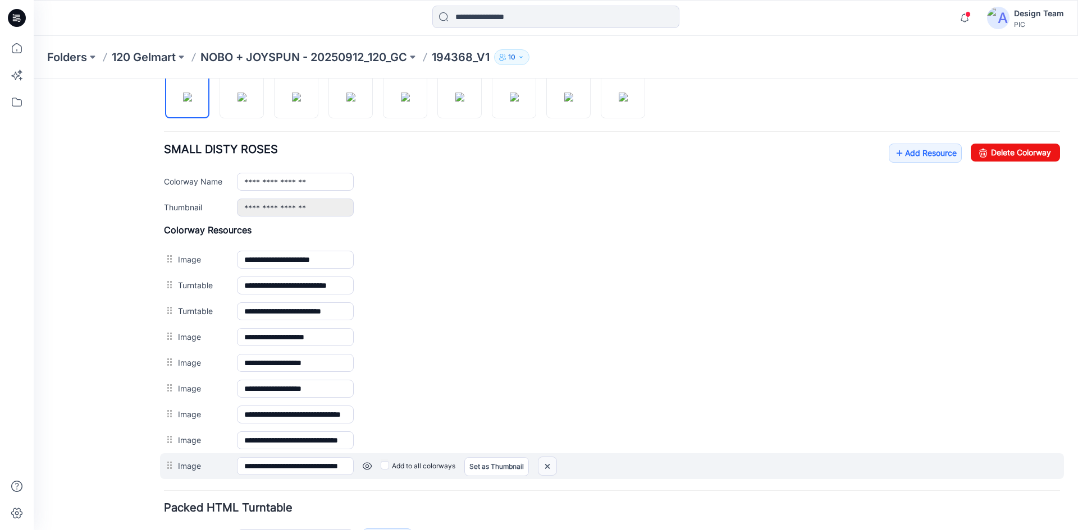
drag, startPoint x: 548, startPoint y: 468, endPoint x: 608, endPoint y: 150, distance: 322.9
click at [548, 468] on img at bounding box center [547, 466] width 18 height 19
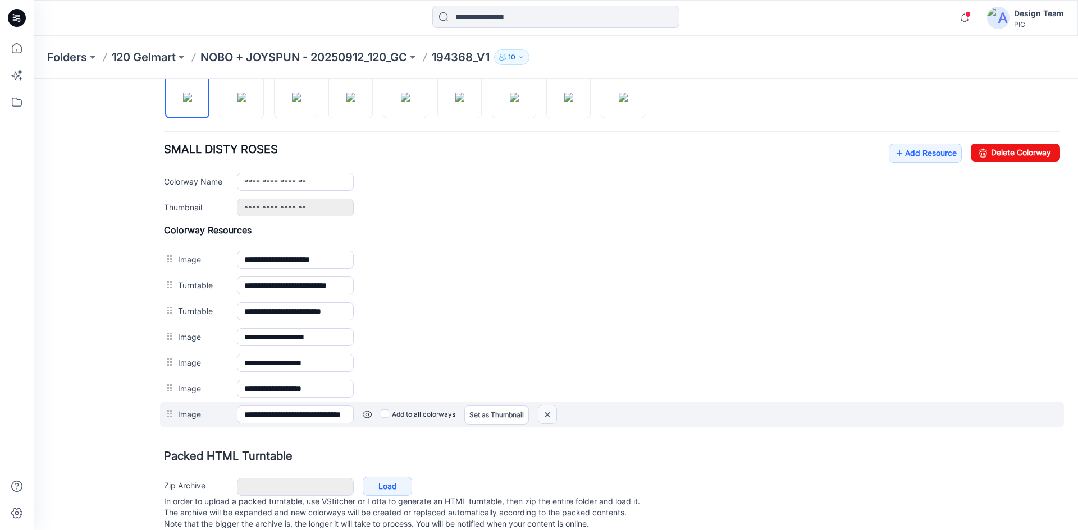
click at [549, 410] on img at bounding box center [547, 415] width 18 height 19
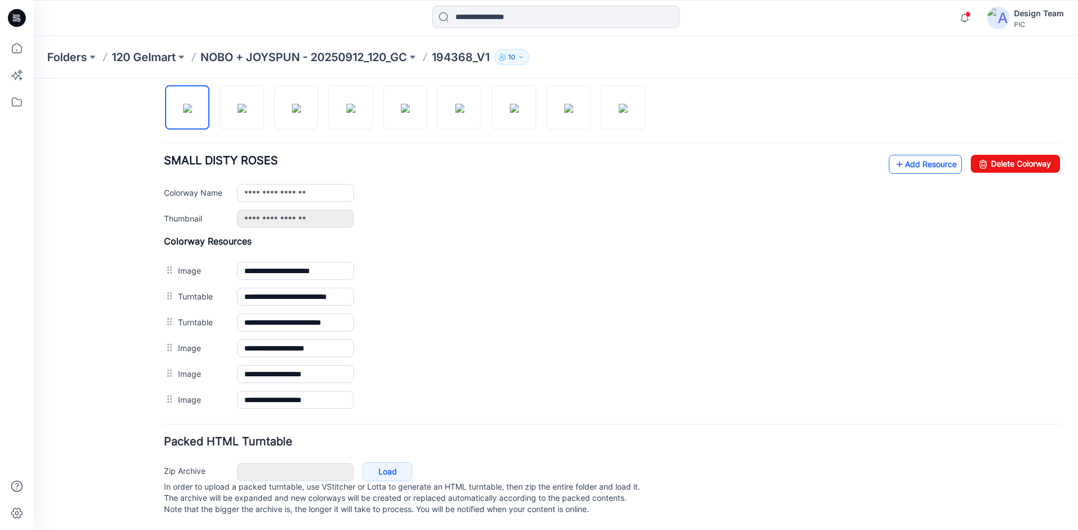
click at [932, 155] on link "Add Resource" at bounding box center [924, 164] width 73 height 19
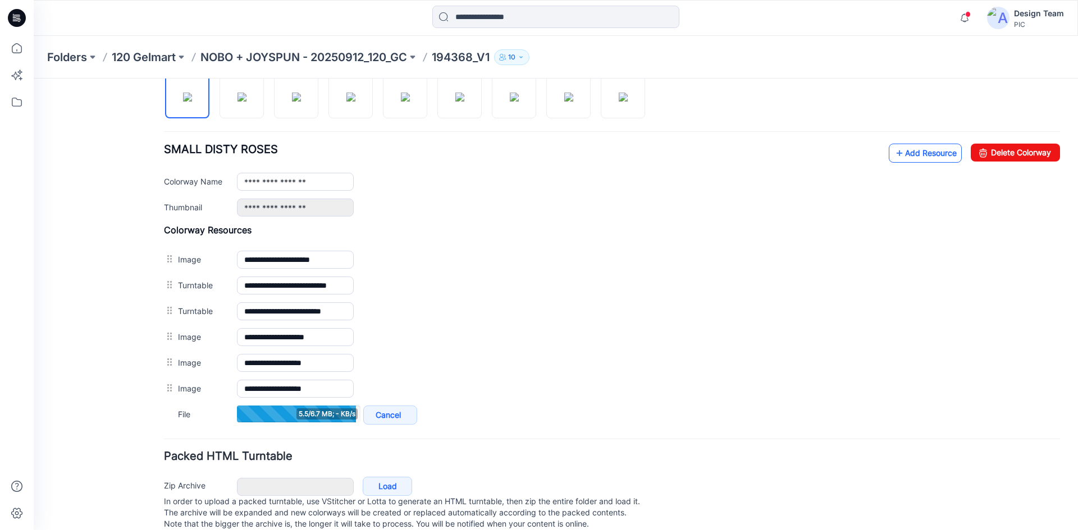
click at [929, 154] on link "Add Resource" at bounding box center [924, 153] width 73 height 19
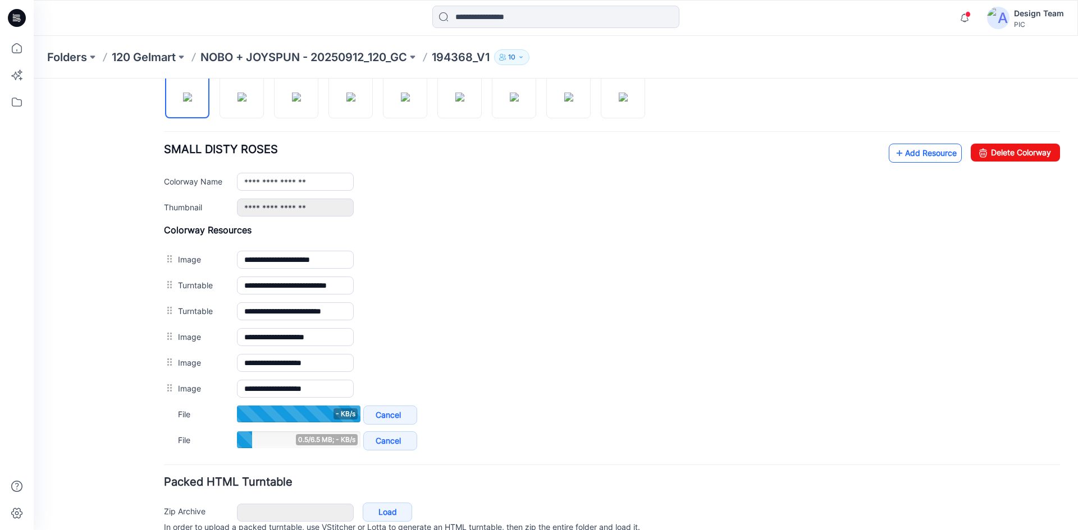
click at [899, 156] on link "Add Resource" at bounding box center [924, 153] width 73 height 19
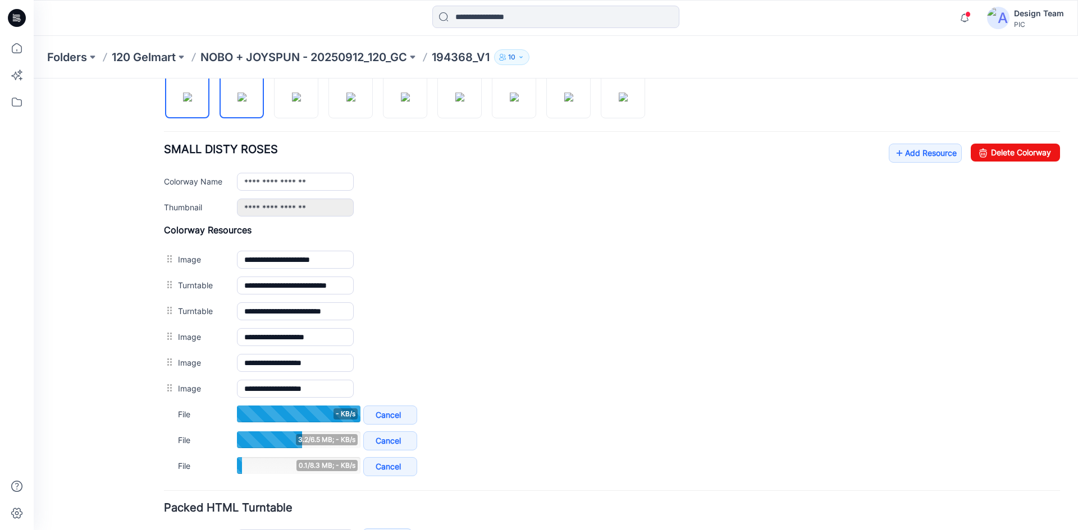
click at [242, 102] on img at bounding box center [241, 97] width 9 height 9
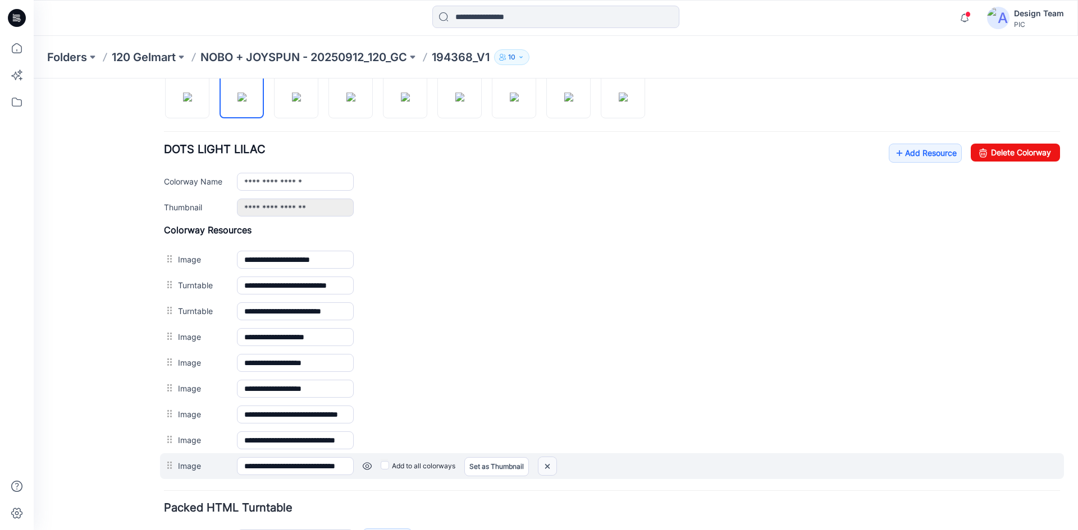
drag, startPoint x: 556, startPoint y: 471, endPoint x: 636, endPoint y: 146, distance: 334.2
click at [556, 471] on img at bounding box center [547, 466] width 18 height 19
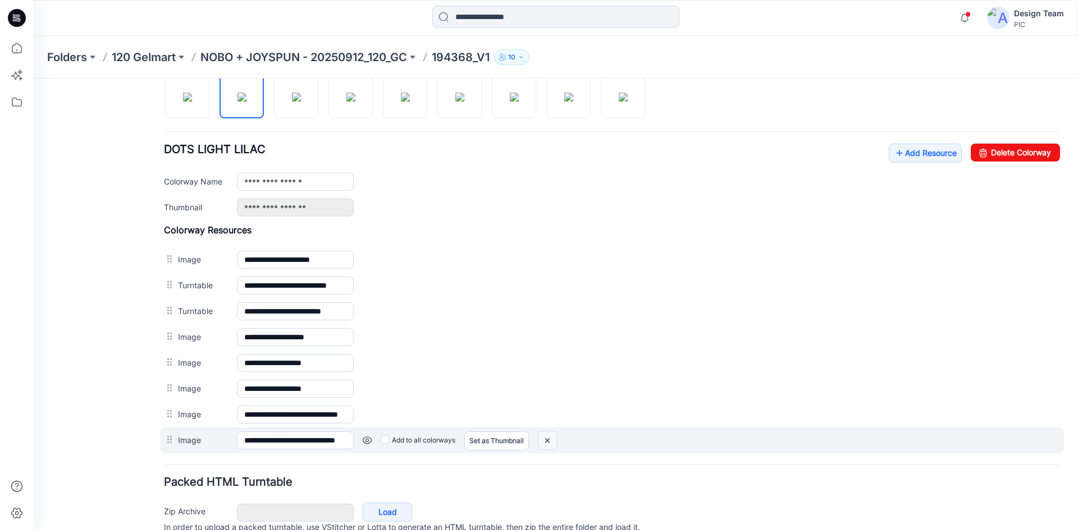
drag, startPoint x: 544, startPoint y: 445, endPoint x: 621, endPoint y: 152, distance: 302.8
click at [544, 445] on img at bounding box center [547, 441] width 18 height 19
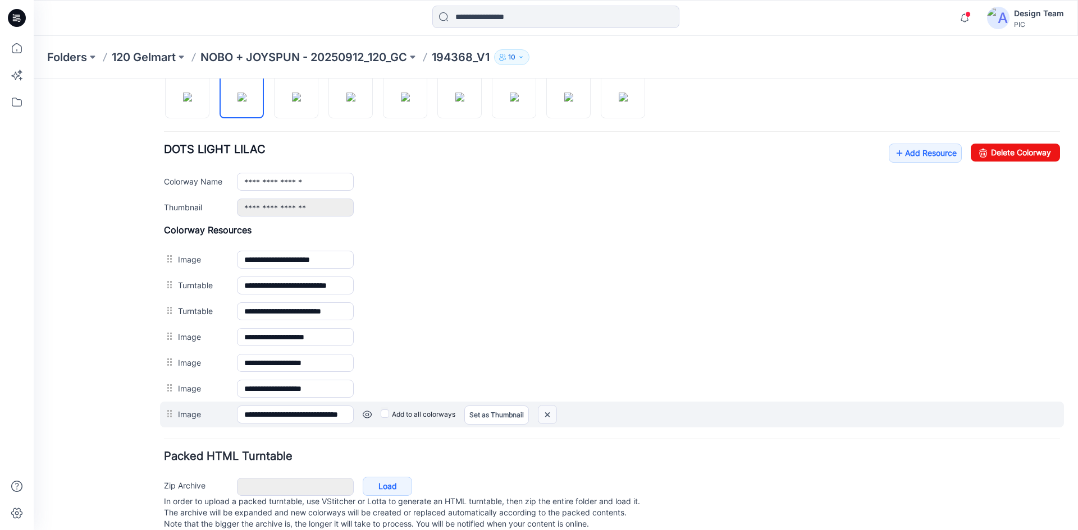
click at [550, 418] on img at bounding box center [547, 415] width 18 height 19
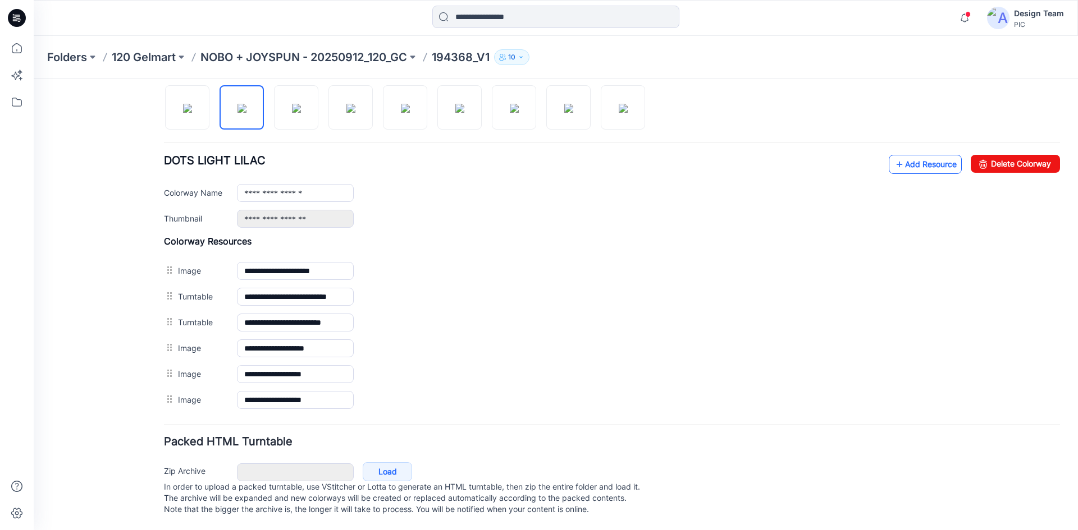
click at [900, 155] on link "Add Resource" at bounding box center [924, 164] width 73 height 19
click at [917, 158] on link "Add Resource" at bounding box center [924, 164] width 73 height 19
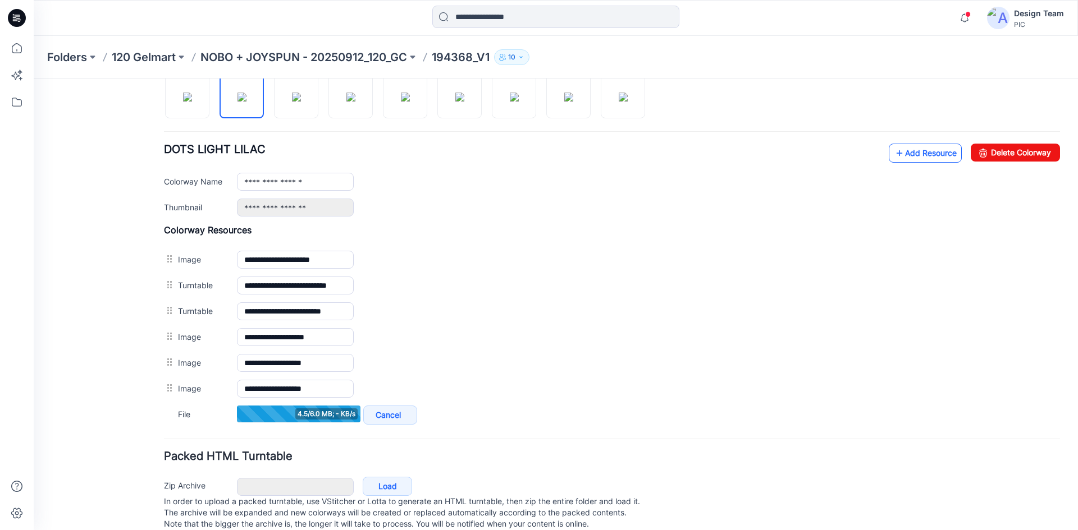
click at [933, 157] on link "Add Resource" at bounding box center [924, 153] width 73 height 19
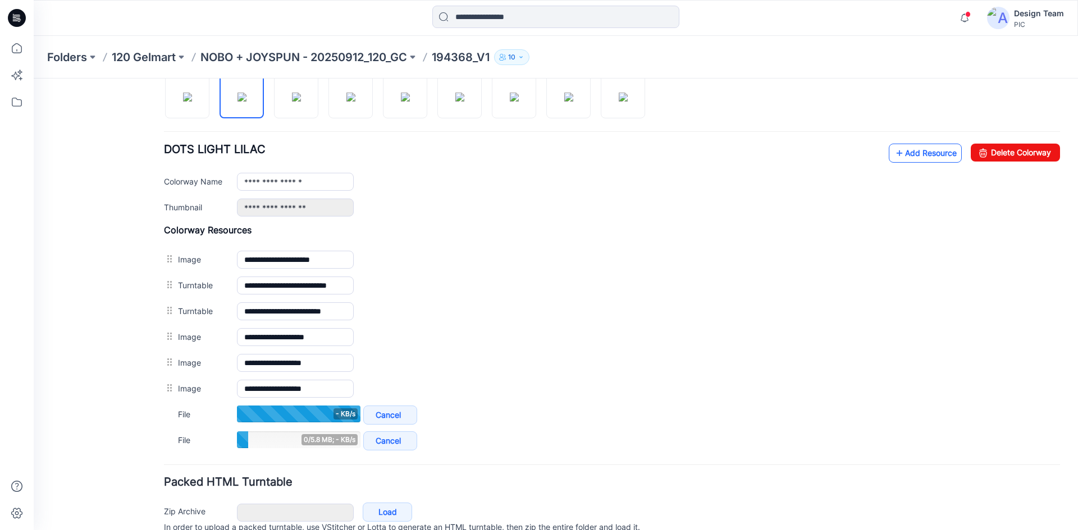
click at [900, 160] on link "Add Resource" at bounding box center [924, 153] width 73 height 19
click at [913, 158] on link "Add Resource" at bounding box center [924, 153] width 73 height 19
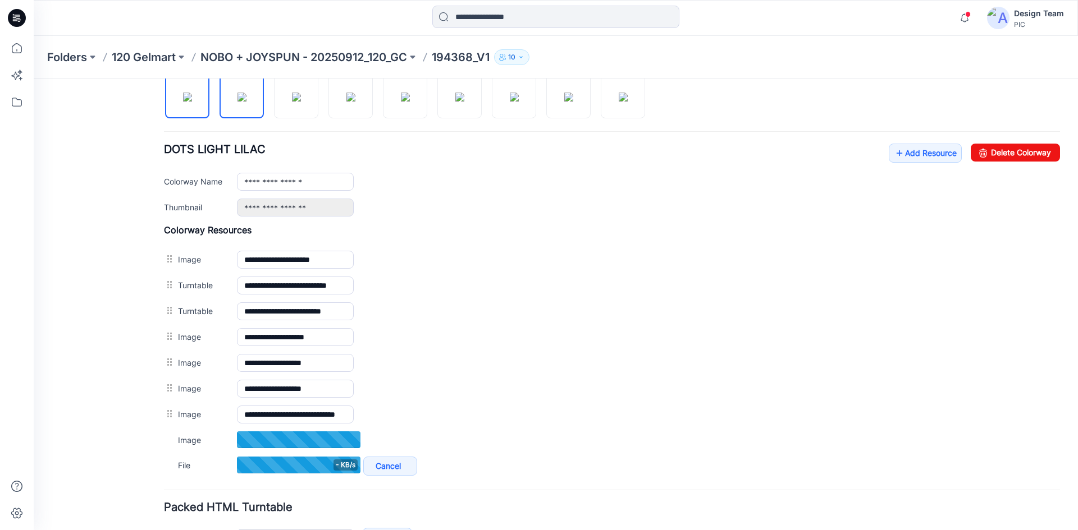
click at [183, 102] on img at bounding box center [187, 97] width 9 height 9
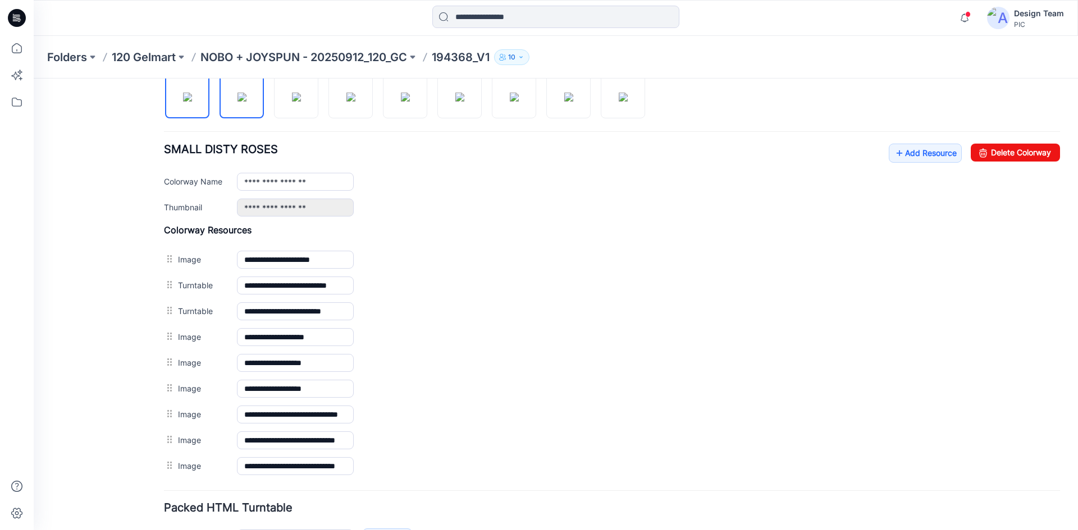
click at [246, 102] on img at bounding box center [241, 97] width 9 height 9
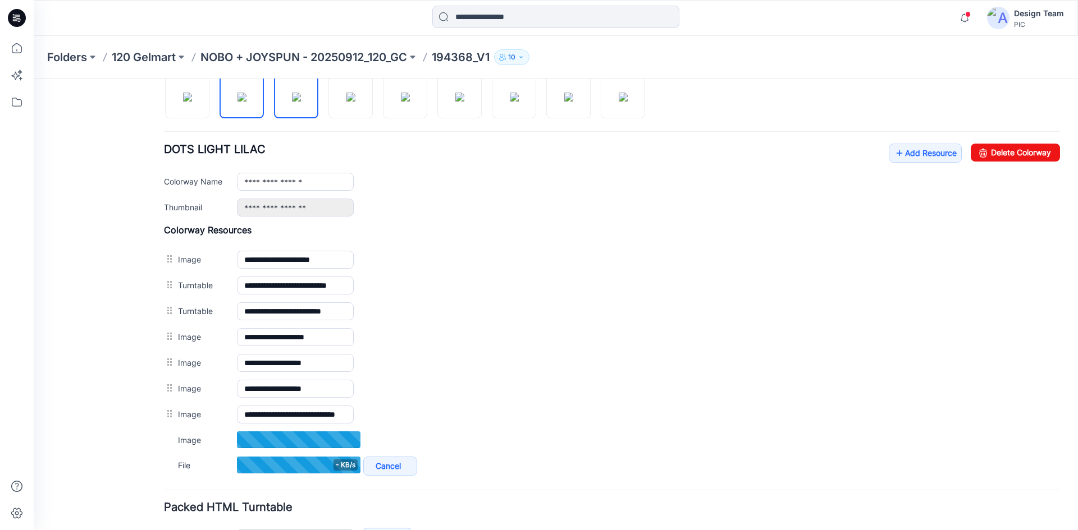
click at [301, 102] on img at bounding box center [296, 97] width 9 height 9
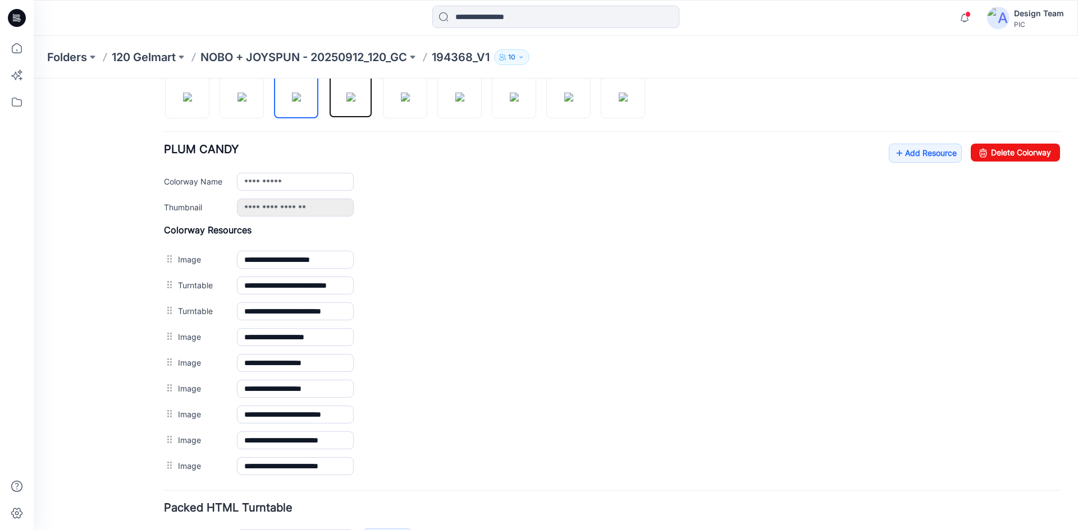
drag, startPoint x: 351, startPoint y: 102, endPoint x: 321, endPoint y: 126, distance: 39.1
click at [351, 101] on img at bounding box center [350, 97] width 9 height 9
click at [401, 93] on img at bounding box center [405, 97] width 9 height 9
click at [464, 101] on img at bounding box center [459, 97] width 9 height 9
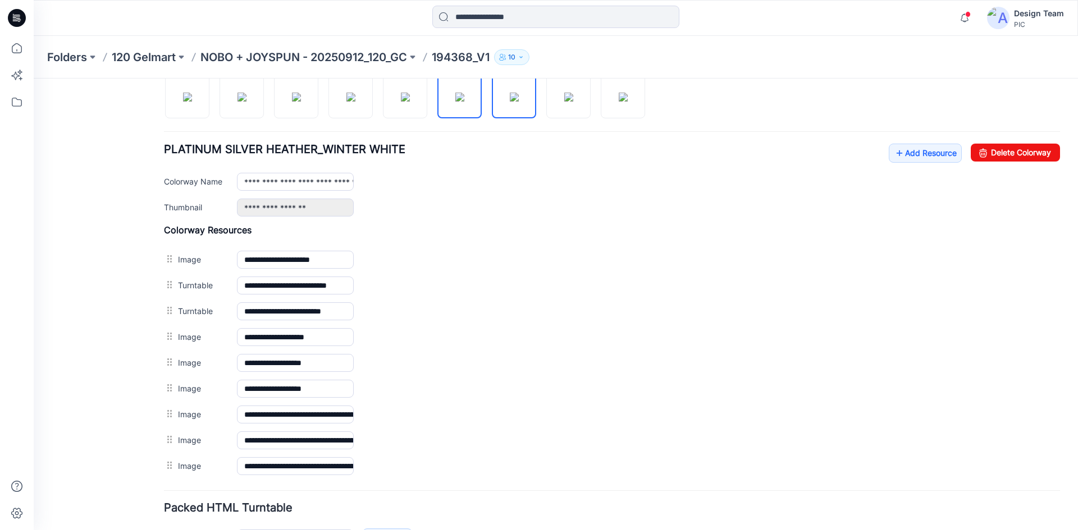
click at [514, 97] on img at bounding box center [514, 97] width 9 height 9
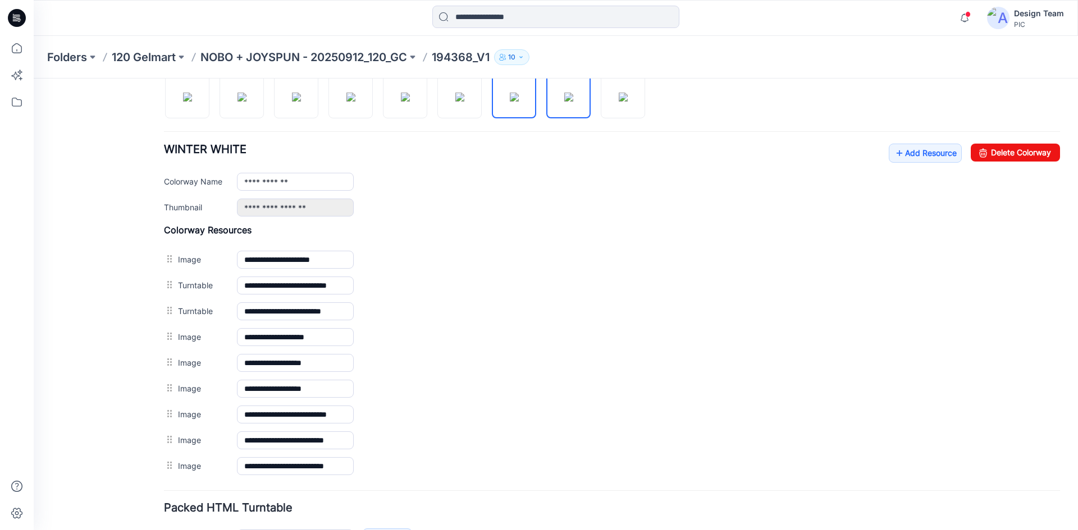
click at [568, 102] on img at bounding box center [568, 97] width 9 height 9
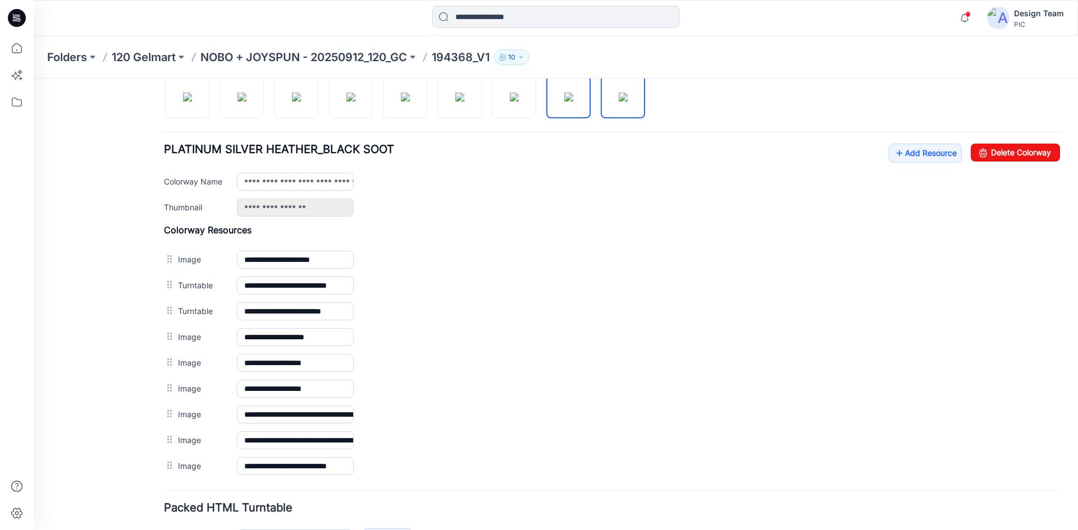
click at [619, 102] on img at bounding box center [623, 97] width 9 height 9
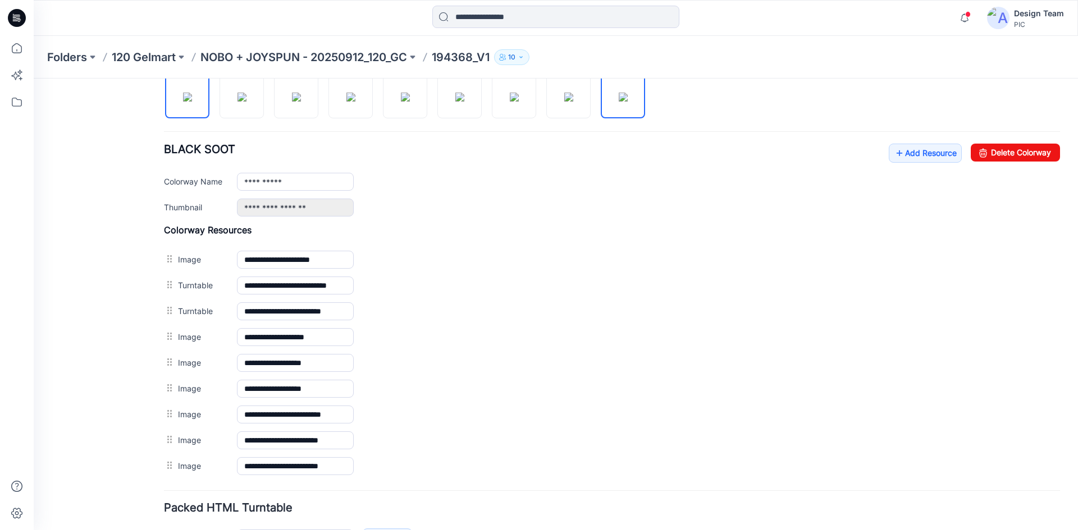
click at [184, 97] on img at bounding box center [187, 97] width 9 height 9
click at [239, 97] on img at bounding box center [241, 97] width 9 height 9
type input "**********"
click at [465, 57] on p "194368_V1" at bounding box center [461, 57] width 58 height 16
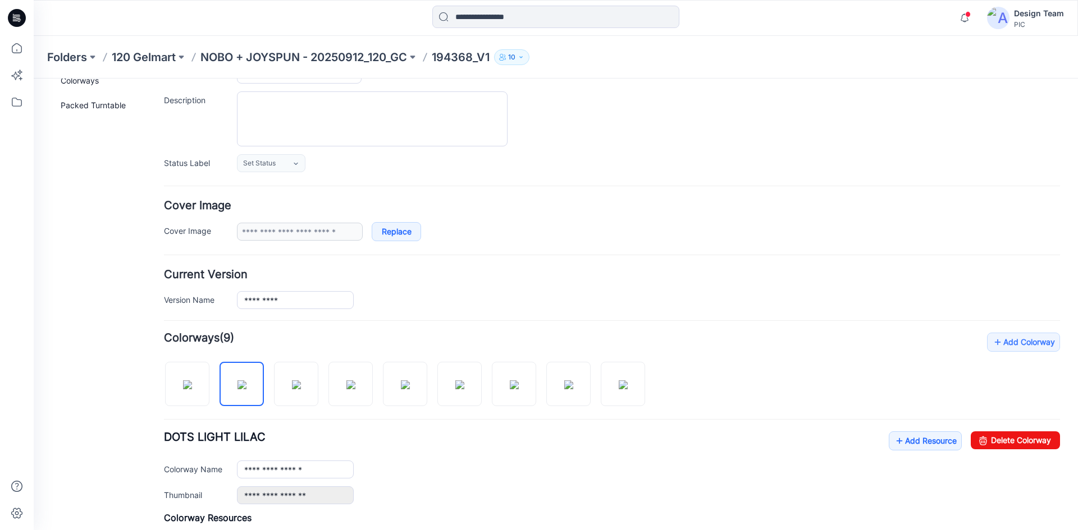
scroll to position [0, 0]
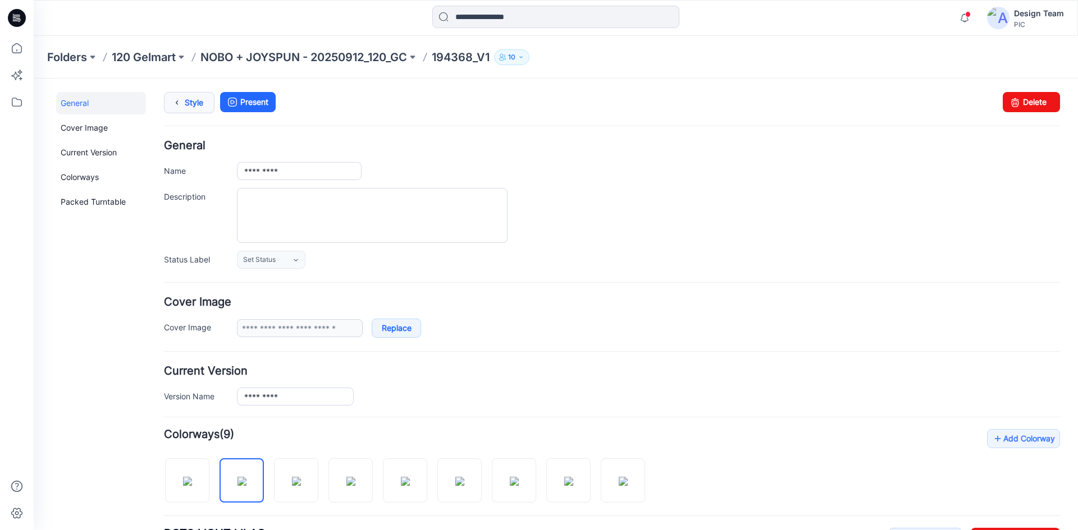
click at [186, 109] on link "Style" at bounding box center [189, 102] width 51 height 21
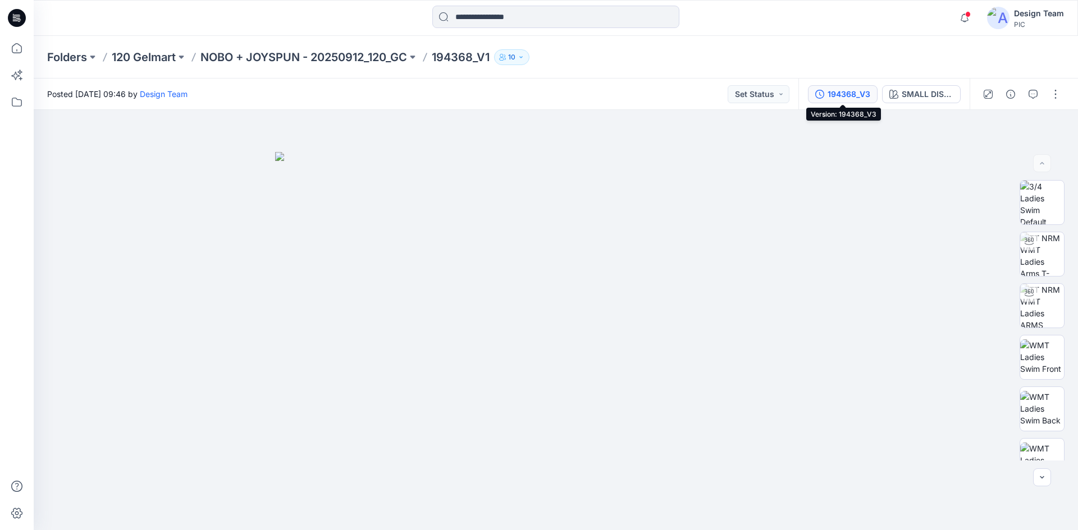
click at [843, 97] on div "194368_V3" at bounding box center [848, 94] width 43 height 12
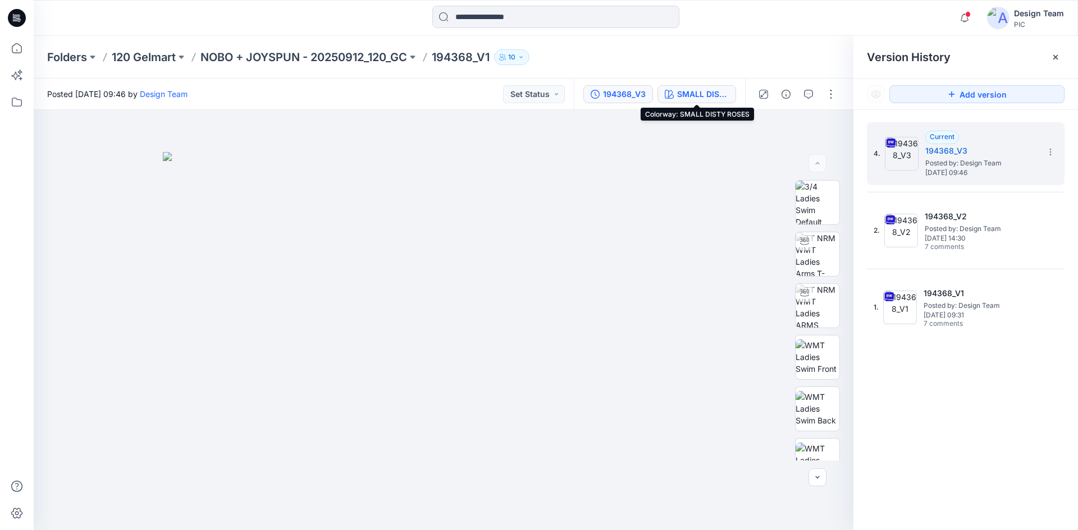
click at [673, 96] on icon "button" at bounding box center [669, 94] width 9 height 9
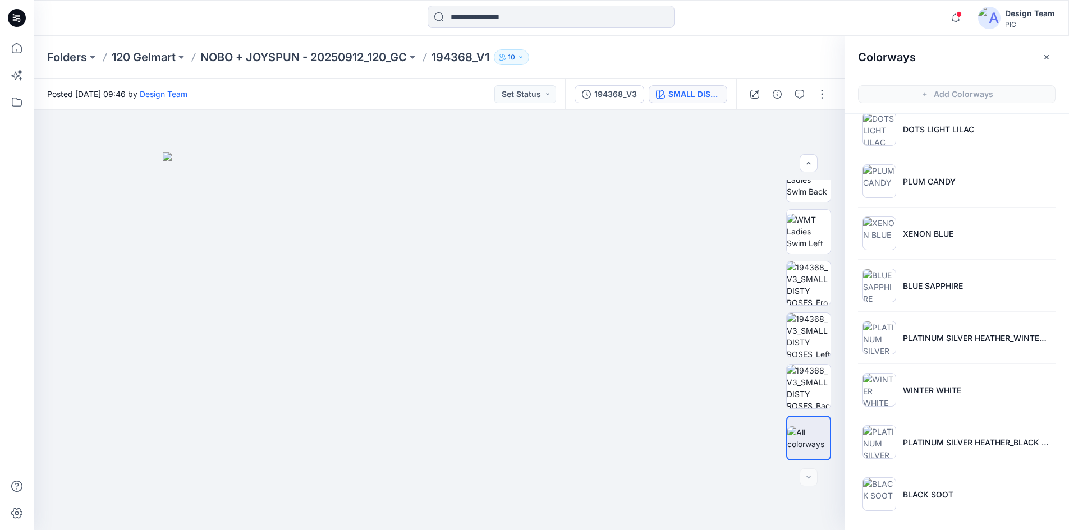
scroll to position [72, 0]
click at [787, 325] on img at bounding box center [809, 335] width 44 height 44
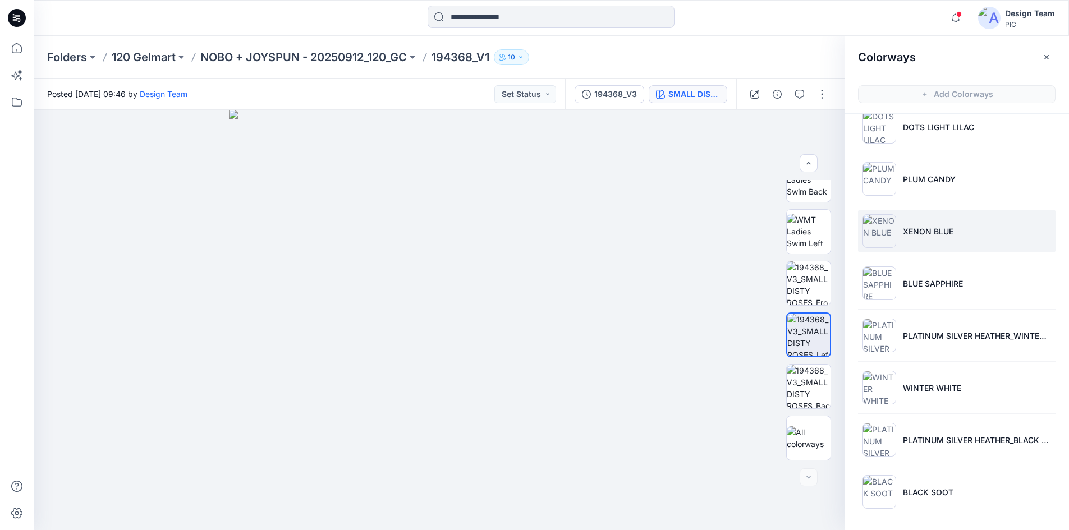
click at [933, 234] on p "XENON BLUE" at bounding box center [928, 232] width 51 height 12
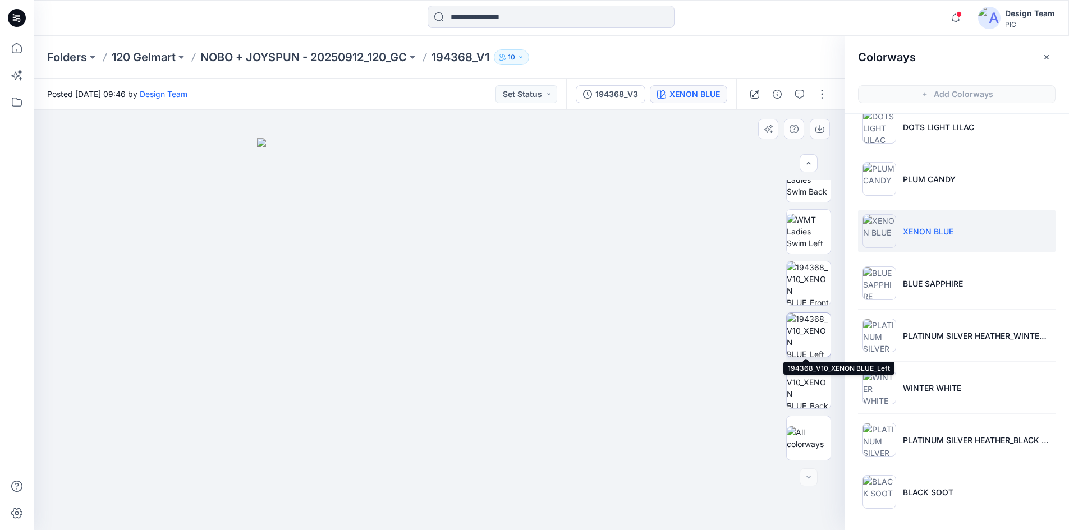
click at [799, 332] on img at bounding box center [809, 335] width 44 height 44
